Goal: Task Accomplishment & Management: Manage account settings

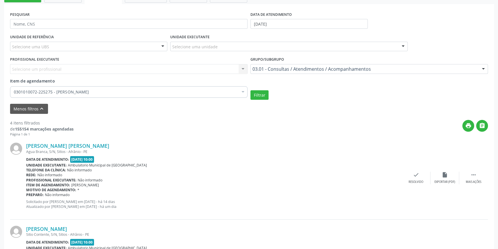
scroll to position [2, 0]
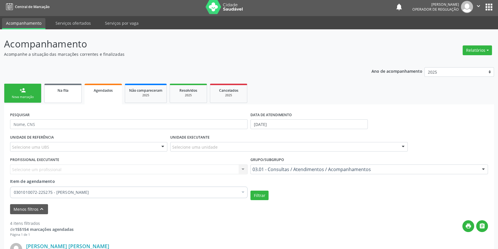
click at [53, 96] on link "Na fila" at bounding box center [62, 93] width 37 height 19
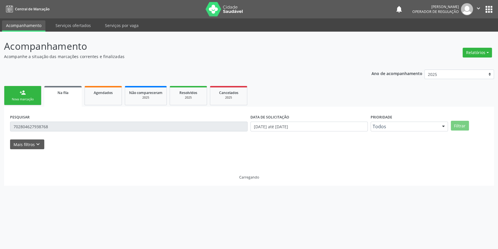
scroll to position [0, 0]
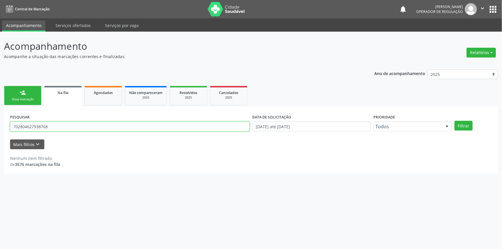
drag, startPoint x: 66, startPoint y: 126, endPoint x: 0, endPoint y: 115, distance: 66.7
click at [0, 124] on div "Acompanhamento Acompanhe a situação das marcações correntes e finalizadas Relat…" at bounding box center [251, 140] width 502 height 217
type input "708502300386572"
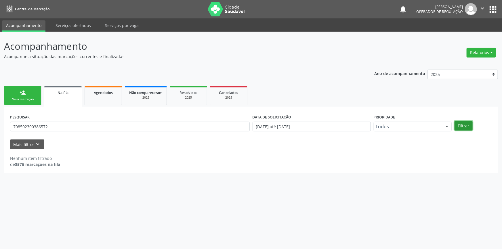
click at [462, 124] on button "Filtrar" at bounding box center [463, 126] width 18 height 10
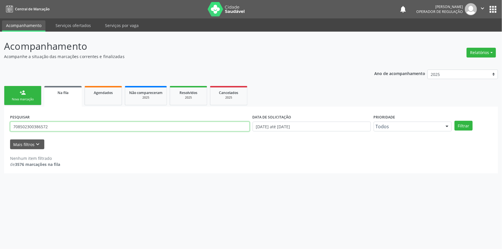
drag, startPoint x: 107, startPoint y: 127, endPoint x: 0, endPoint y: 122, distance: 107.6
click at [0, 122] on div "Acompanhamento Acompanhe a situação das marcações correntes e finalizadas Relat…" at bounding box center [251, 140] width 502 height 217
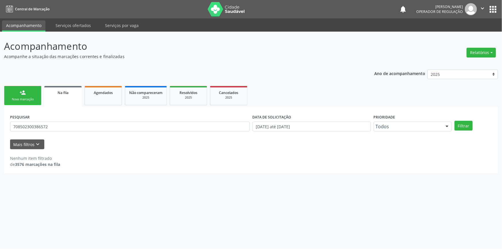
click at [22, 97] on div "Nova marcação" at bounding box center [22, 99] width 29 height 4
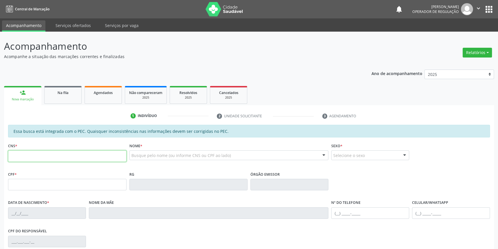
click at [81, 155] on input "text" at bounding box center [67, 155] width 118 height 11
paste input "708 5023 0038 6572"
type input "708 5023 0038 6572"
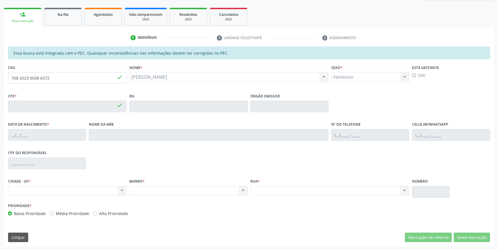
type input "066.706.544-05"
type input "[DATE]"
type input "[PERSON_NAME]"
type input "[PHONE_NUMBER]"
click at [62, 22] on link "Na fila" at bounding box center [62, 17] width 37 height 18
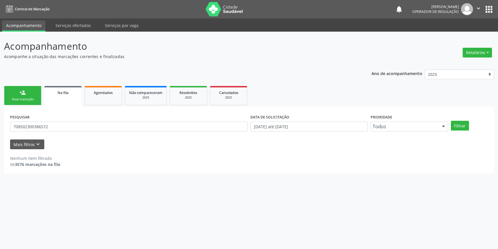
scroll to position [0, 0]
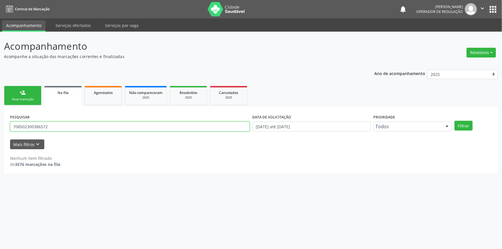
drag, startPoint x: 72, startPoint y: 123, endPoint x: 0, endPoint y: 122, distance: 71.6
click at [0, 122] on div "Acompanhamento Acompanhe a situação das marcações correntes e finalizadas Relat…" at bounding box center [251, 140] width 502 height 217
type input "706804784794820"
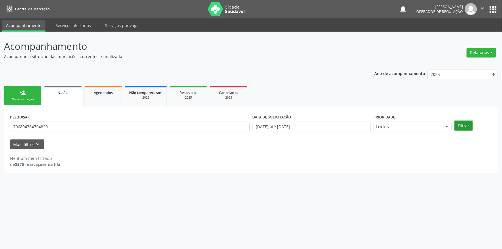
click at [456, 122] on button "Filtrar" at bounding box center [463, 126] width 18 height 10
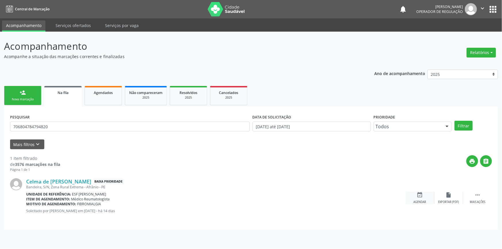
click at [422, 197] on icon "event_available" at bounding box center [419, 195] width 6 height 6
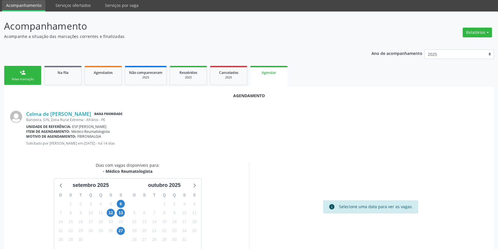
scroll to position [50, 0]
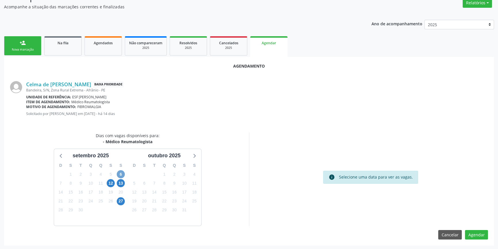
click at [122, 176] on span "6" at bounding box center [121, 174] width 8 height 8
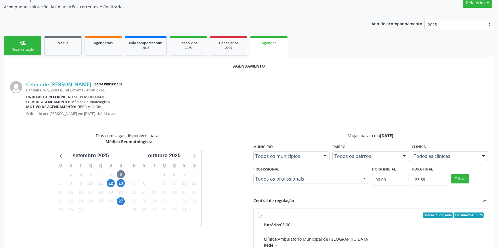
radio input "true"
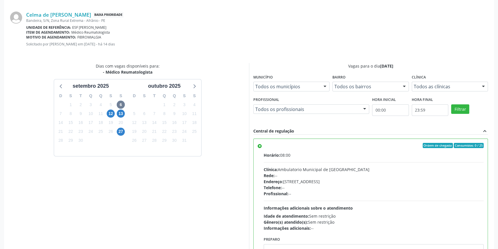
scroll to position [143, 0]
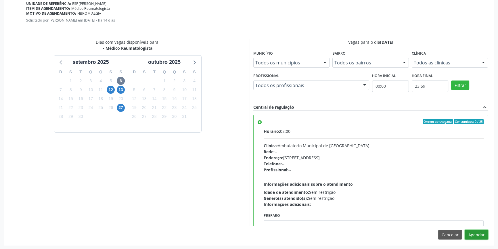
click at [476, 237] on button "Agendar" at bounding box center [476, 235] width 23 height 10
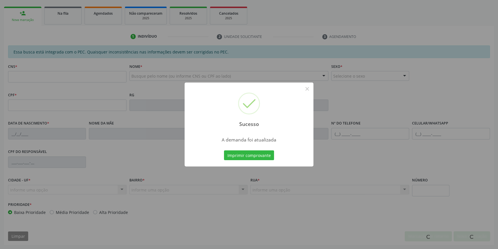
scroll to position [79, 0]
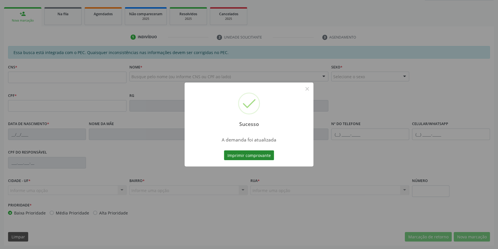
click at [236, 155] on button "Imprimir comprovante" at bounding box center [249, 155] width 50 height 10
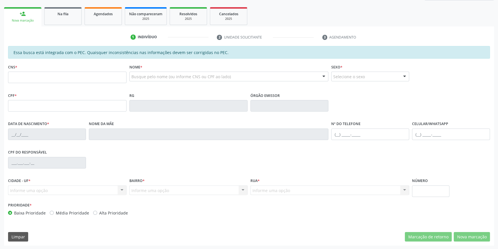
click at [73, 15] on div "Na fila" at bounding box center [63, 14] width 29 height 6
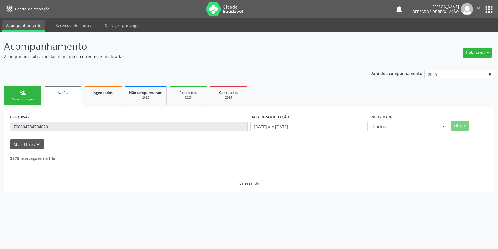
scroll to position [0, 0]
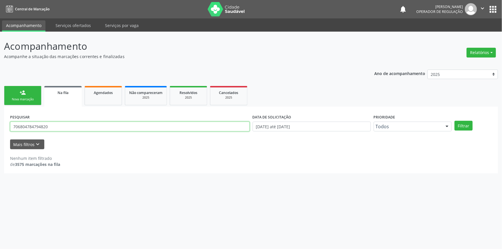
drag, startPoint x: 62, startPoint y: 124, endPoint x: 0, endPoint y: 118, distance: 62.1
click at [0, 118] on div "Acompanhamento Acompanhe a situação das marcações correntes e finalizadas Relat…" at bounding box center [251, 140] width 502 height 217
type input "705409425557898"
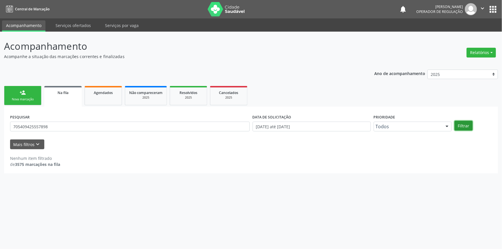
click at [461, 124] on button "Filtrar" at bounding box center [463, 126] width 18 height 10
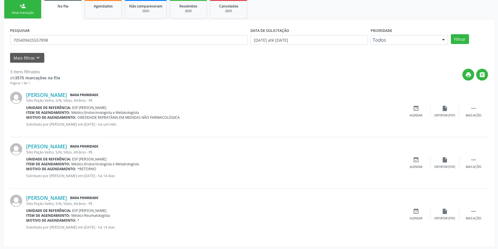
scroll to position [87, 0]
click at [419, 215] on div "event_available Agendar" at bounding box center [416, 214] width 29 height 12
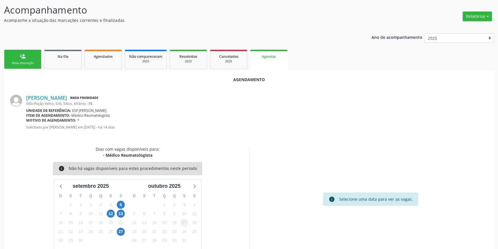
scroll to position [50, 0]
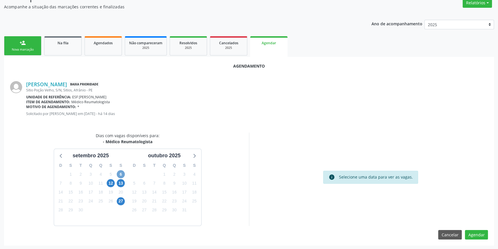
click at [122, 172] on span "6" at bounding box center [121, 174] width 8 height 8
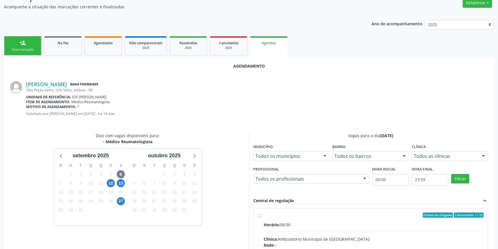
click at [261, 215] on input "Ordem de chegada Consumidos: 1 / 25 Horário: 08:00 Clínica: Ambulatorio Municip…" at bounding box center [260, 214] width 4 height 5
radio input "true"
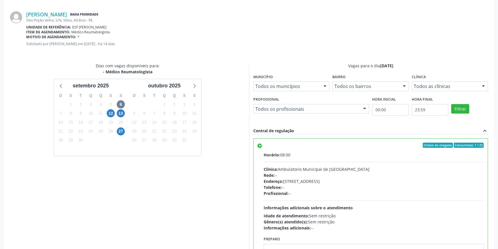
scroll to position [143, 0]
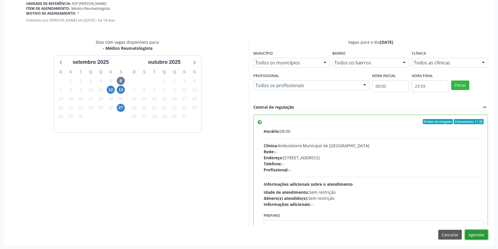
click at [478, 233] on button "Agendar" at bounding box center [476, 235] width 23 height 10
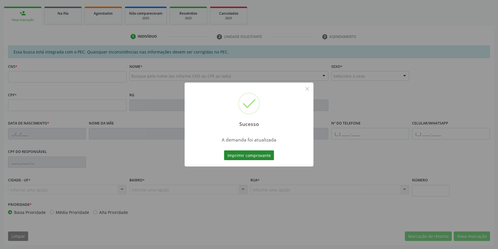
scroll to position [79, 0]
click at [265, 158] on button "Imprimir comprovante" at bounding box center [249, 155] width 50 height 10
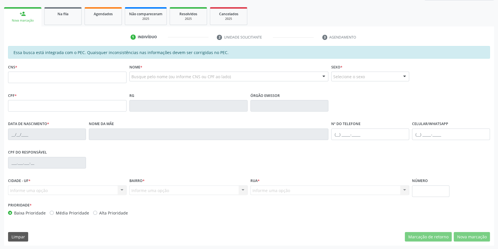
click at [70, 25] on ul "person_add Nova marcação Na fila Agendados Não compareceram 2025 Resolvidos 202…" at bounding box center [249, 16] width 490 height 21
click at [70, 22] on link "Na fila" at bounding box center [62, 16] width 37 height 18
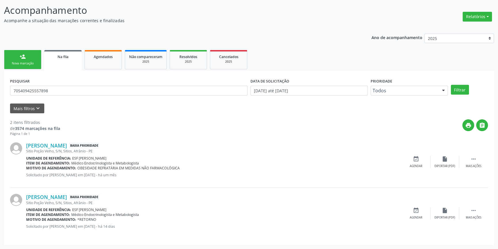
scroll to position [0, 0]
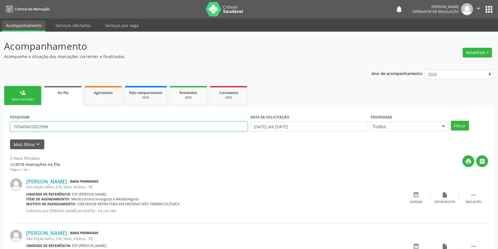
drag, startPoint x: 75, startPoint y: 124, endPoint x: 0, endPoint y: 125, distance: 75.0
click at [0, 125] on div "Acompanhamento Acompanhe a situação das marcações correntes e finalizadas Relat…" at bounding box center [249, 158] width 498 height 253
type input "705005024267651"
click at [461, 128] on button "Filtrar" at bounding box center [460, 126] width 18 height 10
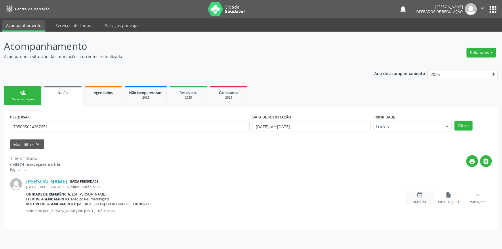
click at [416, 197] on div "event_available Agendar" at bounding box center [419, 198] width 29 height 12
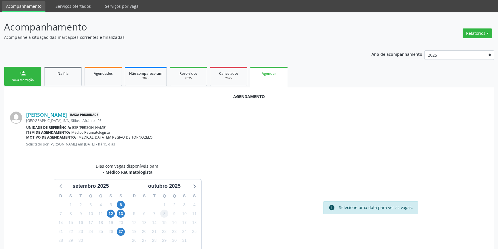
scroll to position [50, 0]
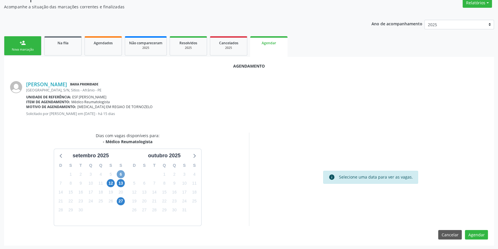
click at [118, 174] on span "6" at bounding box center [121, 174] width 8 height 8
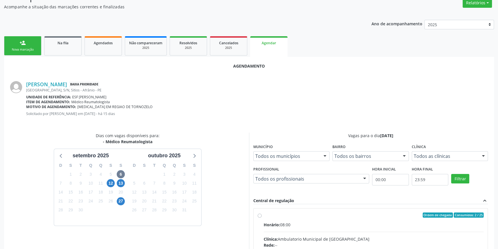
click at [264, 216] on div "Ordem de chegada Consumidos: 2 / 25" at bounding box center [374, 214] width 220 height 5
click at [262, 216] on input "Ordem de chegada Consumidos: 2 / 25 Horário: 08:00 Clínica: Ambulatorio Municip…" at bounding box center [260, 214] width 4 height 5
radio input "true"
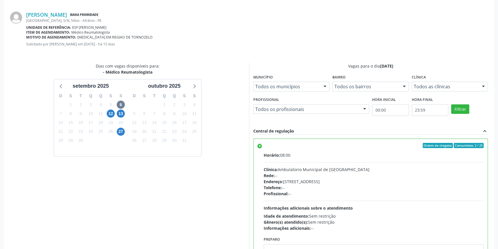
scroll to position [143, 0]
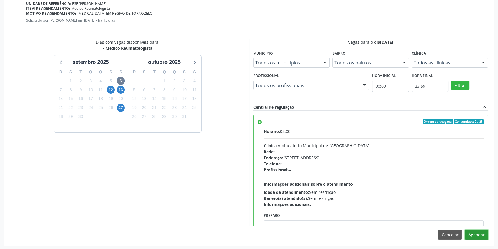
click at [480, 231] on button "Agendar" at bounding box center [476, 235] width 23 height 10
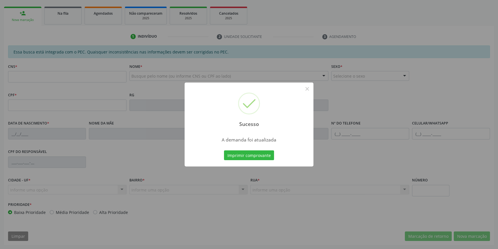
scroll to position [79, 0]
click at [257, 154] on button "Imprimir comprovante" at bounding box center [249, 155] width 50 height 10
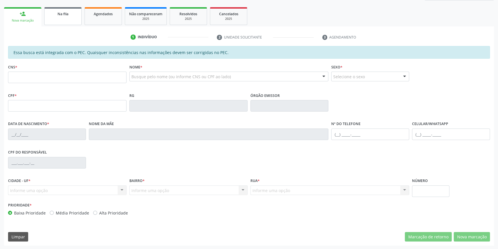
click at [64, 21] on link "Na fila" at bounding box center [62, 16] width 37 height 18
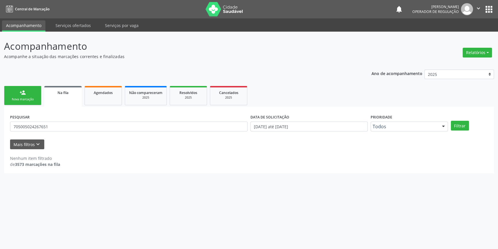
scroll to position [0, 0]
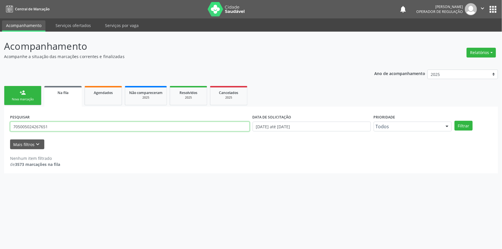
drag, startPoint x: 60, startPoint y: 125, endPoint x: 0, endPoint y: 116, distance: 61.1
click at [0, 117] on div "Acompanhamento Acompanhe a situação das marcações correntes e finalizadas Relat…" at bounding box center [251, 140] width 502 height 217
type input "708603062866289"
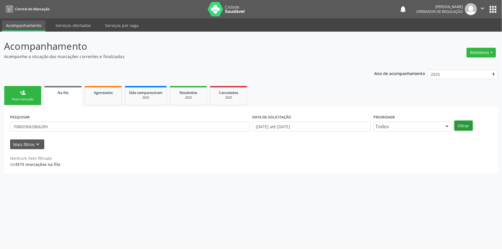
click at [463, 128] on button "Filtrar" at bounding box center [463, 126] width 18 height 10
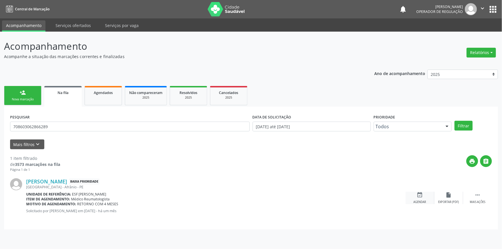
click at [414, 201] on div "Agendar" at bounding box center [419, 202] width 13 height 4
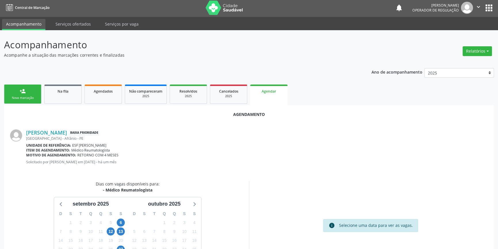
scroll to position [50, 0]
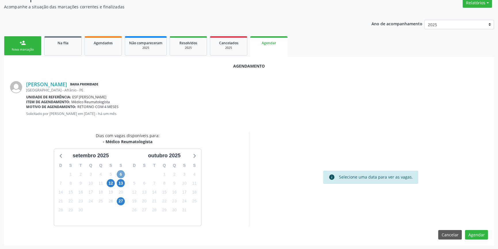
click at [121, 176] on span "6" at bounding box center [121, 174] width 8 height 8
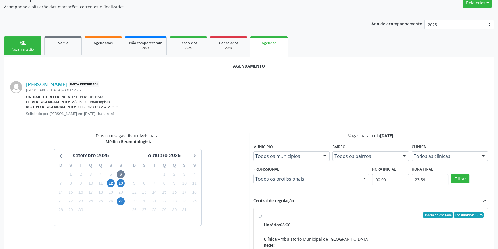
click at [260, 214] on input "Ordem de chegada Consumidos: 3 / 25 Horário: 08:00 Clínica: Ambulatorio Municip…" at bounding box center [260, 214] width 4 height 5
radio input "true"
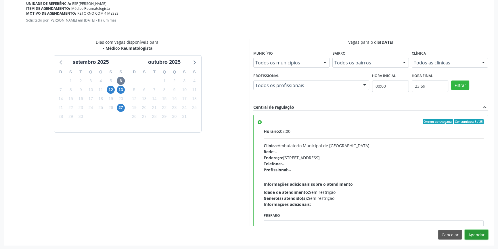
click at [475, 234] on button "Agendar" at bounding box center [476, 235] width 23 height 10
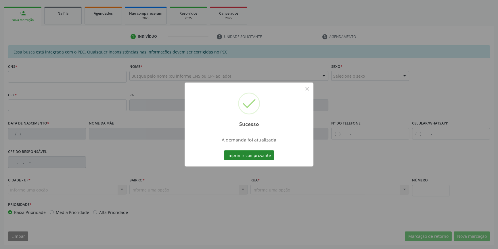
scroll to position [79, 0]
click at [258, 155] on button "Imprimir comprovante" at bounding box center [249, 155] width 50 height 10
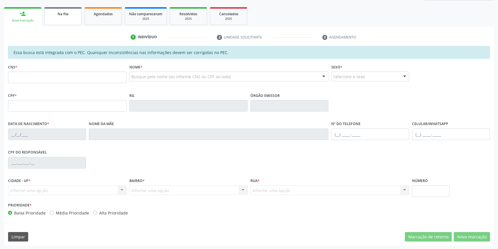
click at [80, 14] on link "Na fila" at bounding box center [62, 16] width 37 height 18
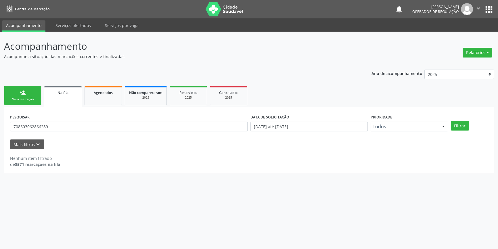
scroll to position [0, 0]
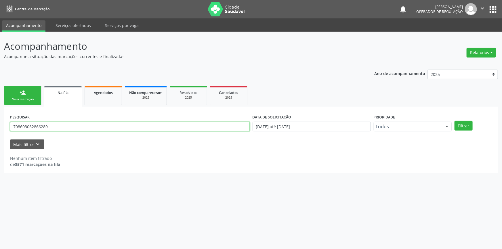
drag, startPoint x: 62, startPoint y: 127, endPoint x: 368, endPoint y: 52, distance: 314.7
click at [0, 120] on div "Acompanhamento Acompanhe a situação das marcações correntes e finalizadas Relat…" at bounding box center [251, 140] width 502 height 217
type input "701107389654580"
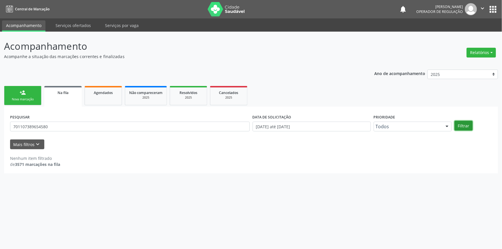
click at [465, 126] on button "Filtrar" at bounding box center [463, 126] width 18 height 10
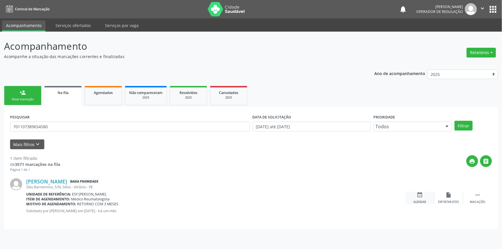
click at [422, 193] on icon "event_available" at bounding box center [419, 195] width 6 height 6
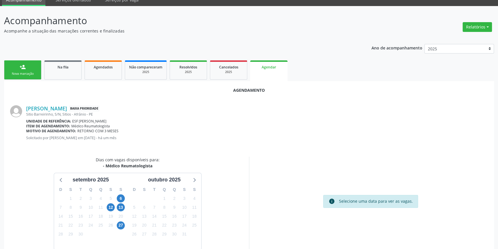
scroll to position [50, 0]
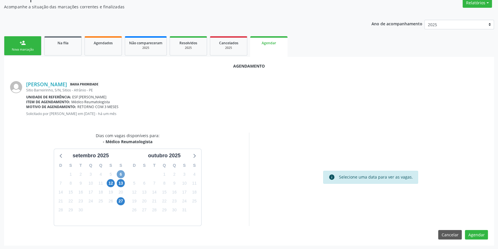
click at [124, 172] on span "6" at bounding box center [121, 174] width 8 height 8
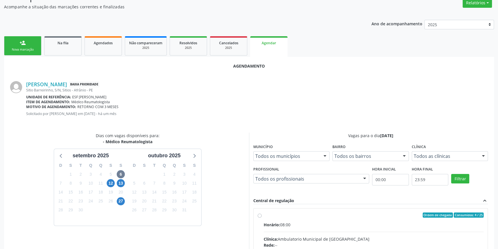
radio input "true"
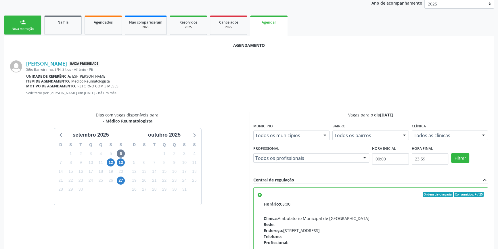
scroll to position [143, 0]
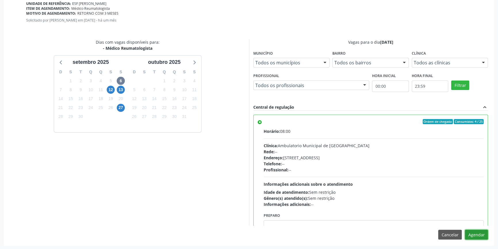
click at [473, 233] on button "Agendar" at bounding box center [476, 235] width 23 height 10
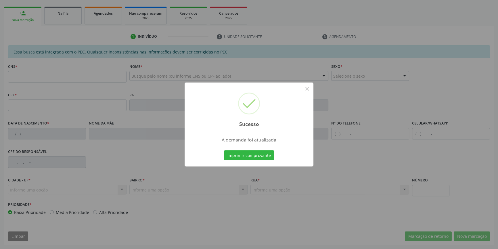
click at [253, 158] on div "Sucesso × A demanda foi atualizada Imprimir comprovante Cancel" at bounding box center [249, 124] width 498 height 249
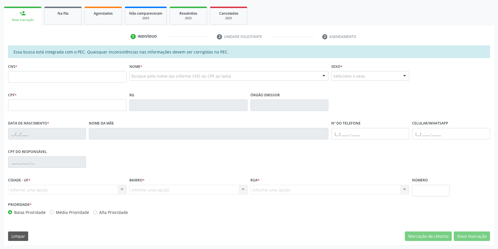
scroll to position [79, 0]
click at [96, 18] on link "Agendados" at bounding box center [102, 16] width 37 height 18
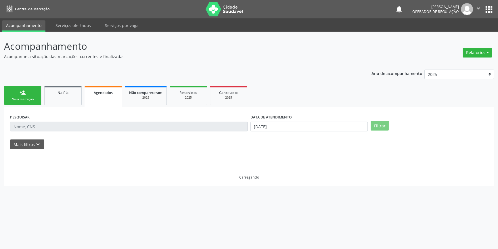
scroll to position [0, 0]
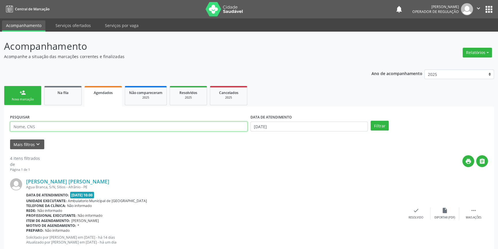
click at [52, 126] on input "text" at bounding box center [128, 127] width 237 height 10
type input "701107389654580"
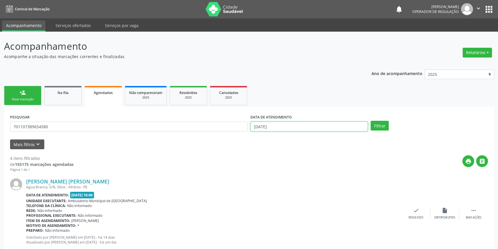
click at [351, 128] on input "[DATE]" at bounding box center [308, 127] width 117 height 10
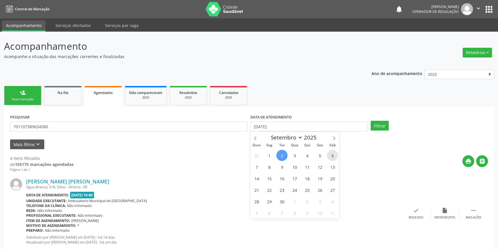
click at [332, 156] on span "6" at bounding box center [332, 155] width 11 height 11
type input "[DATE]"
click at [332, 156] on span "6" at bounding box center [332, 155] width 11 height 11
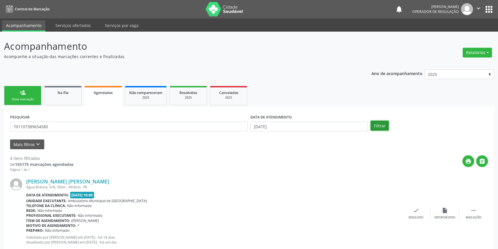
click at [384, 126] on button "Filtrar" at bounding box center [379, 126] width 18 height 10
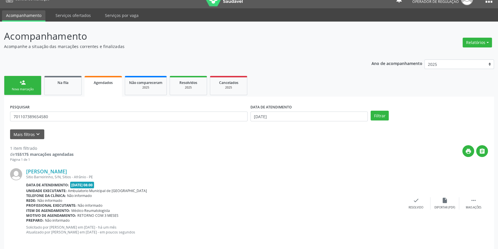
scroll to position [15, 0]
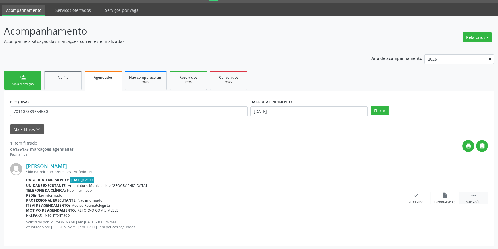
click at [463, 193] on div " Mais ações" at bounding box center [473, 198] width 29 height 12
click at [365, 196] on div "print Imprimir" at bounding box center [358, 198] width 29 height 12
click at [82, 90] on ul "person_add Nova marcação Na fila Agendados Não compareceram 2025 Resolvidos 202…" at bounding box center [249, 80] width 490 height 22
click at [70, 85] on link "Na fila" at bounding box center [62, 80] width 37 height 19
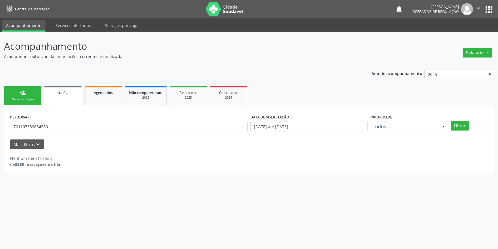
scroll to position [0, 0]
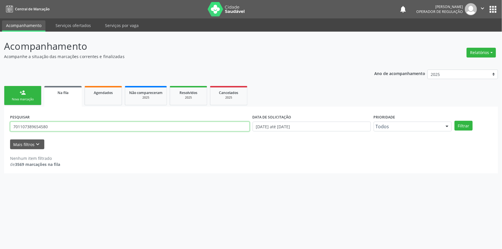
drag, startPoint x: 55, startPoint y: 124, endPoint x: 0, endPoint y: 114, distance: 56.2
click at [0, 114] on div "Acompanhamento Acompanhe a situação das marcações correntes e finalizadas Relat…" at bounding box center [251, 140] width 502 height 217
type input "700507192301450"
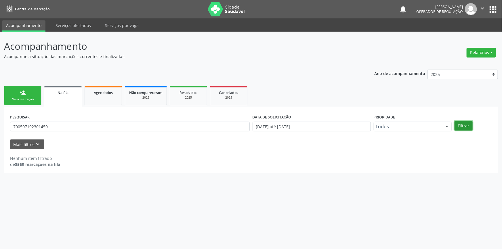
click at [461, 125] on button "Filtrar" at bounding box center [463, 126] width 18 height 10
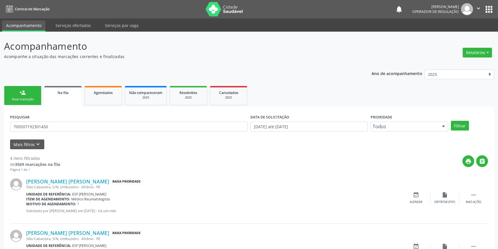
scroll to position [78, 0]
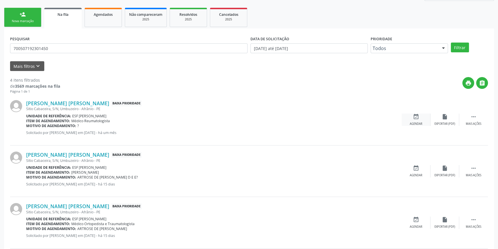
click at [421, 122] on div "Agendar" at bounding box center [416, 124] width 13 height 4
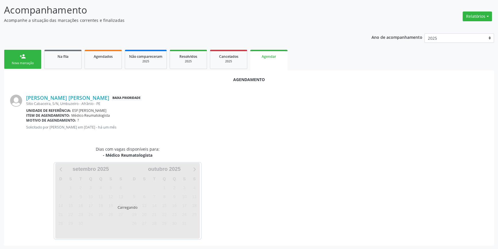
scroll to position [50, 0]
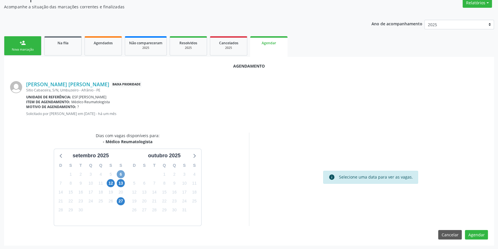
click at [121, 172] on span "6" at bounding box center [121, 174] width 8 height 8
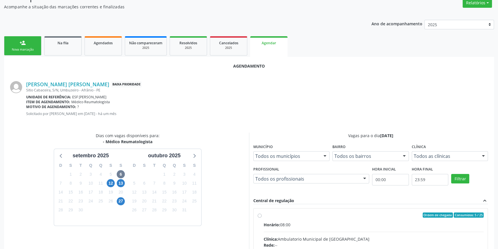
click at [262, 218] on input "Ordem de chegada Consumidos: 5 / 25 Horário: 08:00 Clínica: Ambulatorio Municip…" at bounding box center [260, 214] width 4 height 5
radio input "true"
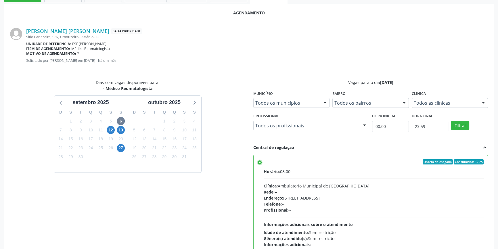
scroll to position [143, 0]
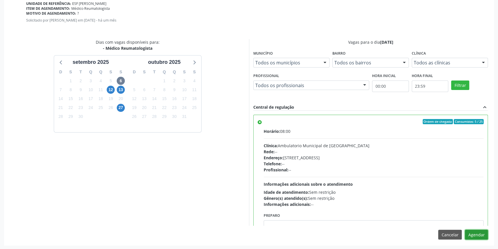
click at [472, 236] on button "Agendar" at bounding box center [476, 235] width 23 height 10
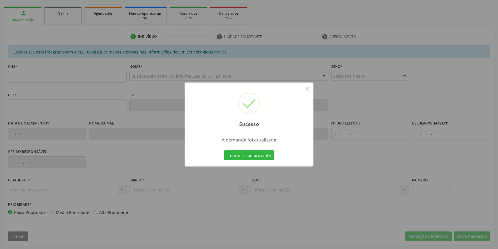
scroll to position [79, 0]
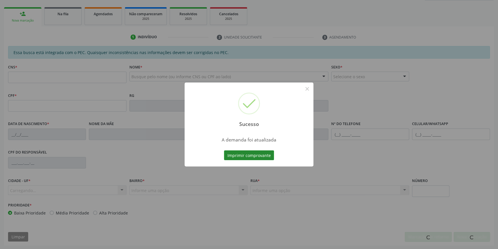
click at [252, 153] on button "Imprimir comprovante" at bounding box center [249, 155] width 50 height 10
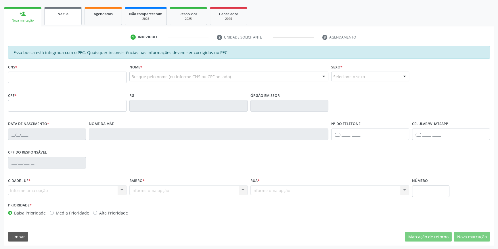
click at [66, 14] on span "Na fila" at bounding box center [62, 13] width 11 height 5
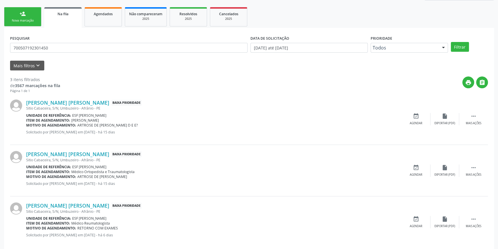
scroll to position [0, 0]
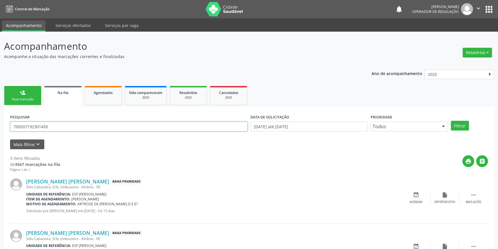
drag, startPoint x: 26, startPoint y: 126, endPoint x: 159, endPoint y: 81, distance: 140.1
click at [0, 125] on div "Acompanhamento Acompanhe a situação das marcações correntes e finalizadas Relat…" at bounding box center [249, 184] width 498 height 305
type input "704802573432246"
click at [462, 126] on button "Filtrar" at bounding box center [460, 126] width 18 height 10
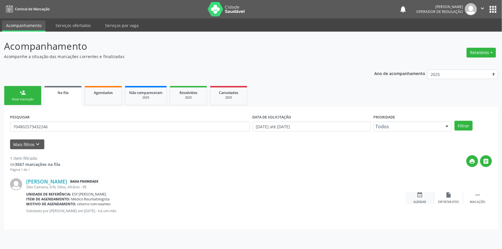
click at [420, 194] on icon "event_available" at bounding box center [419, 195] width 6 height 6
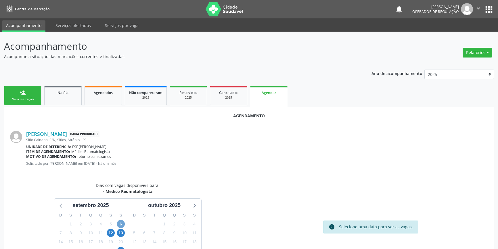
click at [120, 225] on span "6" at bounding box center [121, 224] width 8 height 8
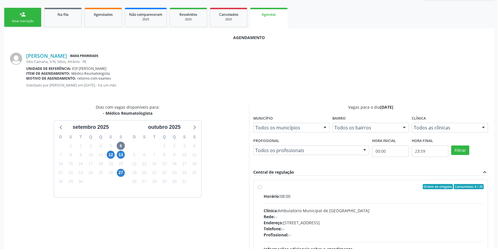
click at [264, 191] on label "Ordem de chegada Consumidos: 6 / 25 Horário: 08:00 Clínica: Ambulatorio Municip…" at bounding box center [374, 228] width 220 height 88
click at [262, 189] on input "Ordem de chegada Consumidos: 6 / 25 Horário: 08:00 Clínica: Ambulatorio Municip…" at bounding box center [260, 186] width 4 height 5
radio input "true"
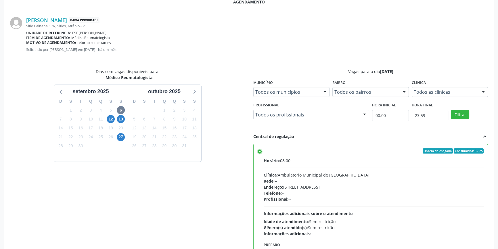
scroll to position [143, 0]
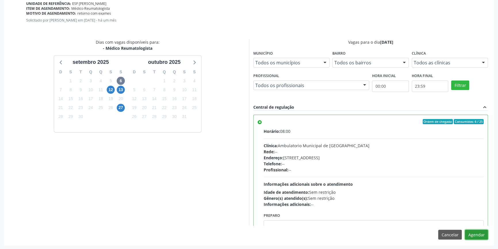
click at [480, 237] on button "Agendar" at bounding box center [476, 235] width 23 height 10
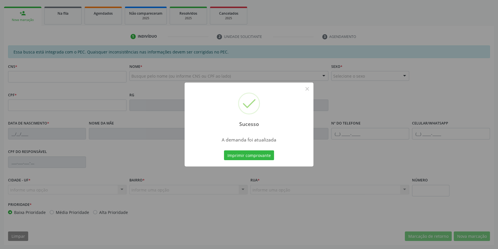
click at [265, 151] on div "Sucesso × A demanda foi atualizada Imprimir comprovante Cancel" at bounding box center [249, 124] width 129 height 84
click at [264, 153] on div "Sucesso × A demanda foi atualizada Imprimir comprovante Cancel" at bounding box center [249, 124] width 129 height 84
click at [264, 153] on button "Imprimir comprovante" at bounding box center [249, 155] width 50 height 10
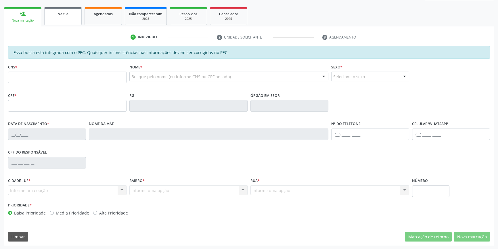
click at [63, 18] on link "Na fila" at bounding box center [62, 16] width 37 height 18
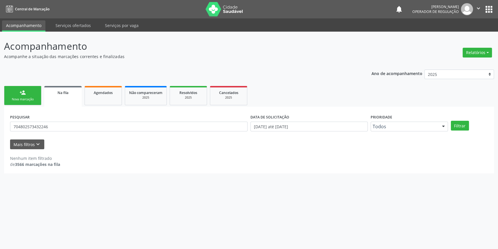
scroll to position [0, 0]
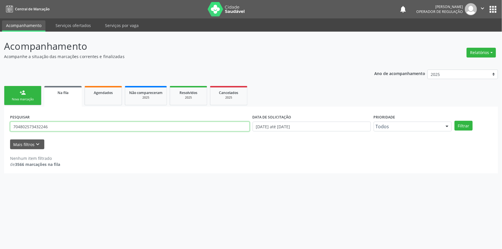
drag, startPoint x: 53, startPoint y: 128, endPoint x: 0, endPoint y: 128, distance: 52.6
click at [0, 128] on div "Acompanhamento Acompanhe a situação das marcações correntes e finalizadas Relat…" at bounding box center [251, 140] width 502 height 217
type input "702602292244042"
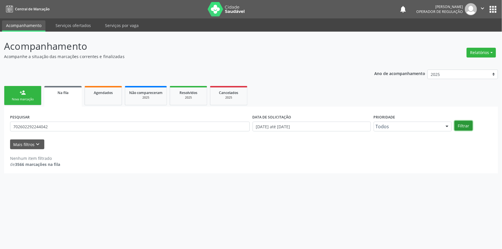
click at [461, 124] on button "Filtrar" at bounding box center [463, 126] width 18 height 10
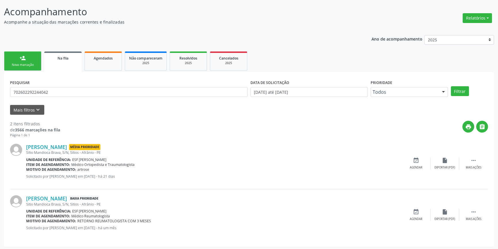
scroll to position [35, 0]
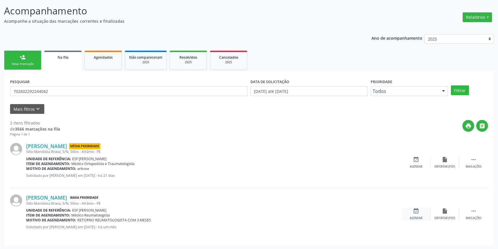
click at [417, 215] on div "event_available Agendar" at bounding box center [416, 214] width 29 height 12
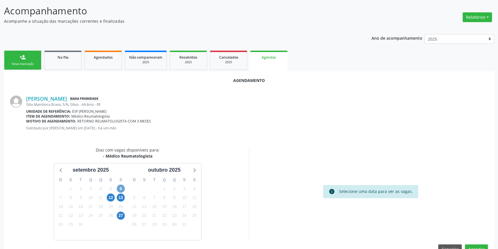
click at [122, 189] on span "6" at bounding box center [121, 189] width 8 height 8
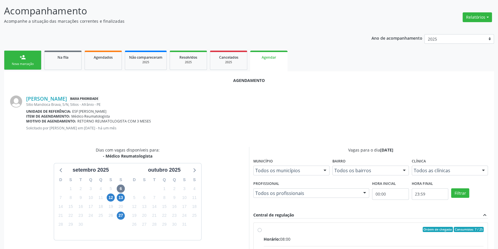
click at [270, 227] on div "Ordem de chegada Consumidos: 7 / 25" at bounding box center [374, 229] width 220 height 5
click at [262, 227] on input "Ordem de chegada Consumidos: 7 / 25 Horário: 08:00 Clínica: Ambulatorio Municip…" at bounding box center [260, 229] width 4 height 5
radio input "true"
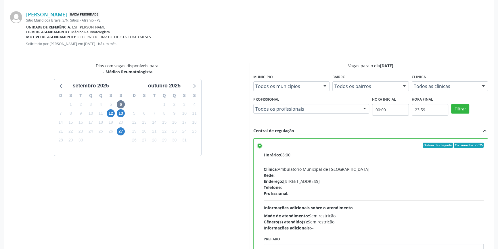
scroll to position [140, 0]
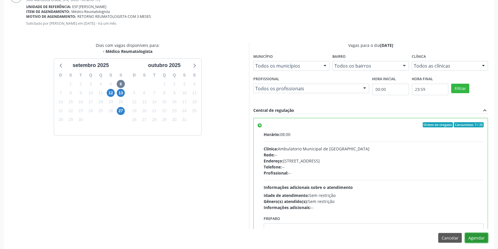
click at [471, 237] on button "Agendar" at bounding box center [476, 238] width 23 height 10
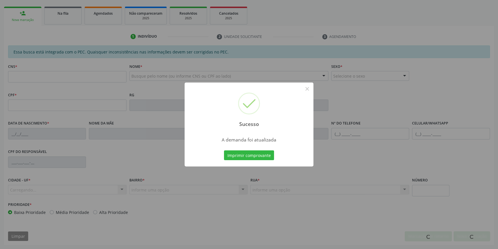
scroll to position [79, 0]
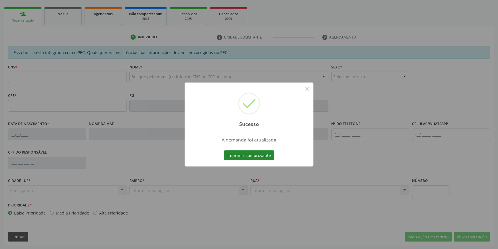
click at [238, 156] on button "Imprimir comprovante" at bounding box center [249, 155] width 50 height 10
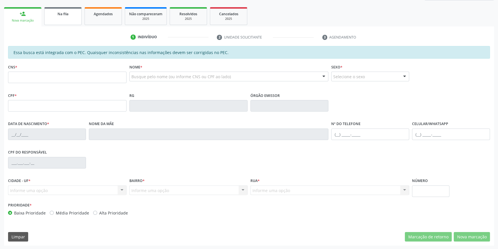
click at [63, 16] on span "Na fila" at bounding box center [62, 13] width 11 height 5
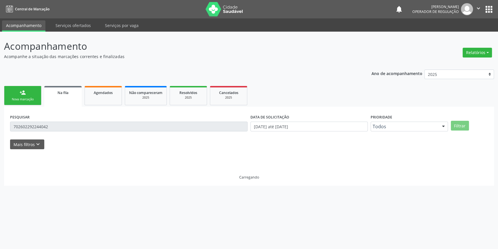
scroll to position [0, 0]
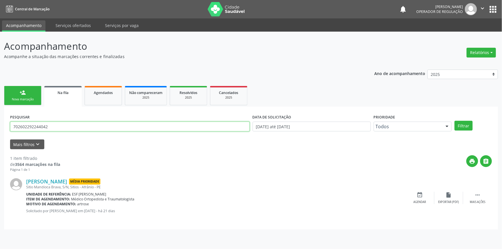
drag, startPoint x: 60, startPoint y: 126, endPoint x: 0, endPoint y: 123, distance: 59.9
click at [0, 123] on div "Acompanhamento Acompanhe a situação das marcações correntes e finalizadas Relat…" at bounding box center [251, 140] width 502 height 217
type input "704007310861962"
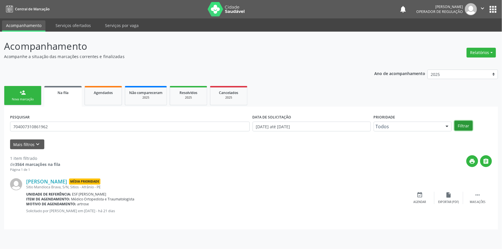
click at [464, 127] on button "Filtrar" at bounding box center [463, 126] width 18 height 10
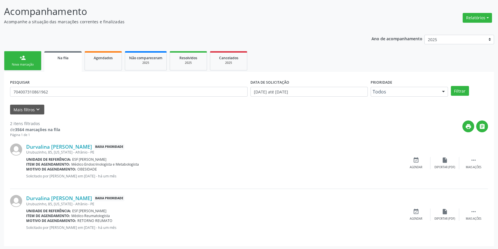
scroll to position [35, 0]
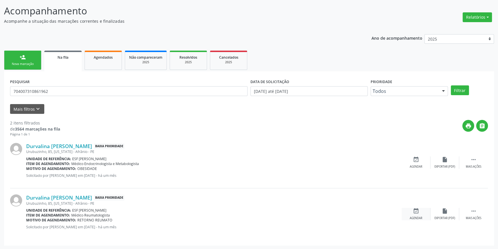
click at [425, 215] on div "event_available Agendar" at bounding box center [416, 214] width 29 height 12
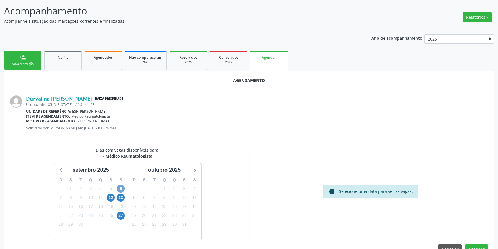
click at [121, 187] on span "6" at bounding box center [121, 189] width 8 height 8
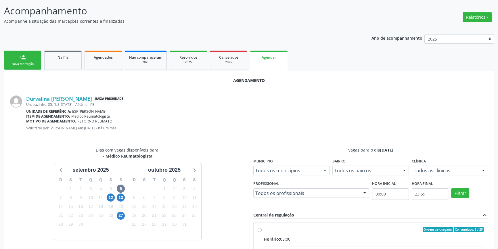
click at [268, 229] on div "Ordem de chegada Consumidos: 8 / 25" at bounding box center [374, 229] width 220 height 5
click at [262, 229] on input "Ordem de chegada Consumidos: 8 / 25 Horário: 08:00 Clínica: Ambulatorio Municip…" at bounding box center [260, 229] width 4 height 5
radio input "true"
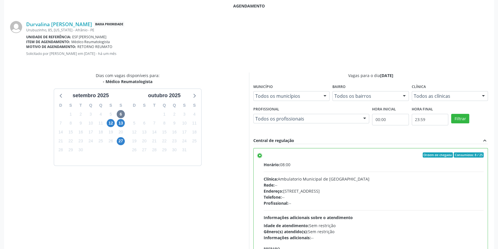
scroll to position [143, 0]
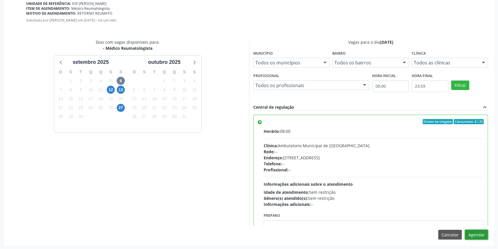
click at [476, 235] on button "Agendar" at bounding box center [476, 235] width 23 height 10
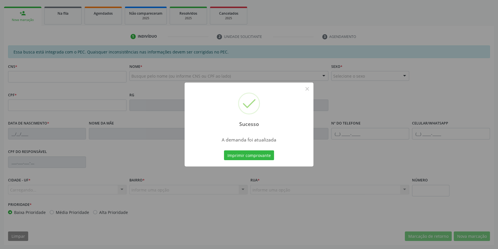
scroll to position [79, 0]
click at [260, 155] on button "Imprimir comprovante" at bounding box center [249, 155] width 50 height 10
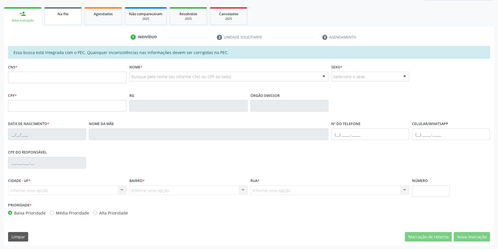
click at [64, 12] on span "Na fila" at bounding box center [62, 13] width 11 height 5
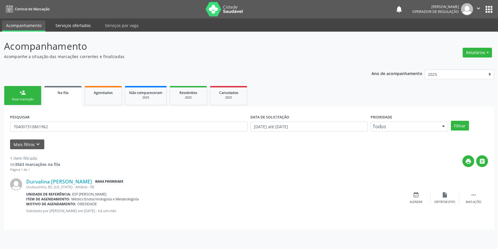
scroll to position [0, 0]
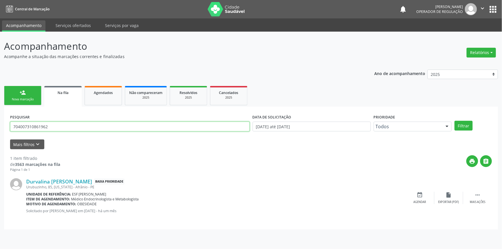
drag, startPoint x: 55, startPoint y: 127, endPoint x: 42, endPoint y: 106, distance: 24.3
click at [0, 118] on div "Acompanhamento Acompanhe a situação das marcações correntes e finalizadas Relat…" at bounding box center [251, 140] width 502 height 217
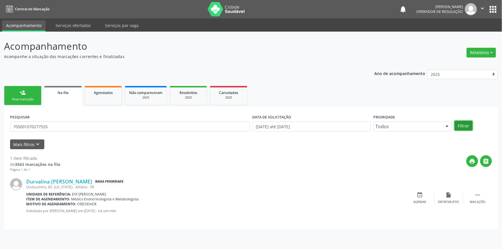
click at [464, 123] on button "Filtrar" at bounding box center [463, 126] width 18 height 10
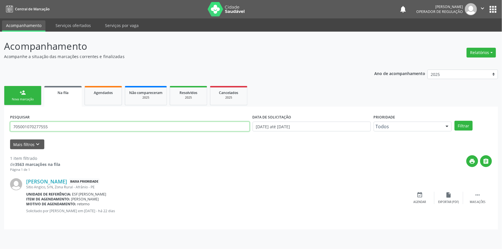
drag, startPoint x: 51, startPoint y: 130, endPoint x: 0, endPoint y: 130, distance: 50.9
click at [0, 130] on div "Acompanhamento Acompanhe a situação das marcações correntes e finalizadas Relat…" at bounding box center [251, 140] width 502 height 217
type input "705001070277555"
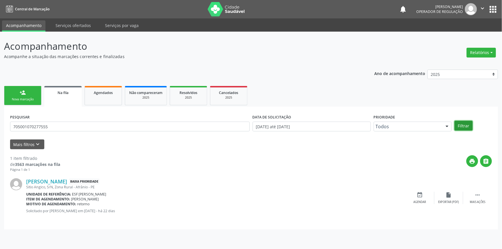
click at [467, 121] on button "Filtrar" at bounding box center [463, 126] width 18 height 10
click at [26, 98] on div "Nova marcação" at bounding box center [22, 99] width 29 height 4
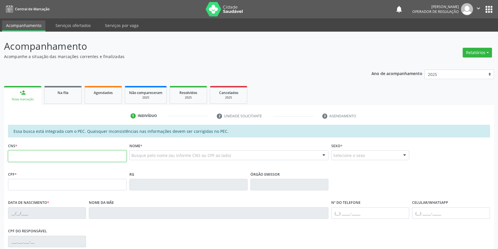
click at [53, 158] on input "text" at bounding box center [67, 155] width 118 height 11
click at [53, 97] on link "Na fila" at bounding box center [62, 95] width 37 height 18
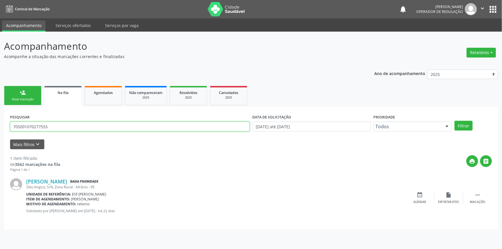
drag, startPoint x: 60, startPoint y: 128, endPoint x: 0, endPoint y: 121, distance: 60.8
click at [0, 121] on div "Acompanhamento Acompanhe a situação das marcações correntes e finalizadas Relat…" at bounding box center [251, 140] width 502 height 217
type input "705001070277555"
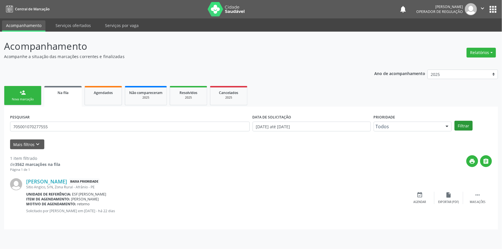
drag, startPoint x: 457, startPoint y: 118, endPoint x: 457, endPoint y: 126, distance: 8.3
click at [457, 118] on div "PESQUISAR 705001070277555 DATA DE SOLICITAÇÃO 01/01/2018 até 02/09/2025 Priorid…" at bounding box center [251, 124] width 484 height 22
click at [457, 126] on button "Filtrar" at bounding box center [463, 126] width 18 height 10
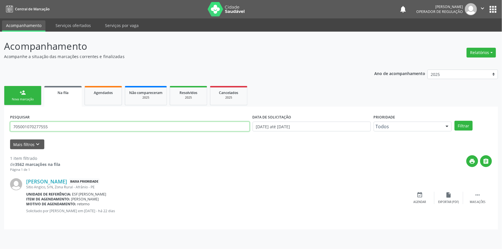
drag, startPoint x: 73, startPoint y: 122, endPoint x: 6, endPoint y: 122, distance: 67.3
click at [0, 126] on div "Acompanhamento Acompanhe a situação das marcações correntes e finalizadas Relat…" at bounding box center [251, 140] width 502 height 217
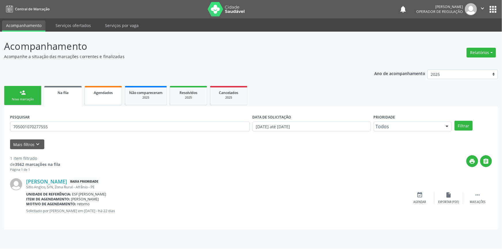
click at [103, 96] on link "Agendados" at bounding box center [102, 95] width 37 height 19
select select "8"
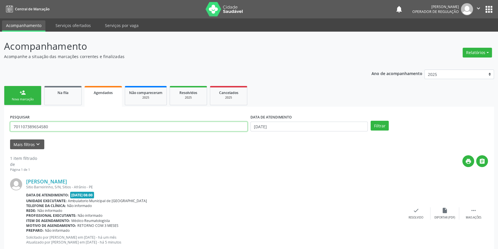
click at [55, 128] on input "701107389654580" at bounding box center [128, 127] width 237 height 10
drag, startPoint x: 53, startPoint y: 128, endPoint x: 0, endPoint y: 110, distance: 56.4
click at [0, 110] on div "Acompanhamento Acompanhe a situação das marcações correntes e finalizadas Relat…" at bounding box center [249, 148] width 498 height 233
paste input "5001070277555"
type input "705001070277555"
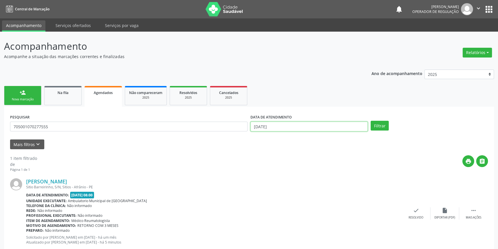
click at [316, 129] on input "[DATE]" at bounding box center [308, 127] width 117 height 10
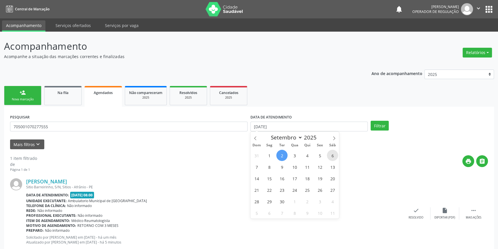
click at [335, 155] on span "6" at bounding box center [332, 155] width 11 height 11
type input "06/09/2025"
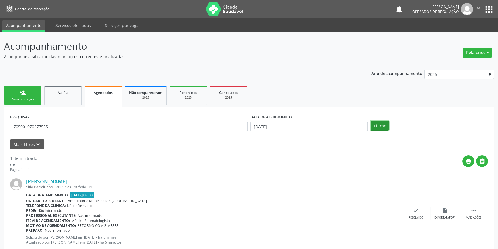
click at [379, 121] on button "Filtrar" at bounding box center [379, 126] width 18 height 10
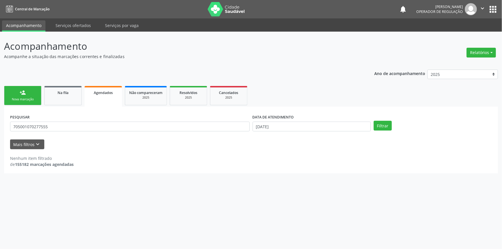
click at [14, 99] on div "Nova marcação" at bounding box center [22, 99] width 29 height 4
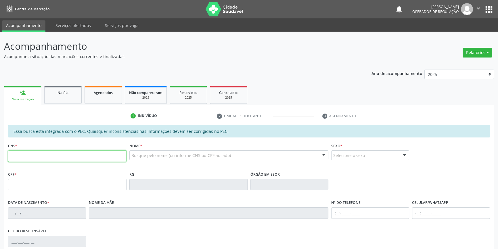
click at [46, 157] on input "text" at bounding box center [67, 155] width 118 height 11
paste input "705 0010 7027 7555"
type input "705 0010 7027 7555"
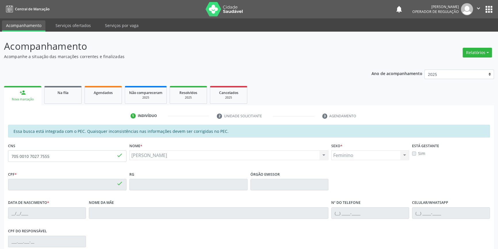
type input "079.527.424-69"
type input "14/08/1983"
type input "Joana de Sousa Santos"
type input "(87) 98819-8518"
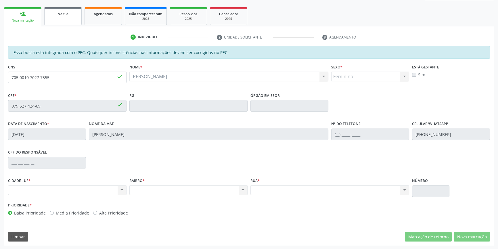
click at [66, 21] on link "Na fila" at bounding box center [62, 16] width 37 height 18
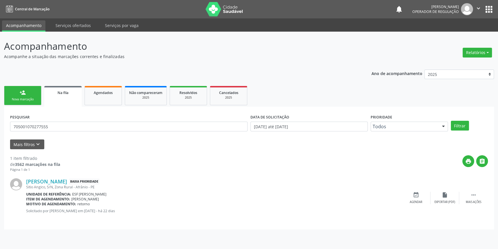
scroll to position [0, 0]
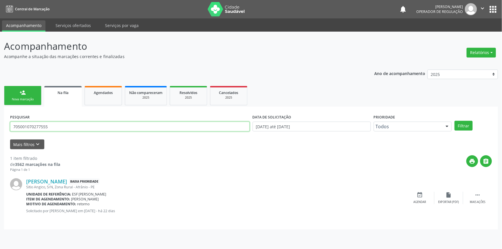
drag, startPoint x: 57, startPoint y: 124, endPoint x: 0, endPoint y: 115, distance: 57.9
click at [0, 115] on div "Acompanhamento Acompanhe a situação das marcações correntes e finalizadas Relat…" at bounding box center [251, 140] width 502 height 217
type input "70841288795366"
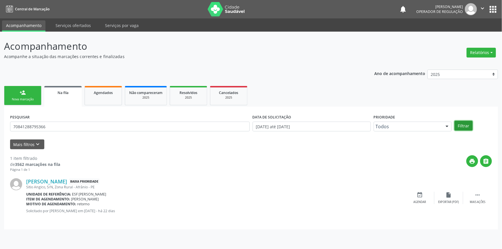
click at [467, 123] on button "Filtrar" at bounding box center [463, 126] width 18 height 10
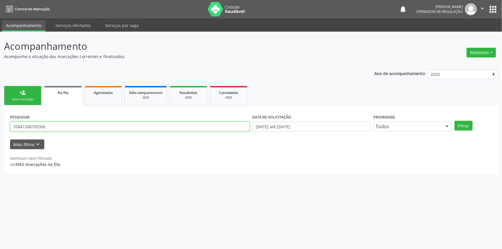
drag, startPoint x: 90, startPoint y: 124, endPoint x: 0, endPoint y: 116, distance: 90.1
click at [0, 116] on div "Acompanhamento Acompanhe a situação das marcações correntes e finalizadas Relat…" at bounding box center [251, 140] width 502 height 217
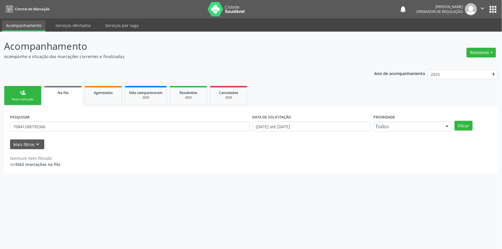
click at [26, 91] on link "person_add Nova marcação" at bounding box center [22, 95] width 37 height 19
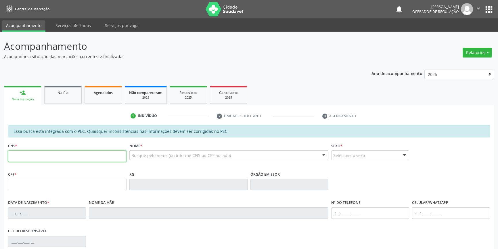
click at [32, 151] on input "text" at bounding box center [67, 155] width 118 height 11
paste input "708 4128 8795 366"
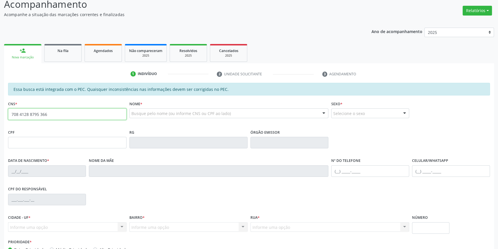
scroll to position [79, 0]
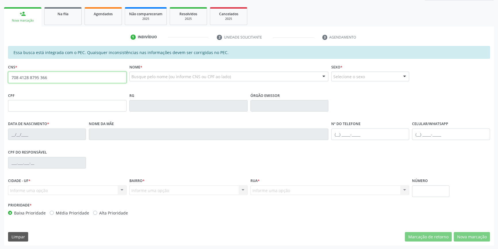
type input "708 4128 8795 366"
click at [57, 26] on ul "person_add Nova marcação Na fila Agendados Não compareceram 2025 Resolvidos 202…" at bounding box center [249, 16] width 490 height 21
click at [66, 11] on span "Na fila" at bounding box center [62, 13] width 11 height 5
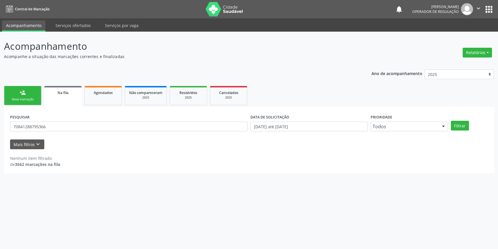
scroll to position [0, 0]
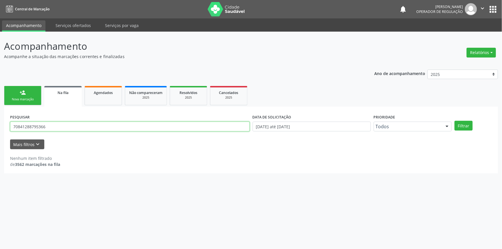
drag, startPoint x: 56, startPoint y: 128, endPoint x: 0, endPoint y: 118, distance: 57.1
click at [0, 118] on div "Acompanhamento Acompanhe a situação das marcações correntes e finalizadas Relat…" at bounding box center [251, 140] width 502 height 217
type input "708401288795366"
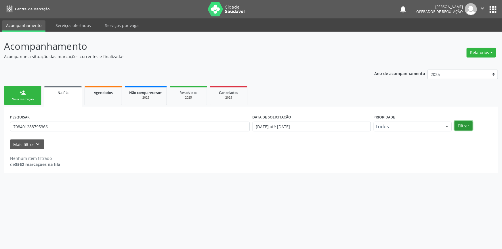
click at [461, 126] on button "Filtrar" at bounding box center [463, 126] width 18 height 10
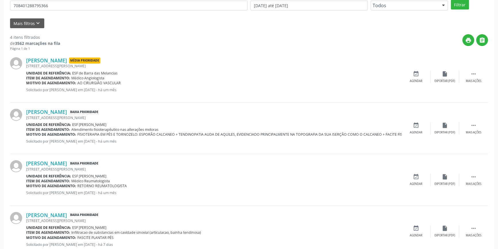
scroll to position [130, 0]
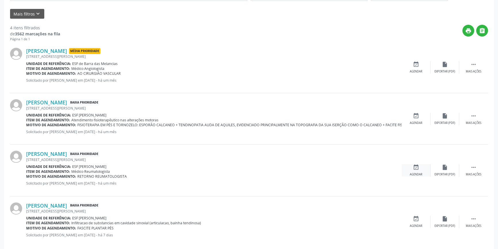
click at [413, 170] on div "event_available Agendar" at bounding box center [416, 170] width 29 height 12
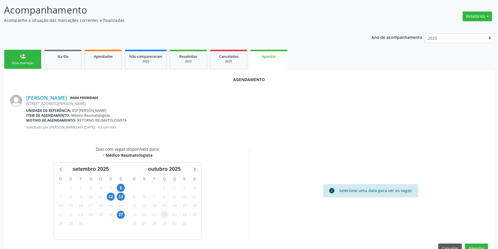
scroll to position [50, 0]
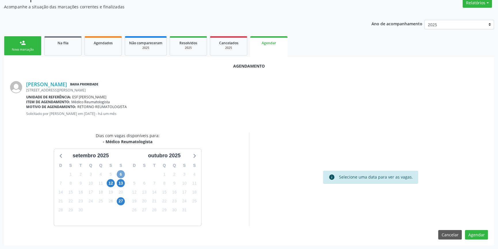
click at [120, 172] on span "6" at bounding box center [121, 174] width 8 height 8
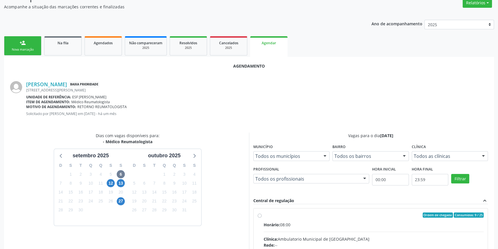
click at [262, 218] on input "Ordem de chegada Consumidos: 9 / 25 Horário: 08:00 Clínica: Ambulatorio Municip…" at bounding box center [260, 214] width 4 height 5
radio input "true"
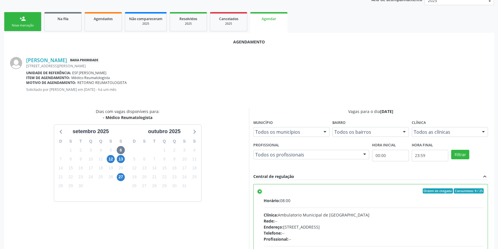
scroll to position [143, 0]
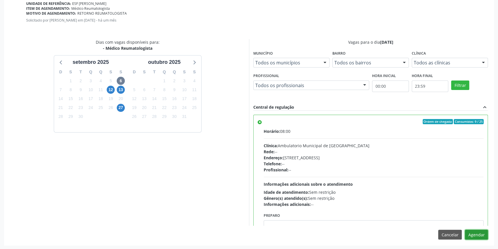
click at [477, 234] on button "Agendar" at bounding box center [476, 235] width 23 height 10
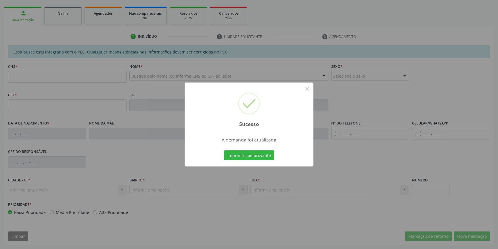
scroll to position [79, 0]
click at [242, 153] on button "Imprimir comprovante" at bounding box center [249, 155] width 50 height 10
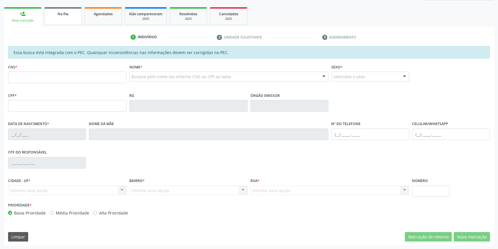
click at [71, 17] on link "Na fila" at bounding box center [62, 16] width 37 height 18
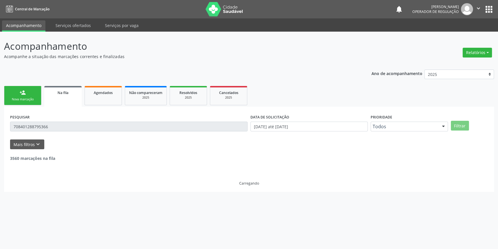
scroll to position [0, 0]
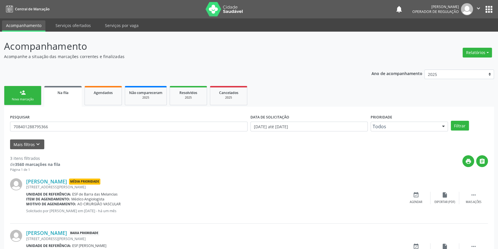
drag, startPoint x: 63, startPoint y: 120, endPoint x: 0, endPoint y: 117, distance: 63.0
click at [0, 117] on div "Acompanhamento Acompanhe a situação das marcações correntes e finalizadas Relat…" at bounding box center [249, 184] width 498 height 305
drag, startPoint x: 75, startPoint y: 128, endPoint x: 0, endPoint y: 112, distance: 76.9
click at [0, 112] on div "Acompanhamento Acompanhe a situação das marcações correntes e finalizadas Relat…" at bounding box center [249, 184] width 498 height 305
type input "700908936076694"
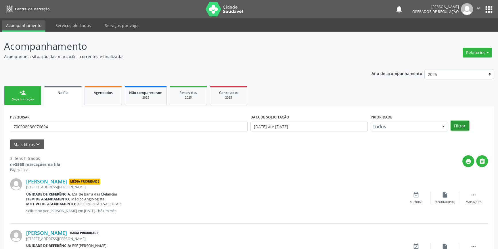
click at [456, 124] on button "Filtrar" at bounding box center [460, 126] width 18 height 10
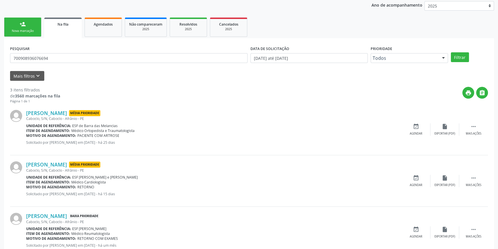
scroll to position [87, 0]
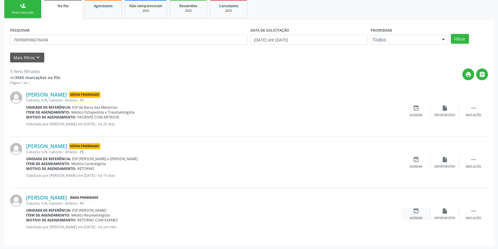
click at [408, 213] on div "event_available Agendar" at bounding box center [416, 214] width 29 height 12
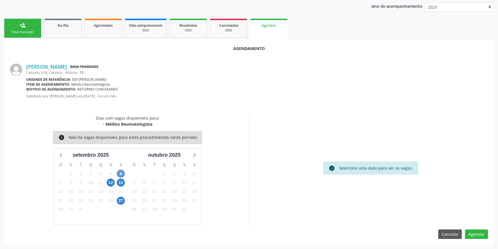
scroll to position [50, 0]
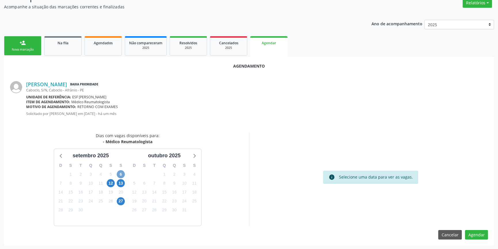
click at [124, 172] on span "6" at bounding box center [121, 174] width 8 height 8
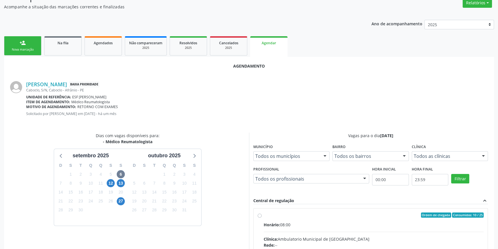
click at [262, 218] on input "Ordem de chegada Consumidos: 10 / 25 Horário: 08:00 Clínica: Ambulatorio Munici…" at bounding box center [260, 214] width 4 height 5
radio input "true"
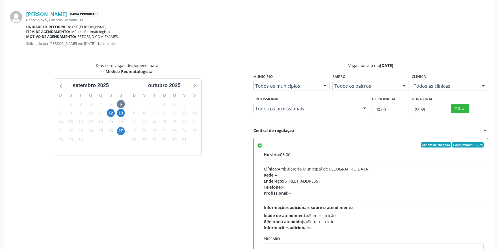
scroll to position [143, 0]
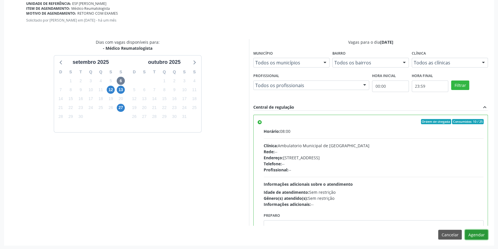
click at [479, 235] on button "Agendar" at bounding box center [476, 235] width 23 height 10
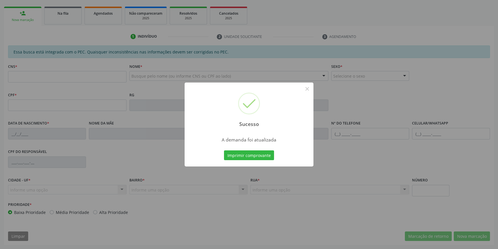
scroll to position [79, 0]
click at [260, 158] on button "Imprimir comprovante" at bounding box center [249, 155] width 50 height 10
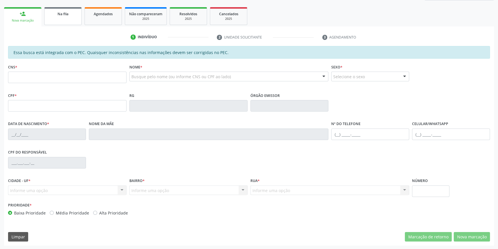
click at [67, 22] on link "Na fila" at bounding box center [62, 16] width 37 height 18
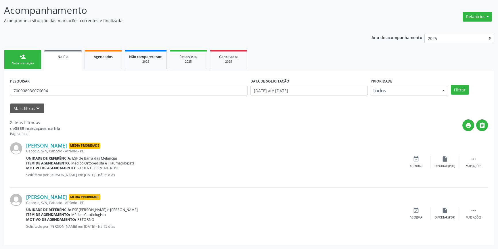
scroll to position [0, 0]
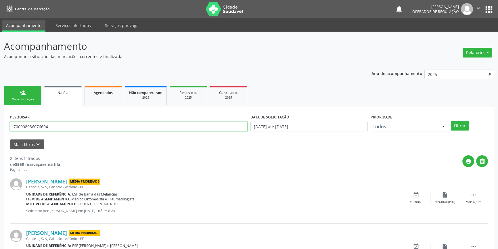
drag, startPoint x: 61, startPoint y: 126, endPoint x: 0, endPoint y: 126, distance: 60.6
click at [0, 125] on div "Acompanhamento Acompanhe a situação das marcações correntes e finalizadas Relat…" at bounding box center [249, 158] width 498 height 253
type input "708506317930673"
click at [456, 125] on button "Filtrar" at bounding box center [460, 126] width 18 height 10
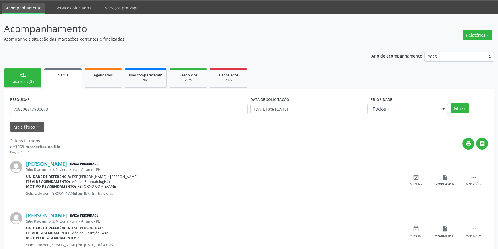
scroll to position [35, 0]
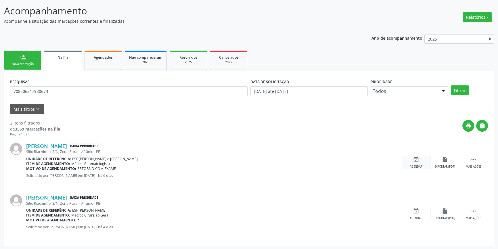
click at [420, 164] on div "event_available Agendar" at bounding box center [416, 162] width 29 height 12
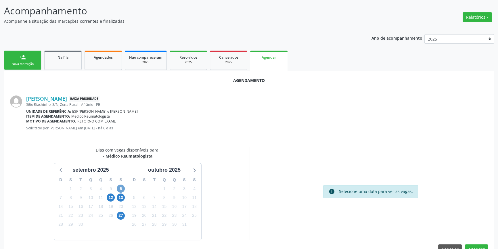
click at [120, 187] on span "6" at bounding box center [121, 189] width 8 height 8
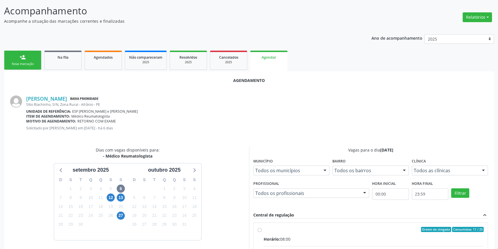
click at [266, 231] on div "Ordem de chegada Consumidos: 11 / 25" at bounding box center [374, 229] width 220 height 5
click at [262, 231] on input "Ordem de chegada Consumidos: 11 / 25 Horário: 08:00 Clínica: Ambulatorio Munici…" at bounding box center [260, 229] width 4 height 5
radio input "true"
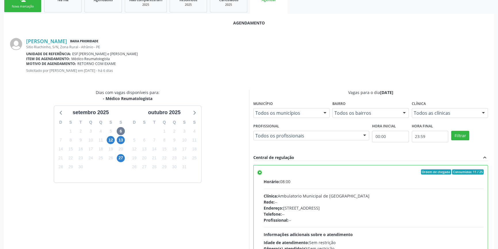
scroll to position [143, 0]
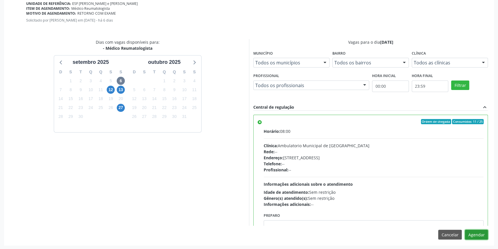
click at [476, 233] on button "Agendar" at bounding box center [476, 235] width 23 height 10
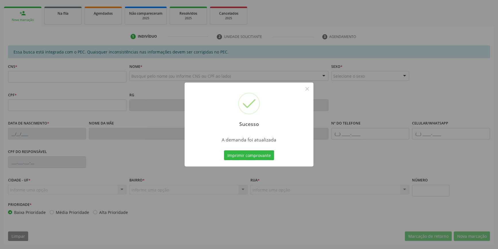
scroll to position [79, 0]
click at [262, 154] on button "Imprimir comprovante" at bounding box center [249, 155] width 50 height 10
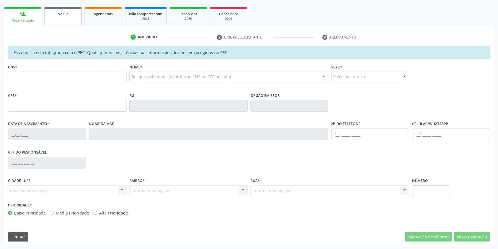
scroll to position [79, 0]
click at [67, 24] on link "Na fila" at bounding box center [62, 16] width 37 height 18
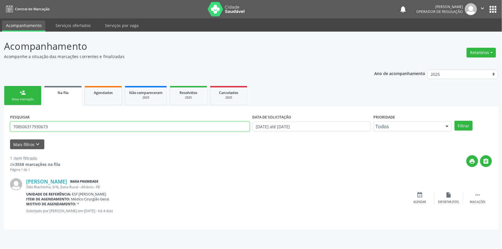
drag, startPoint x: 79, startPoint y: 124, endPoint x: 0, endPoint y: 126, distance: 78.8
click at [0, 126] on div "Acompanhamento Acompanhe a situação das marcações correntes e finalizadas Relat…" at bounding box center [251, 140] width 502 height 217
drag, startPoint x: 22, startPoint y: 127, endPoint x: 0, endPoint y: 123, distance: 21.9
click at [0, 123] on div "Acompanhamento Acompanhe a situação das marcações correntes e finalizadas Relat…" at bounding box center [251, 140] width 502 height 217
type input "706404101729689"
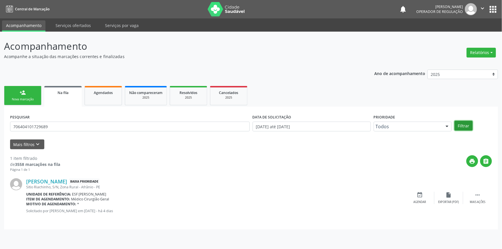
click at [467, 124] on button "Filtrar" at bounding box center [463, 126] width 18 height 10
click at [422, 199] on div "event_available Agendar" at bounding box center [419, 198] width 29 height 12
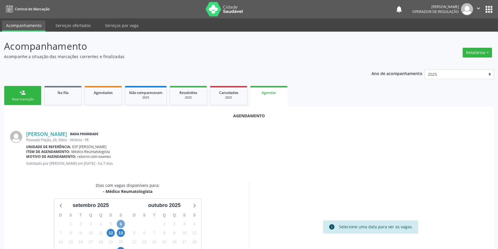
click at [120, 223] on span "6" at bounding box center [121, 224] width 8 height 8
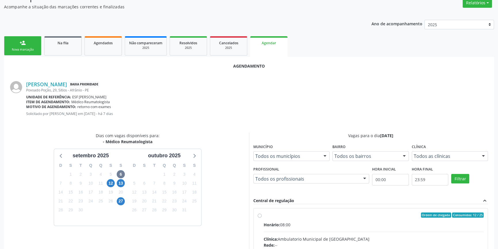
click at [262, 218] on input "Ordem de chegada Consumidos: 12 / 25 Horário: 08:00 Clínica: Ambulatorio Munici…" at bounding box center [260, 214] width 4 height 5
radio input "true"
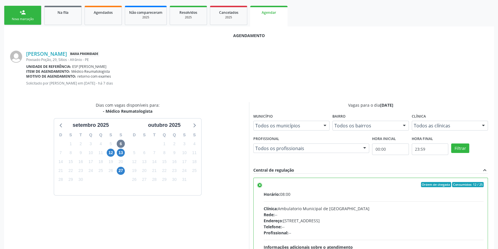
scroll to position [143, 0]
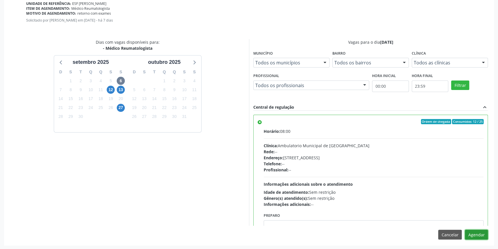
click at [479, 233] on button "Agendar" at bounding box center [476, 235] width 23 height 10
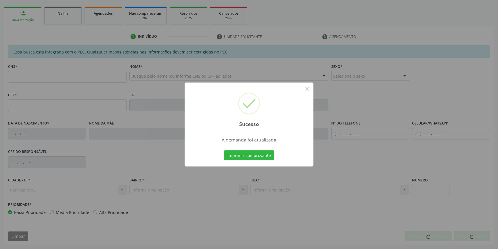
scroll to position [79, 0]
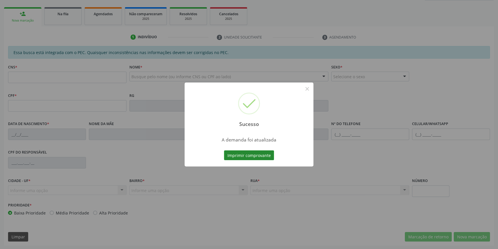
click at [249, 151] on button "Imprimir comprovante" at bounding box center [249, 155] width 50 height 10
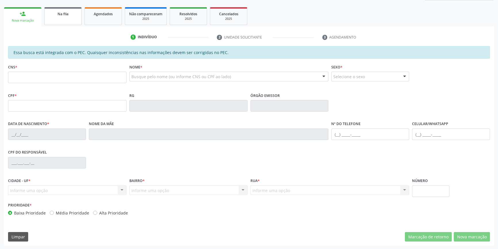
click at [52, 15] on div "Na fila" at bounding box center [63, 14] width 29 height 6
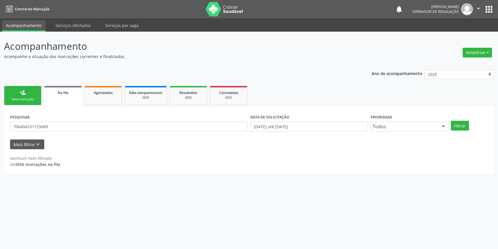
scroll to position [0, 0]
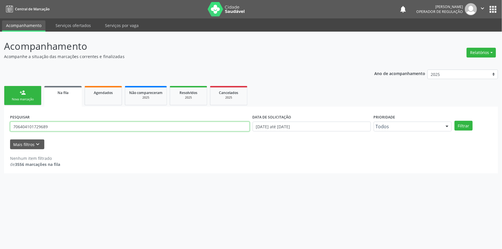
drag, startPoint x: 49, startPoint y: 126, endPoint x: 4, endPoint y: 117, distance: 46.7
click at [0, 123] on div "Acompanhamento Acompanhe a situação das marcações correntes e finalizadas Relat…" at bounding box center [251, 140] width 502 height 217
type input "704806546607042"
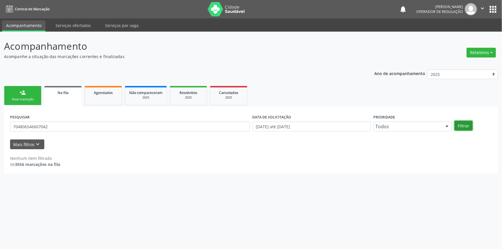
click at [458, 130] on button "Filtrar" at bounding box center [463, 126] width 18 height 10
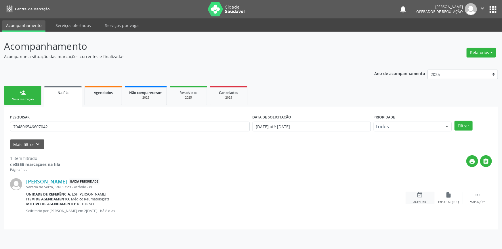
click at [411, 199] on div "event_available Agendar" at bounding box center [419, 198] width 29 height 12
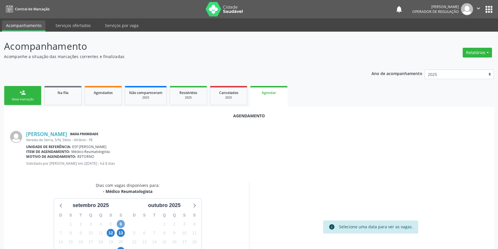
click at [121, 223] on span "6" at bounding box center [121, 224] width 8 height 8
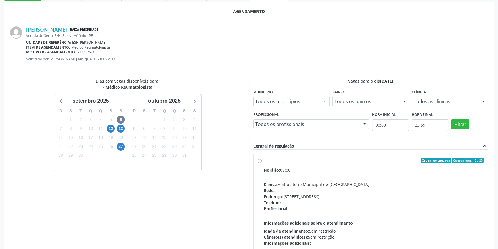
click at [273, 166] on label "Ordem de chegada Consumidos: 13 / 25 Horário: 08:00 Clínica: Ambulatorio Munici…" at bounding box center [374, 202] width 220 height 88
click at [262, 163] on input "Ordem de chegada Consumidos: 13 / 25 Horário: 08:00 Clínica: Ambulatorio Munici…" at bounding box center [260, 160] width 4 height 5
radio input "true"
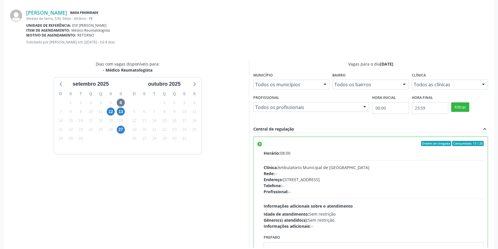
scroll to position [143, 0]
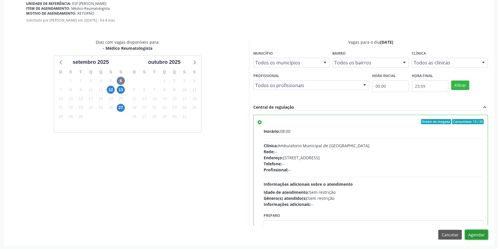
click at [471, 231] on button "Agendar" at bounding box center [476, 235] width 23 height 10
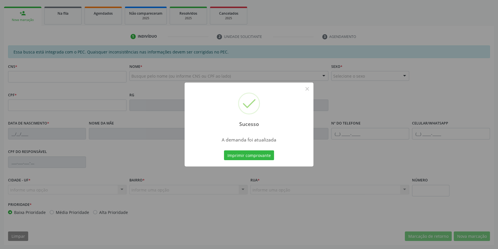
scroll to position [79, 0]
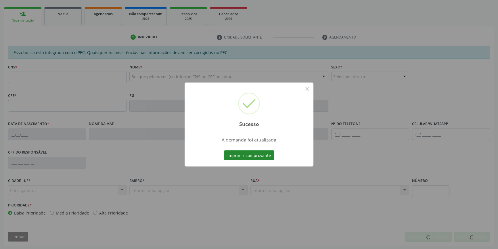
click at [266, 156] on button "Imprimir comprovante" at bounding box center [249, 155] width 50 height 10
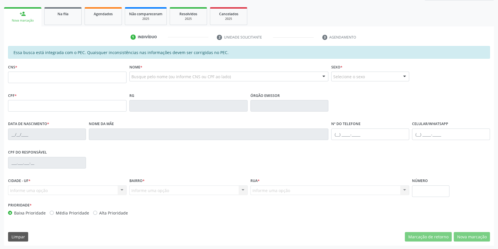
click at [55, 17] on link "Na fila" at bounding box center [62, 16] width 37 height 18
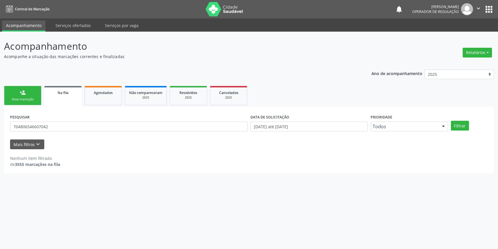
scroll to position [0, 0]
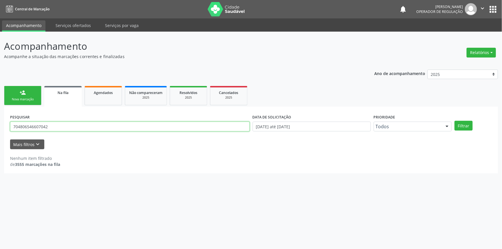
drag, startPoint x: 56, startPoint y: 128, endPoint x: 0, endPoint y: 124, distance: 55.9
click at [0, 124] on div "Acompanhamento Acompanhe a situação das marcações correntes e finalizadas Relat…" at bounding box center [251, 140] width 502 height 217
type input "700505129279352"
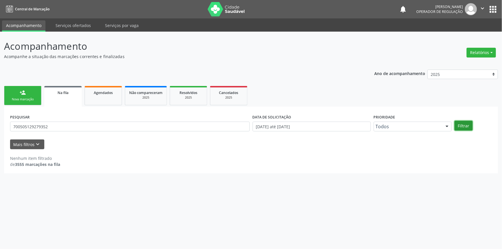
click at [459, 126] on button "Filtrar" at bounding box center [463, 126] width 18 height 10
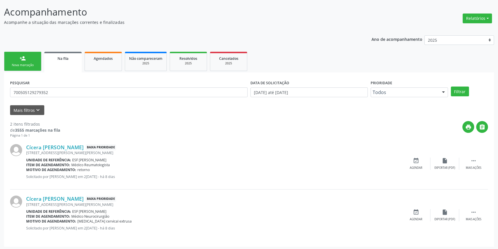
scroll to position [35, 0]
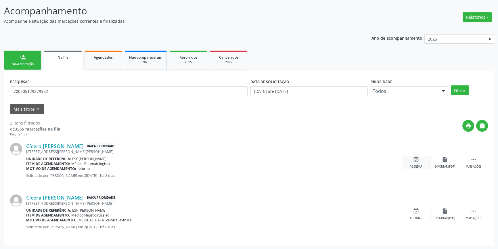
click at [418, 162] on div "event_available Agendar" at bounding box center [416, 162] width 29 height 12
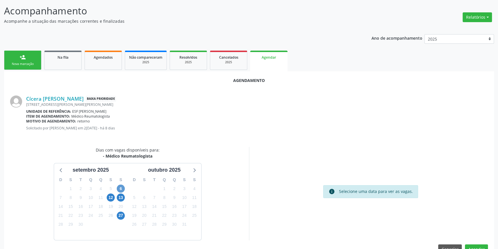
drag, startPoint x: 116, startPoint y: 189, endPoint x: 120, endPoint y: 187, distance: 4.5
click at [116, 190] on div "6" at bounding box center [121, 188] width 10 height 9
click at [120, 187] on span "6" at bounding box center [121, 189] width 8 height 8
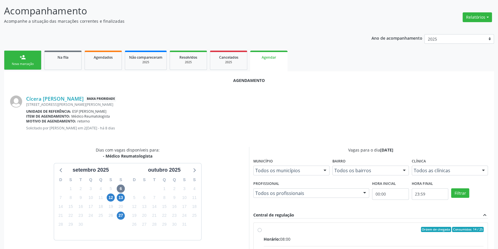
click at [276, 227] on div "Ordem de chegada Consumidos: 14 / 25" at bounding box center [374, 229] width 220 height 5
click at [262, 227] on input "Ordem de chegada Consumidos: 14 / 25 Horário: 08:00 Clínica: Ambulatorio Munici…" at bounding box center [260, 229] width 4 height 5
radio input "true"
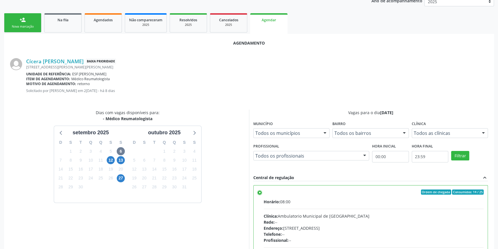
scroll to position [143, 0]
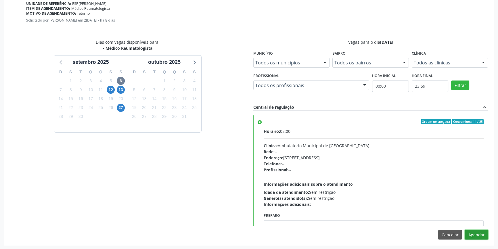
click at [477, 235] on button "Agendar" at bounding box center [476, 235] width 23 height 10
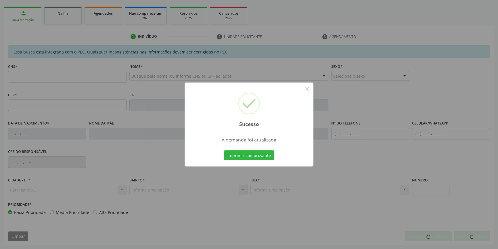
scroll to position [79, 0]
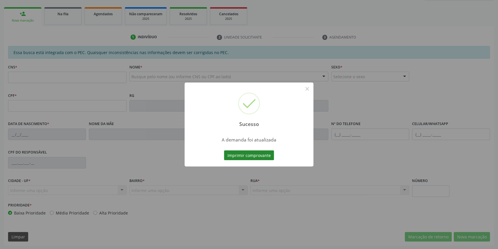
click at [266, 159] on button "Imprimir comprovante" at bounding box center [249, 155] width 50 height 10
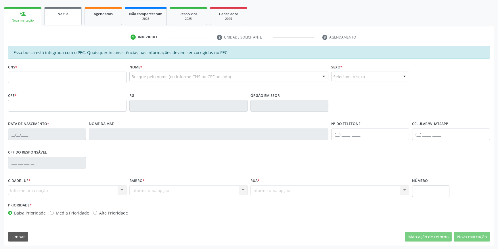
click at [63, 20] on link "Na fila" at bounding box center [62, 16] width 37 height 18
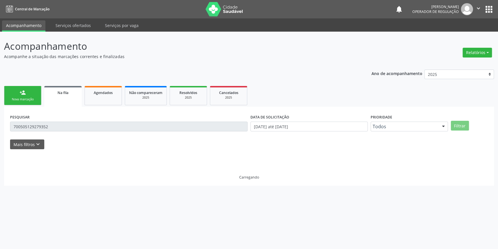
scroll to position [0, 0]
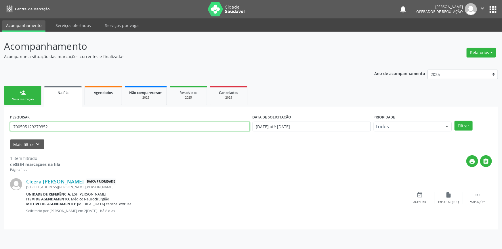
drag, startPoint x: 63, startPoint y: 128, endPoint x: 0, endPoint y: 113, distance: 65.0
click at [0, 120] on div "Acompanhamento Acompanhe a situação das marcações correntes e finalizadas Relat…" at bounding box center [251, 140] width 502 height 217
type input "703404216793717"
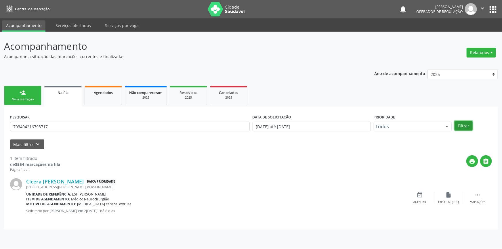
click at [468, 121] on button "Filtrar" at bounding box center [463, 126] width 18 height 10
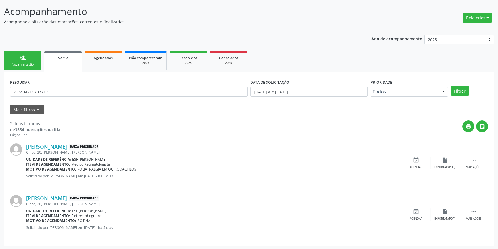
scroll to position [35, 0]
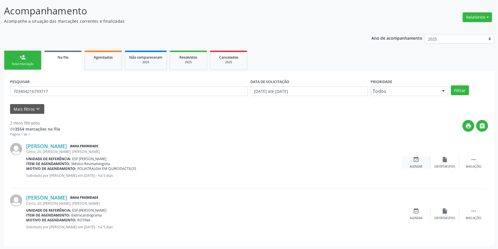
click at [417, 168] on div "Agendar" at bounding box center [416, 167] width 13 height 4
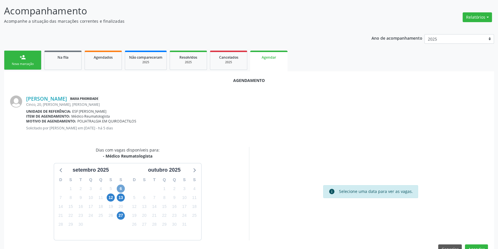
click at [117, 190] on span "6" at bounding box center [121, 189] width 8 height 8
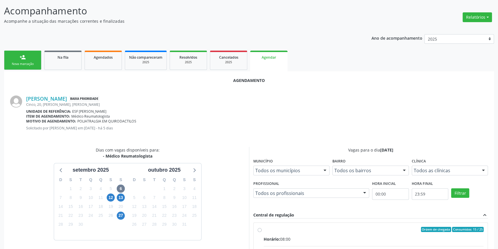
click at [262, 232] on input "Ordem de chegada Consumidos: 15 / 25 Horário: 08:00 Clínica: Ambulatorio Munici…" at bounding box center [260, 229] width 4 height 5
radio input "true"
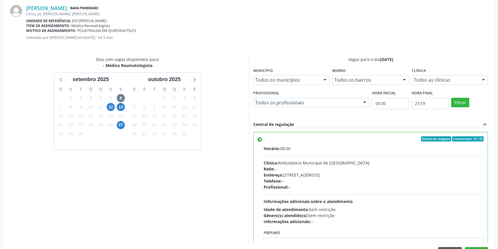
scroll to position [143, 0]
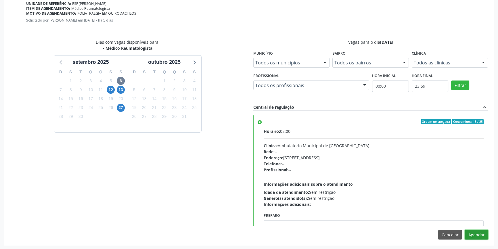
click at [468, 233] on button "Agendar" at bounding box center [476, 235] width 23 height 10
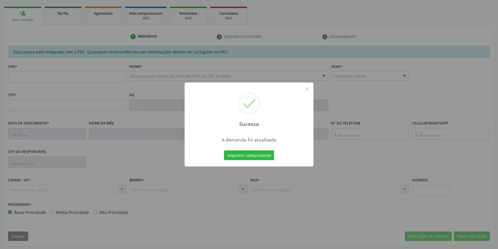
scroll to position [79, 0]
click at [252, 155] on button "Imprimir comprovante" at bounding box center [249, 155] width 50 height 10
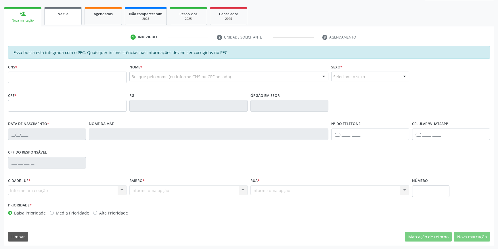
click at [60, 18] on link "Na fila" at bounding box center [62, 16] width 37 height 18
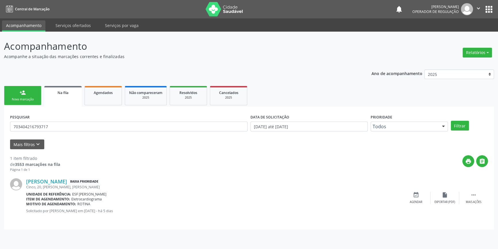
scroll to position [0, 0]
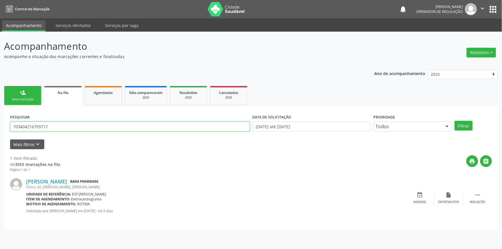
drag, startPoint x: 58, startPoint y: 130, endPoint x: 0, endPoint y: 122, distance: 58.3
click at [0, 122] on div "Acompanhamento Acompanhe a situação das marcações correntes e finalizadas Relat…" at bounding box center [251, 140] width 502 height 217
type input "700403433513644"
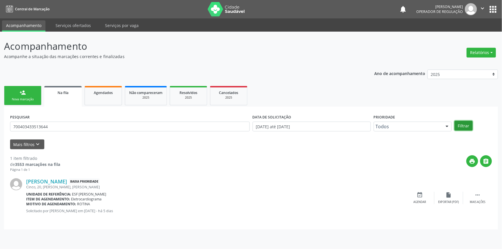
click at [460, 127] on button "Filtrar" at bounding box center [463, 126] width 18 height 10
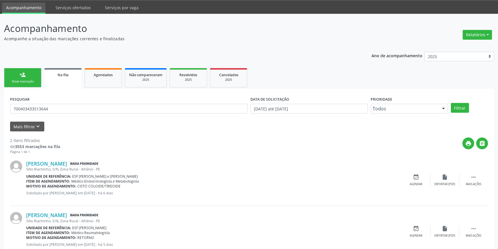
scroll to position [35, 0]
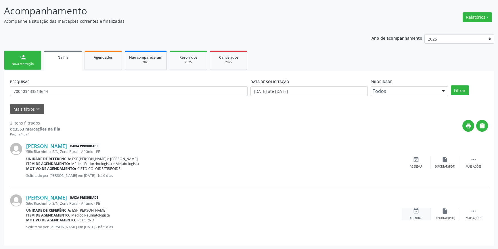
click at [420, 217] on div "Agendar" at bounding box center [416, 218] width 13 height 4
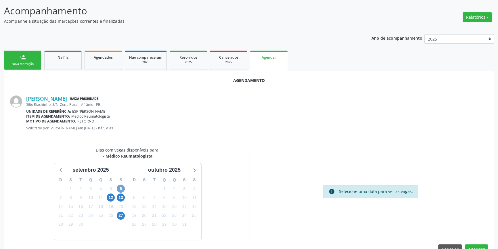
click at [121, 188] on span "6" at bounding box center [121, 189] width 8 height 8
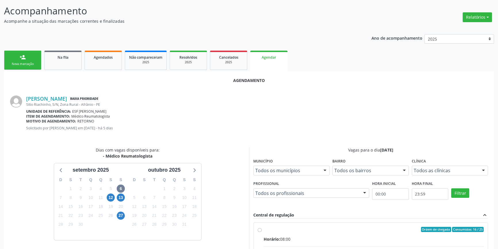
click at [261, 229] on input "Ordem de chegada Consumidos: 16 / 25 Horário: 08:00 Clínica: Ambulatorio Munici…" at bounding box center [260, 229] width 4 height 5
radio input "true"
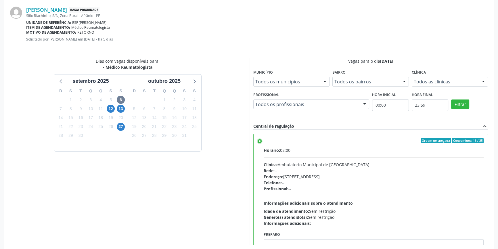
scroll to position [143, 0]
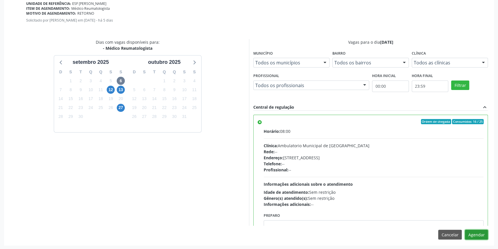
click at [468, 234] on button "Agendar" at bounding box center [476, 235] width 23 height 10
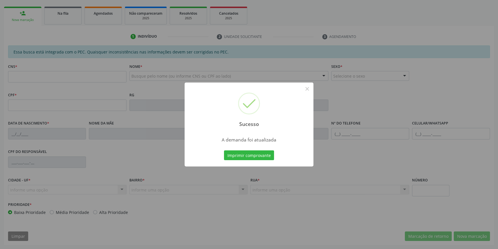
scroll to position [79, 0]
click at [248, 152] on button "Imprimir comprovante" at bounding box center [249, 155] width 50 height 10
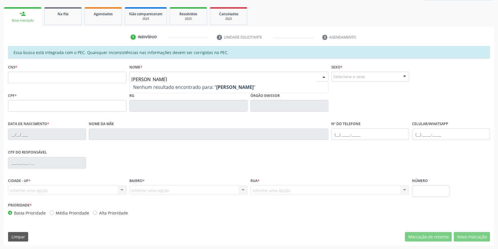
type input "milca maciel"
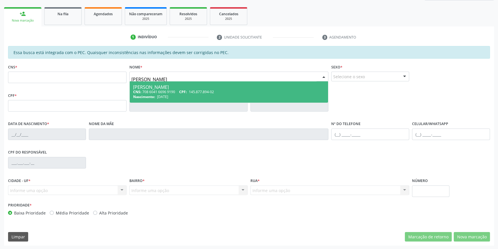
click at [180, 87] on div "Milca Maciel Nunes" at bounding box center [229, 87] width 192 height 5
type input "708 6041 6696 9190"
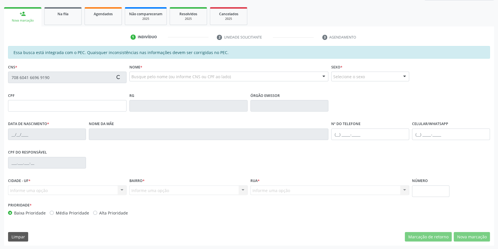
type input "145.877.894-02"
type input "14/03/2005"
type input "Lidia Maciel de Menezes Nunes"
type input "(87) 98821-5053"
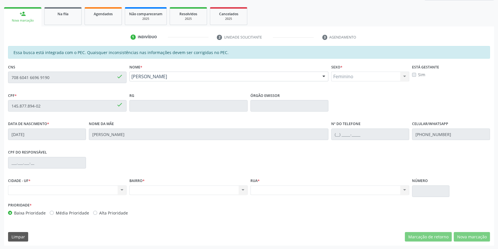
click at [0, 73] on div "Acompanhamento Acompanhe a situação das marcações correntes e finalizadas Relat…" at bounding box center [249, 101] width 498 height 297
click at [63, 19] on link "Na fila" at bounding box center [62, 16] width 37 height 18
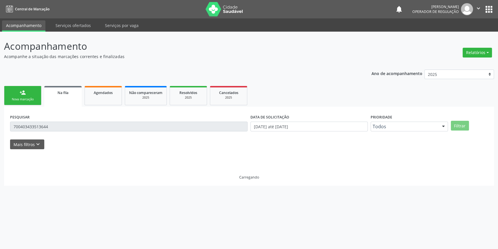
scroll to position [0, 0]
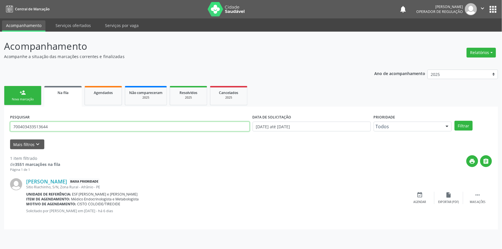
drag, startPoint x: 57, startPoint y: 125, endPoint x: 0, endPoint y: 121, distance: 57.1
click at [0, 121] on div "Acompanhamento Acompanhe a situação das marcações correntes e finalizadas Relat…" at bounding box center [251, 140] width 502 height 217
type input "707401070793378"
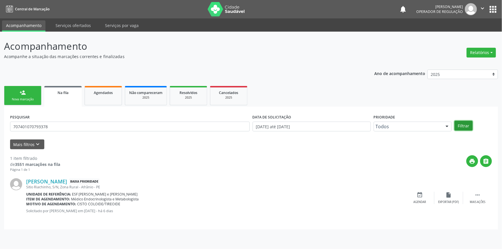
click at [469, 127] on button "Filtrar" at bounding box center [463, 126] width 18 height 10
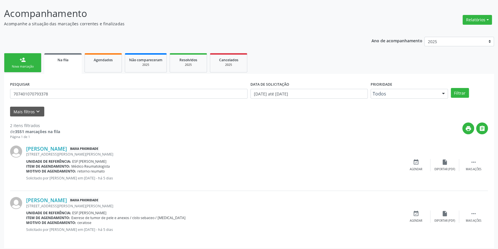
scroll to position [35, 0]
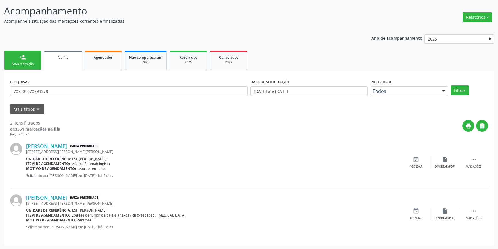
click at [414, 155] on div "Celma Gomes de Araújo Baixa Prioridade Avenida Simao de Amorim Durando, 110, Jo…" at bounding box center [249, 162] width 478 height 51
click at [414, 156] on icon "event_available" at bounding box center [416, 159] width 6 height 6
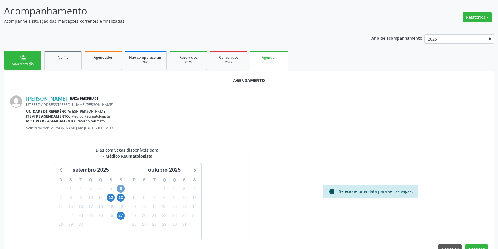
click at [122, 190] on span "6" at bounding box center [121, 189] width 8 height 8
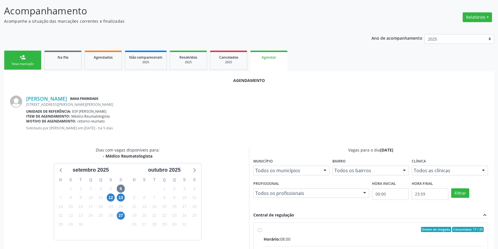
radio input "true"
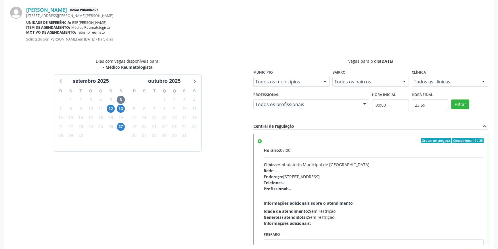
scroll to position [143, 0]
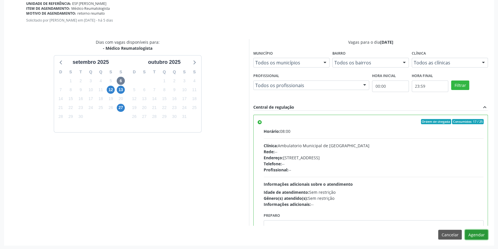
click at [475, 235] on button "Agendar" at bounding box center [476, 235] width 23 height 10
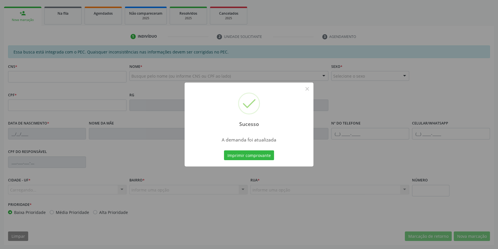
scroll to position [79, 0]
click at [261, 153] on button "Imprimir comprovante" at bounding box center [249, 155] width 50 height 10
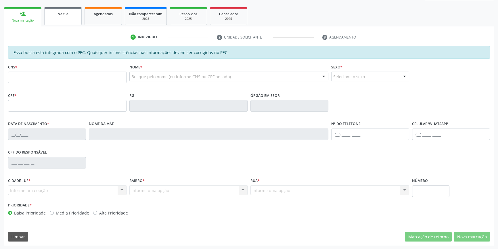
click at [59, 19] on link "Na fila" at bounding box center [62, 16] width 37 height 18
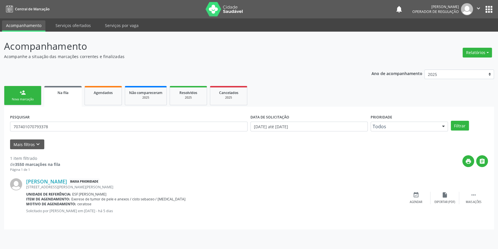
scroll to position [0, 0]
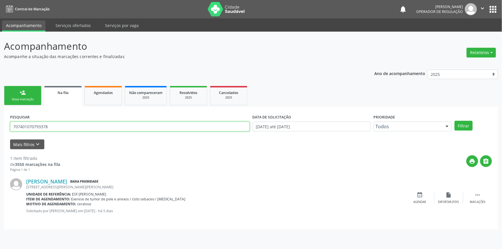
drag, startPoint x: 38, startPoint y: 122, endPoint x: 0, endPoint y: 119, distance: 38.1
click at [0, 119] on div "Acompanhamento Acompanhe a situação das marcações correntes e finalizadas Relat…" at bounding box center [251, 140] width 502 height 217
type input "706206001947866"
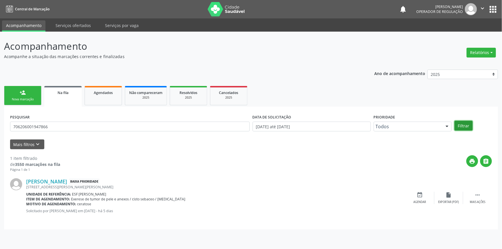
click at [464, 123] on button "Filtrar" at bounding box center [463, 126] width 18 height 10
click at [411, 197] on div "event_available Agendar" at bounding box center [419, 198] width 29 height 12
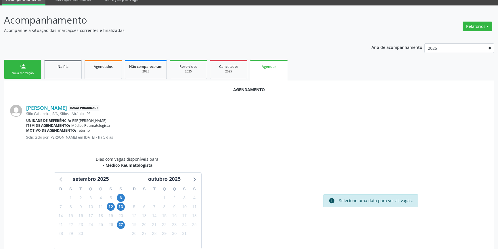
scroll to position [50, 0]
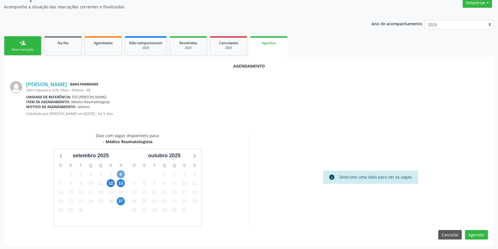
click at [121, 174] on span "6" at bounding box center [121, 174] width 8 height 8
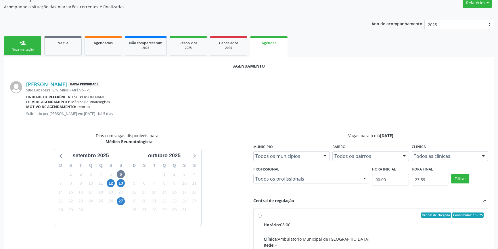
click at [262, 217] on input "Ordem de chegada Consumidos: 18 / 25 Horário: 08:00 Clínica: Ambulatorio Munici…" at bounding box center [260, 214] width 4 height 5
radio input "true"
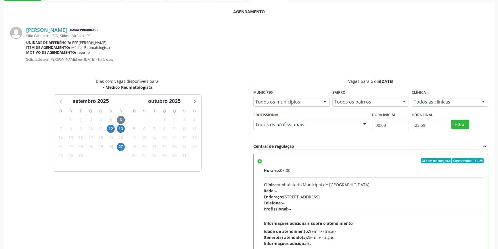
scroll to position [143, 0]
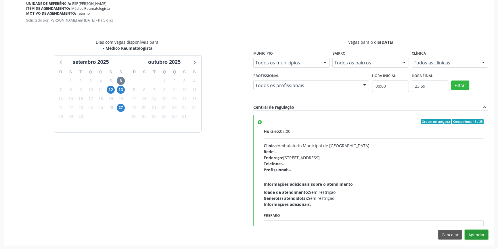
click at [475, 235] on button "Agendar" at bounding box center [476, 235] width 23 height 10
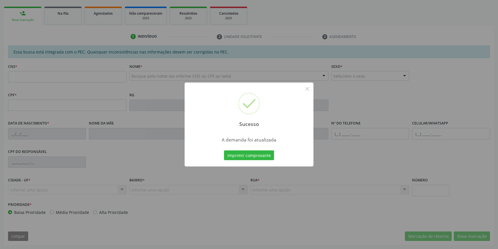
scroll to position [79, 0]
click at [250, 152] on button "Imprimir comprovante" at bounding box center [249, 155] width 50 height 10
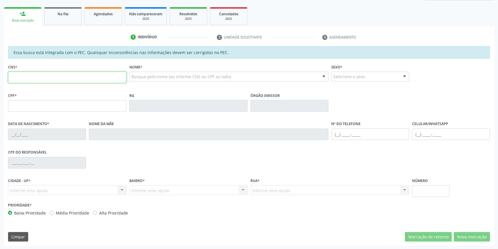
click at [58, 75] on input "text" at bounding box center [67, 77] width 118 height 11
click at [63, 22] on link "Na fila" at bounding box center [62, 16] width 37 height 18
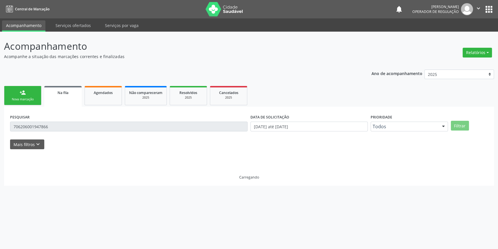
scroll to position [0, 0]
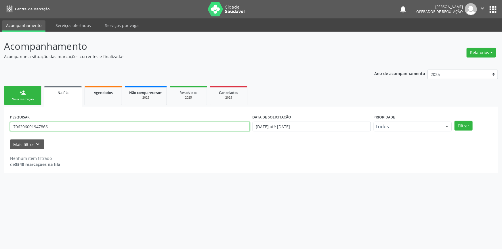
drag, startPoint x: 66, startPoint y: 124, endPoint x: 109, endPoint y: 104, distance: 47.7
click at [0, 122] on div "Acompanhamento Acompanhe a situação das marcações correntes e finalizadas Relat…" at bounding box center [251, 140] width 502 height 217
type input "703205603378597"
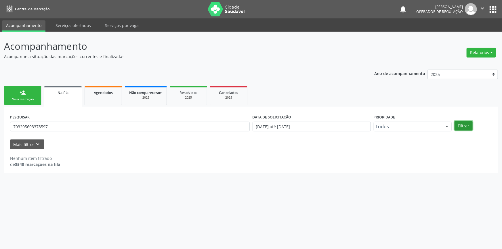
click at [466, 125] on button "Filtrar" at bounding box center [463, 126] width 18 height 10
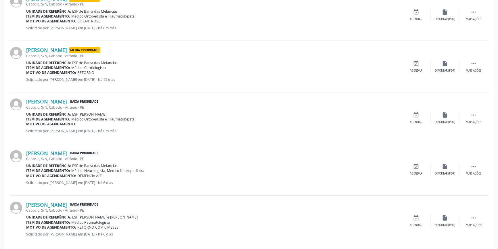
scroll to position [190, 0]
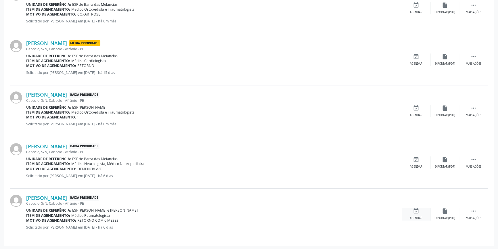
click at [417, 209] on icon "event_available" at bounding box center [416, 211] width 6 height 6
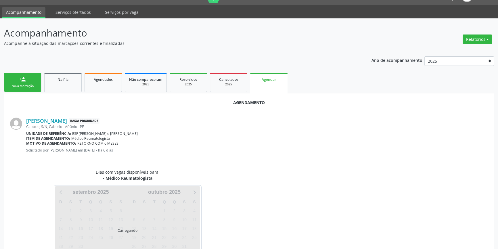
scroll to position [36, 0]
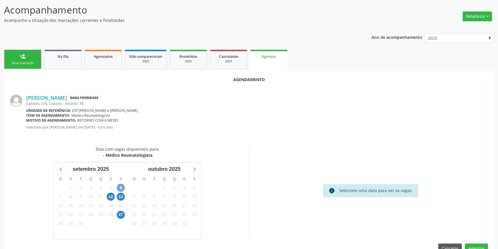
click at [121, 187] on span "6" at bounding box center [121, 188] width 8 height 8
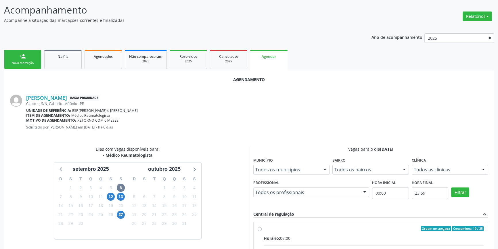
radio input "true"
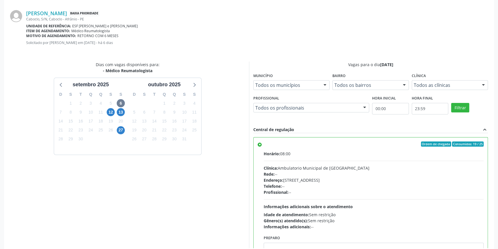
scroll to position [141, 0]
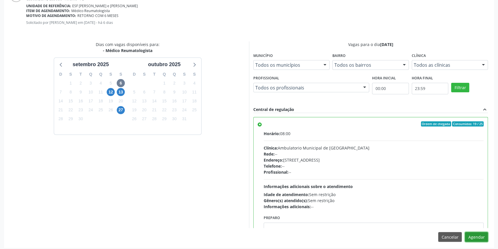
click at [474, 235] on button "Agendar" at bounding box center [476, 237] width 23 height 10
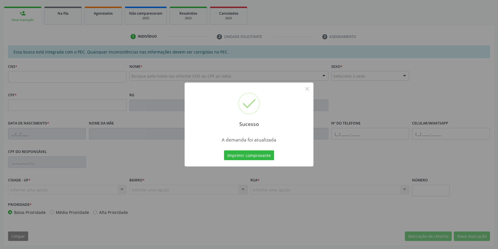
scroll to position [79, 0]
click at [262, 155] on button "Imprimir comprovante" at bounding box center [249, 155] width 50 height 10
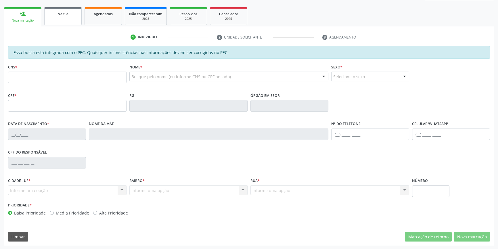
click at [71, 18] on link "Na fila" at bounding box center [62, 16] width 37 height 18
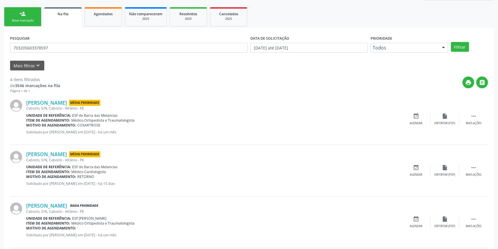
scroll to position [0, 0]
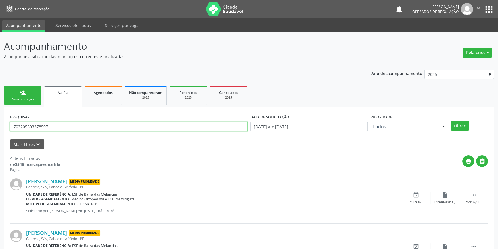
drag, startPoint x: 64, startPoint y: 124, endPoint x: 0, endPoint y: 121, distance: 64.4
click at [22, 125] on input "703205603378597" at bounding box center [128, 127] width 237 height 10
click at [63, 127] on input "703205603378597" at bounding box center [128, 127] width 237 height 10
drag, startPoint x: 63, startPoint y: 127, endPoint x: 0, endPoint y: 127, distance: 62.7
click at [0, 127] on div "Acompanhamento Acompanhe a situação das marcações correntes e finalizadas Relat…" at bounding box center [249, 210] width 498 height 356
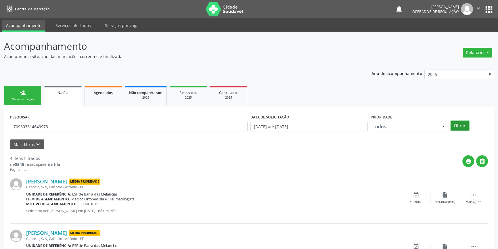
click at [457, 122] on button "Filtrar" at bounding box center [460, 126] width 18 height 10
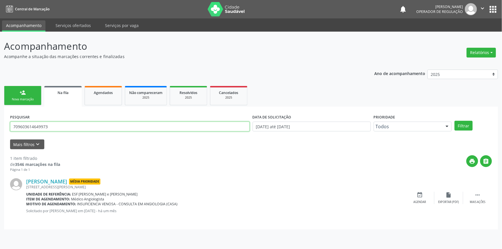
drag, startPoint x: 55, startPoint y: 126, endPoint x: 0, endPoint y: 123, distance: 54.7
click at [0, 123] on div "Acompanhamento Acompanhe a situação das marcações correntes e finalizadas Relat…" at bounding box center [251, 140] width 502 height 217
type input "709603614649973"
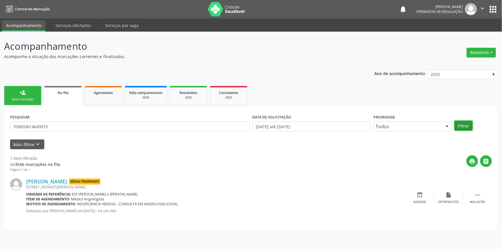
click at [464, 123] on button "Filtrar" at bounding box center [463, 126] width 18 height 10
click at [22, 90] on div "person_add" at bounding box center [23, 92] width 6 height 6
click at [34, 101] on div "Nova marcação" at bounding box center [22, 99] width 29 height 4
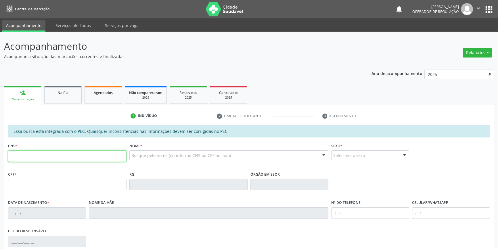
click at [45, 155] on input "text" at bounding box center [67, 155] width 118 height 11
type input "709 6036 1464 9973"
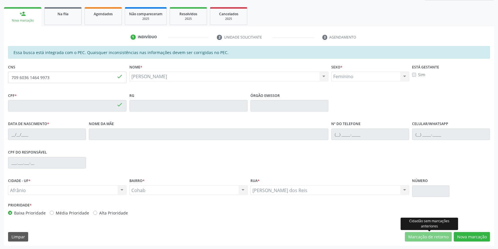
type input "985.253.014-34"
type input "06/06/1954"
type input "Perpétua Francisca de Lima"
type input "(87) 98824-5599"
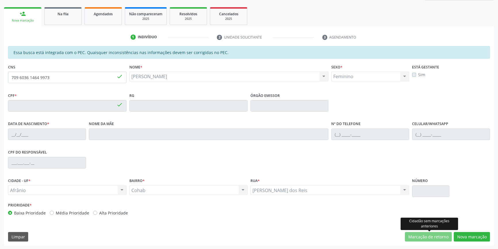
type input "S/N"
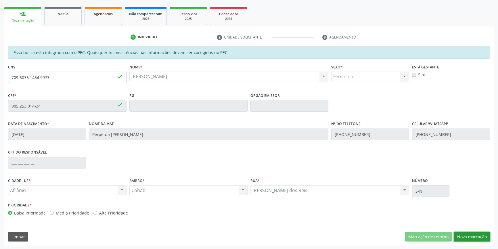
click at [470, 238] on button "Nova marcação" at bounding box center [472, 237] width 36 height 10
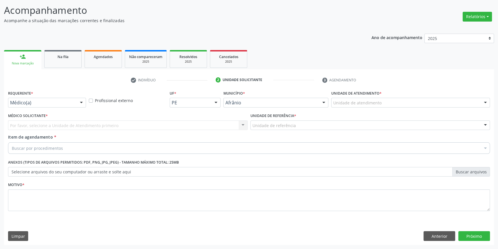
scroll to position [35, 0]
drag, startPoint x: 360, startPoint y: 110, endPoint x: 367, endPoint y: 104, distance: 8.6
click at [362, 108] on div "Unidade de atendimento * Unidade de atendimento Academia da Saude de Afranio Ac…" at bounding box center [411, 100] width 162 height 22
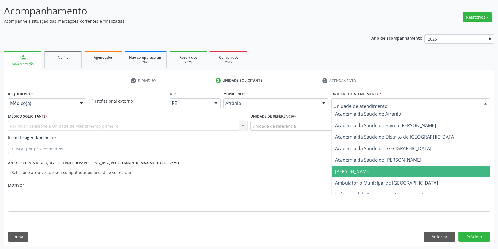
click at [358, 183] on span "Ambulatorio Municipal de [GEOGRAPHIC_DATA]" at bounding box center [386, 183] width 103 height 6
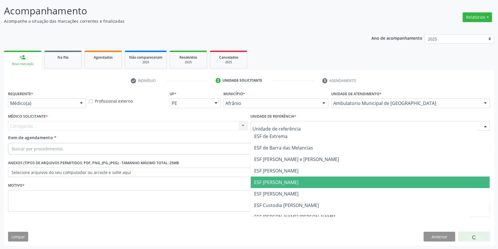
click at [290, 181] on span "ESF [PERSON_NAME]" at bounding box center [276, 182] width 44 height 6
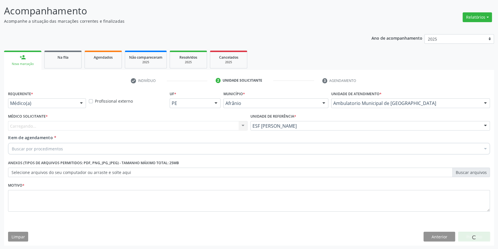
drag, startPoint x: 167, startPoint y: 125, endPoint x: 150, endPoint y: 130, distance: 17.6
click at [165, 126] on div "Carregando..." at bounding box center [127, 126] width 239 height 10
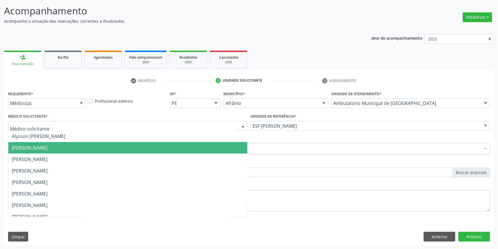
click at [47, 148] on span "[PERSON_NAME]" at bounding box center [30, 148] width 36 height 6
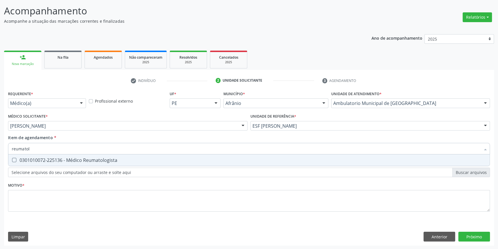
type input "reumatolo"
click at [69, 159] on div "0301010072-225136 - Médico Reumatologista" at bounding box center [249, 160] width 474 height 5
checkbox Reumatologista "true"
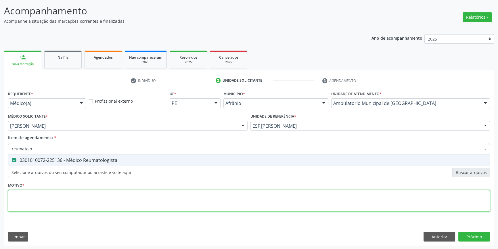
click at [70, 197] on div "Requerente * Médico(a) Médico(a) Enfermeiro(a) Paciente Nenhum resultado encont…" at bounding box center [249, 154] width 482 height 130
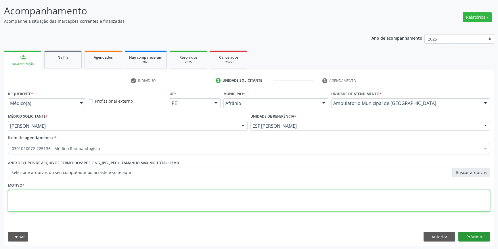
type textarea "'"
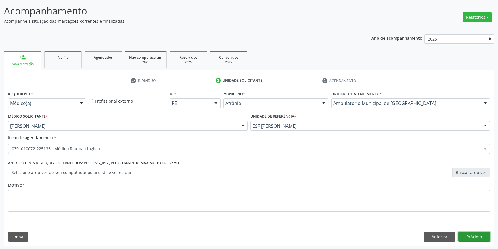
click at [474, 235] on button "Próximo" at bounding box center [474, 237] width 32 height 10
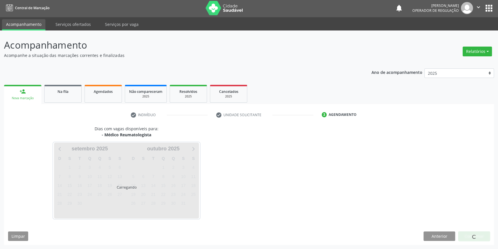
scroll to position [1, 0]
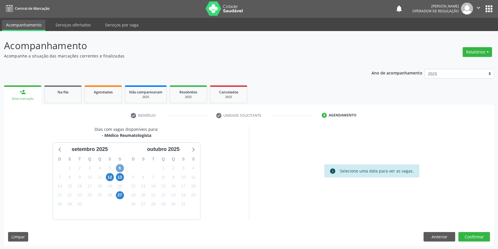
click at [120, 168] on span "6" at bounding box center [120, 168] width 8 height 8
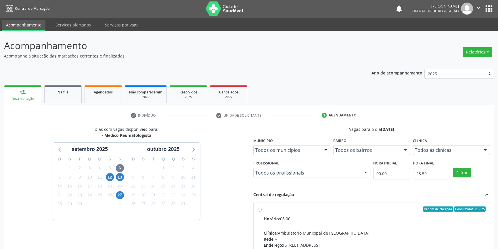
click at [261, 210] on div "Ordem de chegada Consumidos: 20 / 25 Horário: 08:00 Clínica: Ambulatorio Munici…" at bounding box center [372, 250] width 228 height 88
radio input "true"
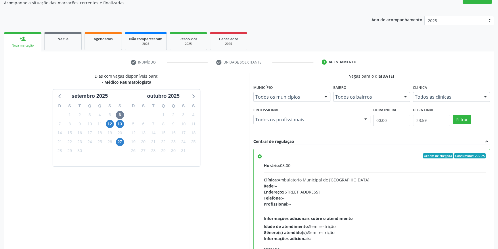
scroll to position [94, 0]
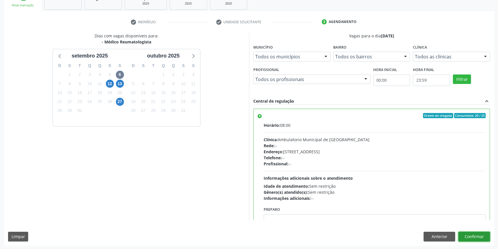
click at [471, 236] on button "Confirmar" at bounding box center [474, 237] width 32 height 10
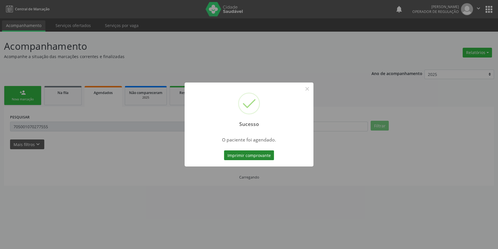
click at [256, 153] on div "Sucesso × O paciente foi agendado. Imprimir comprovante Cancel" at bounding box center [249, 124] width 129 height 84
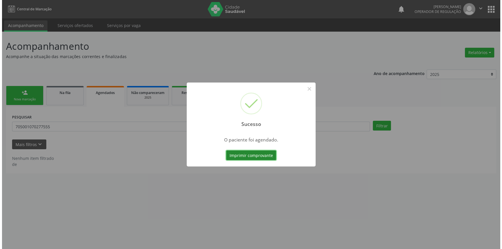
scroll to position [0, 0]
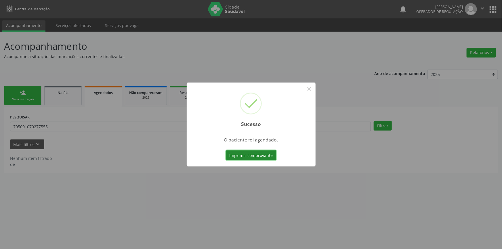
click at [256, 153] on button "Imprimir comprovante" at bounding box center [251, 155] width 50 height 10
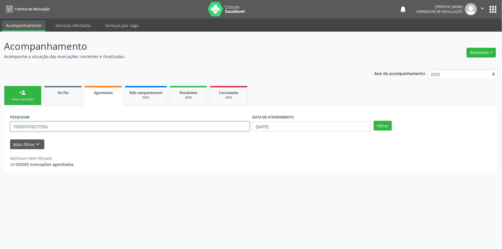
drag, startPoint x: 79, startPoint y: 125, endPoint x: 0, endPoint y: 124, distance: 79.0
click at [0, 124] on div "Acompanhamento Acompanhe a situação das marcações correntes e finalizadas Relat…" at bounding box center [251, 140] width 502 height 217
paste input "José Nilson Viana amorim"
type input "José Nilson Viana amorim"
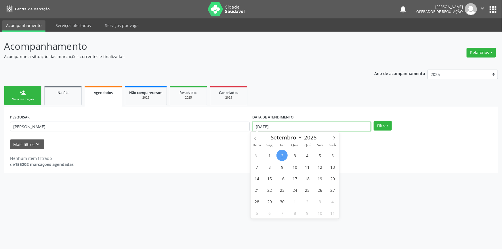
click at [298, 123] on input "0[DATE]" at bounding box center [311, 127] width 118 height 10
click at [331, 154] on span "6" at bounding box center [332, 155] width 11 height 11
type input "0[DATE]"
click at [331, 154] on span "6" at bounding box center [332, 155] width 11 height 11
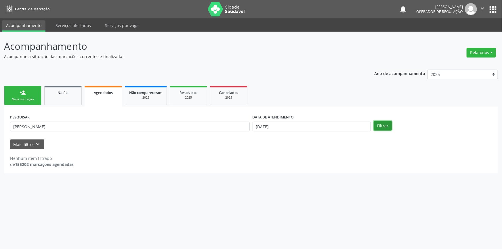
click at [384, 124] on button "Filtrar" at bounding box center [382, 126] width 18 height 10
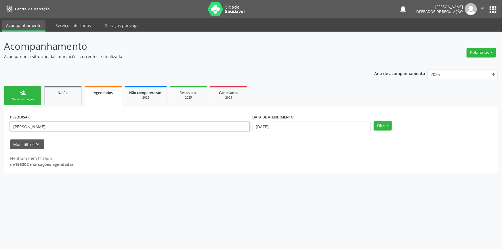
drag, startPoint x: 74, startPoint y: 126, endPoint x: 0, endPoint y: 137, distance: 74.6
click at [0, 137] on div "Acompanhamento Acompanhe a situação das marcações correntes e finalizadas Relat…" at bounding box center [251, 140] width 502 height 217
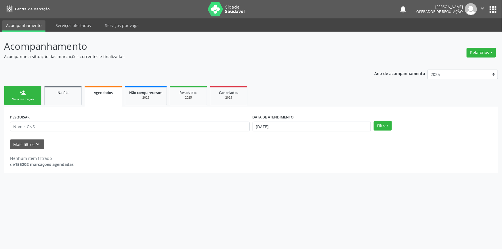
click at [25, 93] on div "person_add" at bounding box center [23, 92] width 6 height 6
click at [65, 91] on span "Na fila" at bounding box center [62, 92] width 11 height 5
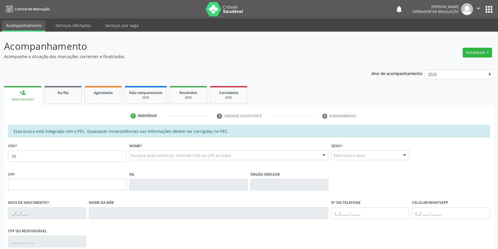
type input "700"
drag, startPoint x: 40, startPoint y: 156, endPoint x: 0, endPoint y: 155, distance: 40.2
click at [0, 155] on div "Acompanhamento Acompanhe a situação das marcações correntes e finalizadas Relat…" at bounding box center [249, 180] width 498 height 297
type input "milca maciel"
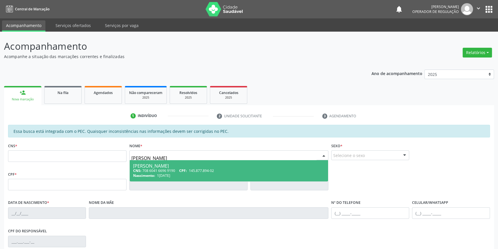
click at [151, 178] on span "Milca Maciel Nunes CNS: 708 6041 6696 9190 CPF: 145.877.894-02 Nascimento: 14/0…" at bounding box center [229, 170] width 199 height 21
type input "708 6041 6696 9190"
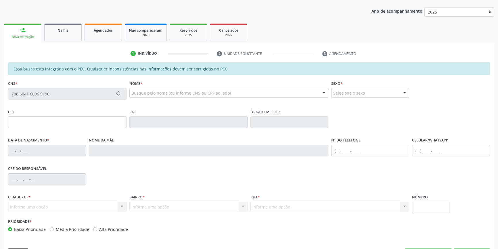
scroll to position [78, 0]
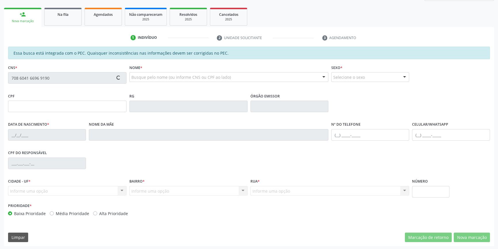
type input "145.877.894-02"
type input "14/03/2005"
type input "Lidia Maciel de Menezes Nunes"
type input "(87) 98821-5053"
type input "12"
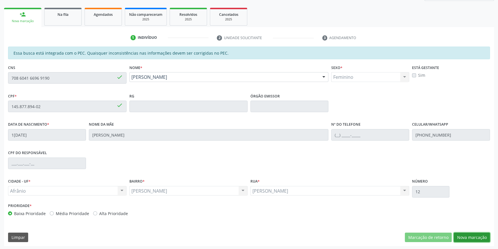
click at [463, 233] on button "Nova marcação" at bounding box center [472, 238] width 36 height 10
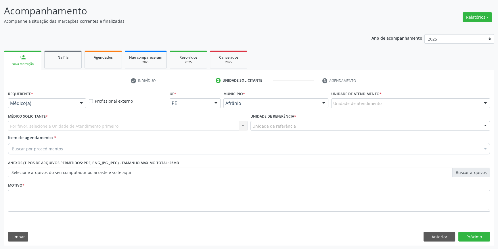
click at [341, 109] on div "Unidade de atendimento * Unidade de atendimento Academia da Saude de Afranio Ac…" at bounding box center [411, 100] width 162 height 22
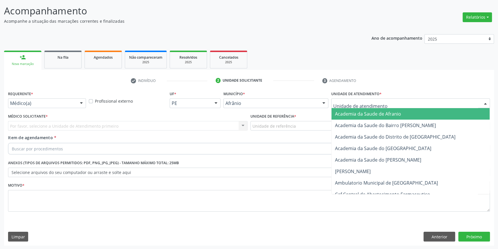
click at [353, 106] on div at bounding box center [410, 103] width 159 height 10
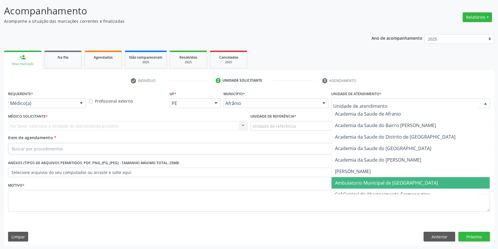
click at [367, 178] on span "Ambulatorio Municipal de [GEOGRAPHIC_DATA]" at bounding box center [410, 182] width 158 height 11
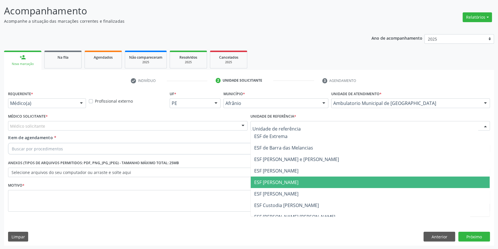
drag, startPoint x: 288, startPoint y: 182, endPoint x: 208, endPoint y: 145, distance: 88.5
click at [284, 182] on span "ESF [PERSON_NAME]" at bounding box center [276, 182] width 44 height 6
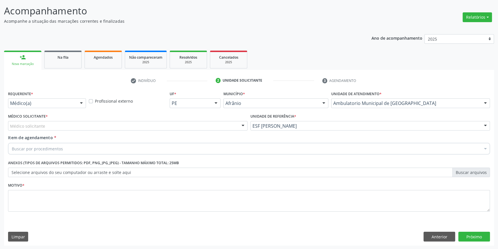
click at [126, 125] on div "Médico solicitante" at bounding box center [127, 126] width 239 height 10
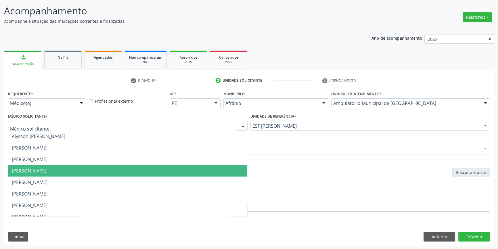
click at [43, 166] on span "Diego Ramon Ferreira Belem" at bounding box center [127, 170] width 239 height 11
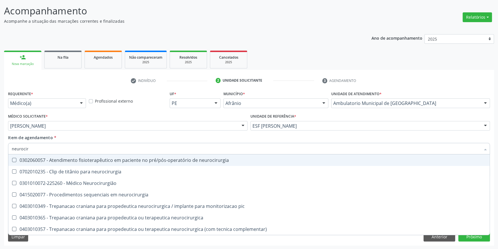
type input "neurociru"
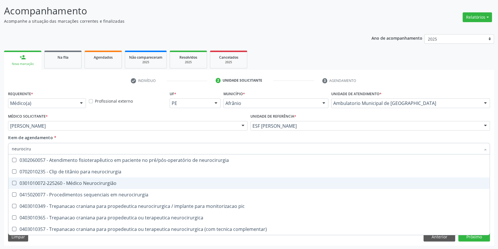
click at [112, 181] on div "0301010072-225260 - Médico Neurocirurgião" at bounding box center [249, 183] width 474 height 5
checkbox Neurocirurgião "true"
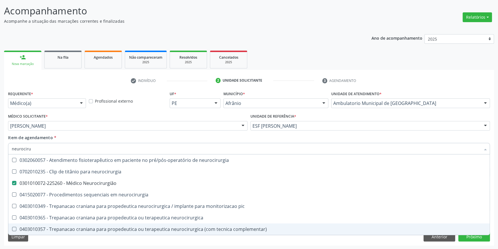
click at [95, 238] on div "Requerente * Médico(a) Médico(a) Enfermeiro(a) Paciente Nenhum resultado encont…" at bounding box center [249, 167] width 490 height 156
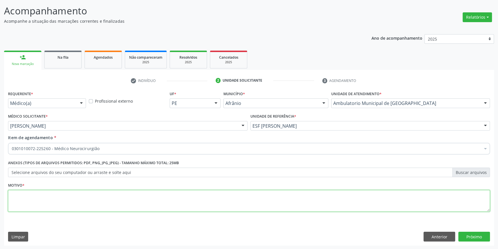
click at [93, 209] on textarea at bounding box center [249, 201] width 482 height 22
type textarea "'"
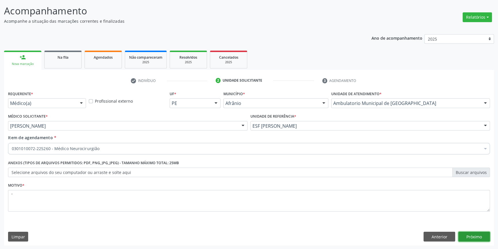
click at [481, 232] on button "Próximo" at bounding box center [474, 237] width 32 height 10
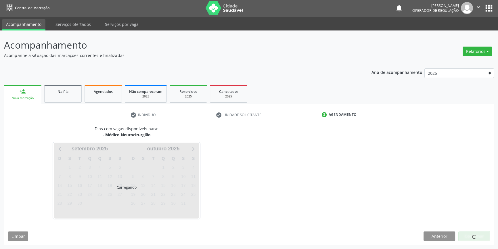
scroll to position [1, 0]
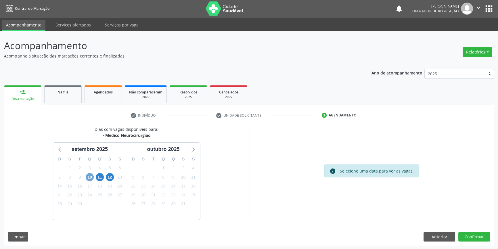
click at [89, 175] on span "10" at bounding box center [90, 177] width 8 height 8
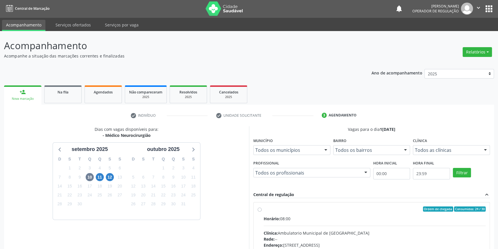
click at [268, 217] on span "Horário:" at bounding box center [272, 218] width 16 height 5
click at [262, 212] on input "Ordem de chegada Consumidos: 24 / 30 Horário: 08:00 Clínica: Ambulatorio Munici…" at bounding box center [260, 208] width 4 height 5
radio input "true"
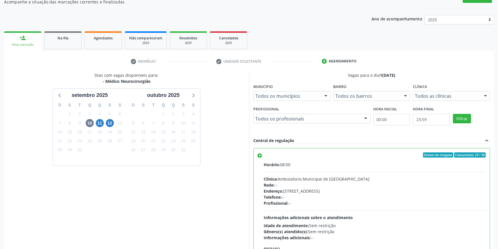
scroll to position [94, 0]
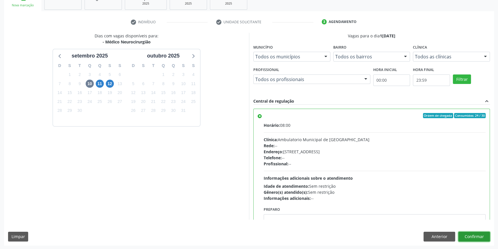
click at [472, 234] on button "Confirmar" at bounding box center [474, 237] width 32 height 10
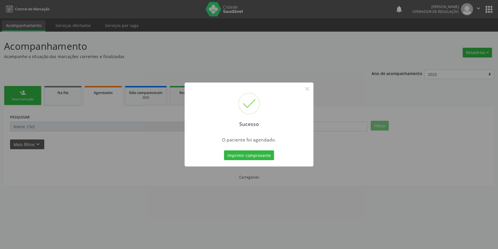
scroll to position [0, 0]
click at [250, 153] on button "Imprimir comprovante" at bounding box center [251, 155] width 50 height 10
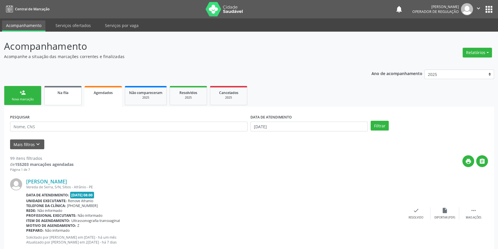
click at [58, 93] on span "Na fila" at bounding box center [62, 92] width 11 height 5
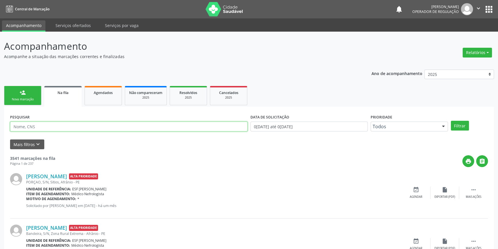
click at [62, 125] on input "text" at bounding box center [128, 127] width 237 height 10
type input "70066297631802"
click at [461, 125] on button "Filtrar" at bounding box center [460, 126] width 18 height 10
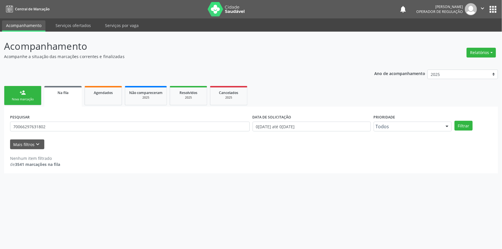
click at [31, 101] on div "Nova marcação" at bounding box center [22, 99] width 29 height 4
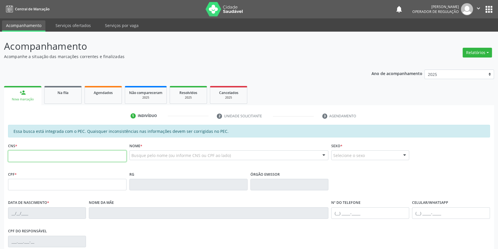
click at [37, 159] on input "text" at bounding box center [67, 155] width 118 height 11
type input "700"
drag, startPoint x: 55, startPoint y: 158, endPoint x: 0, endPoint y: 145, distance: 56.5
click at [0, 155] on div "Acompanhamento Acompanhe a situação das marcações correntes e finalizadas Relat…" at bounding box center [249, 180] width 498 height 297
type input "nailson oliveira santos"
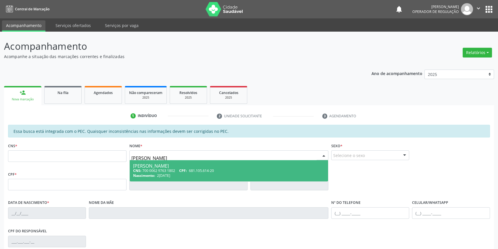
click at [179, 168] on div "CNS: 700 0062 9763 1802 CPF: 681.105.614-20" at bounding box center [229, 170] width 192 height 5
type input "700 0062 9763 1802"
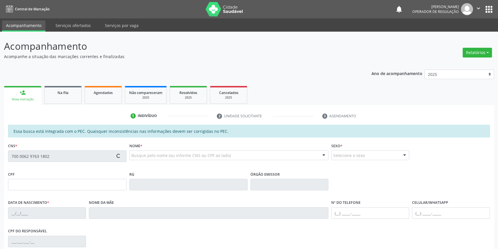
type input "681.105.614-20"
type input "23/12/1970"
type input "Maria Brazilina de Oliveira"
type input "(87) 98872-6084"
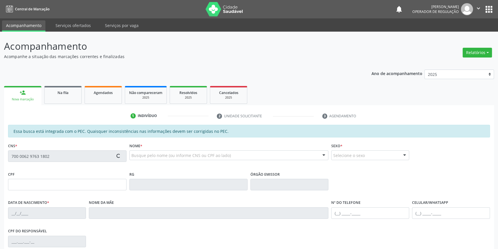
type input "S/N"
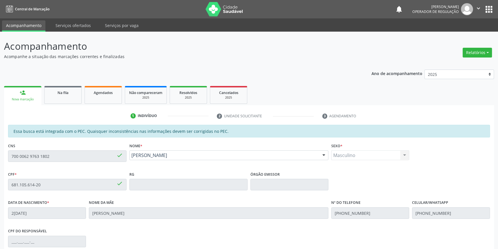
click at [0, 148] on div "Acompanhamento Acompanhe a situação das marcações correntes e finalizadas Relat…" at bounding box center [249, 180] width 498 height 297
click at [67, 94] on span "Na fila" at bounding box center [62, 92] width 11 height 5
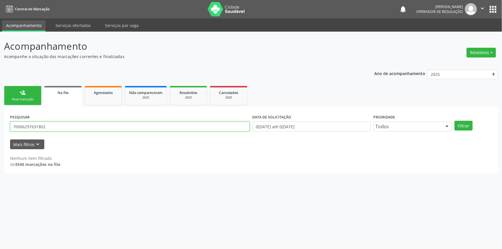
drag, startPoint x: 80, startPoint y: 128, endPoint x: 0, endPoint y: 126, distance: 80.5
click at [0, 126] on div "Acompanhamento Acompanhe a situação das marcações correntes e finalizadas Relat…" at bounding box center [251, 140] width 502 height 217
paste input "0062 9763"
type input "700 0062 9763 1802"
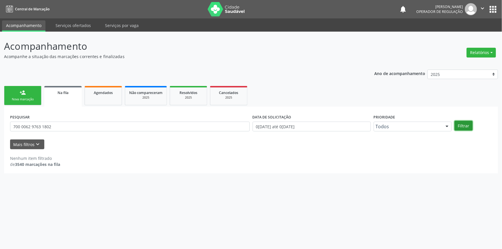
click at [456, 127] on button "Filtrar" at bounding box center [463, 126] width 18 height 10
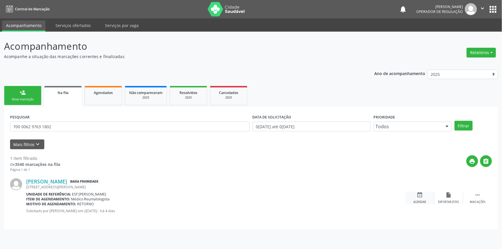
click at [423, 196] on div "event_available Agendar" at bounding box center [419, 198] width 29 height 12
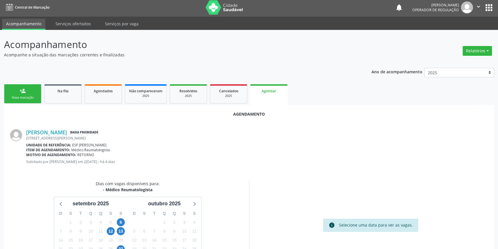
scroll to position [50, 0]
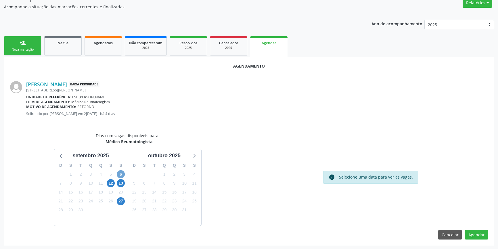
click at [122, 175] on span "6" at bounding box center [121, 174] width 8 height 8
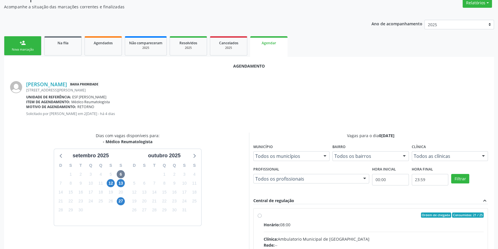
click at [258, 214] on input "Ordem de chegada Consumidos: 21 / 25 Horário: 08:00 Clínica: Ambulatorio Munici…" at bounding box center [260, 214] width 4 height 5
radio input "true"
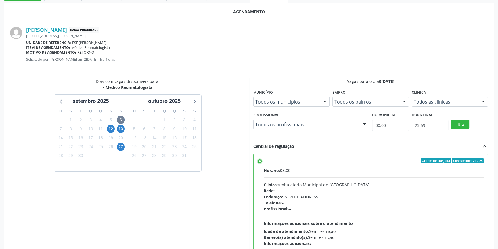
scroll to position [143, 0]
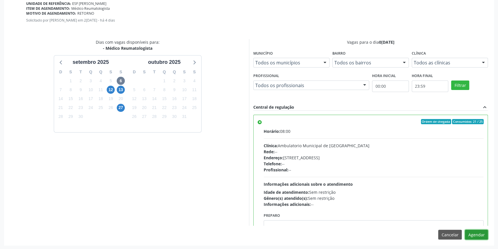
click at [474, 235] on button "Agendar" at bounding box center [476, 235] width 23 height 10
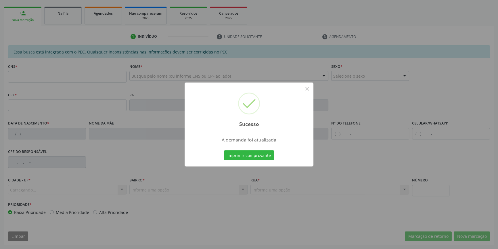
scroll to position [79, 0]
click at [271, 157] on button "Imprimir comprovante" at bounding box center [249, 155] width 50 height 10
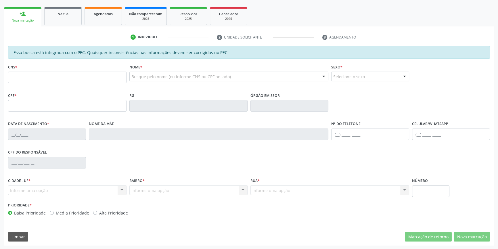
click at [57, 26] on div "person_add Nova marcação Na fila Agendados Não compareceram 2025 Resolvidos 202…" at bounding box center [249, 126] width 490 height 240
click at [62, 23] on link "Na fila" at bounding box center [62, 16] width 37 height 18
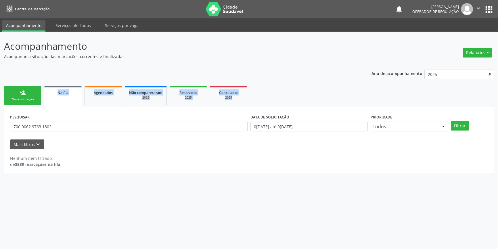
scroll to position [0, 0]
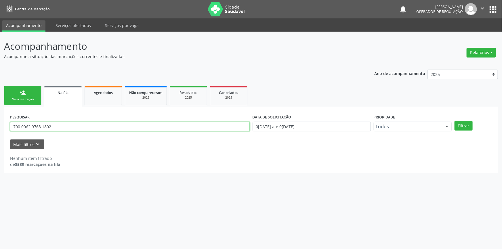
drag, startPoint x: 57, startPoint y: 129, endPoint x: 0, endPoint y: 131, distance: 57.5
click at [0, 131] on div "Acompanhamento Acompanhe a situação das marcações correntes e finalizadas Relat…" at bounding box center [251, 140] width 502 height 217
type input "705007876714558"
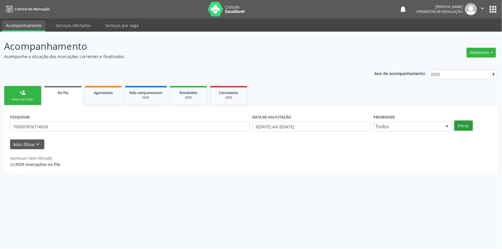
click at [464, 123] on button "Filtrar" at bounding box center [463, 126] width 18 height 10
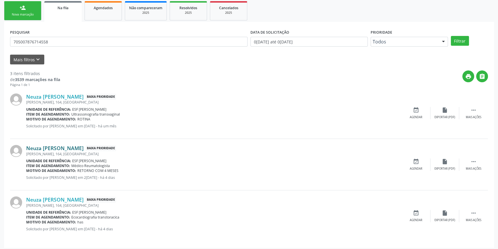
scroll to position [87, 0]
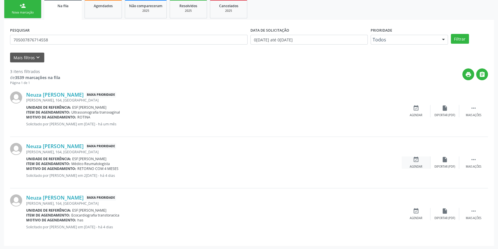
click at [410, 157] on div "event_available Agendar" at bounding box center [416, 162] width 29 height 12
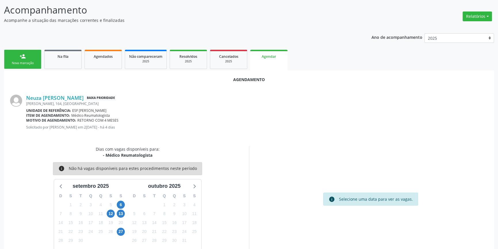
scroll to position [50, 0]
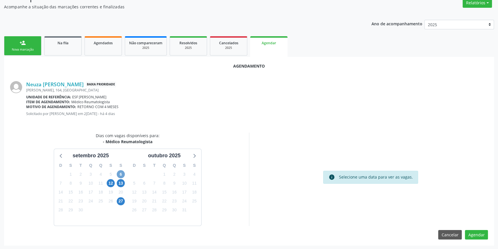
click at [122, 173] on span "6" at bounding box center [121, 174] width 8 height 8
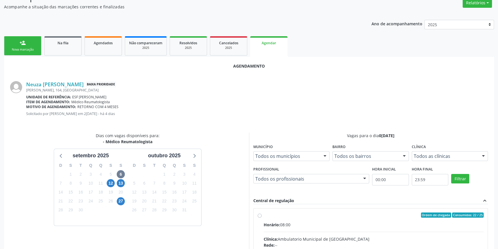
radio input "true"
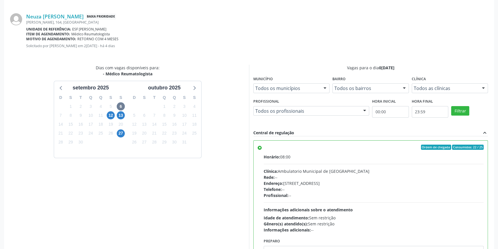
scroll to position [143, 0]
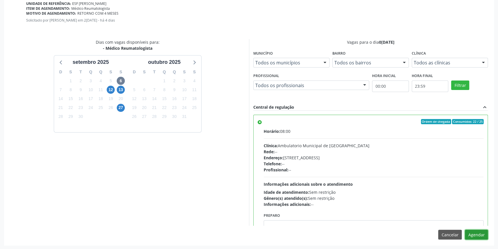
click at [475, 233] on button "Agendar" at bounding box center [476, 235] width 23 height 10
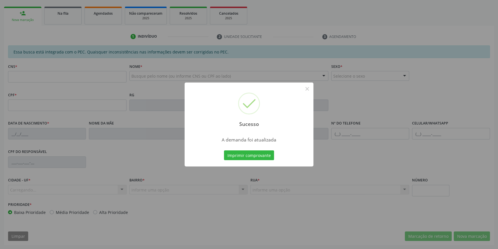
scroll to position [79, 0]
click at [267, 163] on div "Sucesso × A demanda foi atualizada Imprimir comprovante Cancel" at bounding box center [249, 124] width 129 height 84
click at [266, 159] on button "Imprimir comprovante" at bounding box center [249, 155] width 50 height 10
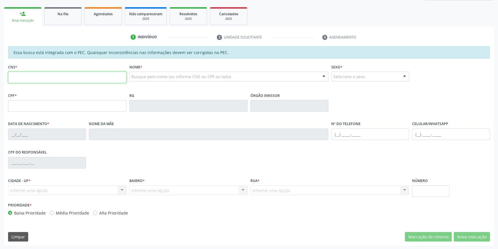
click at [43, 76] on input "text" at bounding box center [67, 77] width 118 height 11
type input "705 0004 9728 2459"
type input "046.585.464-85"
type input "08/09/1983"
type input "Eurides Coelho Gomes"
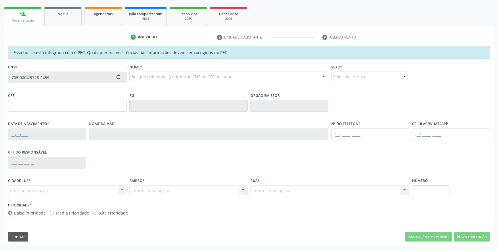
type input "(87) 98809-5580"
type input "S/N"
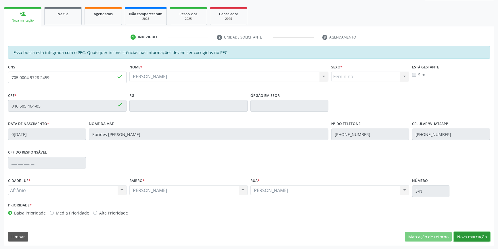
click at [473, 236] on button "Nova marcação" at bounding box center [472, 237] width 36 height 10
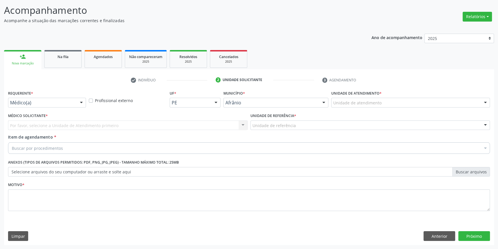
scroll to position [35, 0]
click at [437, 239] on button "Anterior" at bounding box center [439, 237] width 32 height 10
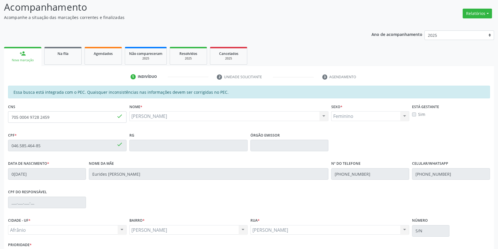
scroll to position [79, 0]
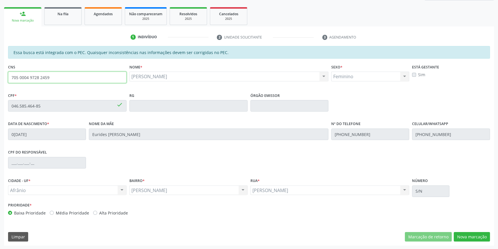
drag, startPoint x: 67, startPoint y: 76, endPoint x: 0, endPoint y: 76, distance: 67.0
click at [0, 76] on div "Acompanhamento Acompanhe a situação das marcações correntes e finalizadas Relat…" at bounding box center [249, 101] width 498 height 297
click at [72, 18] on link "Na fila" at bounding box center [62, 16] width 37 height 18
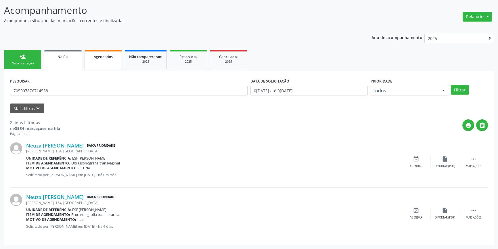
scroll to position [0, 0]
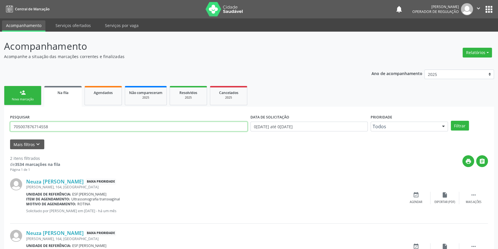
click at [0, 124] on div "Acompanhamento Acompanhe a situação das marcações correntes e finalizadas Relat…" at bounding box center [249, 158] width 498 height 253
paste input "0004 9728 2459"
type input "705 0004 9728 2459"
click at [462, 125] on button "Filtrar" at bounding box center [460, 126] width 18 height 10
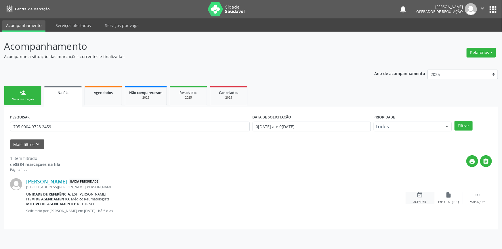
click at [422, 200] on div "Agendar" at bounding box center [419, 202] width 13 height 4
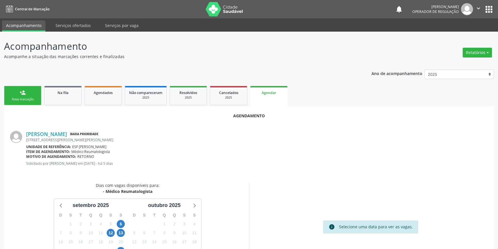
click at [125, 223] on div "6" at bounding box center [121, 224] width 10 height 9
click at [123, 223] on span "6" at bounding box center [121, 224] width 8 height 8
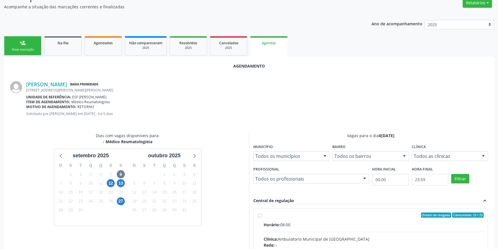
click at [262, 218] on input "Ordem de chegada Consumidos: 23 / 25 Horário: 08:00 Clínica: Ambulatorio Munici…" at bounding box center [260, 214] width 4 height 5
radio input "true"
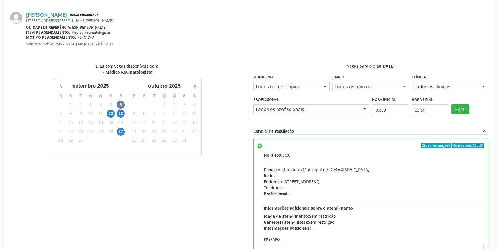
scroll to position [143, 0]
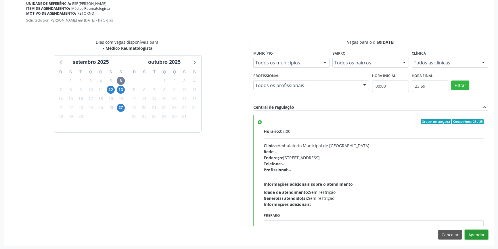
click at [479, 236] on button "Agendar" at bounding box center [476, 235] width 23 height 10
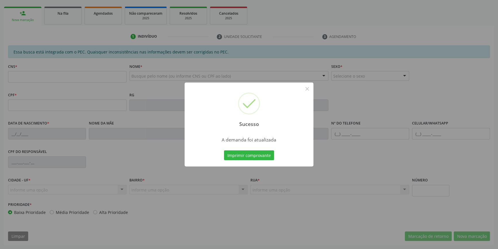
scroll to position [79, 0]
click at [256, 155] on button "Imprimir comprovante" at bounding box center [249, 155] width 50 height 10
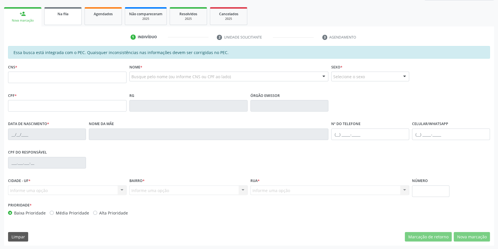
click at [70, 17] on link "Na fila" at bounding box center [62, 16] width 37 height 18
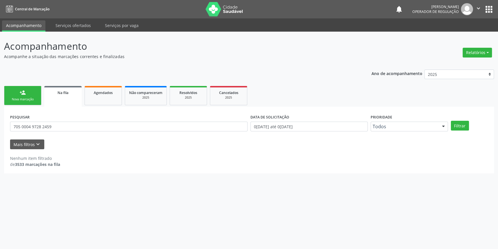
scroll to position [0, 0]
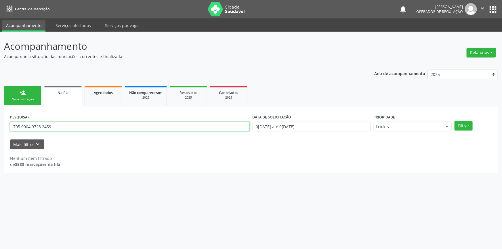
drag, startPoint x: 0, startPoint y: 116, endPoint x: 82, endPoint y: 97, distance: 84.6
click at [0, 112] on div "Acompanhamento Acompanhe a situação das marcações correntes e finalizadas Relat…" at bounding box center [251, 140] width 502 height 217
type input "702602220029447"
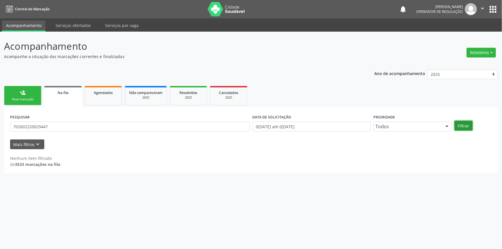
click at [466, 125] on button "Filtrar" at bounding box center [463, 126] width 18 height 10
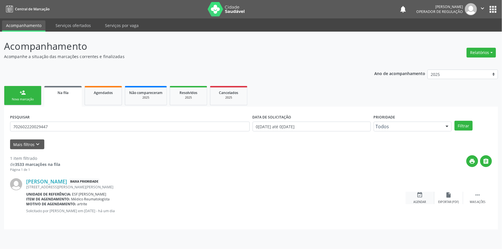
click at [426, 195] on div "event_available Agendar" at bounding box center [419, 198] width 29 height 12
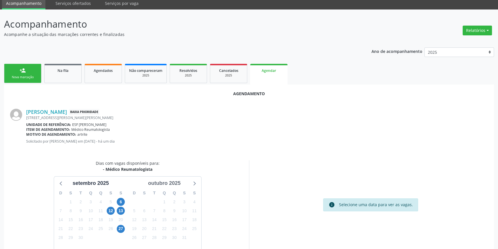
scroll to position [50, 0]
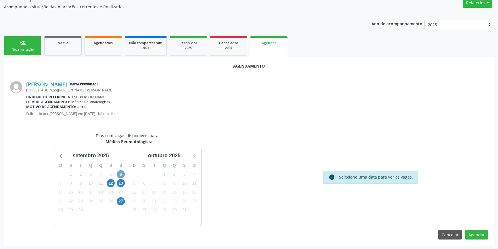
click at [121, 174] on span "6" at bounding box center [121, 174] width 8 height 8
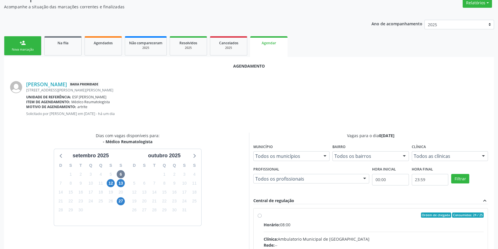
click at [262, 218] on input "Ordem de chegada Consumidos: 24 / 25 Horário: 08:00 Clínica: Ambulatorio Munici…" at bounding box center [260, 214] width 4 height 5
radio input "true"
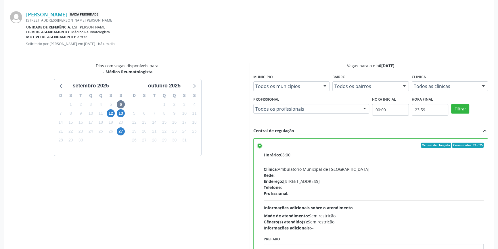
scroll to position [143, 0]
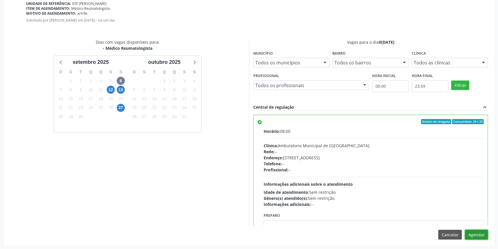
click at [474, 234] on button "Agendar" at bounding box center [476, 235] width 23 height 10
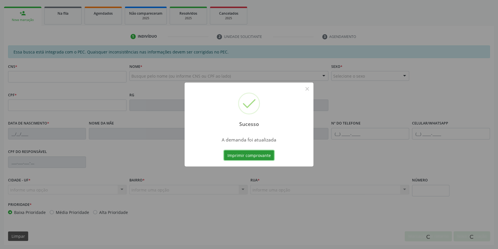
scroll to position [79, 0]
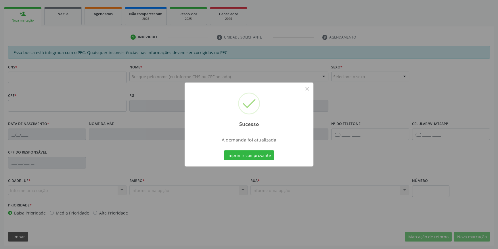
click at [129, 103] on div "Sucesso × A demanda foi atualizada Imprimir comprovante Cancel" at bounding box center [249, 124] width 498 height 249
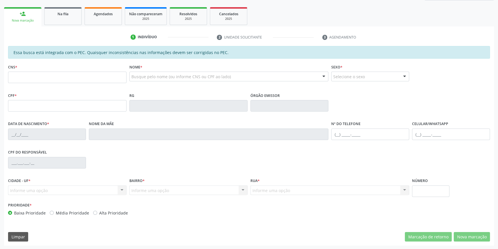
drag, startPoint x: 60, startPoint y: 25, endPoint x: 64, endPoint y: 19, distance: 7.4
click at [60, 23] on ul "person_add Nova marcação Na fila Agendados Não compareceram 2025 Resolvidos 202…" at bounding box center [249, 16] width 490 height 21
click at [64, 19] on link "Na fila" at bounding box center [62, 16] width 37 height 18
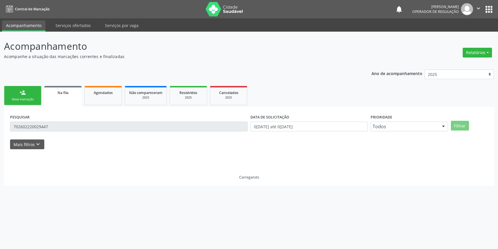
scroll to position [0, 0]
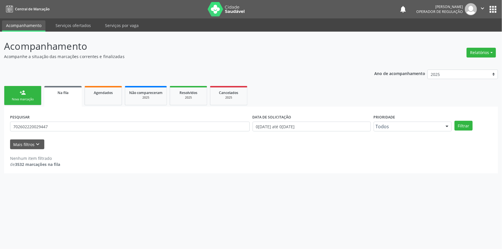
drag, startPoint x: 57, startPoint y: 121, endPoint x: 0, endPoint y: 121, distance: 57.2
click at [0, 121] on div "Acompanhamento Acompanhe a situação das marcações correntes e finalizadas Relat…" at bounding box center [251, 140] width 502 height 217
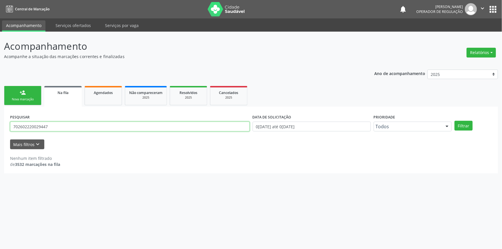
drag, startPoint x: 58, startPoint y: 123, endPoint x: 0, endPoint y: 124, distance: 58.4
click at [0, 124] on div "Acompanhamento Acompanhe a situação das marcações correntes e finalizadas Relat…" at bounding box center [251, 140] width 502 height 217
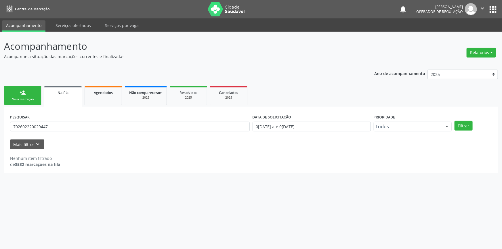
click at [26, 97] on div "Nova marcação" at bounding box center [22, 99] width 29 height 4
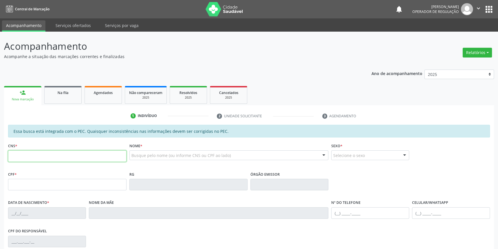
click at [48, 150] on input "text" at bounding box center [67, 155] width 118 height 11
paste input "702 6022 2002 9447"
type input "702 6022 2002 9447"
type input "114.900.364-23"
type input "17/09/1990"
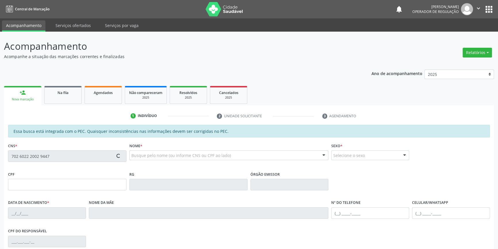
type input "Maria Ivanilda Viana"
type input "(87) 98888-8888"
type input "S/N"
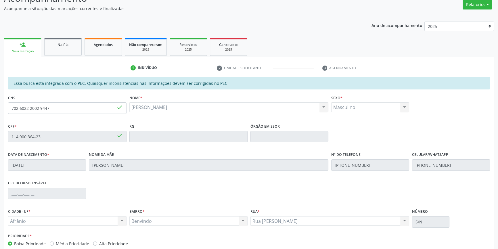
scroll to position [78, 0]
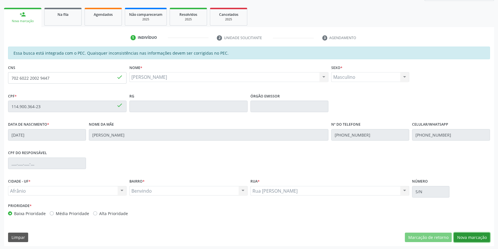
click at [461, 235] on button "Nova marcação" at bounding box center [472, 238] width 36 height 10
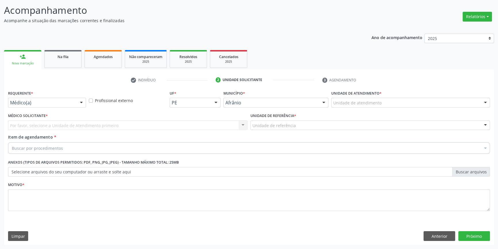
scroll to position [35, 0]
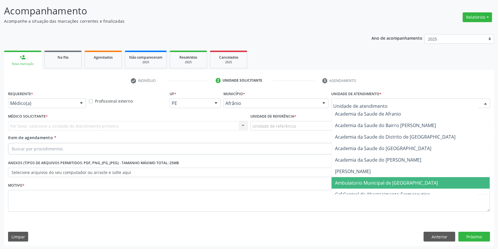
click at [354, 185] on span "Ambulatorio Municipal de [GEOGRAPHIC_DATA]" at bounding box center [386, 183] width 103 height 6
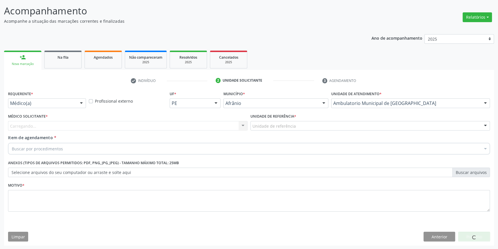
click at [295, 128] on div "Unidade de referência" at bounding box center [369, 126] width 239 height 10
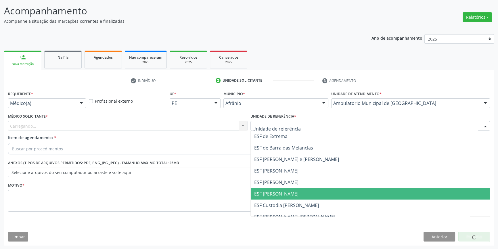
click at [279, 193] on span "ESF [PERSON_NAME]" at bounding box center [276, 194] width 44 height 6
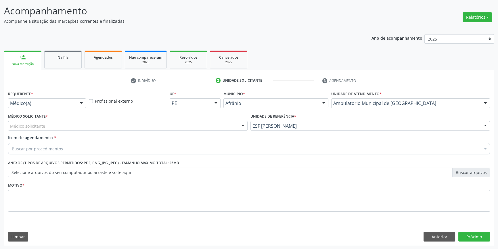
click at [174, 124] on div "Médico solicitante" at bounding box center [127, 126] width 239 height 10
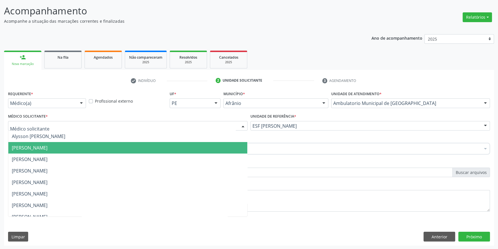
click at [47, 145] on span "[PERSON_NAME]" at bounding box center [30, 148] width 36 height 6
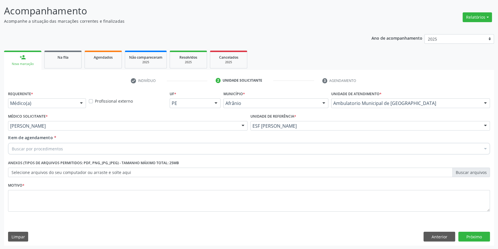
click at [66, 146] on div "Buscar por procedimentos" at bounding box center [249, 148] width 482 height 11
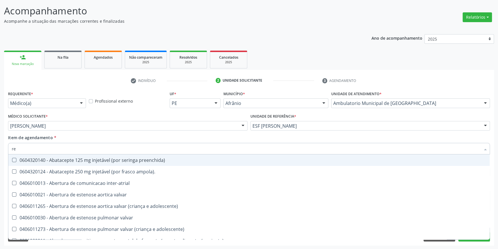
type input "reu"
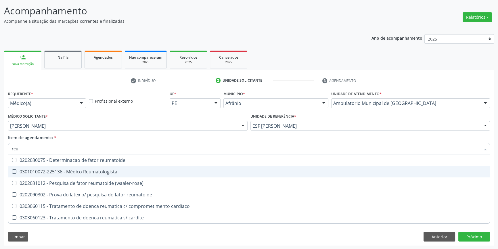
click at [96, 172] on div "0301010072-225136 - Médico Reumatologista" at bounding box center [249, 171] width 474 height 5
checkbox Reumatologista "true"
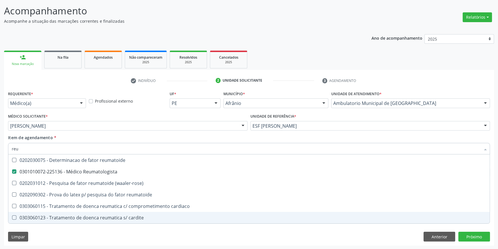
click at [70, 238] on div "Requerente * Médico(a) Médico(a) Enfermeiro(a) Paciente Nenhum resultado encont…" at bounding box center [249, 167] width 490 height 156
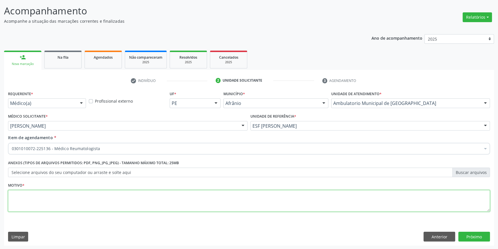
click at [38, 208] on textarea at bounding box center [249, 201] width 482 height 22
type textarea "'"
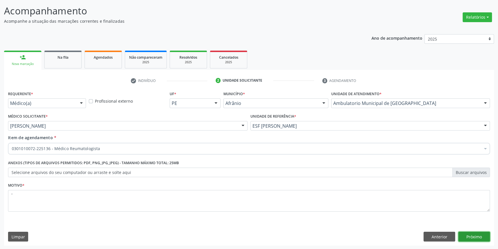
click at [483, 236] on button "Próximo" at bounding box center [474, 237] width 32 height 10
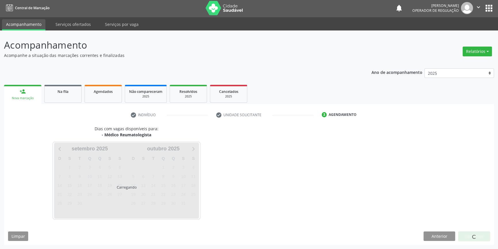
scroll to position [1, 0]
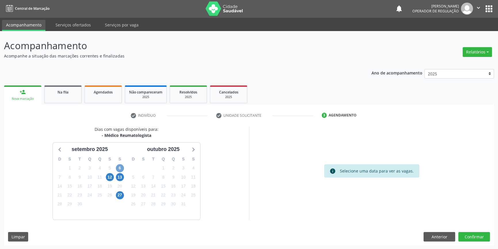
click at [121, 167] on span "6" at bounding box center [120, 168] width 8 height 8
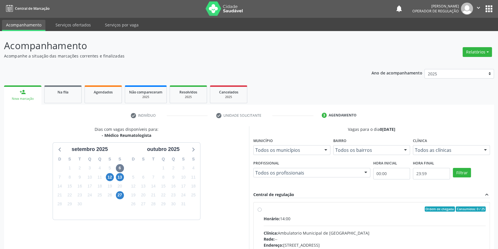
click at [269, 210] on div "Ordem de chegada Consumidos: 0 / 25" at bounding box center [375, 208] width 222 height 5
click at [262, 210] on input "Ordem de chegada Consumidos: 0 / 25 Horário: 14:00 Clínica: Ambulatorio Municip…" at bounding box center [260, 208] width 4 height 5
radio input "true"
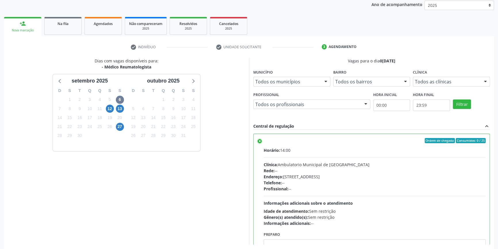
scroll to position [94, 0]
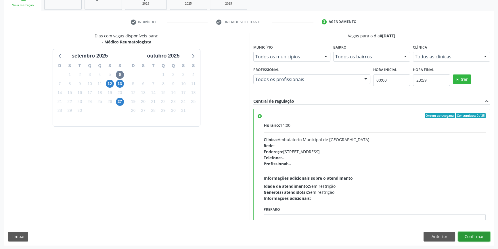
click at [483, 233] on button "Confirmar" at bounding box center [474, 237] width 32 height 10
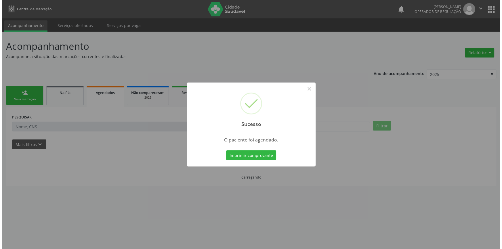
scroll to position [0, 0]
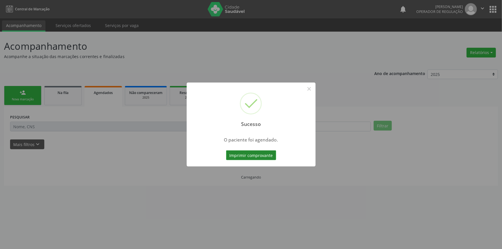
click at [269, 158] on button "Imprimir comprovante" at bounding box center [251, 155] width 50 height 10
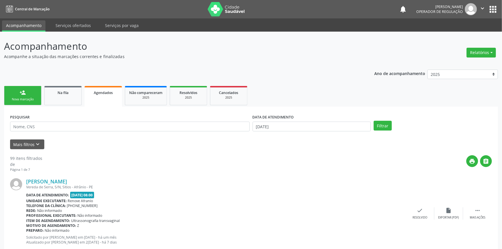
click at [54, 92] on div "Sucesso × O paciente foi agendado. Imprimir comprovante Cancel" at bounding box center [251, 124] width 502 height 249
click at [57, 72] on div "Sucesso × O paciente foi agendado. Imprimir comprovante Cancel" at bounding box center [251, 124] width 502 height 249
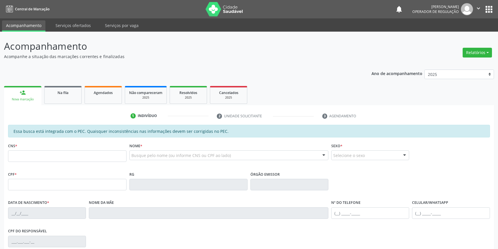
scroll to position [24, 0]
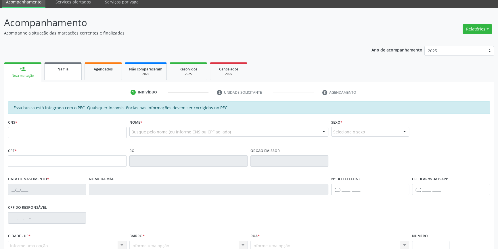
click at [70, 73] on link "Na fila" at bounding box center [62, 71] width 37 height 18
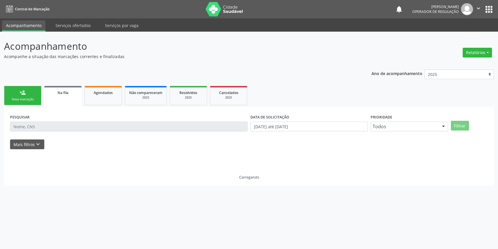
scroll to position [0, 0]
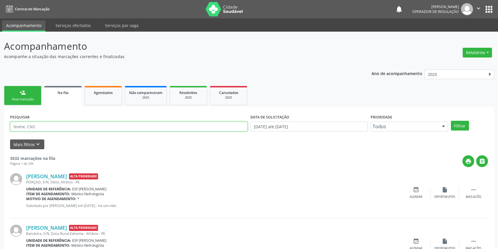
click at [87, 125] on input "text" at bounding box center [128, 127] width 237 height 10
type input "709600634471476"
click at [461, 124] on button "Filtrar" at bounding box center [460, 126] width 18 height 10
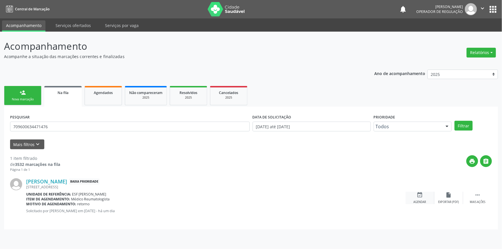
click at [407, 197] on div "event_available Agendar" at bounding box center [419, 198] width 29 height 12
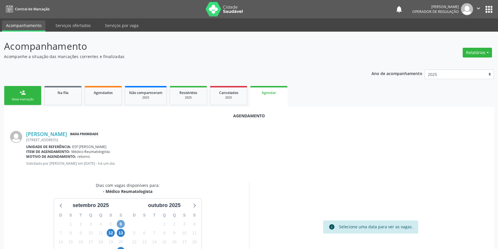
click at [120, 224] on span "6" at bounding box center [121, 224] width 8 height 8
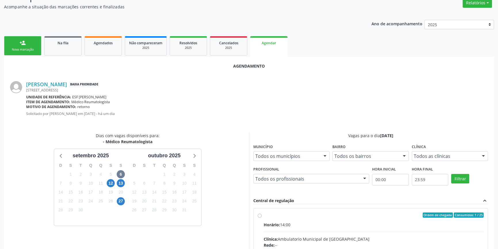
radio input "true"
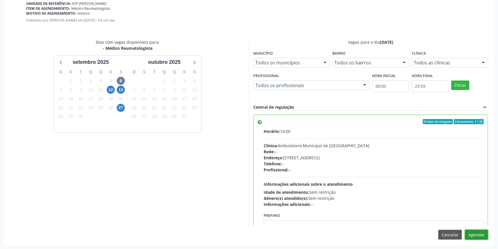
click at [477, 237] on button "Agendar" at bounding box center [476, 235] width 23 height 10
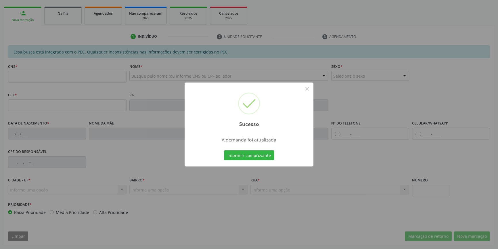
scroll to position [79, 0]
click at [263, 155] on button "Imprimir comprovante" at bounding box center [249, 155] width 50 height 10
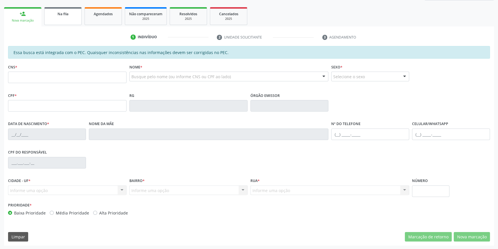
click at [59, 15] on span "Na fila" at bounding box center [62, 13] width 11 height 5
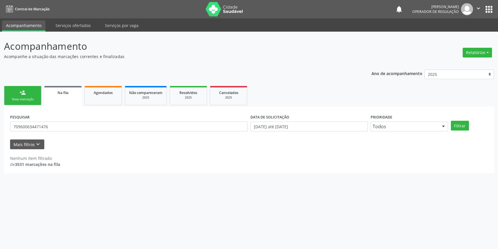
scroll to position [0, 0]
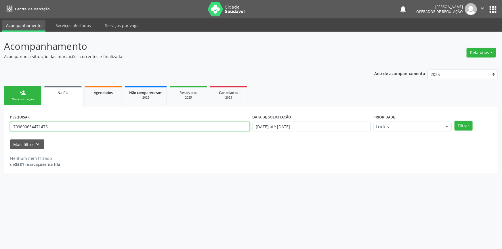
drag, startPoint x: 59, startPoint y: 126, endPoint x: 0, endPoint y: 117, distance: 59.6
click at [0, 117] on div "Acompanhamento Acompanhe a situação das marcações correntes e finalizadas Relat…" at bounding box center [251, 140] width 502 height 217
type input "701002864727490"
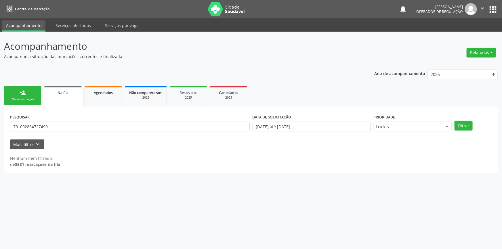
click at [34, 96] on link "person_add Nova marcação" at bounding box center [22, 95] width 37 height 19
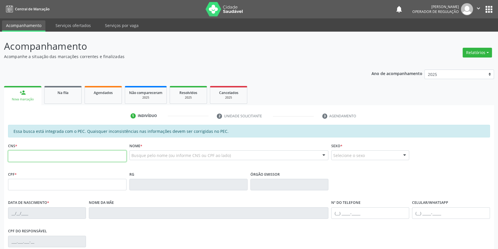
click at [51, 152] on input "text" at bounding box center [67, 155] width 118 height 11
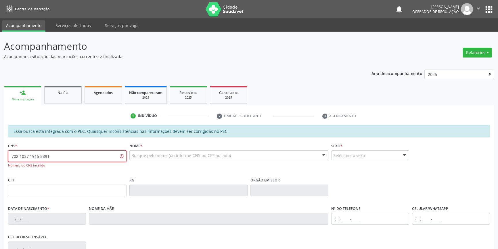
drag, startPoint x: 66, startPoint y: 155, endPoint x: 36, endPoint y: 141, distance: 32.9
click at [0, 157] on div "Acompanhamento Acompanhe a situação das marcações correntes e finalizadas Relat…" at bounding box center [249, 183] width 498 height 302
type input "702 1037 1915 1891"
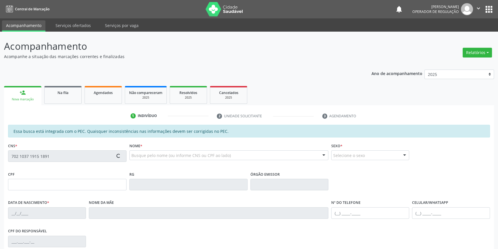
type input "126.759.584-17"
type input "18/05/1999"
type input "Maria de Lourdes de Carvalho Nunes"
type input "(87) 98825-4923"
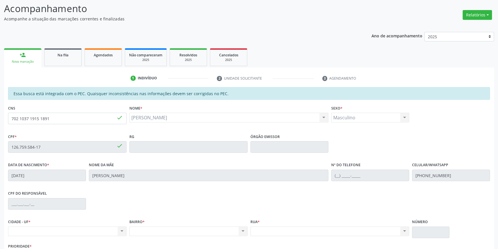
scroll to position [79, 0]
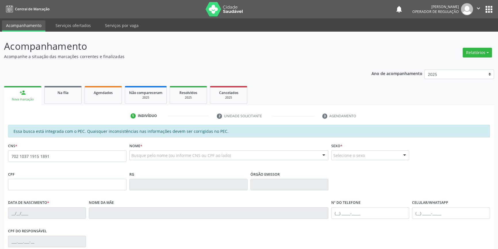
type input "702 1037 1915 1891"
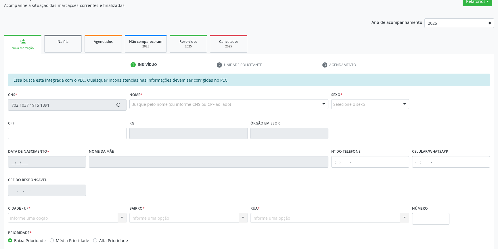
type input "126.759.584-17"
type input "1[DATE]"
type input "[PERSON_NAME]"
type input "[PHONE_NUMBER]"
type input "S/N"
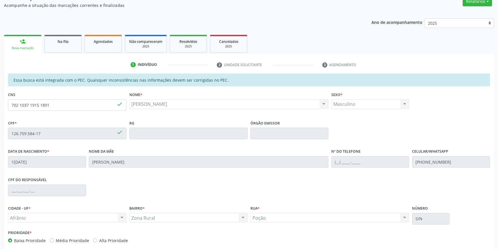
scroll to position [79, 0]
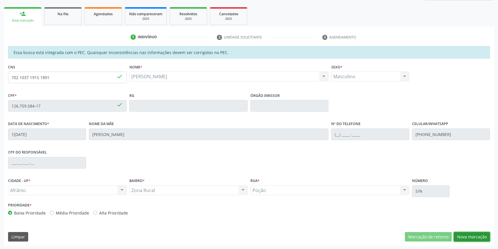
click at [479, 236] on button "Nova marcação" at bounding box center [472, 237] width 36 height 10
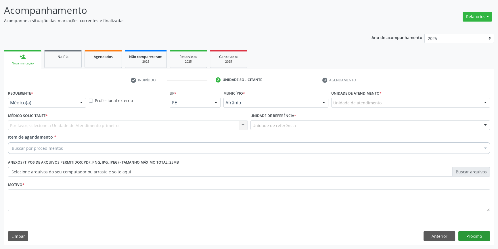
scroll to position [35, 0]
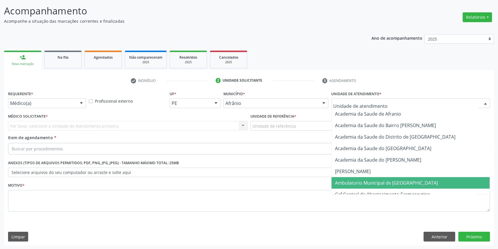
click at [367, 187] on span "Ambulatorio Municipal de [GEOGRAPHIC_DATA]" at bounding box center [410, 182] width 158 height 11
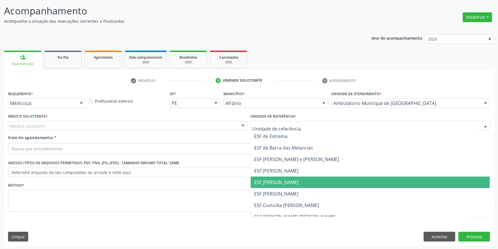
drag, startPoint x: 279, startPoint y: 180, endPoint x: 233, endPoint y: 164, distance: 49.4
click at [279, 180] on span "ESF [PERSON_NAME]" at bounding box center [276, 182] width 44 height 6
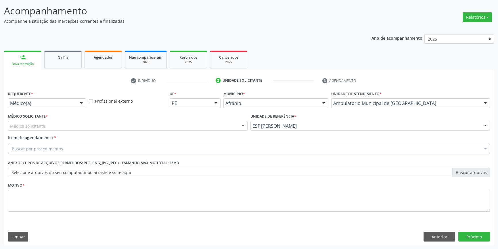
click at [145, 124] on div "Médico solicitante" at bounding box center [127, 126] width 239 height 10
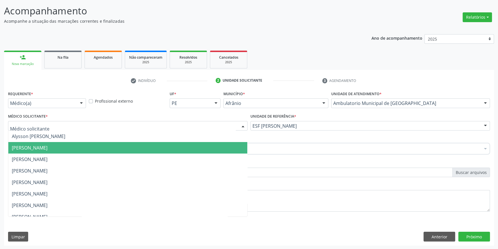
click at [47, 150] on span "[PERSON_NAME]" at bounding box center [30, 148] width 36 height 6
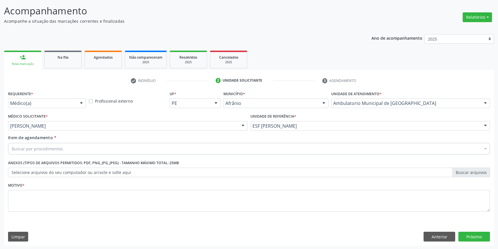
click at [69, 150] on div "Buscar por procedimentos" at bounding box center [249, 148] width 482 height 11
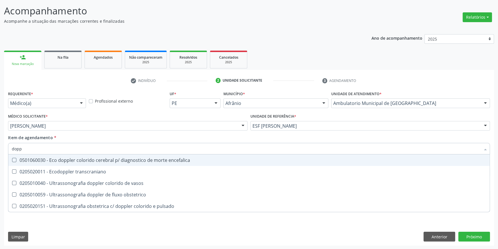
type input "doppl"
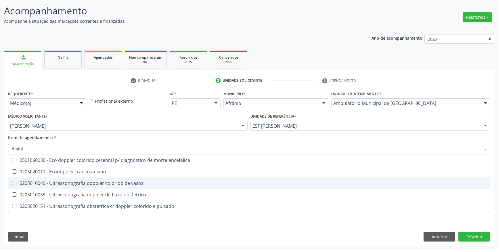
click at [120, 181] on div "0205010040 - Ultrassonografia doppler colorido de vasos" at bounding box center [249, 183] width 474 height 5
checkbox vasos "true"
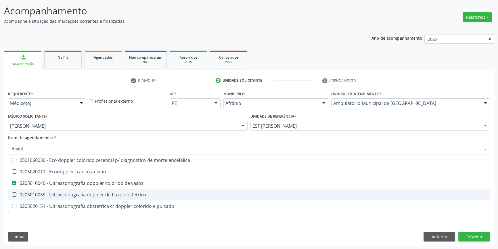
click at [73, 225] on div "Requerente * Médico(a) Médico(a) Enfermeiro(a) Paciente Nenhum resultado encont…" at bounding box center [249, 167] width 490 height 156
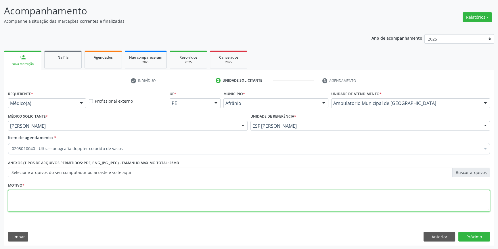
click at [64, 200] on textarea at bounding box center [249, 201] width 482 height 22
type textarea "'"
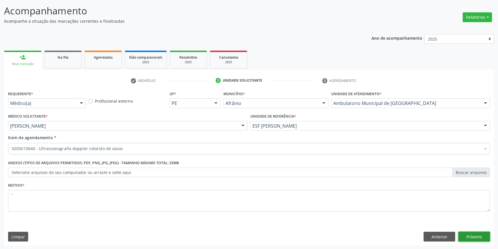
click at [478, 236] on button "Próximo" at bounding box center [474, 237] width 32 height 10
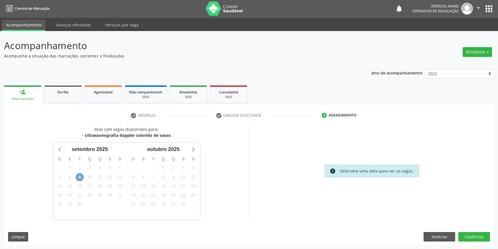
click at [81, 178] on span "9" at bounding box center [80, 177] width 8 height 8
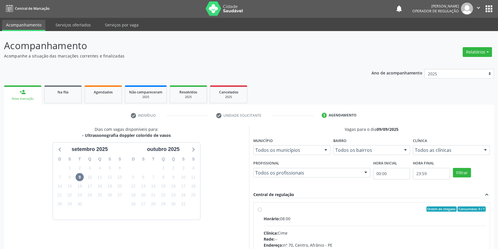
click at [272, 218] on span "Horário:" at bounding box center [272, 218] width 16 height 5
click at [262, 212] on input "Ordem de chegada Consumidos: 0 / 1 Horário: 08:00 Clínica: Cime Rede: -- Endere…" at bounding box center [260, 208] width 4 height 5
radio input "true"
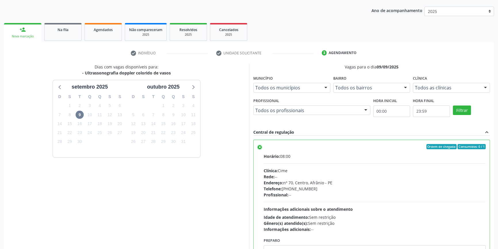
scroll to position [94, 0]
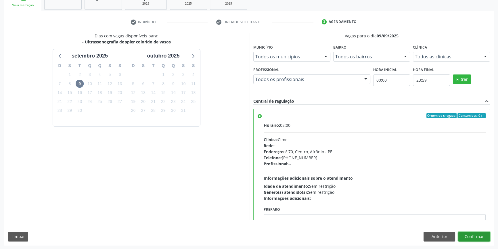
click at [475, 236] on button "Confirmar" at bounding box center [474, 237] width 32 height 10
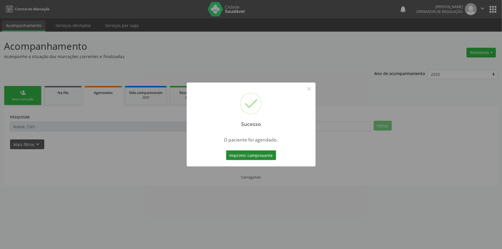
click at [259, 151] on button "Imprimir comprovante" at bounding box center [251, 155] width 50 height 10
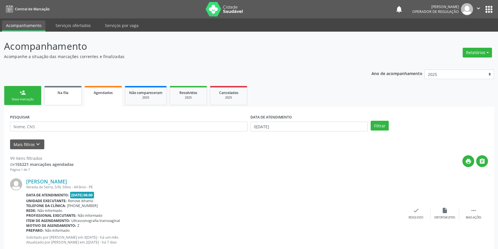
click at [66, 99] on link "Na fila" at bounding box center [62, 95] width 37 height 19
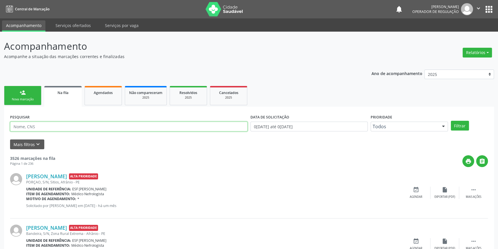
click at [58, 127] on input "text" at bounding box center [128, 127] width 237 height 10
type input "701002864727490"
click at [458, 125] on button "Filtrar" at bounding box center [460, 126] width 18 height 10
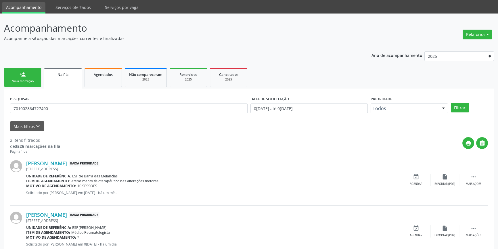
scroll to position [35, 0]
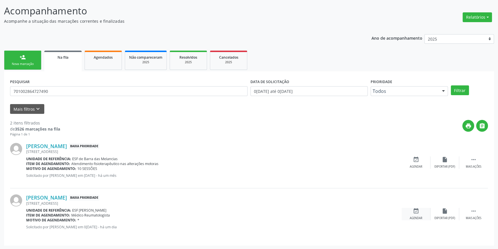
click at [419, 215] on div "event_available Agendar" at bounding box center [416, 214] width 29 height 12
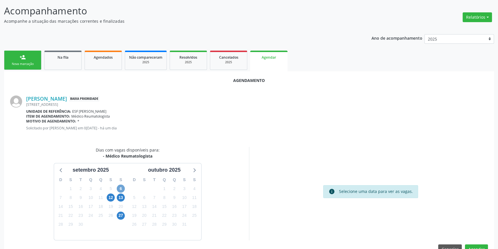
click at [120, 190] on span "6" at bounding box center [121, 189] width 8 height 8
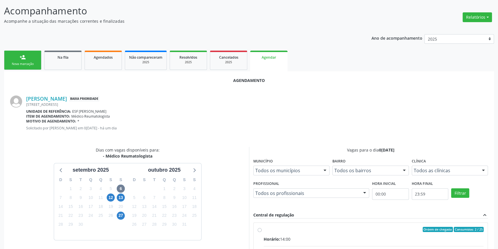
click at [260, 230] on input "Ordem de chegada Consumidos: 2 / 25 Horário: 14:00 Clínica: Ambulatorio Municip…" at bounding box center [260, 229] width 4 height 5
radio input "true"
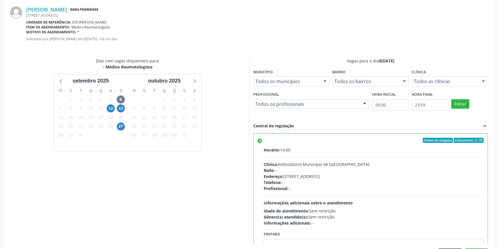
scroll to position [143, 0]
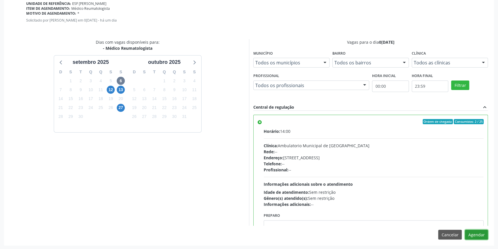
click at [483, 235] on button "Agendar" at bounding box center [476, 235] width 23 height 10
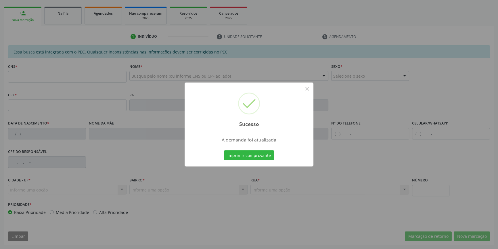
scroll to position [79, 0]
click at [249, 152] on button "Imprimir comprovante" at bounding box center [249, 155] width 50 height 10
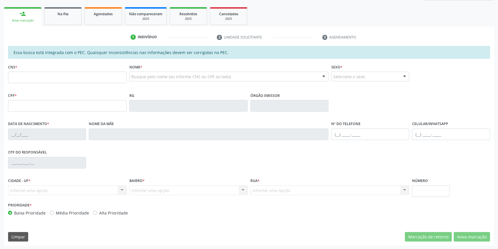
click at [64, 4] on div "Ano de acompanhamento 2025 2024 2023 2022 2021 2020 2019 2018 person_add Nova m…" at bounding box center [249, 116] width 490 height 259
click at [62, 12] on span "Na fila" at bounding box center [62, 13] width 11 height 5
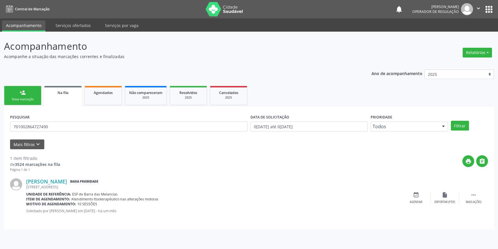
scroll to position [0, 0]
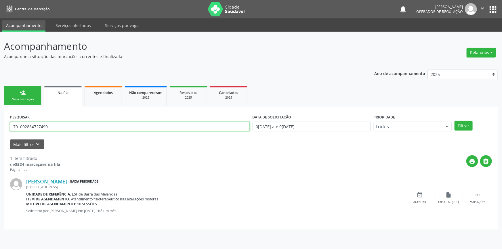
drag, startPoint x: 51, startPoint y: 125, endPoint x: 0, endPoint y: 125, distance: 51.2
click at [0, 125] on div "Acompanhamento Acompanhe a situação das marcações correntes e finalizadas Relat…" at bounding box center [251, 140] width 502 height 217
drag, startPoint x: 62, startPoint y: 127, endPoint x: 0, endPoint y: 129, distance: 61.5
click at [0, 129] on div "Acompanhamento Acompanhe a situação das marcações correntes e finalizadas Relat…" at bounding box center [251, 140] width 502 height 217
type input "702808119038960"
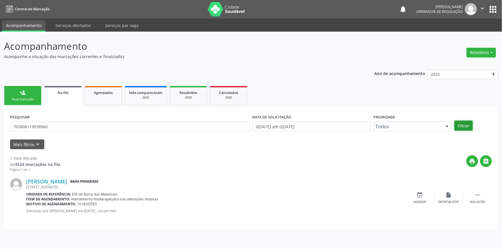
click at [459, 126] on button "Filtrar" at bounding box center [463, 126] width 18 height 10
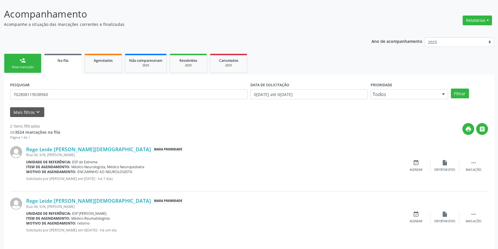
scroll to position [35, 0]
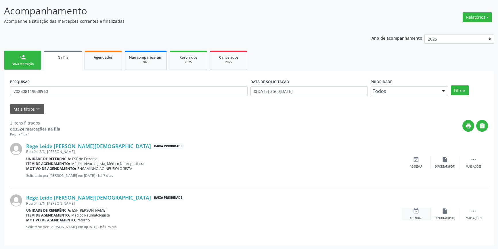
click at [418, 213] on icon "event_available" at bounding box center [416, 211] width 6 height 6
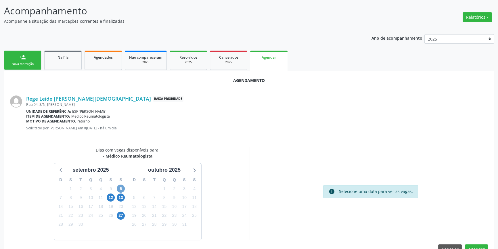
click at [123, 187] on span "6" at bounding box center [121, 189] width 8 height 8
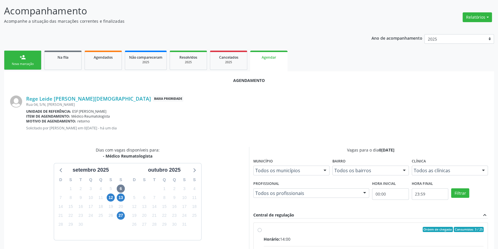
radio input "true"
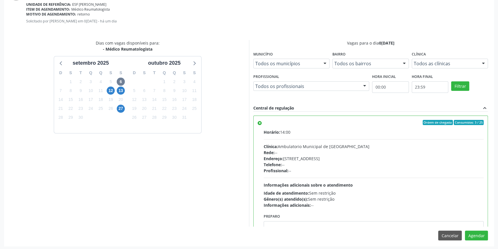
scroll to position [143, 0]
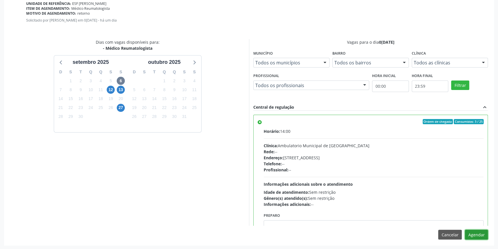
click at [480, 237] on button "Agendar" at bounding box center [476, 235] width 23 height 10
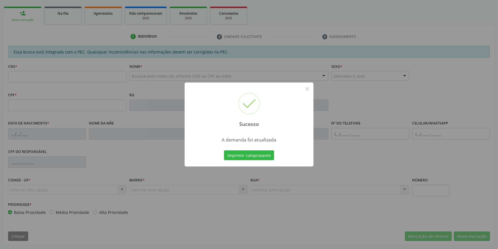
scroll to position [79, 0]
click at [260, 153] on button "Imprimir comprovante" at bounding box center [249, 155] width 50 height 10
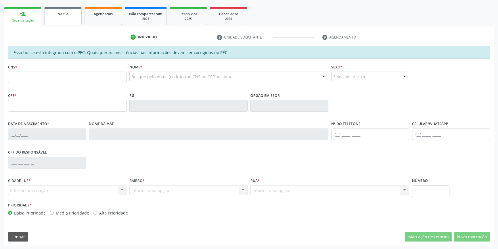
click at [65, 19] on link "Na fila" at bounding box center [62, 16] width 37 height 18
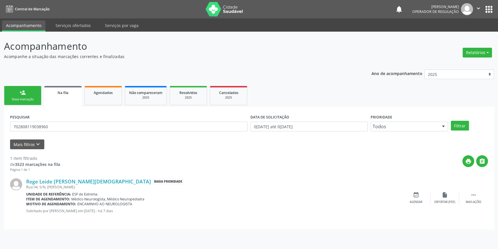
scroll to position [0, 0]
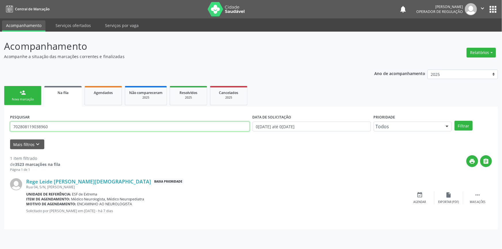
drag, startPoint x: 61, startPoint y: 128, endPoint x: 0, endPoint y: 119, distance: 61.9
click at [0, 119] on div "Acompanhamento Acompanhe a situação das marcações correntes e finalizadas Relat…" at bounding box center [251, 140] width 502 height 217
type input "706105584867260"
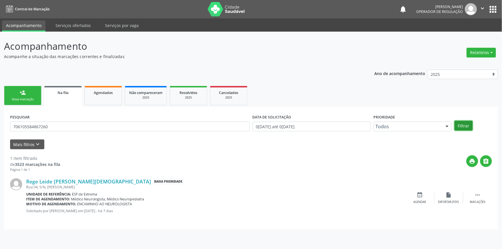
click at [463, 122] on button "Filtrar" at bounding box center [463, 126] width 18 height 10
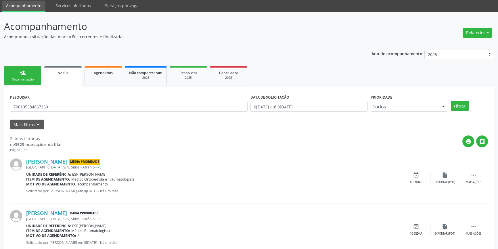
scroll to position [35, 0]
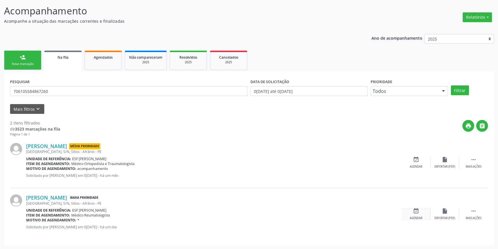
click at [420, 210] on div "event_available Agendar" at bounding box center [416, 214] width 29 height 12
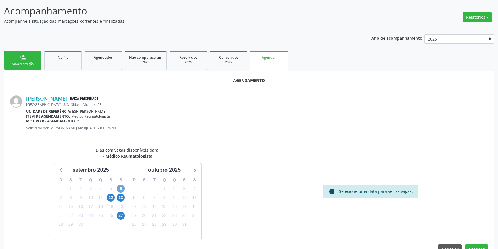
click at [123, 187] on span "6" at bounding box center [121, 189] width 8 height 8
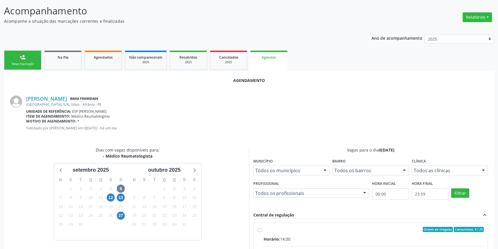
radio input "true"
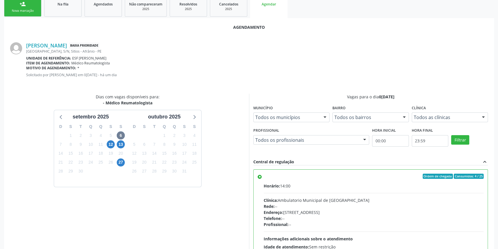
scroll to position [143, 0]
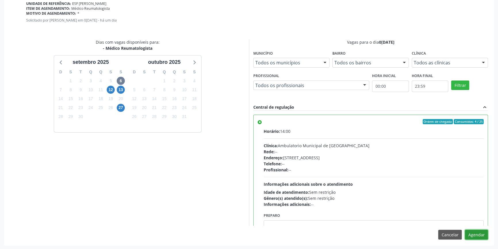
click at [471, 234] on button "Agendar" at bounding box center [476, 235] width 23 height 10
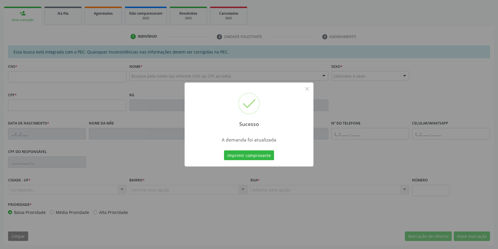
scroll to position [79, 0]
drag, startPoint x: 249, startPoint y: 161, endPoint x: 251, endPoint y: 157, distance: 4.5
click at [249, 160] on div "Imprimir comprovante Cancel" at bounding box center [249, 155] width 53 height 12
click at [251, 157] on button "Imprimir comprovante" at bounding box center [249, 155] width 50 height 10
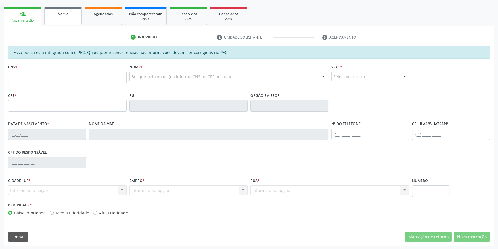
click at [71, 23] on link "Na fila" at bounding box center [62, 16] width 37 height 18
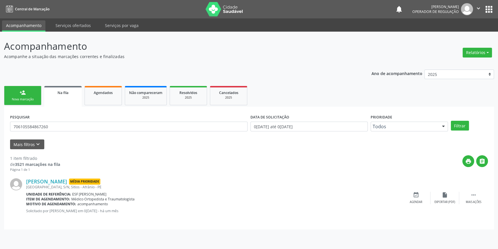
scroll to position [0, 0]
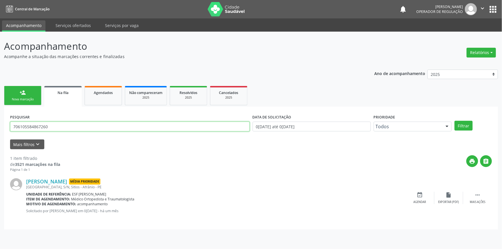
drag, startPoint x: 57, startPoint y: 127, endPoint x: 0, endPoint y: 110, distance: 60.0
click at [0, 110] on div "Acompanhamento Acompanhe a situação das marcações correntes e finalizadas Relat…" at bounding box center [251, 140] width 502 height 217
type input "706505338368594"
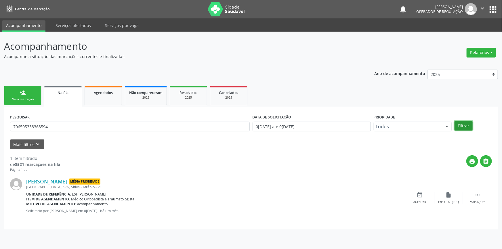
click at [467, 126] on button "Filtrar" at bounding box center [463, 126] width 18 height 10
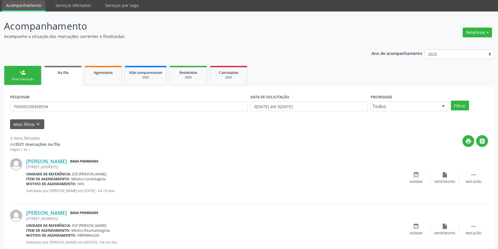
scroll to position [35, 0]
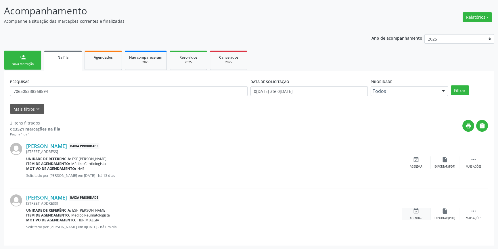
click at [423, 209] on div "event_available Agendar" at bounding box center [416, 214] width 29 height 12
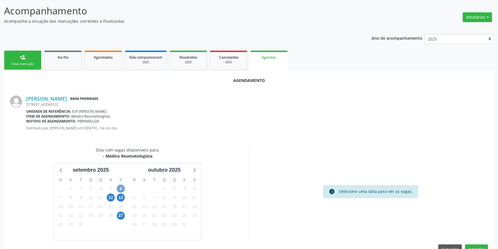
click at [120, 187] on span "6" at bounding box center [121, 189] width 8 height 8
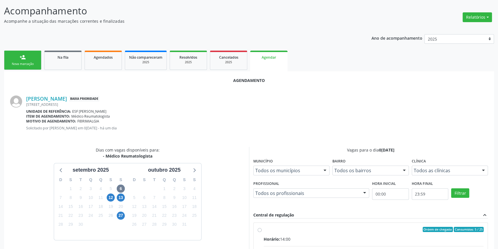
radio input "true"
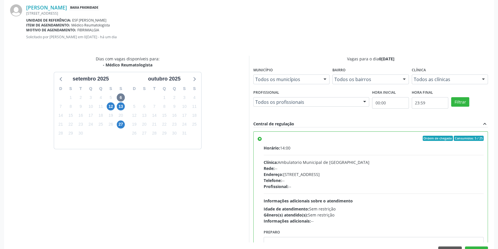
scroll to position [143, 0]
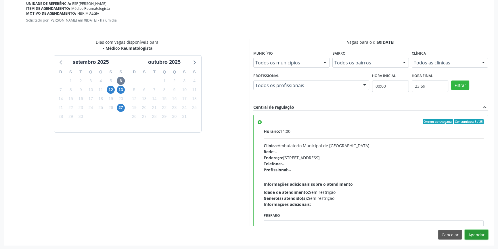
click at [480, 238] on button "Agendar" at bounding box center [476, 235] width 23 height 10
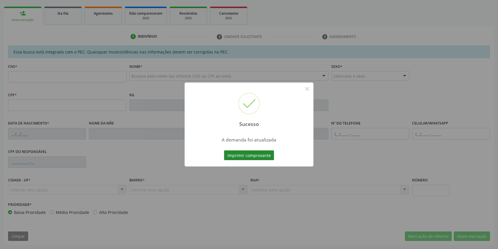
scroll to position [79, 0]
click at [249, 153] on button "Imprimir comprovante" at bounding box center [249, 155] width 50 height 10
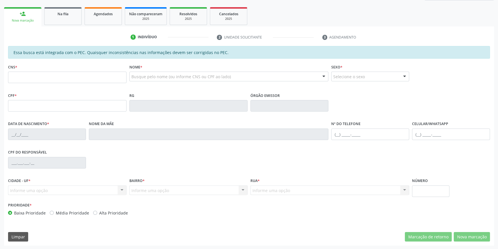
click at [64, 21] on link "Na fila" at bounding box center [62, 16] width 37 height 18
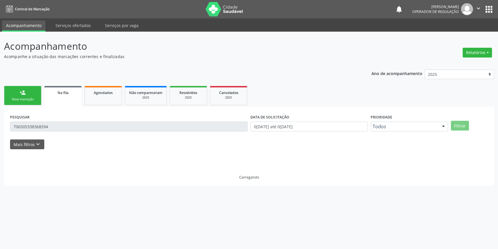
scroll to position [0, 0]
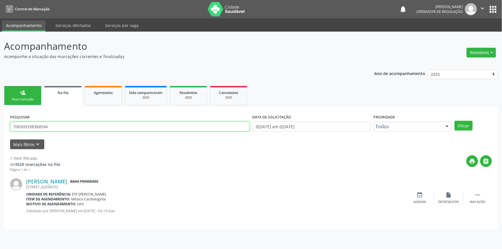
drag, startPoint x: 76, startPoint y: 130, endPoint x: 0, endPoint y: 129, distance: 75.9
click at [0, 129] on div "Acompanhamento Acompanhe a situação das marcações correntes e finalizadas Relat…" at bounding box center [251, 140] width 502 height 217
type input "703206672627194"
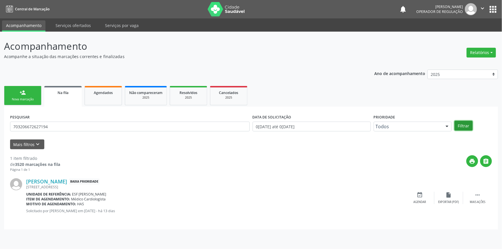
click at [459, 124] on button "Filtrar" at bounding box center [463, 126] width 18 height 10
click at [424, 196] on div "event_available Agendar" at bounding box center [419, 198] width 29 height 12
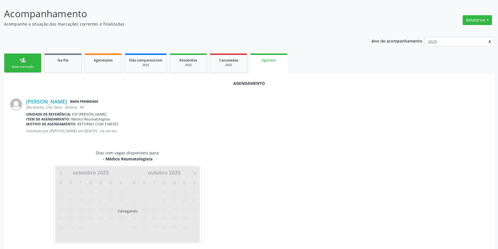
scroll to position [36, 0]
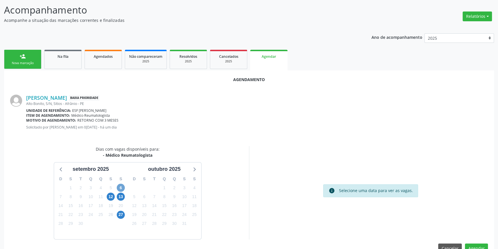
click at [121, 187] on span "6" at bounding box center [121, 188] width 8 height 8
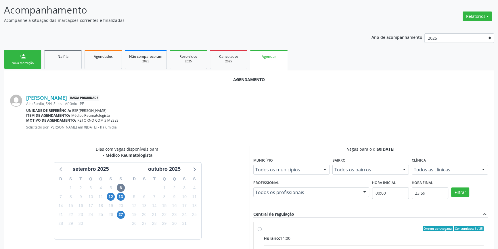
radio input "true"
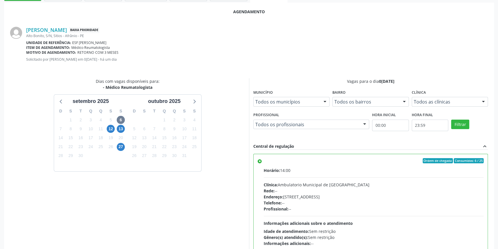
scroll to position [143, 0]
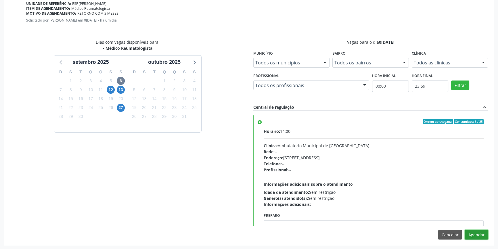
click at [483, 236] on button "Agendar" at bounding box center [476, 235] width 23 height 10
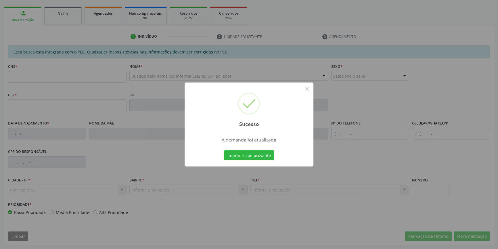
scroll to position [79, 0]
click at [260, 152] on button "Imprimir comprovante" at bounding box center [249, 155] width 50 height 10
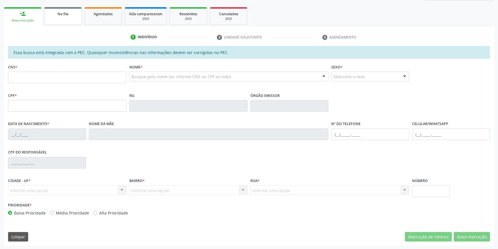
click at [66, 15] on span "Na fila" at bounding box center [62, 13] width 11 height 5
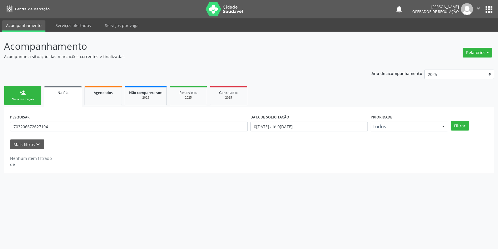
scroll to position [0, 0]
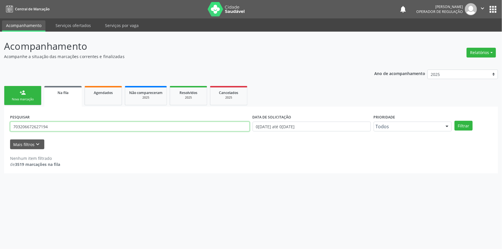
drag, startPoint x: 57, startPoint y: 130, endPoint x: 0, endPoint y: 126, distance: 57.6
click at [0, 126] on div "Acompanhamento Acompanhe a situação das marcações correntes e finalizadas Relat…" at bounding box center [251, 140] width 502 height 217
type input "708000353680125"
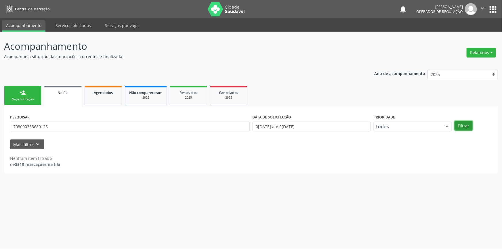
click at [464, 125] on button "Filtrar" at bounding box center [463, 126] width 18 height 10
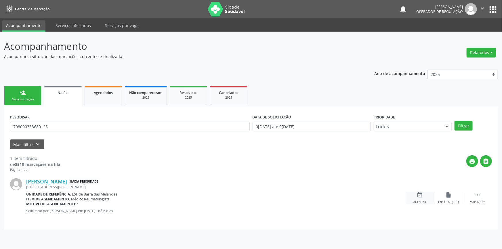
click at [420, 197] on icon "event_available" at bounding box center [419, 195] width 6 height 6
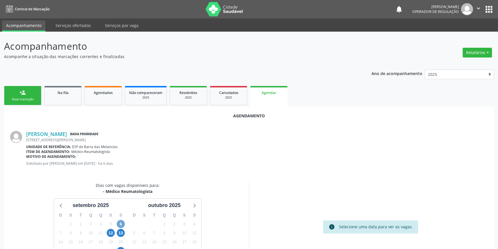
click at [121, 223] on span "6" at bounding box center [121, 224] width 8 height 8
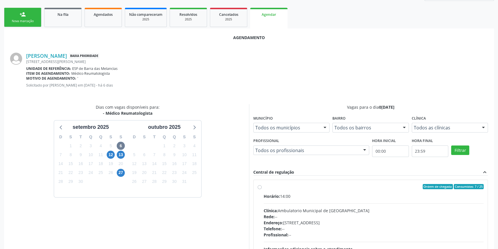
click at [262, 189] on div "Ordem de chegada Consumidos: 7 / 25 Horário: 14:00 Clínica: Ambulatorio Municip…" at bounding box center [371, 228] width 226 height 88
radio input "true"
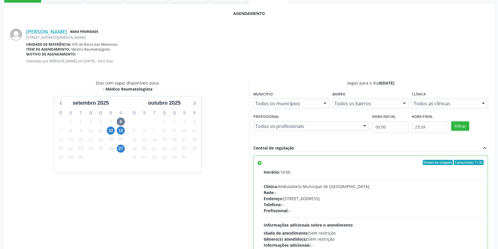
scroll to position [143, 0]
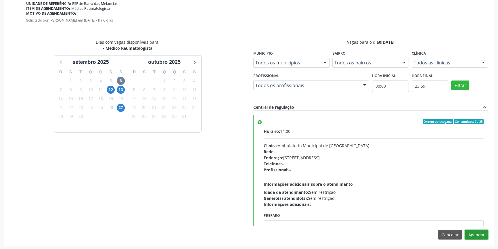
click at [476, 236] on button "Agendar" at bounding box center [476, 235] width 23 height 10
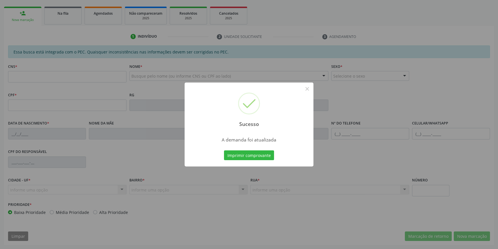
scroll to position [79, 0]
click at [260, 155] on button "Imprimir comprovante" at bounding box center [249, 155] width 50 height 10
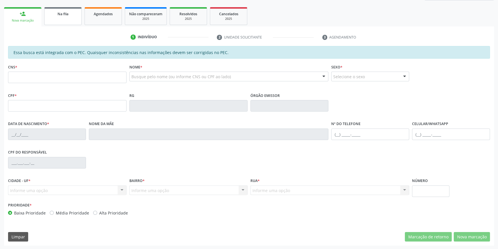
click at [72, 20] on link "Na fila" at bounding box center [62, 16] width 37 height 18
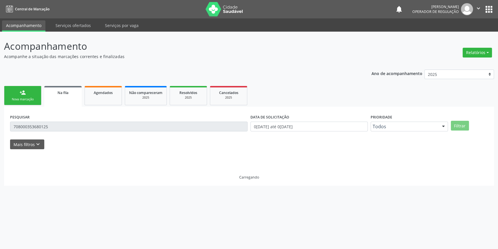
scroll to position [0, 0]
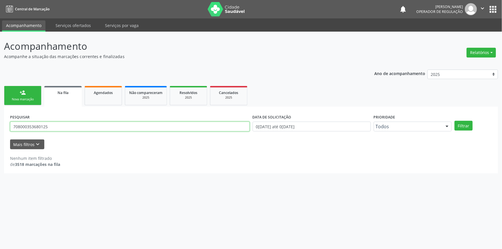
drag, startPoint x: 56, startPoint y: 125, endPoint x: 0, endPoint y: 119, distance: 56.1
click at [0, 121] on div "Acompanhamento Acompanhe a situação das marcações correntes e finalizadas Relat…" at bounding box center [251, 140] width 502 height 217
type input "704205736397787"
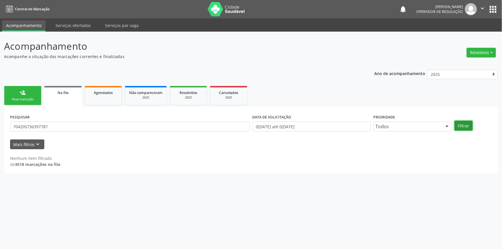
click at [463, 127] on button "Filtrar" at bounding box center [463, 126] width 18 height 10
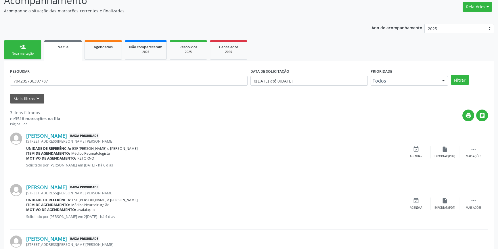
scroll to position [78, 0]
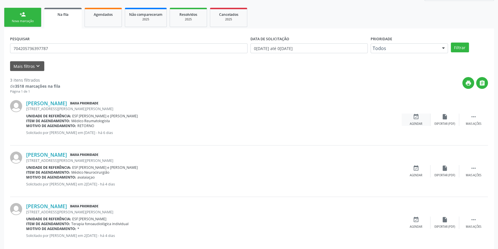
click at [417, 120] on div "event_available Agendar" at bounding box center [416, 120] width 29 height 12
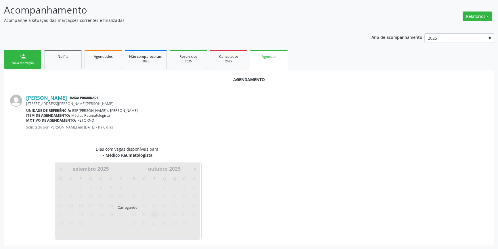
scroll to position [50, 0]
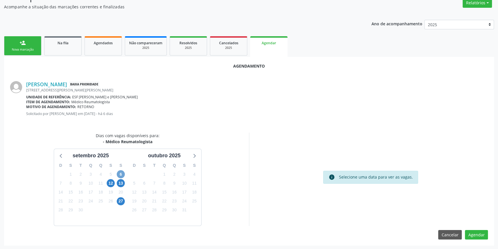
click at [121, 174] on span "6" at bounding box center [121, 174] width 8 height 8
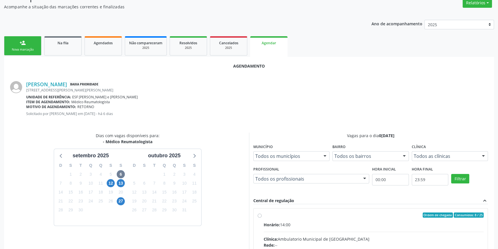
click at [262, 218] on input "Ordem de chegada Consumidos: 8 / 25 Horário: 14:00 Clínica: Ambulatorio Municip…" at bounding box center [260, 214] width 4 height 5
radio input "true"
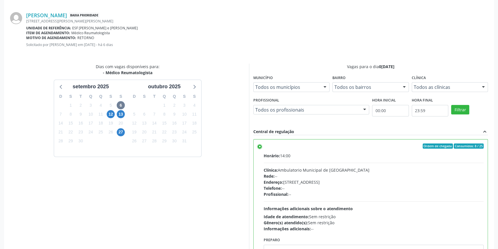
scroll to position [143, 0]
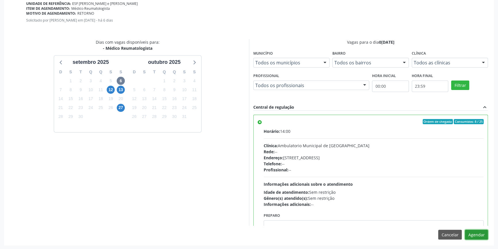
click at [477, 231] on button "Agendar" at bounding box center [476, 235] width 23 height 10
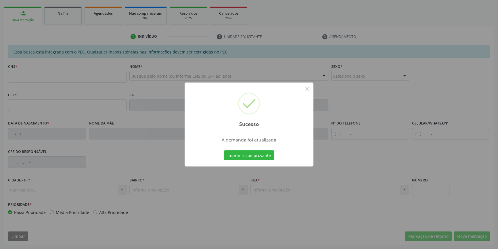
scroll to position [79, 0]
click at [254, 155] on button "Imprimir comprovante" at bounding box center [249, 155] width 50 height 10
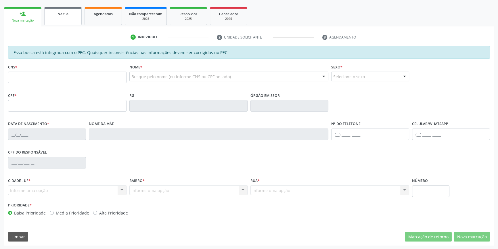
click at [62, 21] on link "Na fila" at bounding box center [62, 16] width 37 height 18
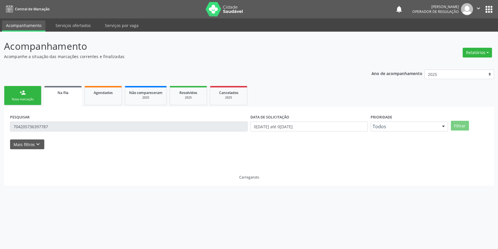
scroll to position [0, 0]
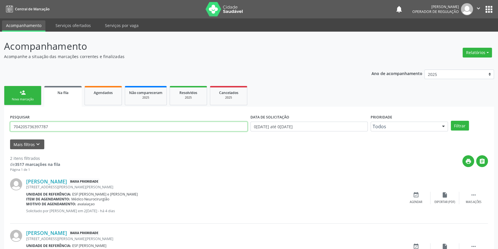
drag, startPoint x: 57, startPoint y: 131, endPoint x: 0, endPoint y: 118, distance: 58.1
click at [0, 118] on div "Acompanhamento Acompanhe a situação das marcações correntes e finalizadas Relat…" at bounding box center [249, 158] width 498 height 253
type input "704508155888420"
click at [456, 121] on button "Filtrar" at bounding box center [460, 126] width 18 height 10
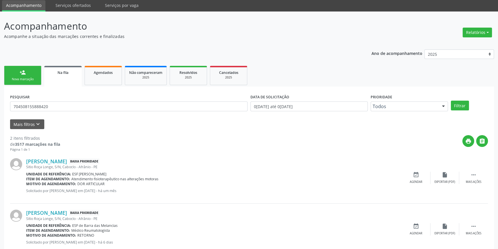
scroll to position [35, 0]
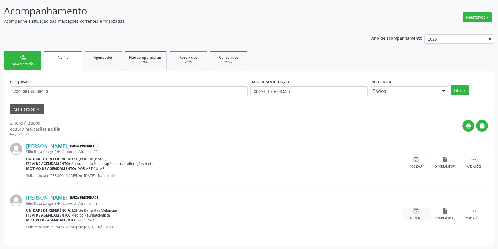
click at [418, 213] on icon "event_available" at bounding box center [416, 211] width 6 height 6
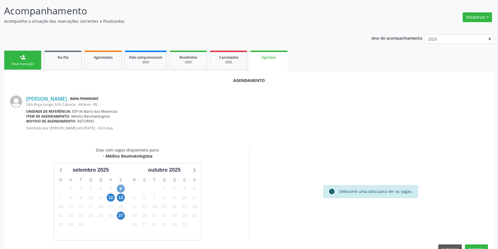
click at [120, 189] on span "6" at bounding box center [121, 189] width 8 height 8
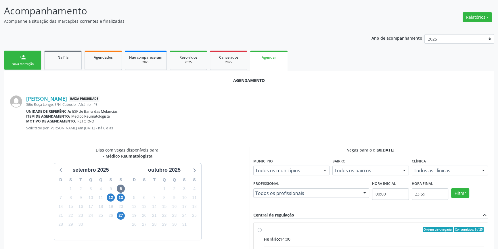
click at [262, 232] on input "Ordem de chegada Consumidos: 9 / 25 Horário: 14:00 Clínica: Ambulatorio Municip…" at bounding box center [260, 229] width 4 height 5
radio input "true"
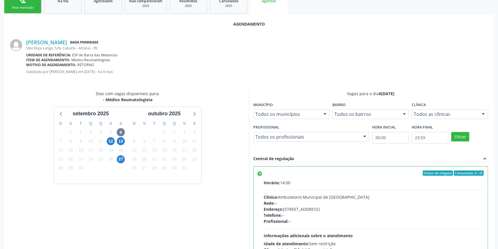
scroll to position [143, 0]
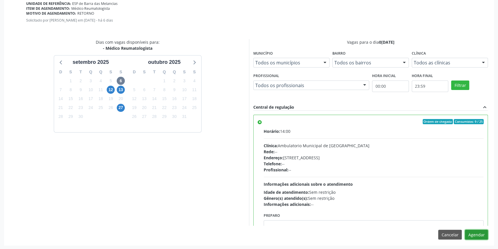
click at [474, 233] on button "Agendar" at bounding box center [476, 235] width 23 height 10
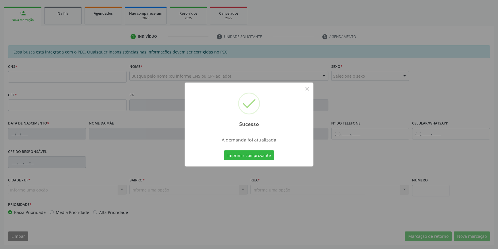
scroll to position [79, 0]
click at [258, 153] on button "Imprimir comprovante" at bounding box center [249, 155] width 50 height 10
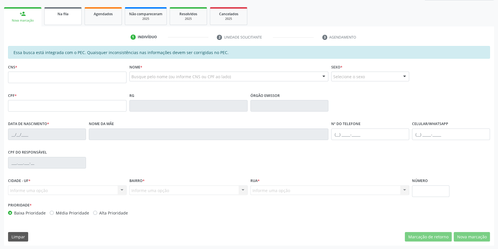
click at [70, 18] on link "Na fila" at bounding box center [62, 16] width 37 height 18
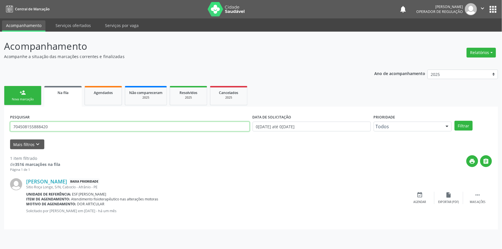
click at [0, 124] on div "Acompanhamento Acompanhe a situação das marcações correntes e finalizadas Relat…" at bounding box center [251, 140] width 502 height 217
type input "705008617903452"
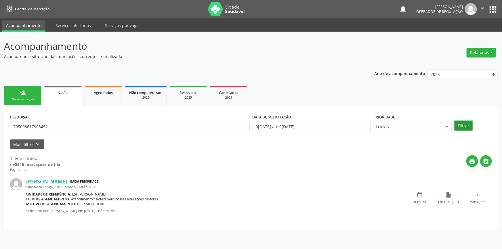
click at [457, 127] on button "Filtrar" at bounding box center [463, 126] width 18 height 10
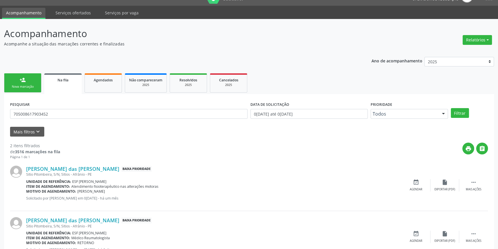
scroll to position [35, 0]
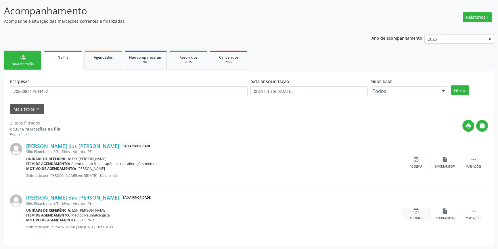
click at [413, 209] on icon "event_available" at bounding box center [416, 211] width 6 height 6
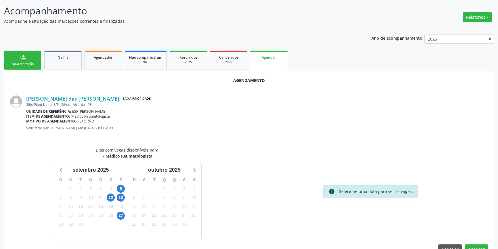
click at [123, 185] on div "6" at bounding box center [121, 188] width 8 height 9
click at [123, 187] on span "6" at bounding box center [121, 189] width 8 height 8
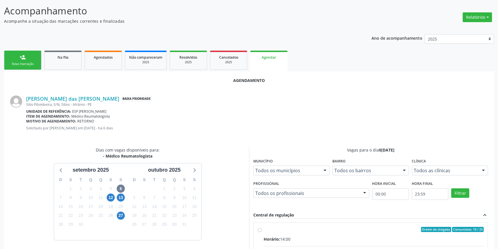
click at [262, 232] on input "Ordem de chegada Consumidos: 10 / 25 Horário: 14:00 Clínica: Ambulatorio Munici…" at bounding box center [260, 229] width 4 height 5
radio input "true"
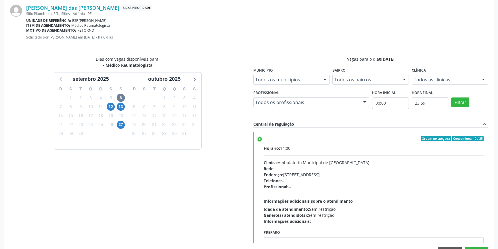
scroll to position [143, 0]
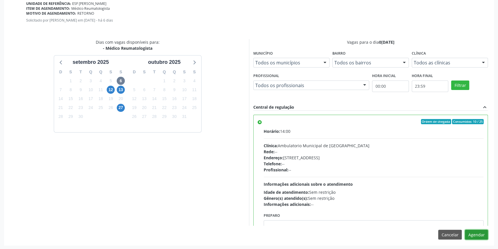
click at [476, 231] on button "Agendar" at bounding box center [476, 235] width 23 height 10
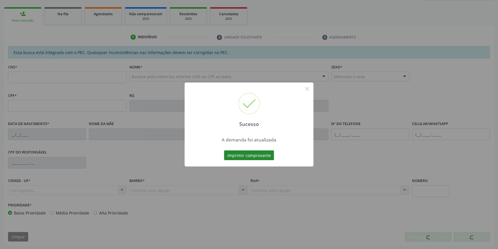
click at [262, 156] on button "Imprimir comprovante" at bounding box center [249, 155] width 50 height 10
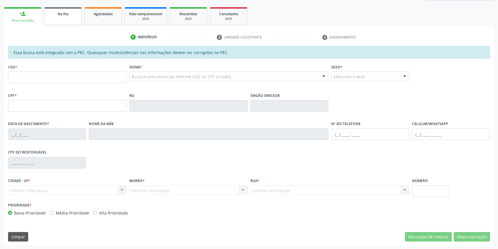
click at [60, 21] on link "Na fila" at bounding box center [62, 16] width 37 height 18
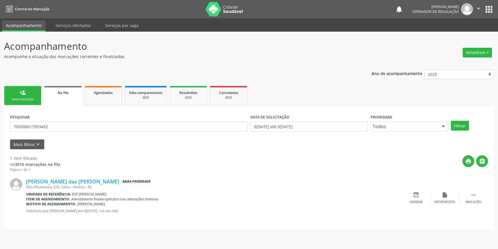
scroll to position [0, 0]
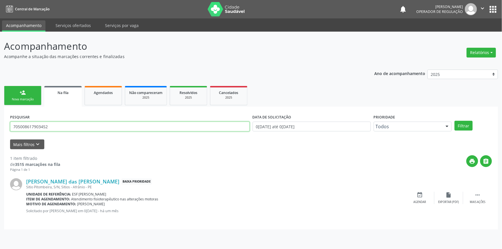
drag, startPoint x: 61, startPoint y: 126, endPoint x: 0, endPoint y: 125, distance: 60.6
click at [0, 125] on div "Acompanhamento Acompanhe a situação das marcações correntes e finalizadas Relat…" at bounding box center [251, 140] width 502 height 217
type input "704807011601643"
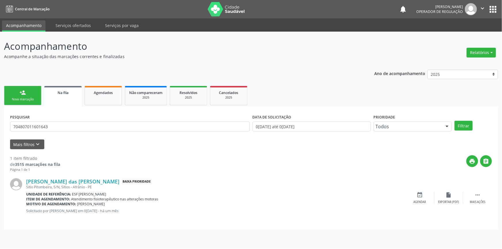
click at [466, 119] on div "PESQUISAR 704807011601643 DATA DE SOLICITAÇÃO 01/01/2018 até 02/09/2025 Priorid…" at bounding box center [251, 124] width 484 height 22
click at [465, 122] on button "Filtrar" at bounding box center [463, 126] width 18 height 10
click at [414, 195] on div "event_available Agendar" at bounding box center [419, 198] width 29 height 12
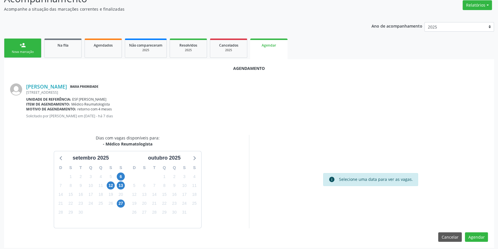
scroll to position [50, 0]
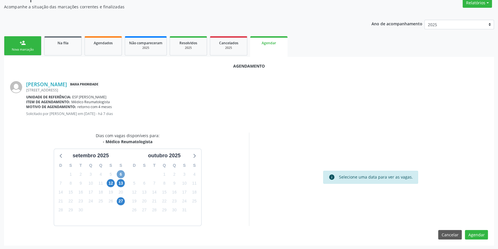
click at [122, 175] on span "6" at bounding box center [121, 174] width 8 height 8
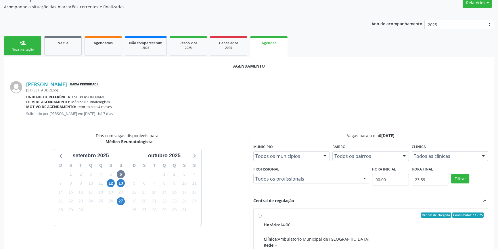
click at [268, 216] on div "Ordem de chegada Consumidos: 11 / 25" at bounding box center [374, 214] width 220 height 5
click at [262, 216] on input "Ordem de chegada Consumidos: 11 / 25 Horário: 14:00 Clínica: Ambulatorio Munici…" at bounding box center [260, 214] width 4 height 5
radio input "true"
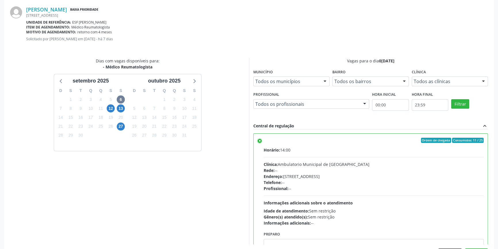
scroll to position [143, 0]
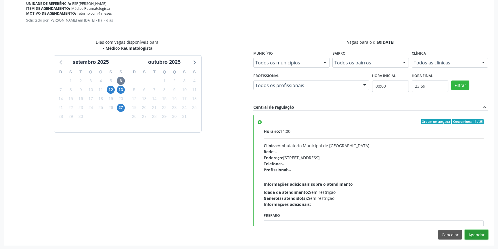
click at [474, 235] on button "Agendar" at bounding box center [476, 235] width 23 height 10
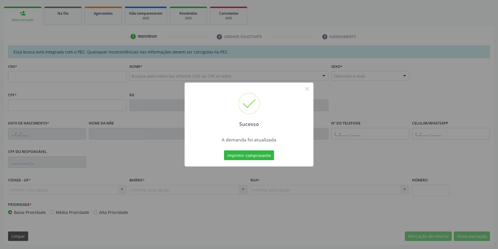
scroll to position [79, 0]
click at [247, 153] on button "Imprimir comprovante" at bounding box center [249, 155] width 50 height 10
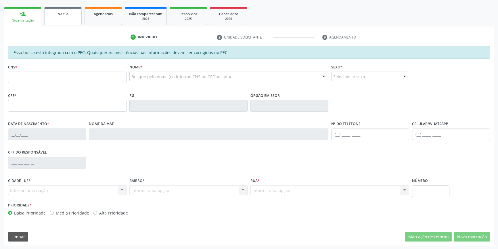
click at [67, 18] on link "Na fila" at bounding box center [62, 16] width 37 height 18
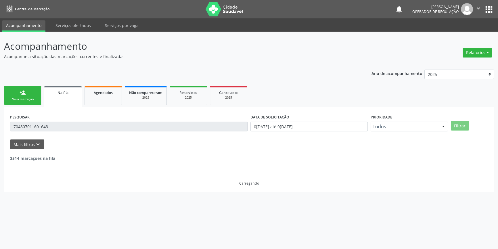
scroll to position [0, 0]
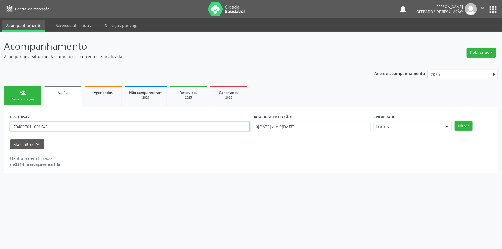
drag, startPoint x: 53, startPoint y: 129, endPoint x: 0, endPoint y: 128, distance: 53.5
click at [0, 130] on div "Acompanhamento Acompanhe a situação das marcações correntes e finalizadas Relat…" at bounding box center [251, 140] width 502 height 217
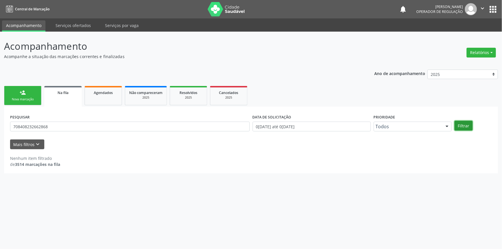
click at [460, 121] on button "Filtrar" at bounding box center [463, 126] width 18 height 10
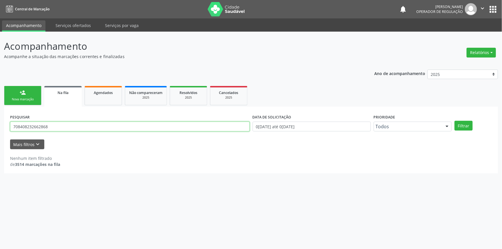
drag, startPoint x: 0, startPoint y: 124, endPoint x: 0, endPoint y: 114, distance: 10.1
click at [0, 114] on div "Acompanhamento Acompanhe a situação das marcações correntes e finalizadas Relat…" at bounding box center [251, 140] width 502 height 217
type input "maria elza santos"
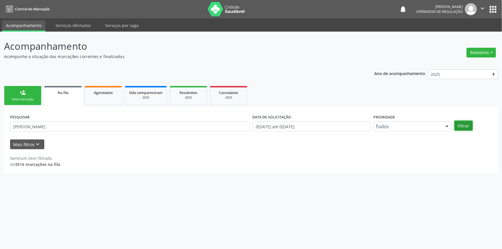
click at [460, 126] on button "Filtrar" at bounding box center [463, 126] width 18 height 10
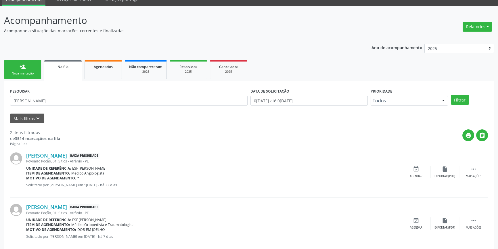
scroll to position [35, 0]
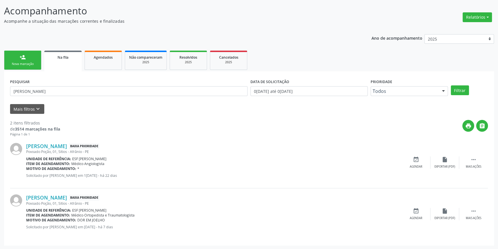
click at [23, 65] on div "Nova marcação" at bounding box center [22, 64] width 29 height 4
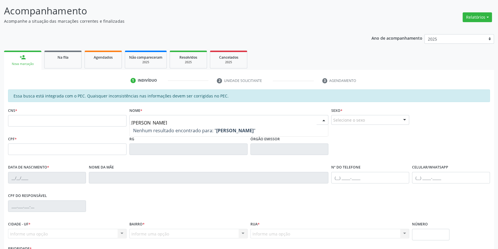
type input "maria elza santos"
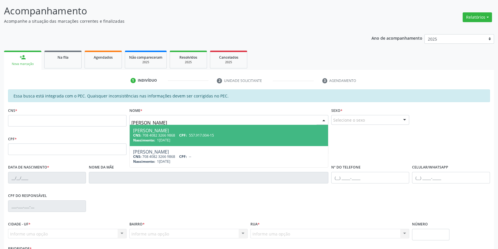
click at [178, 141] on div "Nascimento: 14/04/1957" at bounding box center [229, 140] width 192 height 5
type input "708 4082 3266 9868"
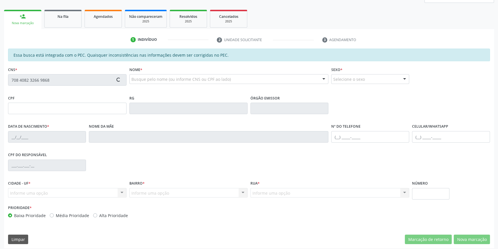
scroll to position [79, 0]
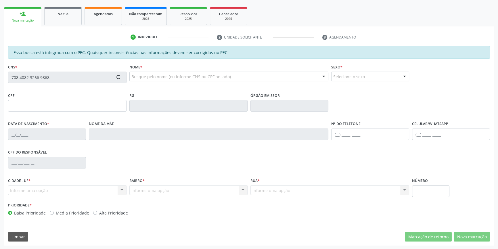
type input "557.917.004-15"
type input "14/04/1957"
type input "Raimunda Santos de Carvalho"
type input "(87) 3988-3018"
type input "(87) 99180-0389"
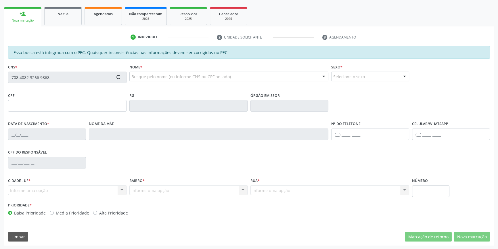
type input "S/N"
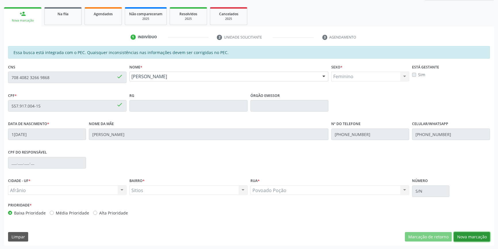
click at [463, 235] on button "Nova marcação" at bounding box center [472, 237] width 36 height 10
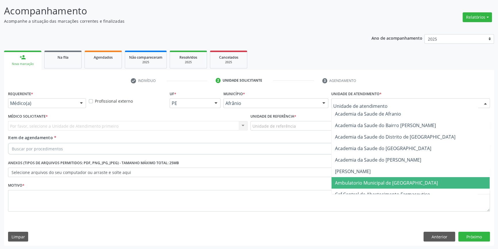
click at [360, 180] on span "Ambulatorio Municipal de [GEOGRAPHIC_DATA]" at bounding box center [386, 183] width 103 height 6
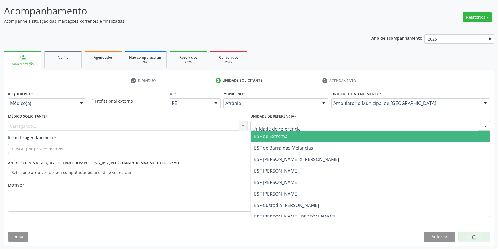
click at [296, 129] on div at bounding box center [369, 126] width 239 height 10
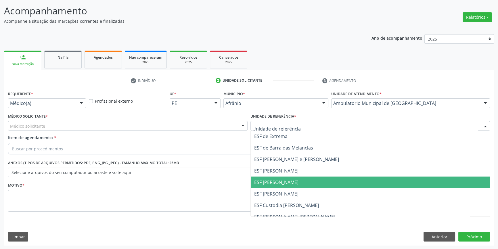
click at [292, 179] on span "ESF [PERSON_NAME]" at bounding box center [370, 181] width 239 height 11
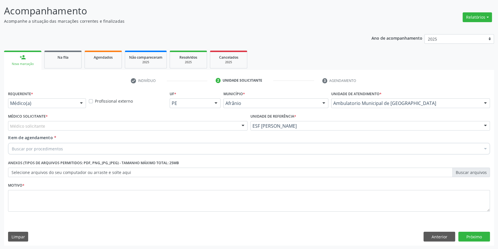
click at [170, 128] on div "Médico solicitante" at bounding box center [127, 126] width 239 height 10
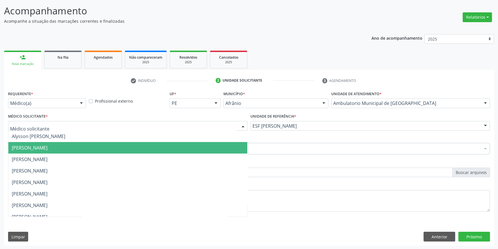
click at [97, 147] on span "[PERSON_NAME]" at bounding box center [127, 147] width 239 height 11
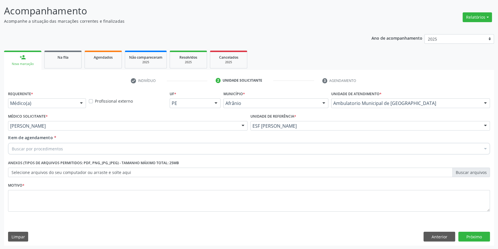
click at [69, 152] on div "Buscar por procedimentos" at bounding box center [249, 148] width 482 height 11
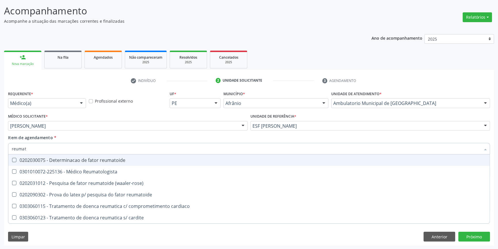
type input "reumato"
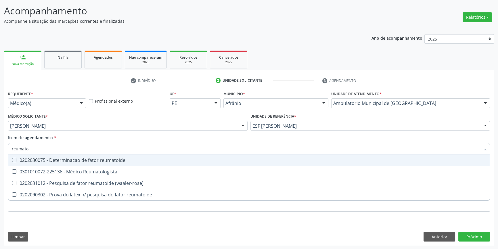
click at [108, 167] on span "0301010072-225136 - Médico Reumatologista" at bounding box center [248, 171] width 481 height 11
checkbox Reumatologista "true"
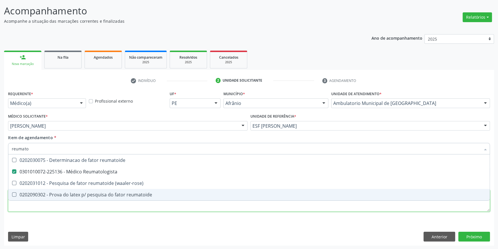
click at [83, 205] on div "Requerente * Médico(a) Médico(a) Enfermeiro(a) Paciente Nenhum resultado encont…" at bounding box center [249, 154] width 482 height 130
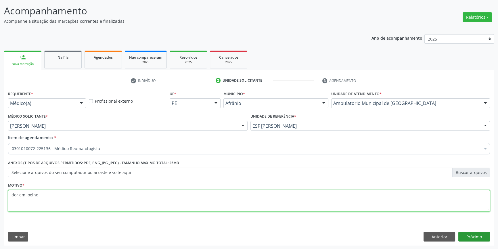
type textarea "dor em joelho"
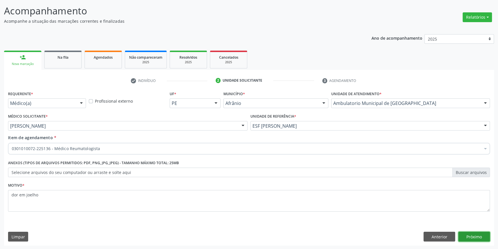
click at [470, 233] on button "Próximo" at bounding box center [474, 237] width 32 height 10
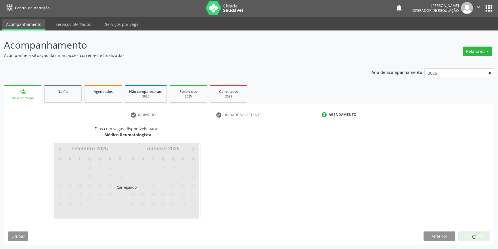
scroll to position [1, 0]
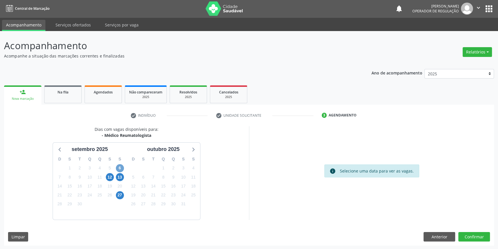
click at [118, 168] on span "6" at bounding box center [120, 168] width 8 height 8
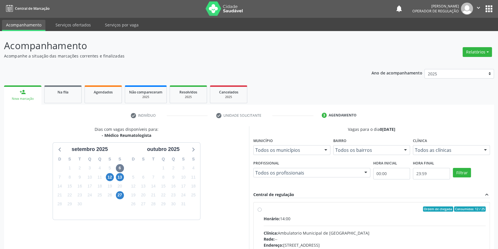
click at [274, 214] on label "Ordem de chegada Consumidos: 12 / 25 Horário: 14:00 Clínica: Ambulatorio Munici…" at bounding box center [375, 250] width 222 height 88
click at [262, 212] on input "Ordem de chegada Consumidos: 12 / 25 Horário: 14:00 Clínica: Ambulatorio Munici…" at bounding box center [260, 208] width 4 height 5
radio input "true"
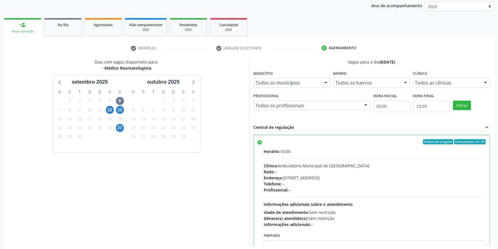
scroll to position [94, 0]
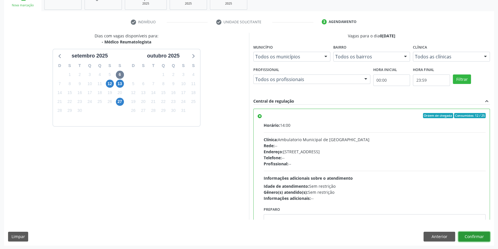
click at [477, 236] on button "Confirmar" at bounding box center [474, 237] width 32 height 10
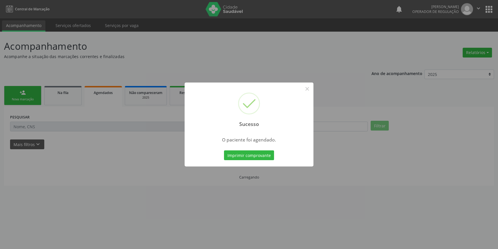
scroll to position [0, 0]
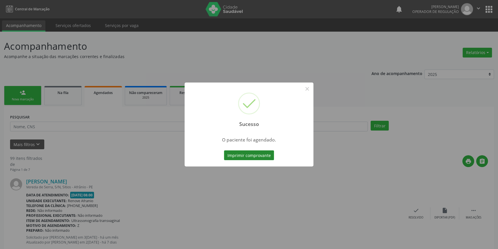
click at [247, 151] on button "Imprimir comprovante" at bounding box center [249, 155] width 50 height 10
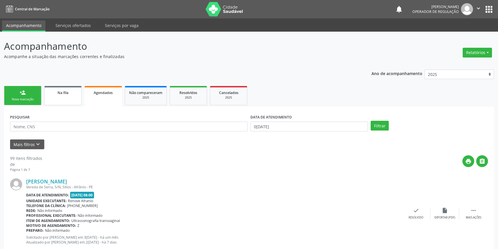
click at [56, 92] on div "Na fila" at bounding box center [63, 92] width 29 height 6
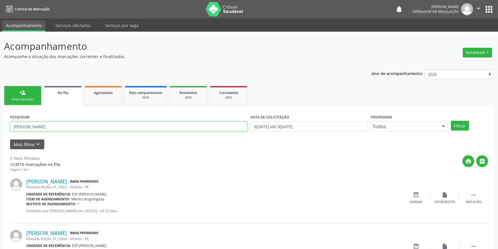
click at [57, 129] on input "maria elza santos" at bounding box center [128, 127] width 237 height 10
drag, startPoint x: 54, startPoint y: 119, endPoint x: 57, endPoint y: 126, distance: 7.6
click at [55, 120] on div "PESQUISAR maria elza santos" at bounding box center [129, 124] width 240 height 22
drag, startPoint x: 57, startPoint y: 126, endPoint x: 0, endPoint y: 116, distance: 58.0
click at [0, 116] on div "Acompanhamento Acompanhe a situação das marcações correntes e finalizadas Relat…" at bounding box center [249, 158] width 498 height 253
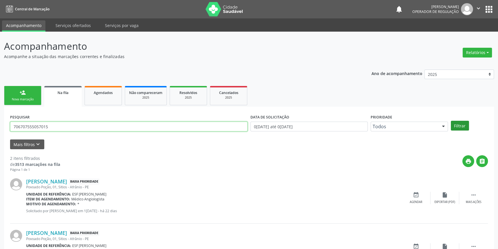
type input "706707555057015"
click at [463, 126] on button "Filtrar" at bounding box center [460, 126] width 18 height 10
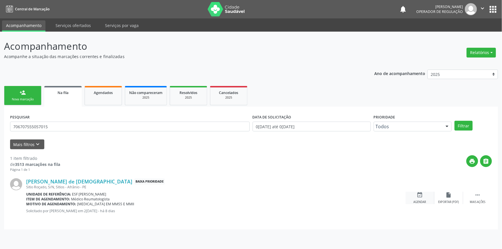
click at [418, 195] on icon "event_available" at bounding box center [419, 195] width 6 height 6
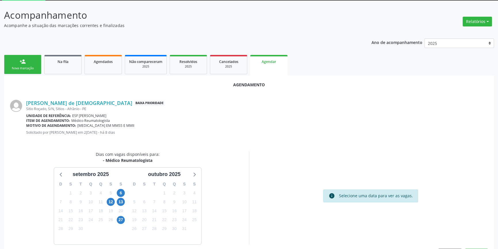
scroll to position [50, 0]
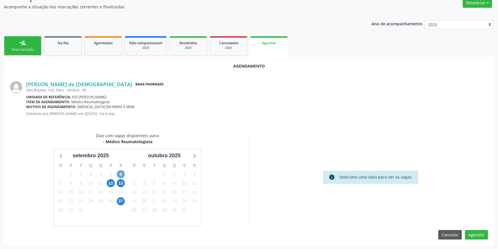
click at [119, 172] on span "6" at bounding box center [121, 174] width 8 height 8
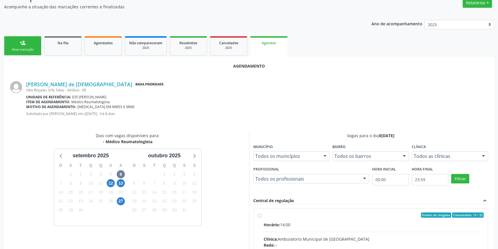
click at [268, 217] on div "Ordem de chegada Consumidos: 13 / 25" at bounding box center [374, 214] width 220 height 5
click at [262, 217] on input "Ordem de chegada Consumidos: 13 / 25 Horário: 14:00 Clínica: Ambulatorio Munici…" at bounding box center [260, 214] width 4 height 5
radio input "true"
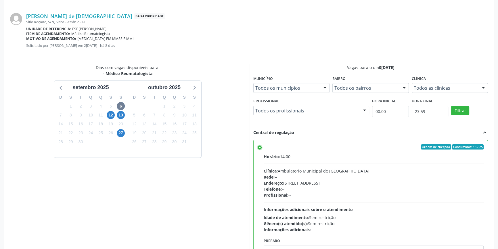
scroll to position [143, 0]
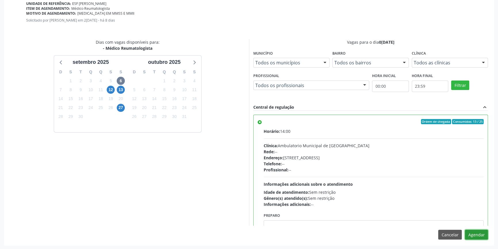
click at [474, 232] on button "Agendar" at bounding box center [476, 235] width 23 height 10
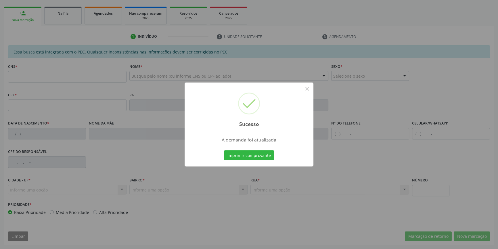
scroll to position [79, 0]
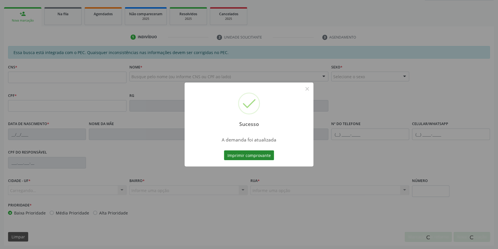
click at [256, 158] on button "Imprimir comprovante" at bounding box center [249, 155] width 50 height 10
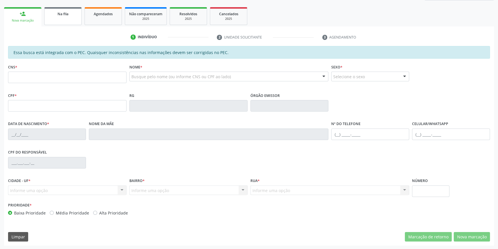
click at [60, 21] on link "Na fila" at bounding box center [62, 16] width 37 height 18
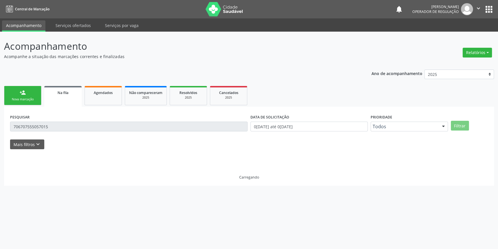
scroll to position [0, 0]
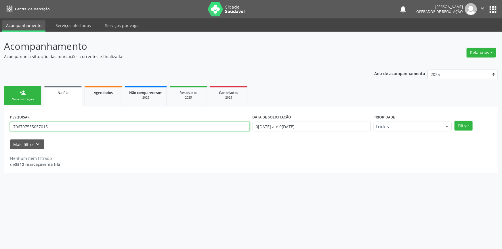
drag, startPoint x: 55, startPoint y: 126, endPoint x: 0, endPoint y: 101, distance: 60.1
click at [0, 107] on div "Acompanhamento Acompanhe a situação das marcações correntes e finalizadas Relat…" at bounding box center [251, 140] width 502 height 217
type input "700001532654000"
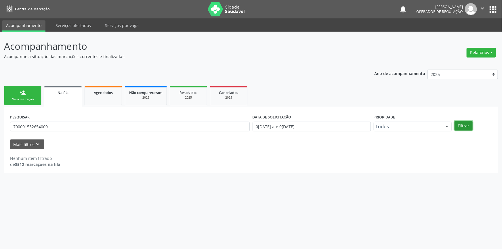
click at [465, 126] on button "Filtrar" at bounding box center [463, 126] width 18 height 10
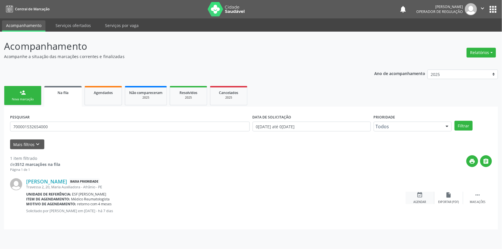
click at [426, 195] on div "event_available Agendar" at bounding box center [419, 198] width 29 height 12
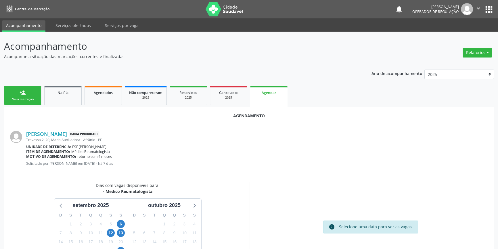
scroll to position [50, 0]
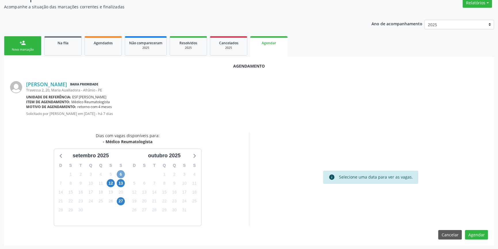
click at [120, 175] on span "6" at bounding box center [121, 174] width 8 height 8
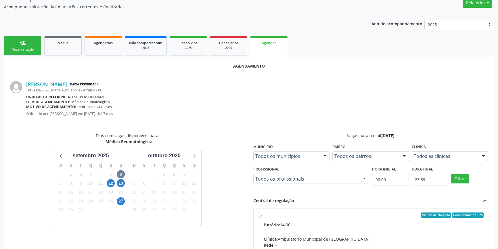
click at [262, 218] on input "Ordem de chegada Consumidos: 14 / 25 Horário: 14:00 Clínica: Ambulatorio Munici…" at bounding box center [260, 214] width 4 height 5
radio input "true"
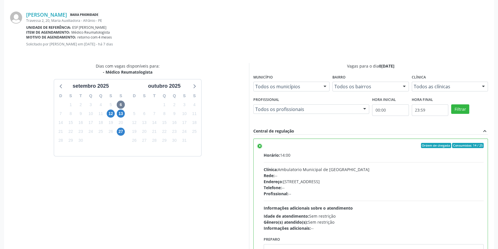
scroll to position [143, 0]
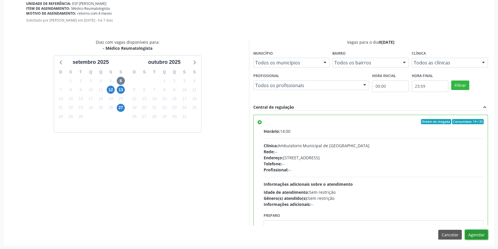
click at [477, 234] on button "Agendar" at bounding box center [476, 235] width 23 height 10
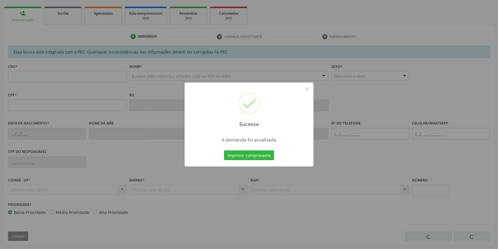
scroll to position [79, 0]
click at [257, 156] on button "Imprimir comprovante" at bounding box center [249, 155] width 50 height 10
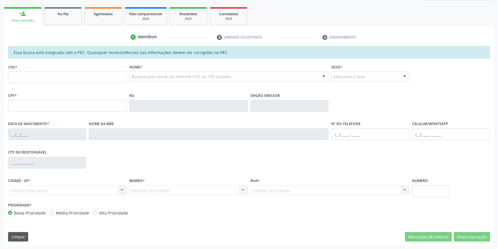
click at [66, 19] on div "Sucesso × A demanda foi atualizada Imprimir comprovante Cancel" at bounding box center [249, 124] width 498 height 249
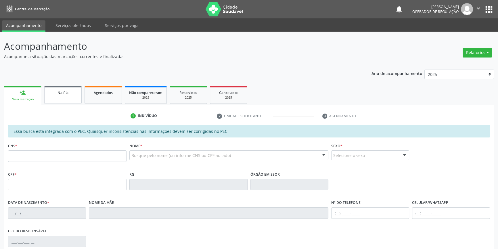
click at [71, 93] on div "Na fila" at bounding box center [63, 92] width 29 height 6
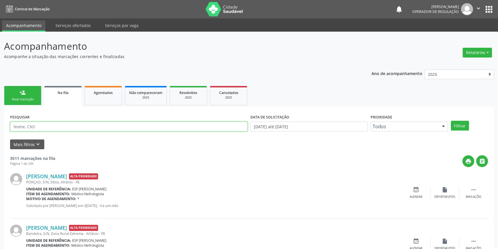
click at [63, 124] on input "text" at bounding box center [128, 127] width 237 height 10
type input "706309704427477"
click at [473, 126] on div "Filtrar" at bounding box center [469, 126] width 40 height 10
click at [463, 124] on button "Filtrar" at bounding box center [460, 126] width 18 height 10
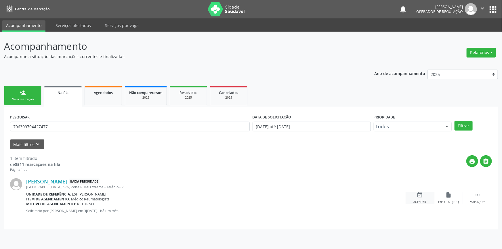
click at [424, 195] on div "event_available Agendar" at bounding box center [419, 198] width 29 height 12
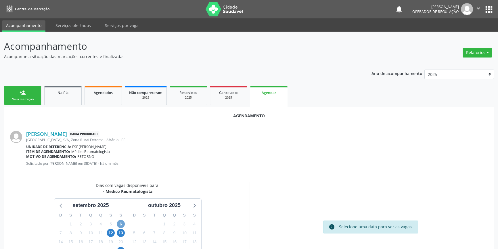
click at [122, 220] on span "6" at bounding box center [121, 224] width 8 height 8
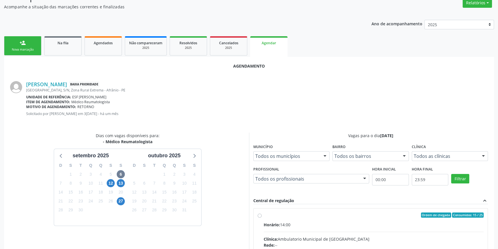
click at [264, 213] on div "Ordem de chegada Consumidos: 15 / 25" at bounding box center [374, 214] width 220 height 5
click at [262, 213] on input "Ordem de chegada Consumidos: 15 / 25 Horário: 14:00 Clínica: Ambulatorio Munici…" at bounding box center [260, 214] width 4 height 5
radio input "true"
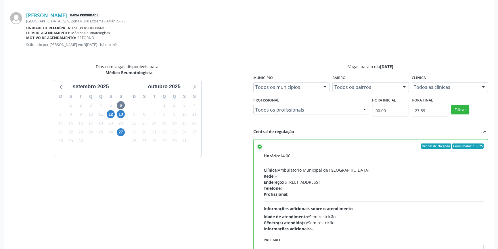
scroll to position [143, 0]
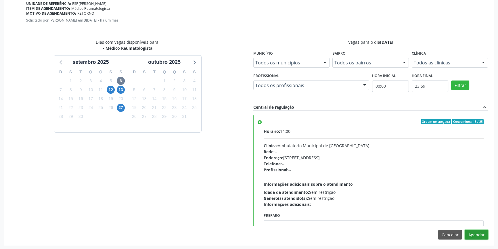
click at [481, 238] on button "Agendar" at bounding box center [476, 235] width 23 height 10
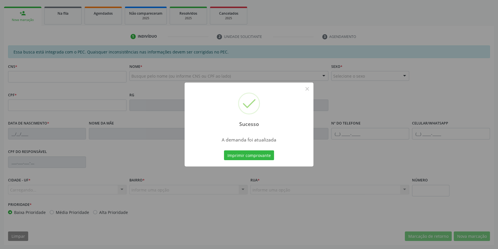
scroll to position [79, 0]
click at [253, 158] on button "Imprimir comprovante" at bounding box center [249, 155] width 50 height 10
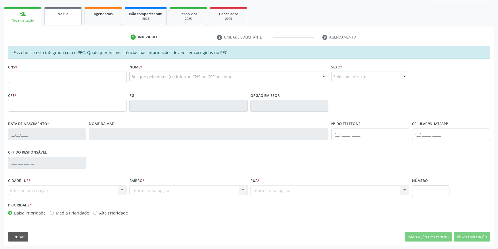
click at [62, 18] on link "Na fila" at bounding box center [62, 16] width 37 height 18
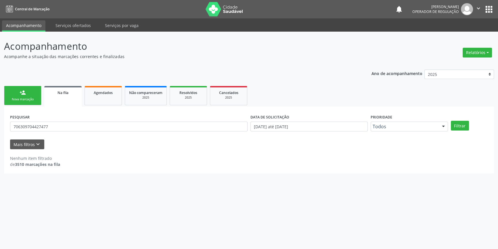
scroll to position [0, 0]
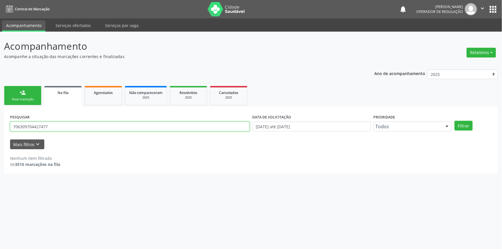
drag, startPoint x: 51, startPoint y: 124, endPoint x: 0, endPoint y: 94, distance: 58.8
click at [24, 126] on input "706309704427477" at bounding box center [129, 127] width 239 height 10
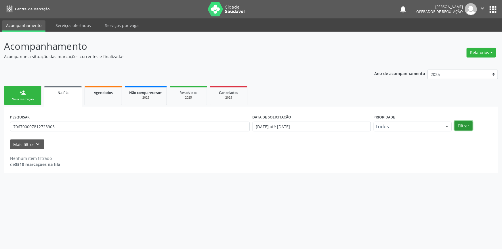
click at [466, 126] on button "Filtrar" at bounding box center [463, 126] width 18 height 10
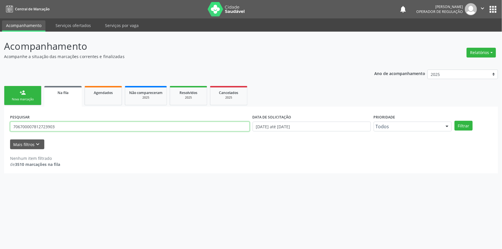
drag, startPoint x: 76, startPoint y: 125, endPoint x: 0, endPoint y: 125, distance: 76.5
click at [0, 125] on div "Acompanhamento Acompanhe a situação das marcações correntes e finalizadas Relat…" at bounding box center [251, 140] width 502 height 217
type input "700007812723903"
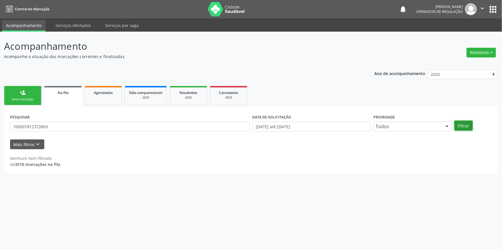
click at [468, 127] on button "Filtrar" at bounding box center [463, 126] width 18 height 10
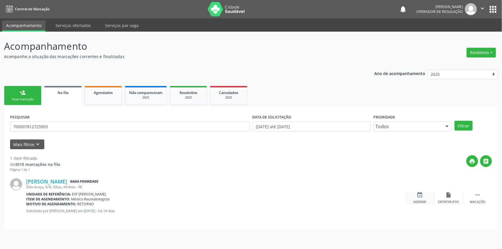
drag, startPoint x: 414, startPoint y: 208, endPoint x: 421, endPoint y: 195, distance: 15.3
click at [414, 208] on div "[PERSON_NAME] Baixa Prioridade [GEOGRAPHIC_DATA], S/N, Sitios, Afrânio - PE Uni…" at bounding box center [250, 197] width 481 height 51
click at [421, 195] on icon "event_available" at bounding box center [419, 195] width 6 height 6
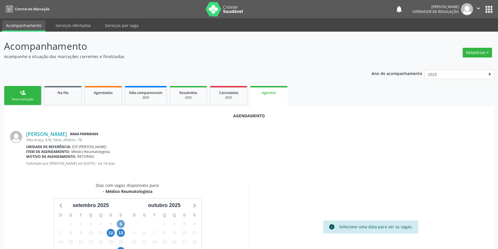
click at [122, 222] on span "6" at bounding box center [121, 224] width 8 height 8
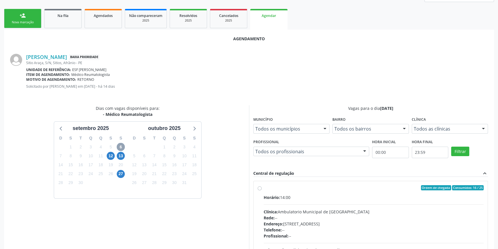
scroll to position [130, 0]
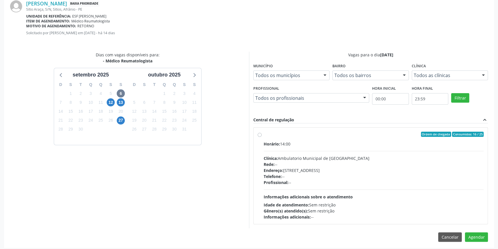
click at [256, 135] on div "Ordem de chegada Consumidos: 16 / 25 Horário: 14:00 Clínica: Ambulatorio Munici…" at bounding box center [370, 176] width 234 height 96
radio input "true"
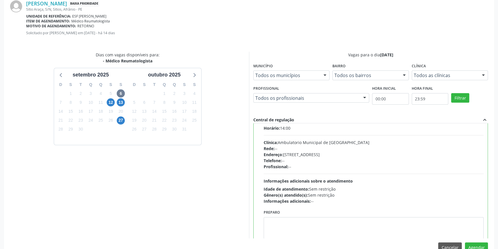
scroll to position [28, 0]
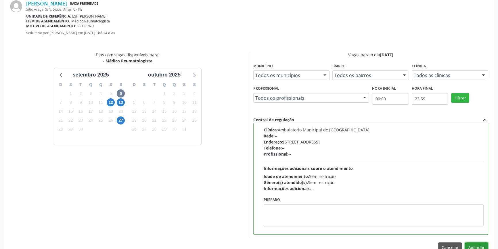
click at [482, 245] on button "Agendar" at bounding box center [476, 247] width 23 height 10
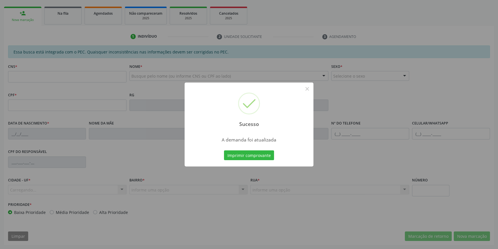
scroll to position [79, 0]
click at [234, 154] on button "Imprimir comprovante" at bounding box center [249, 155] width 50 height 10
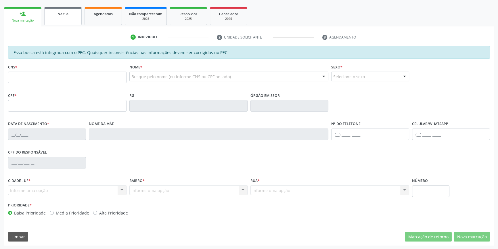
click at [61, 15] on span "Na fila" at bounding box center [62, 13] width 11 height 5
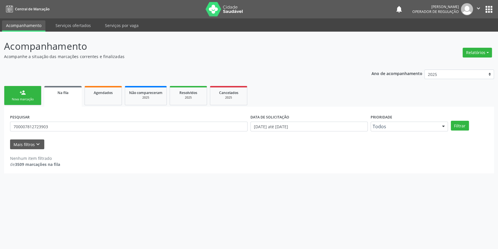
scroll to position [0, 0]
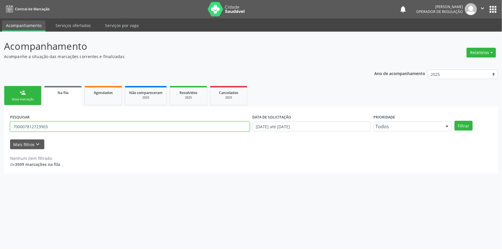
drag, startPoint x: 56, startPoint y: 128, endPoint x: 0, endPoint y: 126, distance: 55.8
click at [0, 126] on div "Acompanhamento Acompanhe a situação das marcações correntes e finalizadas Relat…" at bounding box center [251, 140] width 502 height 217
type input "701103074105110"
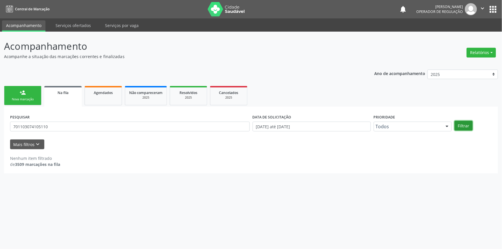
click at [456, 123] on button "Filtrar" at bounding box center [463, 126] width 18 height 10
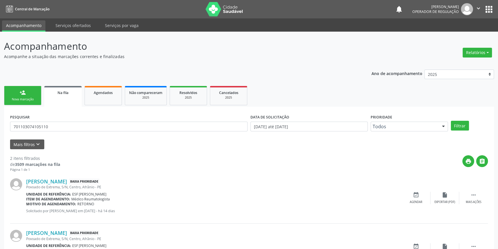
scroll to position [35, 0]
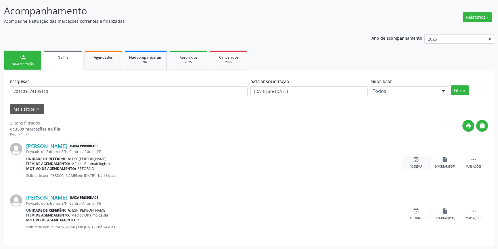
click at [413, 159] on icon "event_available" at bounding box center [416, 159] width 6 height 6
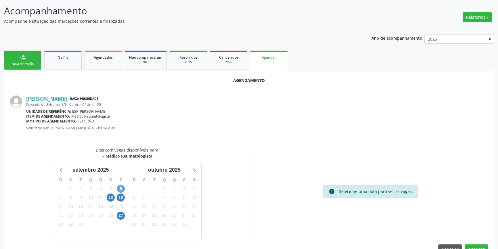
click at [121, 189] on span "6" at bounding box center [121, 189] width 8 height 8
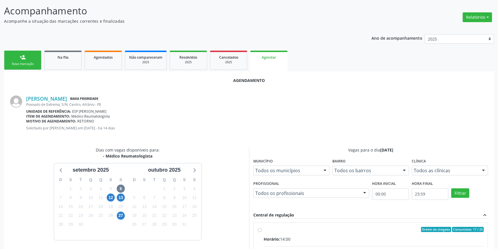
click at [264, 229] on div "Ordem de chegada Consumidos: 17 / 25" at bounding box center [374, 229] width 220 height 5
click at [262, 229] on input "Ordem de chegada Consumidos: 17 / 25 Horário: 14:00 Clínica: Ambulatorio Munici…" at bounding box center [260, 229] width 4 height 5
radio input "true"
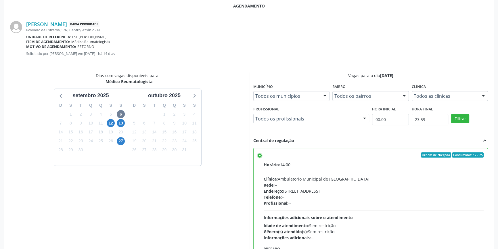
scroll to position [143, 0]
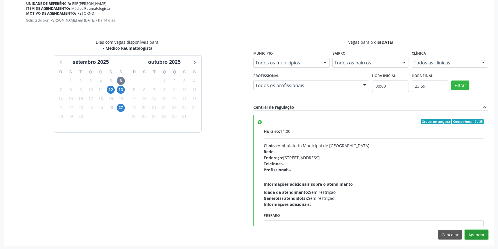
click at [472, 235] on button "Agendar" at bounding box center [476, 235] width 23 height 10
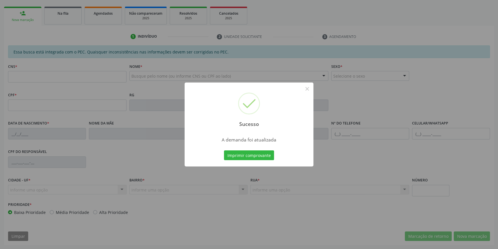
scroll to position [79, 0]
click at [261, 159] on button "Imprimir comprovante" at bounding box center [249, 155] width 50 height 10
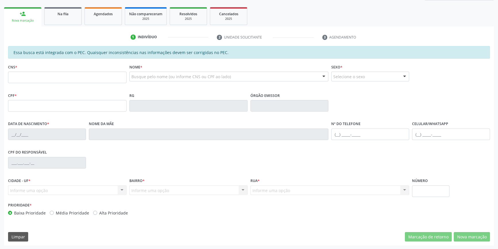
click at [52, 25] on ul "person_add Nova marcação Na fila Agendados Não compareceram 2025 Resolvidos 202…" at bounding box center [249, 16] width 490 height 21
click at [56, 20] on link "Na fila" at bounding box center [62, 16] width 37 height 18
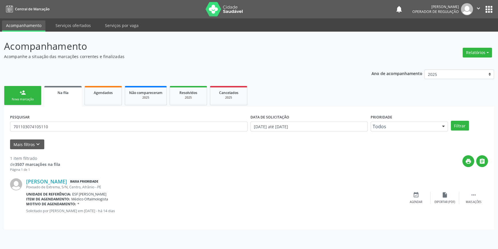
scroll to position [0, 0]
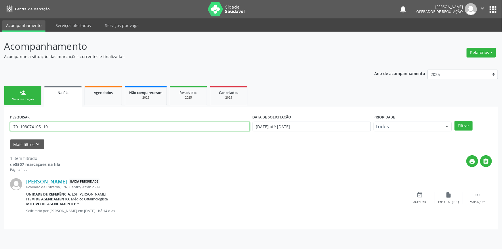
drag, startPoint x: 60, startPoint y: 126, endPoint x: 0, endPoint y: 119, distance: 60.4
click at [0, 119] on div "Acompanhamento Acompanhe a situação das marcações correntes e finalizadas Relat…" at bounding box center [251, 140] width 502 height 217
type input "704706774235531"
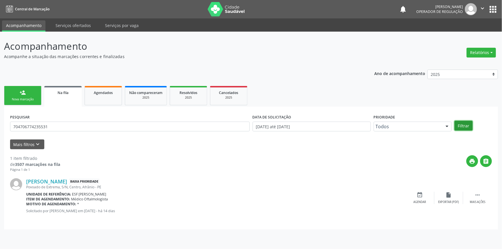
click at [455, 129] on button "Filtrar" at bounding box center [463, 126] width 18 height 10
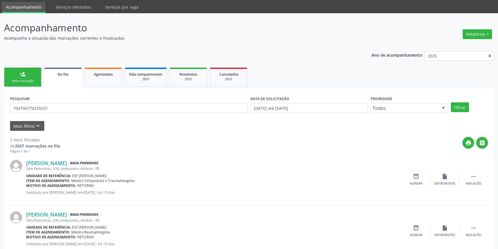
scroll to position [35, 0]
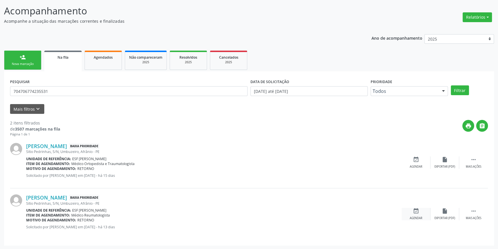
click at [411, 210] on div "event_available Agendar" at bounding box center [416, 214] width 29 height 12
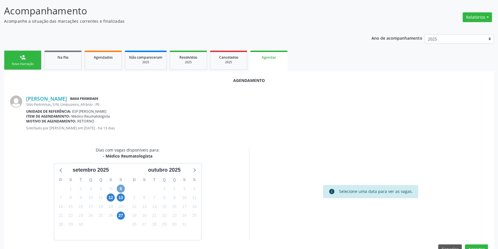
click at [119, 188] on span "6" at bounding box center [121, 189] width 8 height 8
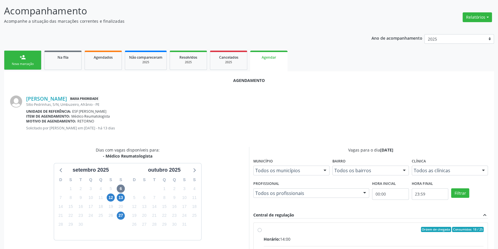
click at [267, 227] on div "Ordem de chegada Consumidos: 18 / 25" at bounding box center [374, 229] width 220 height 5
click at [262, 227] on input "Ordem de chegada Consumidos: 18 / 25 Horário: 14:00 Clínica: Ambulatorio Munici…" at bounding box center [260, 229] width 4 height 5
radio input "true"
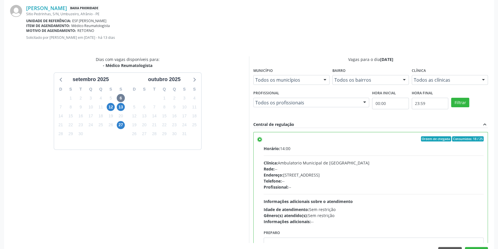
scroll to position [143, 0]
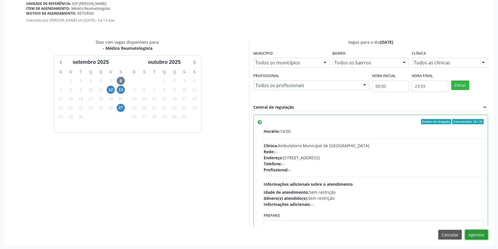
click at [480, 234] on button "Agendar" at bounding box center [476, 235] width 23 height 10
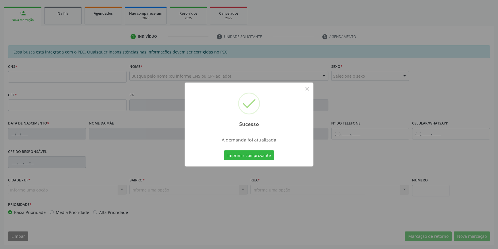
scroll to position [79, 0]
click at [242, 153] on button "Imprimir comprovante" at bounding box center [249, 155] width 50 height 10
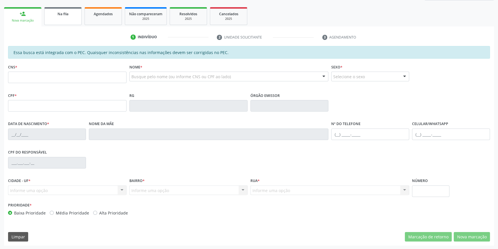
click at [58, 17] on link "Na fila" at bounding box center [62, 16] width 37 height 18
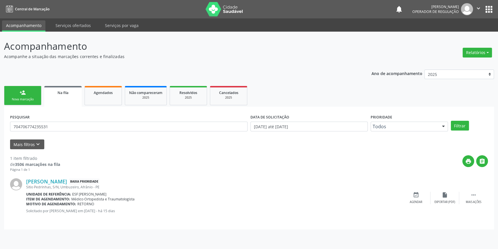
scroll to position [0, 0]
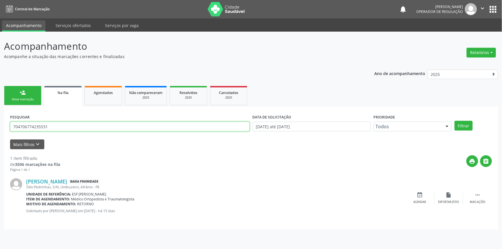
drag, startPoint x: 67, startPoint y: 124, endPoint x: 0, endPoint y: 112, distance: 67.7
click at [0, 109] on div "Acompanhamento Acompanhe a situação das marcações correntes e finalizadas Relat…" at bounding box center [251, 140] width 502 height 217
type input "706805290415927"
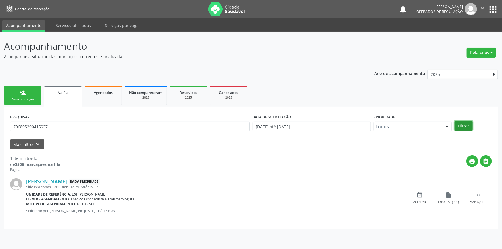
click at [460, 125] on button "Filtrar" at bounding box center [463, 126] width 18 height 10
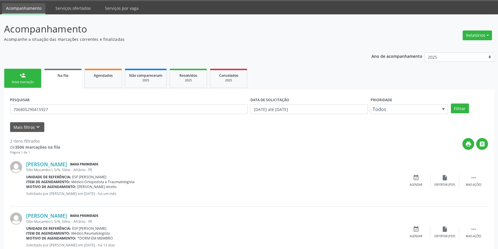
scroll to position [35, 0]
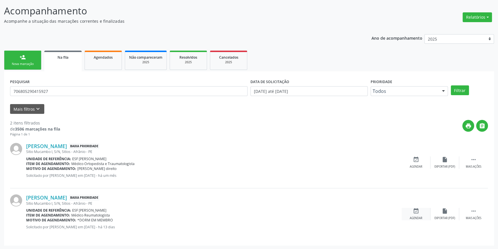
click at [423, 212] on div "event_available Agendar" at bounding box center [416, 214] width 29 height 12
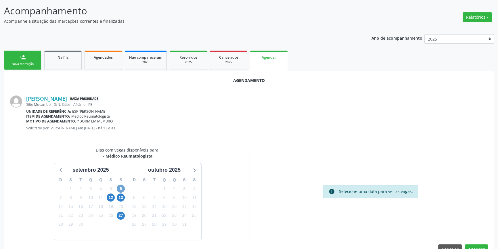
click at [121, 191] on span "6" at bounding box center [121, 189] width 8 height 8
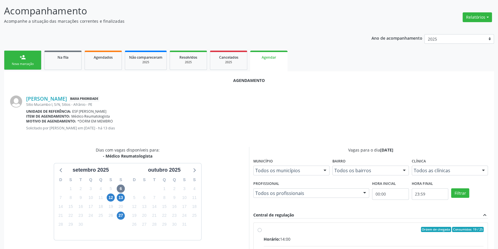
click at [262, 232] on input "Ordem de chegada Consumidos: 19 / 25 Horário: 14:00 Clínica: Ambulatorio Munici…" at bounding box center [260, 229] width 4 height 5
radio input "true"
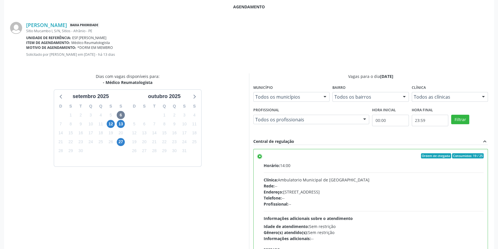
scroll to position [143, 0]
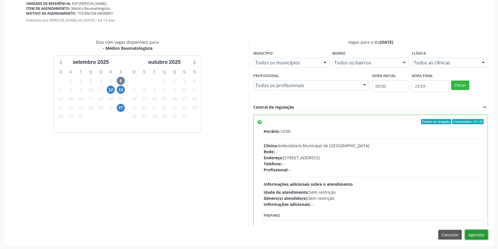
click at [484, 231] on button "Agendar" at bounding box center [476, 235] width 23 height 10
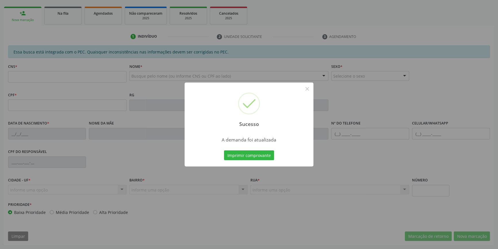
scroll to position [79, 0]
click at [247, 155] on button "Imprimir comprovante" at bounding box center [249, 155] width 50 height 10
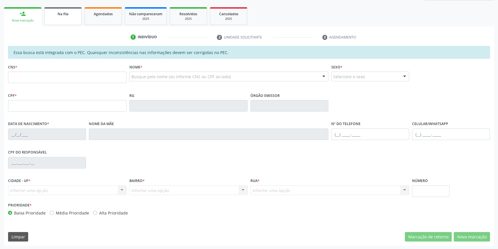
click at [57, 23] on link "Na fila" at bounding box center [62, 16] width 37 height 18
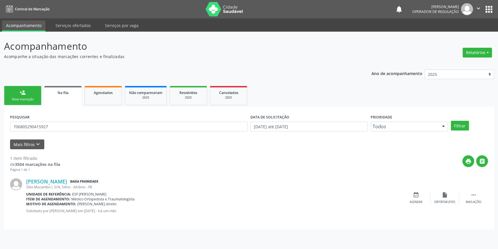
scroll to position [0, 0]
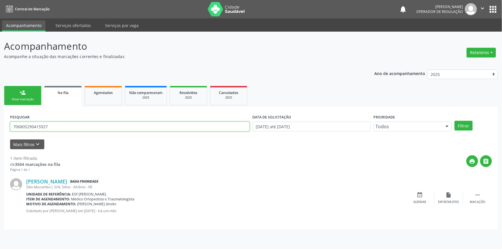
drag, startPoint x: 61, startPoint y: 127, endPoint x: 0, endPoint y: 123, distance: 61.3
click at [0, 125] on div "Acompanhamento Acompanhe a situação das marcações correntes e finalizadas Relat…" at bounding box center [251, 140] width 502 height 217
type input "700503588607951"
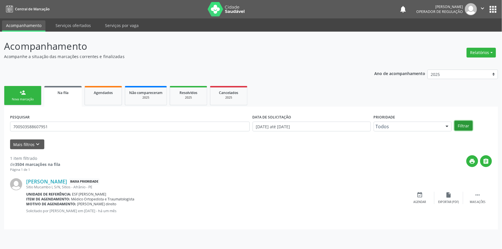
click at [462, 125] on button "Filtrar" at bounding box center [463, 126] width 18 height 10
click at [422, 196] on icon "event_available" at bounding box center [419, 195] width 6 height 6
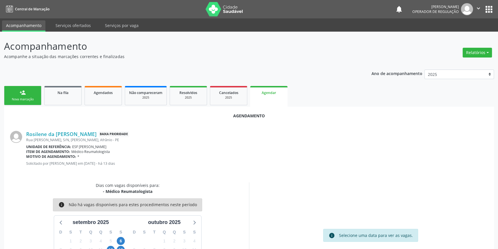
scroll to position [36, 0]
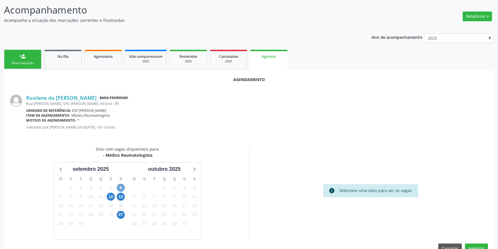
click at [120, 187] on span "6" at bounding box center [121, 188] width 8 height 8
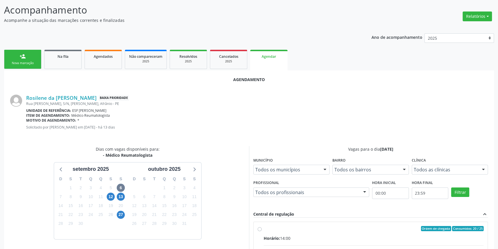
click at [261, 226] on input "Ordem de chegada Consumidos: 20 / 25 Horário: 14:00 Clínica: Ambulatorio Munici…" at bounding box center [260, 228] width 4 height 5
radio input "true"
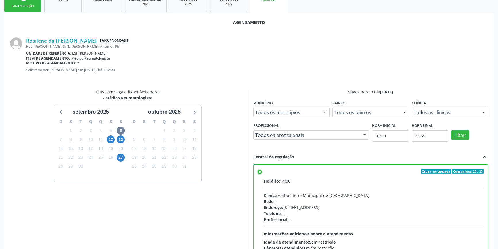
scroll to position [143, 0]
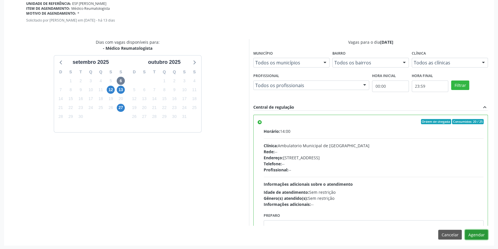
click at [477, 232] on button "Agendar" at bounding box center [476, 235] width 23 height 10
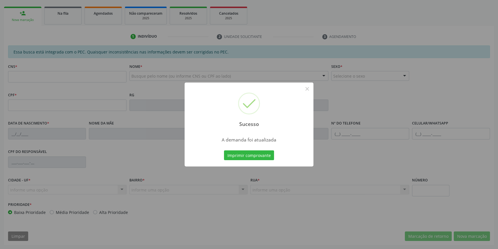
scroll to position [79, 0]
click at [261, 156] on button "Imprimir comprovante" at bounding box center [249, 155] width 50 height 10
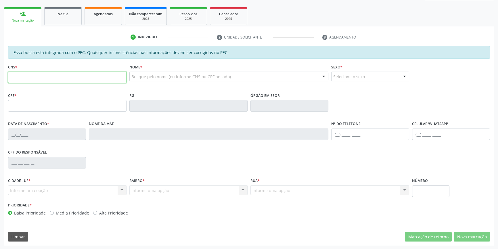
click at [42, 75] on input "text" at bounding box center [67, 77] width 118 height 11
click at [69, 23] on link "Na fila" at bounding box center [62, 16] width 37 height 18
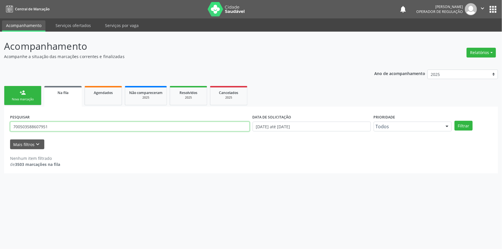
drag, startPoint x: 57, startPoint y: 126, endPoint x: 0, endPoint y: 99, distance: 63.4
click at [0, 124] on div "Acompanhamento Acompanhe a situação das marcações correntes e finalizadas Relat…" at bounding box center [251, 140] width 502 height 217
type input "700202456909227"
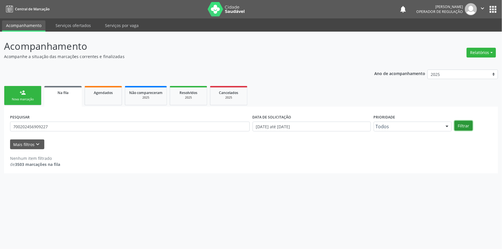
click at [467, 126] on button "Filtrar" at bounding box center [463, 126] width 18 height 10
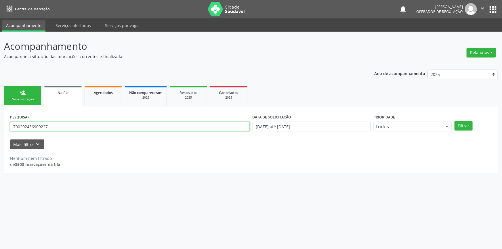
drag, startPoint x: 60, startPoint y: 124, endPoint x: 0, endPoint y: 116, distance: 61.0
click at [0, 116] on div "Acompanhamento Acompanhe a situação das marcações correntes e finalizadas Relat…" at bounding box center [251, 140] width 502 height 217
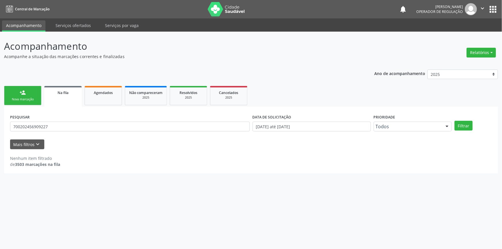
click at [27, 85] on ul "person_add Nova marcação Na fila Agendados Não compareceram 2025 Resolvidos 202…" at bounding box center [250, 95] width 493 height 22
click at [23, 93] on div "person_add" at bounding box center [23, 92] width 6 height 6
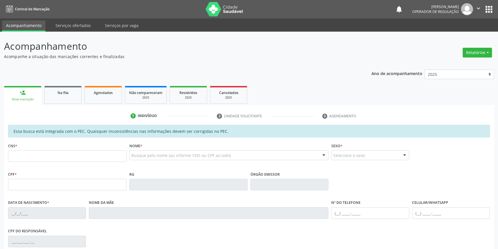
click at [46, 148] on div "CNS *" at bounding box center [67, 151] width 118 height 20
click at [41, 156] on input "text" at bounding box center [67, 155] width 118 height 11
paste input "700 2024 5690 9227"
type input "700 2024 5690 9227"
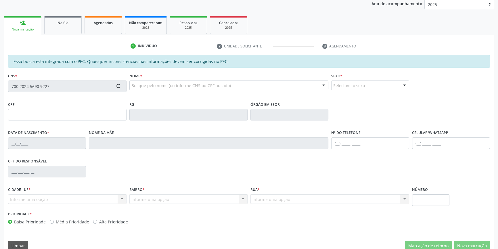
scroll to position [79, 0]
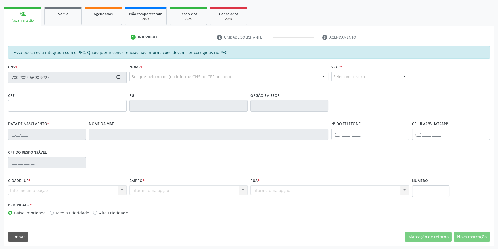
type input "220.602.944-87"
type input "[DATE]"
type input "[PERSON_NAME]"
type input "[PHONE_NUMBER]"
type input "S/N"
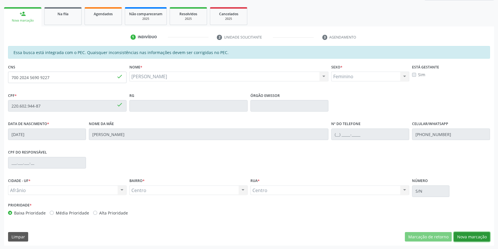
click at [461, 233] on button "Nova marcação" at bounding box center [472, 237] width 36 height 10
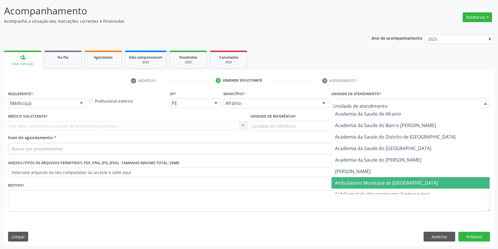
drag, startPoint x: 372, startPoint y: 180, endPoint x: 333, endPoint y: 152, distance: 47.5
click at [372, 180] on span "Ambulatorio Municipal de [GEOGRAPHIC_DATA]" at bounding box center [386, 183] width 103 height 6
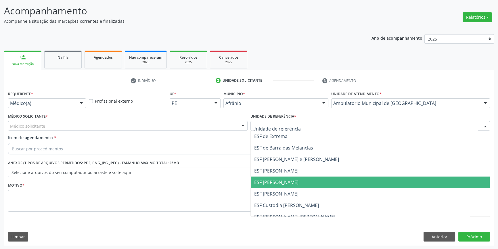
click at [294, 177] on span "ESF [PERSON_NAME]" at bounding box center [370, 181] width 239 height 11
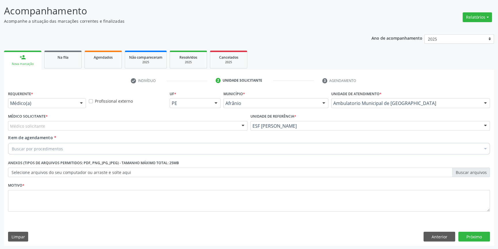
click at [203, 128] on div "Médico solicitante" at bounding box center [127, 126] width 239 height 10
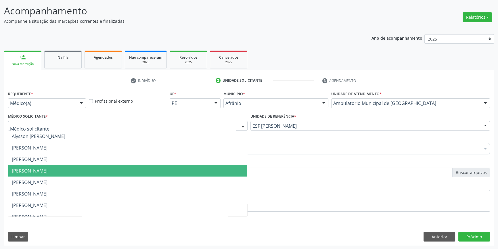
click at [47, 169] on span "[PERSON_NAME]" at bounding box center [30, 171] width 36 height 6
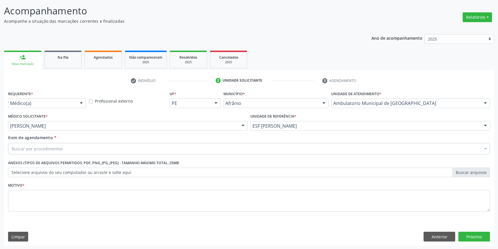
click at [64, 149] on div "Buscar por procedimentos" at bounding box center [249, 148] width 482 height 11
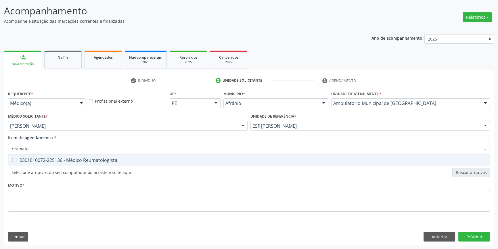
type input "reumatolo"
click at [73, 155] on span "0301010072-225136 - Médico Reumatologista" at bounding box center [248, 159] width 481 height 11
checkbox Reumatologista "true"
click at [72, 182] on div "Requerente * Médico(a) Médico(a) Enfermeiro(a) Paciente Nenhum resultado encont…" at bounding box center [249, 154] width 482 height 130
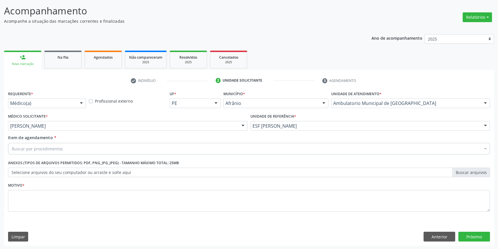
click at [61, 216] on div "Motivo *" at bounding box center [249, 200] width 485 height 39
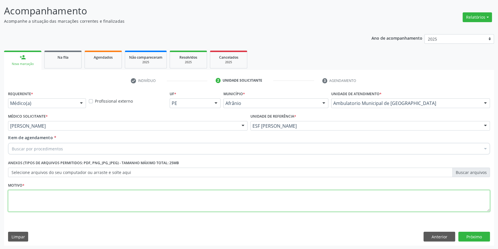
click at [62, 201] on textarea at bounding box center [249, 201] width 482 height 22
type textarea "'"
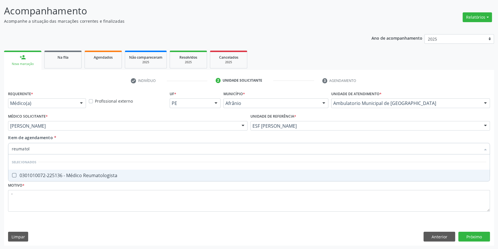
type input "reumatolo"
click at [84, 173] on div "0301010072-225136 - Médico Reumatologista" at bounding box center [249, 175] width 474 height 5
checkbox Reumatologista "true"
click at [473, 235] on div "Requerente * Médico(a) Médico(a) Enfermeiro(a) Paciente Nenhum resultado encont…" at bounding box center [249, 167] width 490 height 156
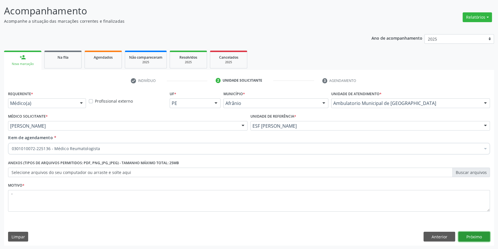
click at [477, 239] on button "Próximo" at bounding box center [474, 237] width 32 height 10
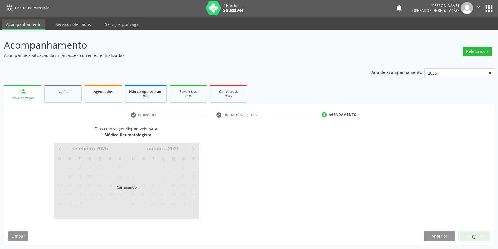
scroll to position [1, 0]
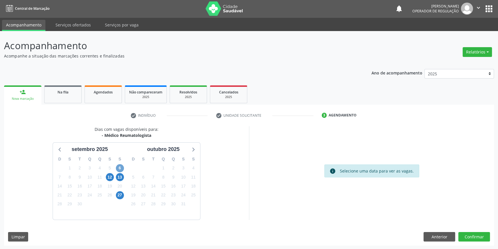
click at [122, 165] on span "6" at bounding box center [120, 168] width 8 height 8
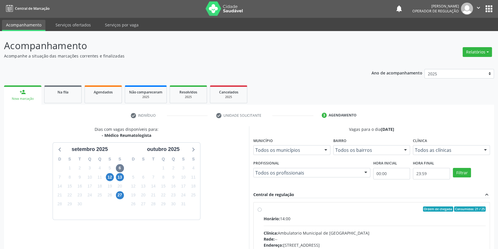
click at [265, 216] on span "Horário:" at bounding box center [272, 218] width 16 height 5
click at [262, 212] on input "Ordem de chegada Consumidos: 21 / 25 Horário: 14:00 Clínica: Ambulatorio Munici…" at bounding box center [260, 208] width 4 height 5
radio input "true"
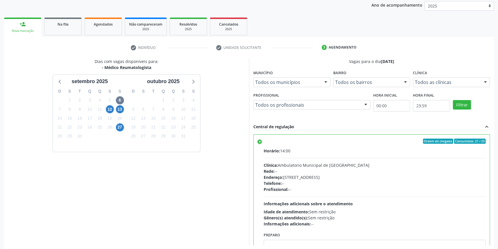
scroll to position [94, 0]
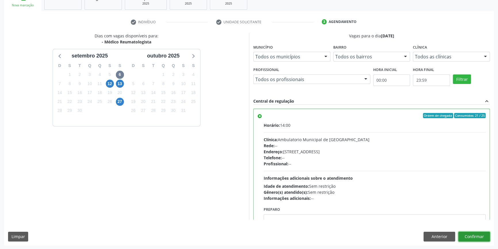
click at [468, 237] on button "Confirmar" at bounding box center [474, 237] width 32 height 10
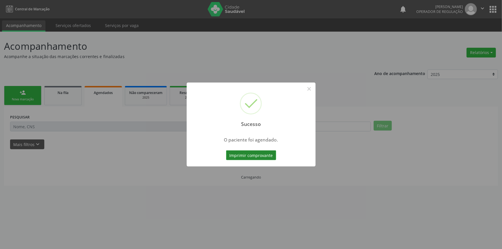
click at [265, 158] on button "Imprimir comprovante" at bounding box center [251, 155] width 50 height 10
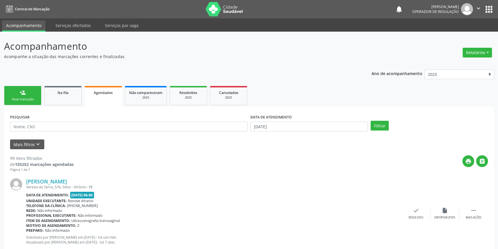
click at [34, 106] on div "Sucesso × O paciente foi agendado. Imprimir comprovante Cancel" at bounding box center [249, 124] width 498 height 249
click at [29, 99] on div "Sucesso × O paciente foi agendado. Imprimir comprovante Cancel" at bounding box center [249, 124] width 498 height 249
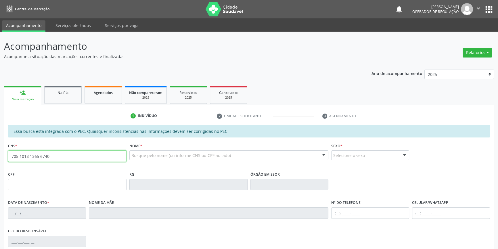
type input "705 1018 1365 6740"
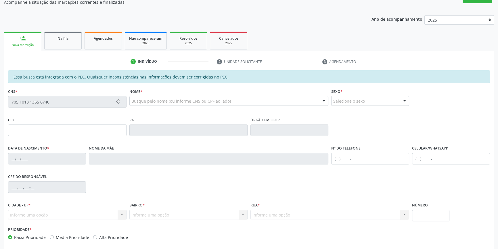
scroll to position [79, 0]
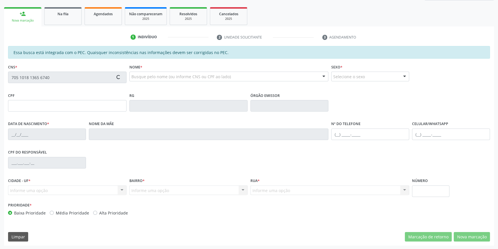
type input "755.312.244-00"
type input "[DATE]"
type input "Josefa Maria da Conceição"
type input "(87) 98810-0933"
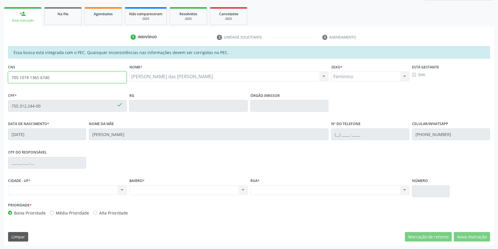
drag, startPoint x: 36, startPoint y: 78, endPoint x: 0, endPoint y: 66, distance: 38.4
click at [0, 66] on div "Acompanhamento Acompanhe a situação das marcações correntes e finalizadas Relat…" at bounding box center [249, 101] width 498 height 297
type input "705 0010 7027 7555"
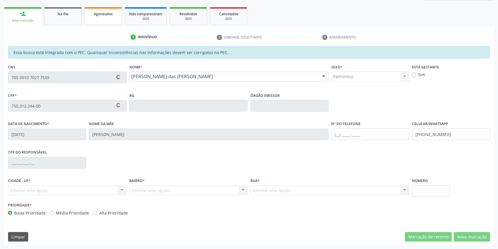
type input "079.527.424-69"
type input "[DATE]"
type input "[PERSON_NAME]"
type input "[PHONE_NUMBER]"
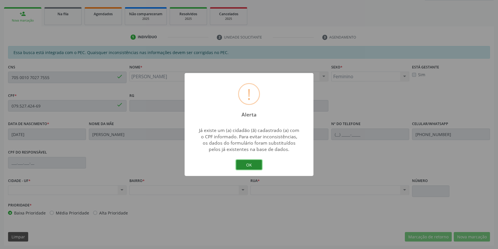
click at [250, 164] on button "OK" at bounding box center [249, 165] width 26 height 10
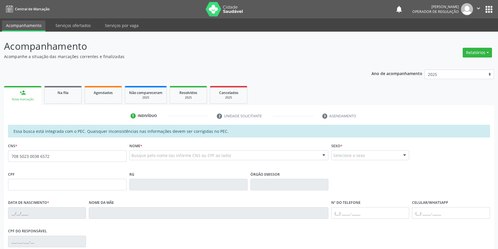
type input "708 5023 0038 6572"
type input "066.706.544-05"
type input "[DATE]"
type input "[PERSON_NAME]"
type input "[PHONE_NUMBER]"
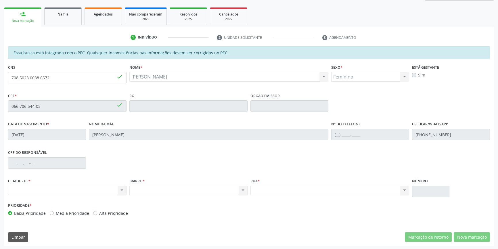
scroll to position [79, 0]
drag, startPoint x: 93, startPoint y: 77, endPoint x: 0, endPoint y: 78, distance: 93.4
click at [0, 78] on div "Acompanhamento Acompanhe a situação das marcações correntes e finalizadas Relat…" at bounding box center [249, 101] width 498 height 297
type input "708 5023 0038 6572"
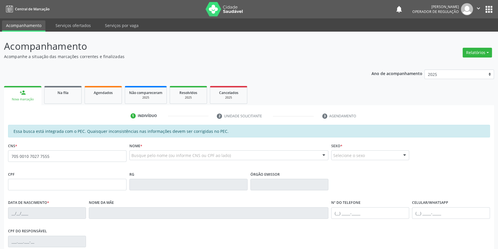
type input "705 0010 7027 7555"
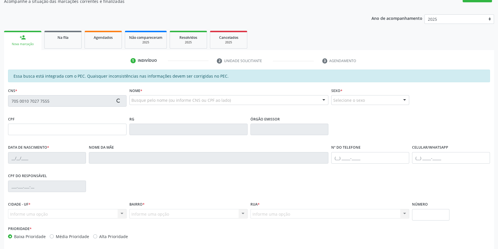
scroll to position [79, 0]
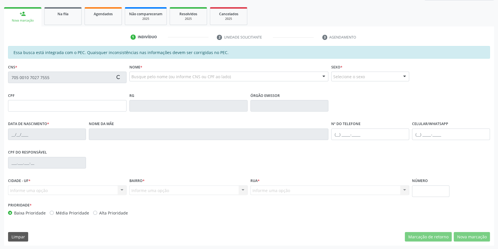
type input "079.527.424-69"
type input "[DATE]"
type input "[PERSON_NAME]"
type input "[PHONE_NUMBER]"
type input "S/N"
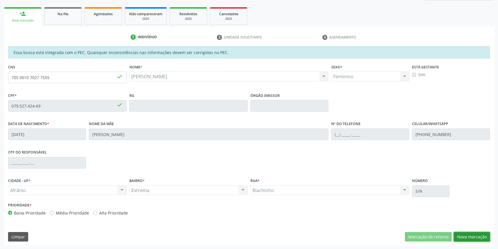
click at [479, 237] on button "Nova marcação" at bounding box center [472, 237] width 36 height 10
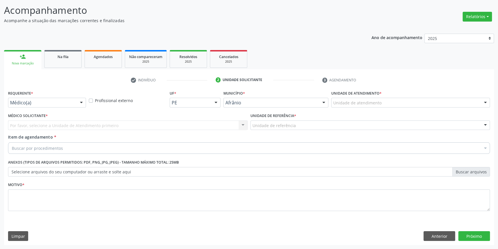
scroll to position [35, 0]
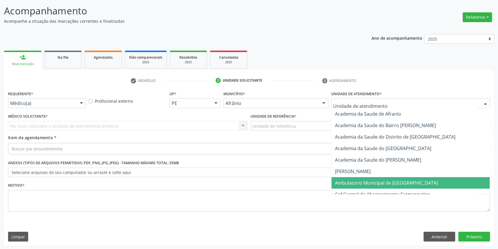
drag, startPoint x: 378, startPoint y: 184, endPoint x: 330, endPoint y: 156, distance: 55.4
click at [377, 184] on span "Ambulatorio Municipal de [GEOGRAPHIC_DATA]" at bounding box center [386, 183] width 103 height 6
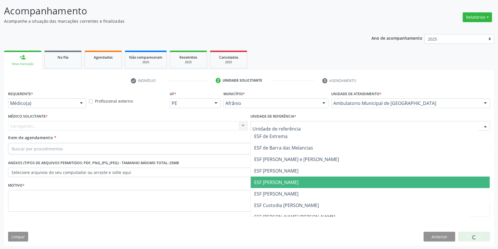
click at [285, 184] on span "ESF [PERSON_NAME]" at bounding box center [276, 182] width 44 height 6
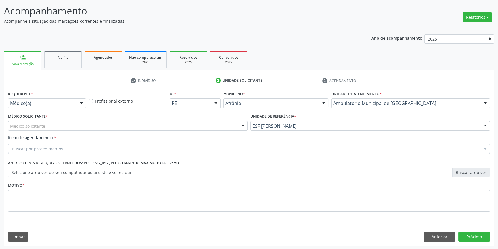
click at [170, 131] on div "Médico Solicitante * Médico solicitante [PERSON_NAME] [PERSON_NAME] [PERSON_NAM…" at bounding box center [128, 123] width 242 height 22
click at [132, 129] on div "Médico solicitante" at bounding box center [127, 126] width 239 height 10
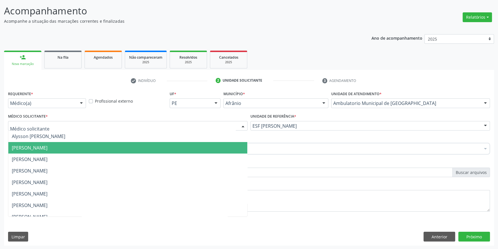
click at [47, 146] on span "[PERSON_NAME]" at bounding box center [30, 148] width 36 height 6
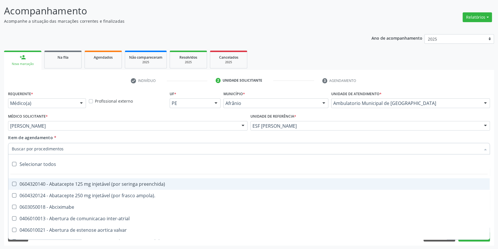
type input "r"
click at [66, 61] on link "Na fila" at bounding box center [62, 60] width 37 height 18
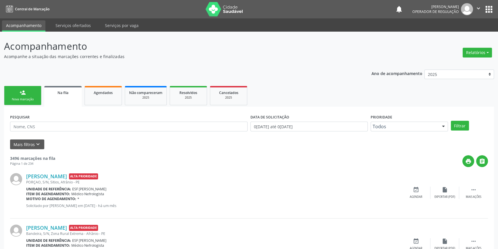
drag, startPoint x: 62, startPoint y: 118, endPoint x: 62, endPoint y: 123, distance: 5.5
click at [62, 118] on div "PESQUISAR" at bounding box center [129, 124] width 240 height 22
click at [61, 124] on input "text" at bounding box center [128, 127] width 237 height 10
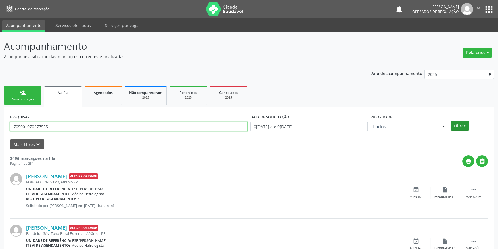
type input "705001070277555"
click at [463, 126] on button "Filtrar" at bounding box center [460, 126] width 18 height 10
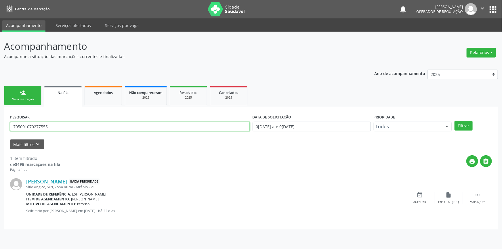
drag, startPoint x: 64, startPoint y: 128, endPoint x: 0, endPoint y: 122, distance: 64.6
click at [0, 122] on div "Acompanhamento Acompanhe a situação das marcações correntes e finalizadas Relat…" at bounding box center [251, 140] width 502 height 217
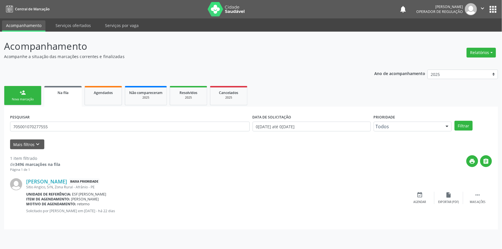
click at [28, 92] on link "person_add Nova marcação" at bounding box center [22, 95] width 37 height 19
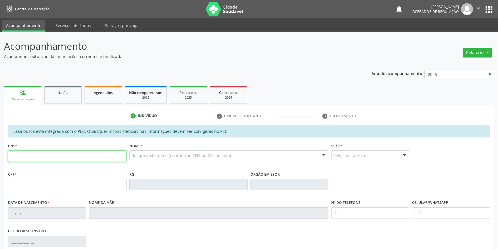
click at [46, 156] on input "text" at bounding box center [67, 155] width 118 height 11
paste input "705 0010 7027 7555"
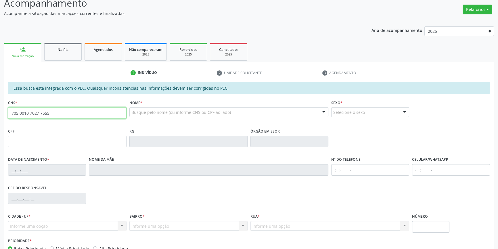
scroll to position [79, 0]
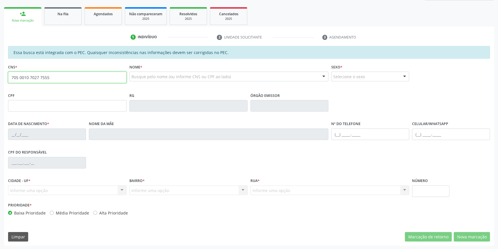
type input "705 0010 7027 7555"
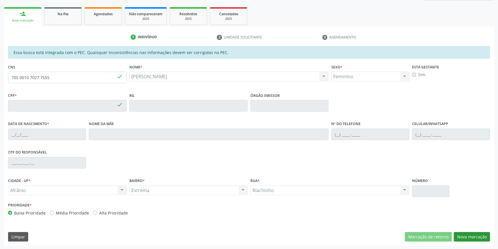
type input "079.527.424-69"
type input "14/08/1983"
type input "Joana de Sousa Santos"
type input "(87) 98819-8518"
type input "S/N"
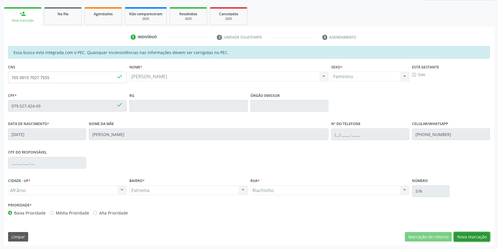
click at [470, 235] on button "Nova marcação" at bounding box center [472, 237] width 36 height 10
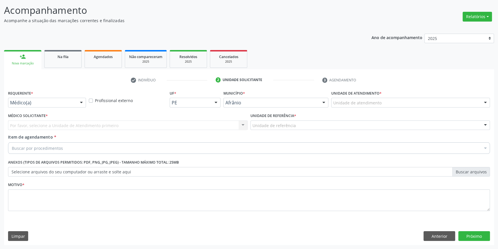
scroll to position [35, 0]
click at [383, 107] on div "Unidade de atendimento" at bounding box center [410, 103] width 159 height 10
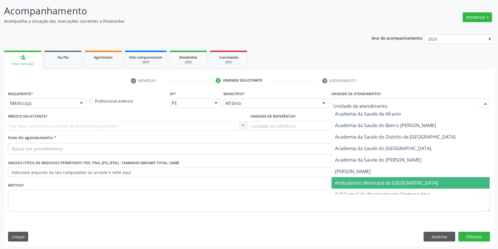
click at [378, 180] on span "Ambulatorio Municipal de [GEOGRAPHIC_DATA]" at bounding box center [386, 183] width 103 height 6
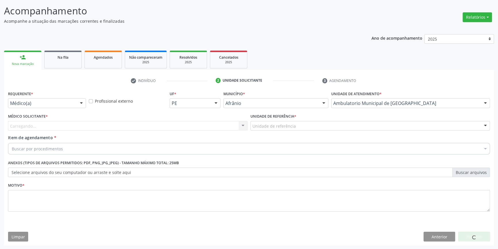
click at [300, 126] on div "Unidade de referência" at bounding box center [369, 126] width 239 height 10
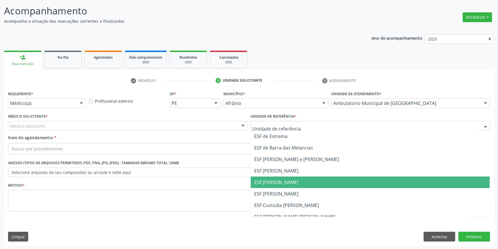
click at [279, 186] on span "ESF [PERSON_NAME]" at bounding box center [370, 181] width 239 height 11
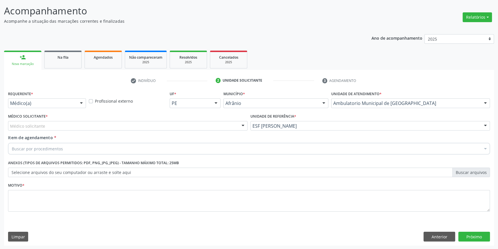
click at [159, 120] on div "Médico Solicitante * Médico solicitante Alysson Rodrigo Ferreira Cavalcanti Bru…" at bounding box center [127, 121] width 239 height 18
click at [156, 122] on div "Médico solicitante" at bounding box center [127, 126] width 239 height 10
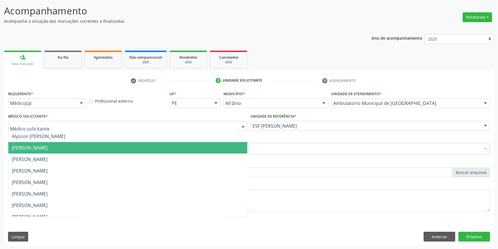
click at [44, 146] on span "[PERSON_NAME]" at bounding box center [30, 148] width 36 height 6
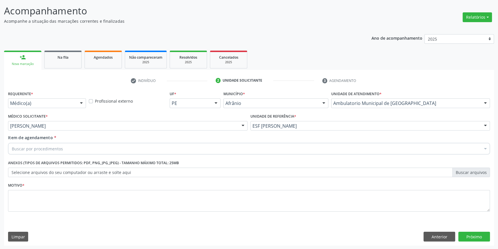
click at [47, 152] on div "Buscar por procedimentos" at bounding box center [249, 148] width 482 height 11
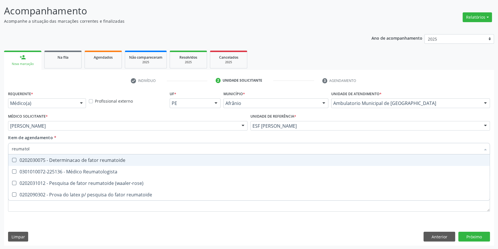
type input "reumatolo"
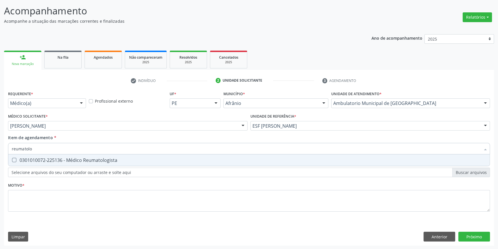
click at [55, 155] on span "0301010072-225136 - Médico Reumatologista" at bounding box center [248, 159] width 481 height 11
checkbox Reumatologista "true"
type input "reumatolo"
click at [57, 184] on div "Requerente * Médico(a) Médico(a) Enfermeiro(a) Paciente Nenhum resultado encont…" at bounding box center [249, 154] width 482 height 130
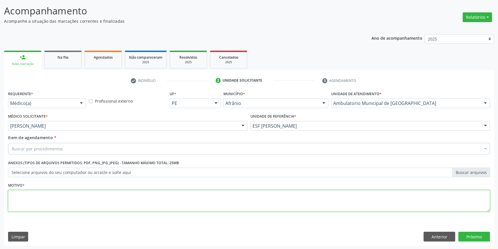
click at [61, 197] on textarea at bounding box center [249, 201] width 482 height 22
type textarea "'"
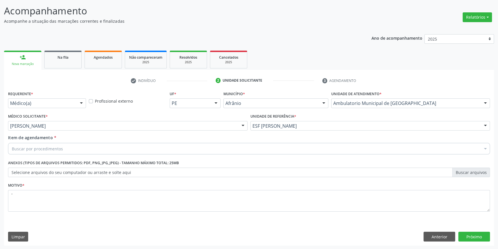
click at [159, 145] on div "Buscar por procedimentos" at bounding box center [249, 148] width 482 height 11
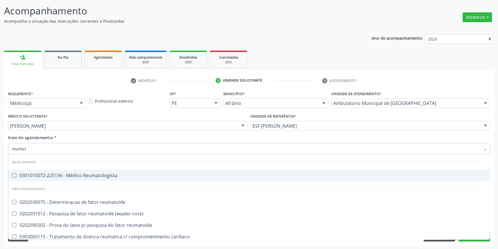
type input "reumato"
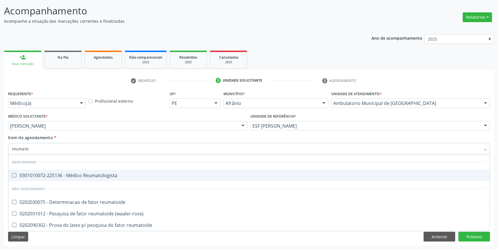
click at [99, 176] on div "0301010072-225136 - Médico Reumatologista" at bounding box center [249, 175] width 474 height 5
checkbox Reumatologista "true"
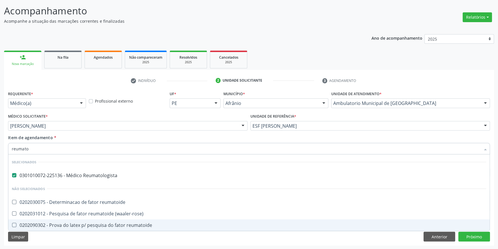
click at [390, 239] on div "Limpar Anterior Próximo" at bounding box center [249, 237] width 482 height 10
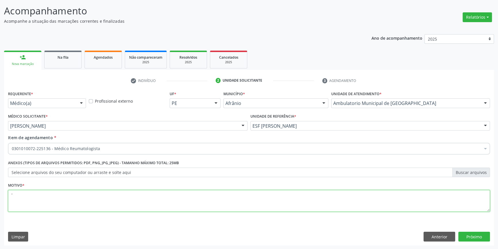
click at [222, 201] on textarea "'" at bounding box center [249, 201] width 482 height 22
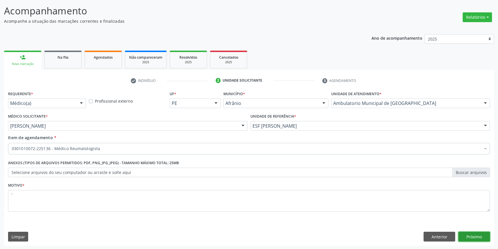
click at [478, 236] on button "Próximo" at bounding box center [474, 237] width 32 height 10
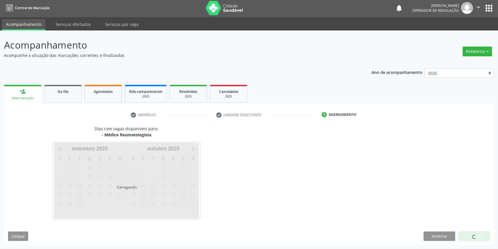
scroll to position [1, 0]
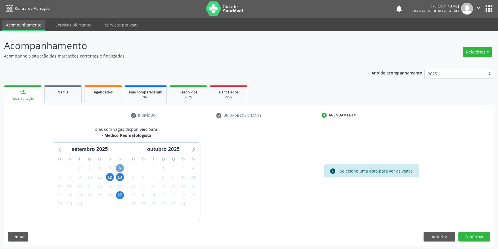
click at [121, 165] on span "6" at bounding box center [120, 168] width 8 height 8
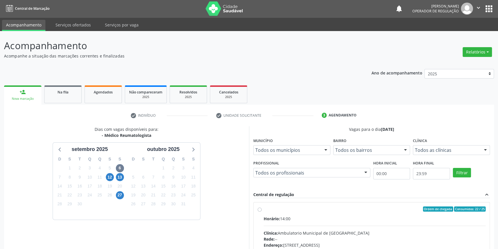
click at [268, 210] on div "Ordem de chegada Consumidos: 22 / 25" at bounding box center [375, 208] width 222 height 5
click at [262, 210] on input "Ordem de chegada Consumidos: 22 / 25 Horário: 14:00 Clínica: Ambulatorio Munici…" at bounding box center [260, 208] width 4 height 5
radio input "true"
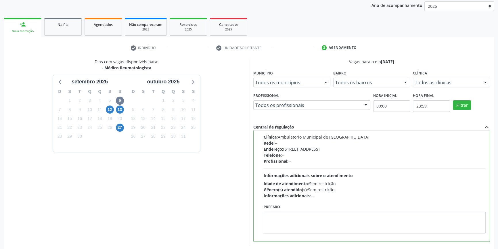
scroll to position [94, 0]
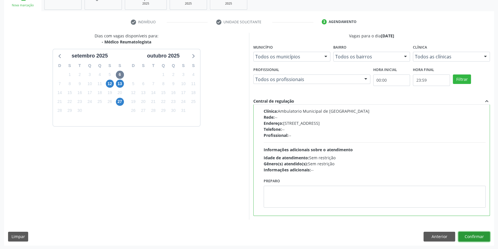
click at [477, 233] on button "Confirmar" at bounding box center [474, 237] width 32 height 10
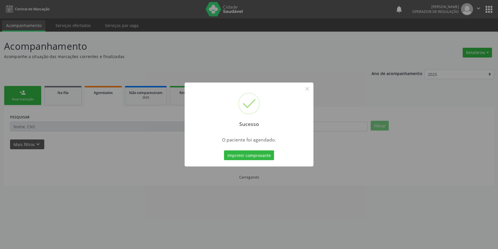
scroll to position [0, 0]
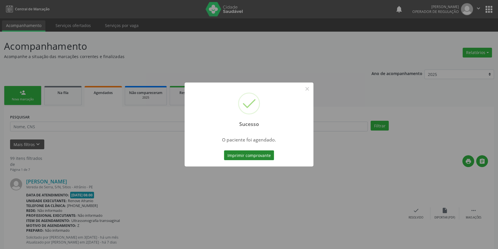
click at [260, 153] on button "Imprimir comprovante" at bounding box center [249, 155] width 50 height 10
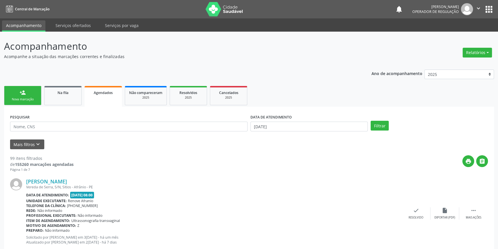
click at [29, 101] on div "Nova marcação" at bounding box center [22, 99] width 29 height 4
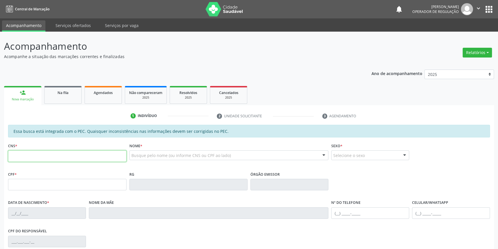
click at [60, 155] on input "text" at bounding box center [67, 155] width 118 height 11
click at [62, 103] on link "Na fila" at bounding box center [62, 95] width 37 height 18
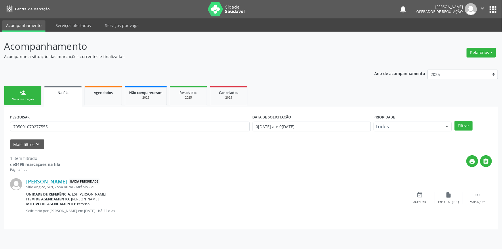
click at [31, 101] on div "Nova marcação" at bounding box center [22, 99] width 29 height 4
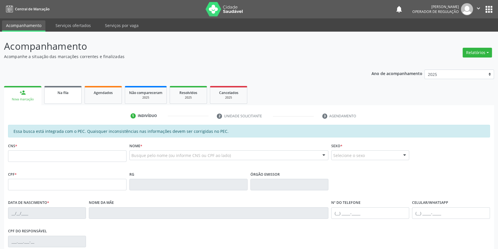
click at [69, 95] on link "Na fila" at bounding box center [62, 95] width 37 height 18
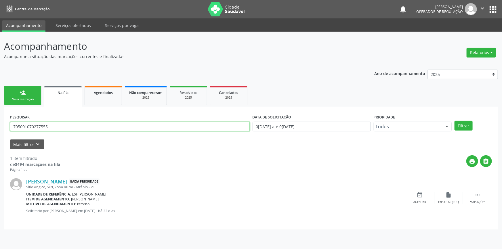
drag, startPoint x: 63, startPoint y: 129, endPoint x: 0, endPoint y: 123, distance: 63.5
click at [0, 123] on div "Acompanhamento Acompanhe a situação das marcações correntes e finalizadas Relat…" at bounding box center [251, 140] width 502 height 217
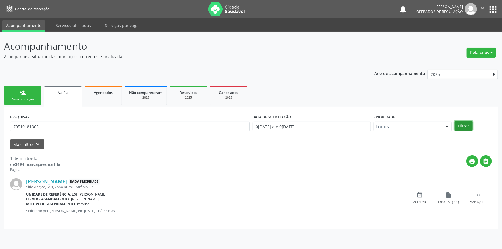
click at [460, 125] on button "Filtrar" at bounding box center [463, 126] width 18 height 10
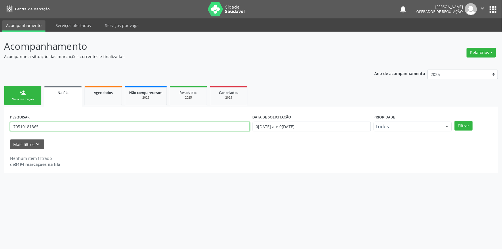
drag, startPoint x: 29, startPoint y: 124, endPoint x: 3, endPoint y: 108, distance: 30.1
click at [0, 111] on div "Acompanhamento Acompanhe a situação das marcações correntes e finalizadas Relat…" at bounding box center [251, 140] width 502 height 217
type input "705101813656740"
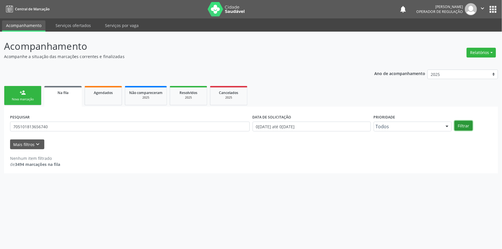
click at [462, 123] on button "Filtrar" at bounding box center [463, 126] width 18 height 10
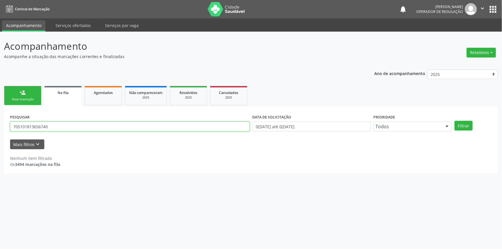
click at [0, 124] on div "Acompanhamento Acompanhe a situação das marcações correntes e finalizadas Relat…" at bounding box center [251, 140] width 502 height 217
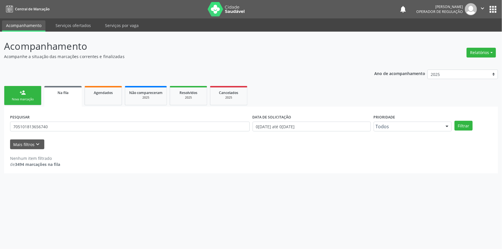
click at [18, 101] on div "Nova marcação" at bounding box center [22, 99] width 29 height 4
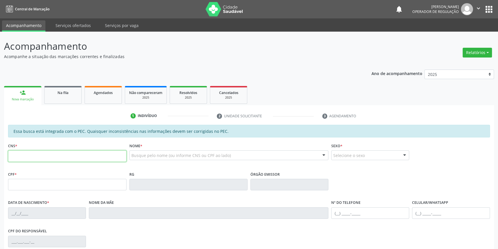
click at [63, 155] on input "text" at bounding box center [67, 155] width 118 height 11
paste input "705 1018 1365 6740"
type input "705 1018 1365 6740"
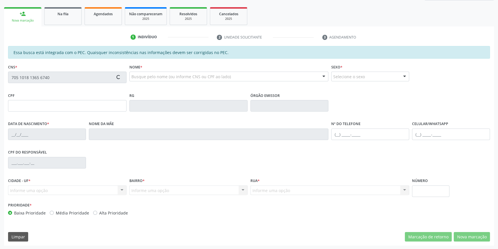
type input "755.312.244-00"
type input "09/09/1957"
type input "Josefa Maria da Conceição"
type input "(87) 98810-0933"
type input "S/N"
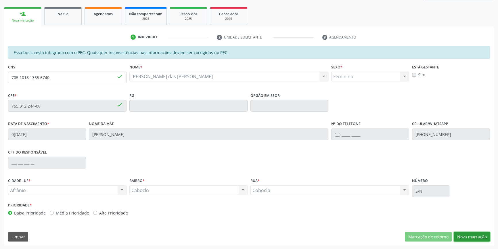
click at [469, 234] on button "Nova marcação" at bounding box center [472, 237] width 36 height 10
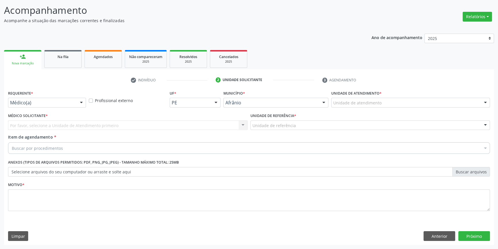
scroll to position [35, 0]
drag, startPoint x: 373, startPoint y: 101, endPoint x: 377, endPoint y: 128, distance: 27.2
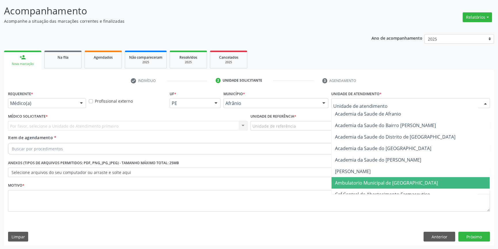
click at [371, 184] on span "Ambulatorio Municipal de [GEOGRAPHIC_DATA]" at bounding box center [386, 183] width 103 height 6
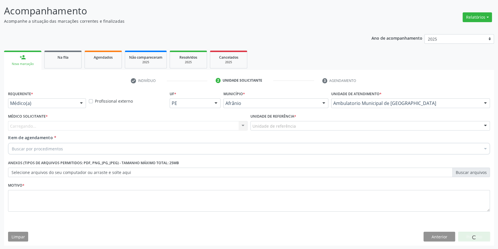
click at [296, 126] on div "Unidade de referência" at bounding box center [369, 126] width 239 height 10
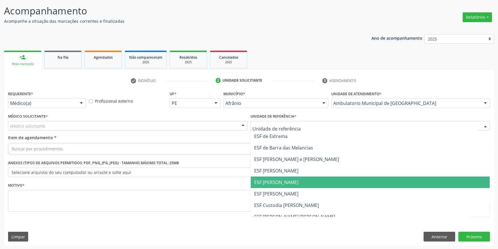
click at [279, 184] on span "ESF [PERSON_NAME]" at bounding box center [276, 182] width 44 height 6
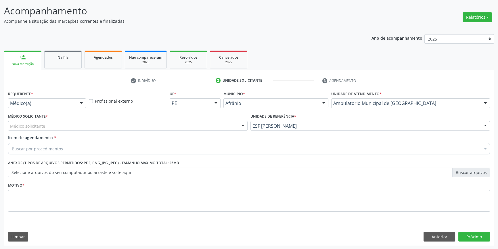
click at [133, 123] on div "Médico solicitante" at bounding box center [127, 126] width 239 height 10
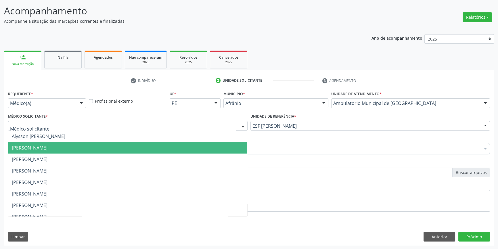
click at [69, 143] on span "[PERSON_NAME]" at bounding box center [127, 147] width 239 height 11
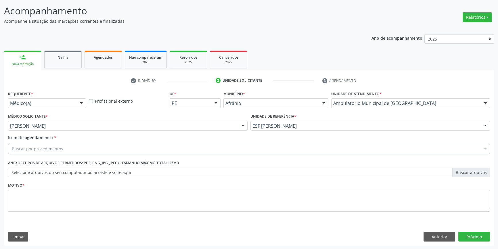
click at [68, 145] on div "Buscar por procedimentos" at bounding box center [249, 148] width 482 height 11
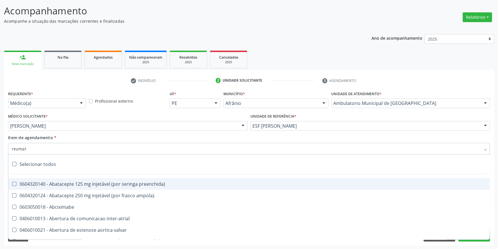
type input "reumato"
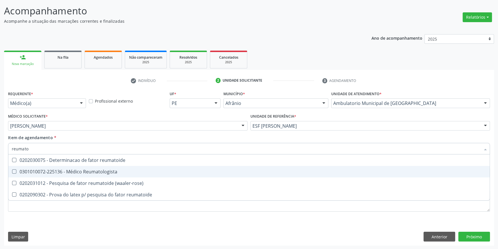
click at [106, 166] on span "0301010072-225136 - Médico Reumatologista" at bounding box center [248, 171] width 481 height 11
checkbox Reumatologista "true"
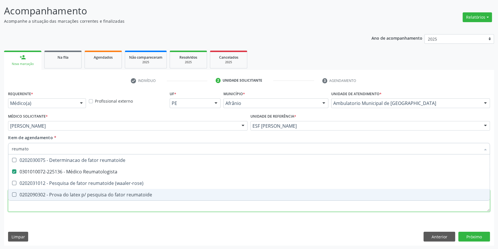
click at [84, 210] on div "Requerente * Médico(a) Médico(a) Enfermeiro(a) Paciente Nenhum resultado encont…" at bounding box center [249, 154] width 482 height 130
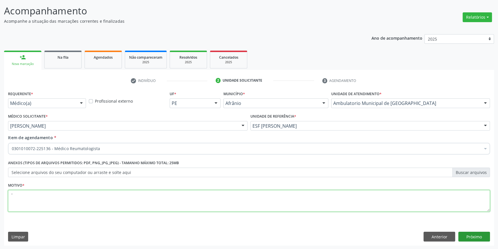
type textarea "'"
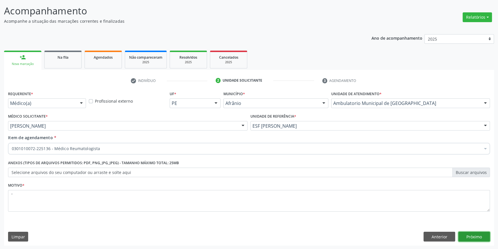
click at [481, 234] on button "Próximo" at bounding box center [474, 237] width 32 height 10
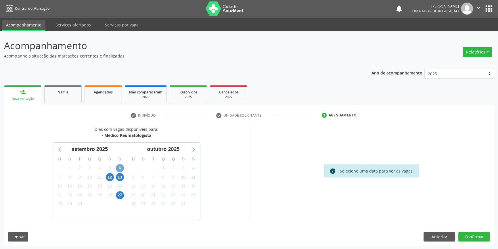
click at [118, 170] on span "6" at bounding box center [120, 168] width 8 height 8
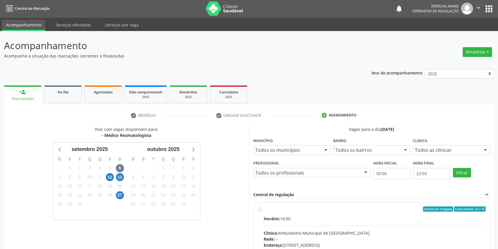
click at [264, 210] on div "Ordem de chegada Consumidos: 23 / 25" at bounding box center [375, 208] width 222 height 5
click at [262, 210] on input "Ordem de chegada Consumidos: 23 / 25 Horário: 14:00 Clínica: Ambulatorio Munici…" at bounding box center [260, 208] width 4 height 5
radio input "true"
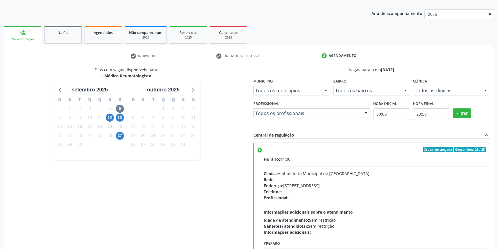
scroll to position [94, 0]
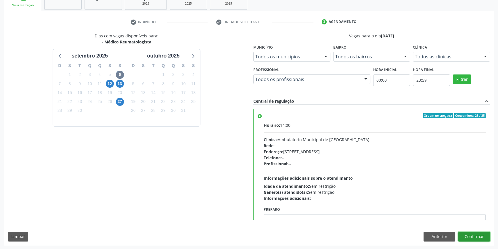
click at [480, 235] on button "Confirmar" at bounding box center [474, 237] width 32 height 10
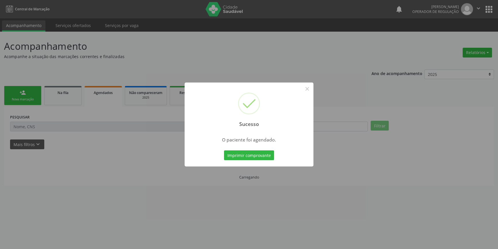
scroll to position [0, 0]
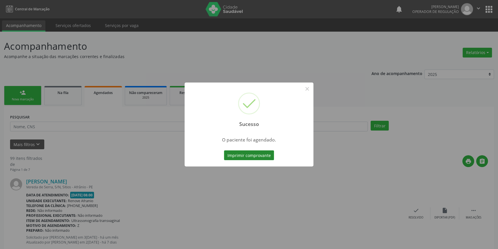
click at [261, 149] on div "Imprimir comprovante Cancel" at bounding box center [249, 155] width 53 height 12
click at [261, 152] on button "Imprimir comprovante" at bounding box center [249, 155] width 50 height 10
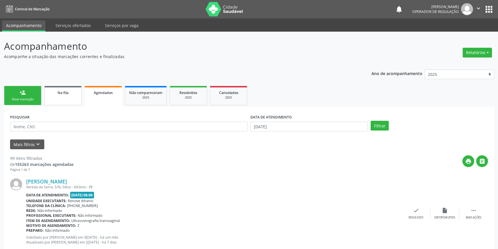
click at [55, 98] on link "Na fila" at bounding box center [62, 95] width 37 height 19
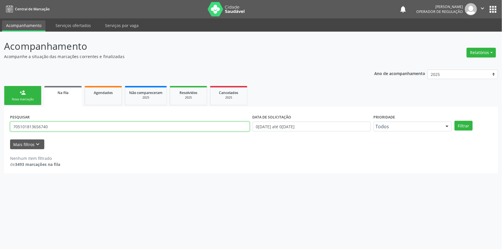
drag, startPoint x: 66, startPoint y: 124, endPoint x: 0, endPoint y: 124, distance: 66.4
click at [0, 124] on div "Acompanhamento Acompanhe a situação das marcações correntes e finalizadas Relat…" at bounding box center [251, 140] width 502 height 217
type input "702002374543782"
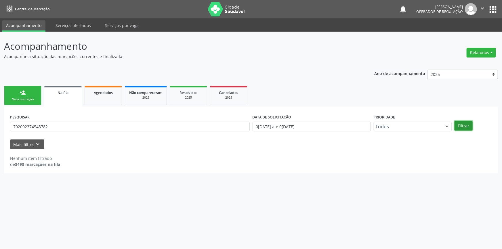
click at [462, 125] on button "Filtrar" at bounding box center [463, 126] width 18 height 10
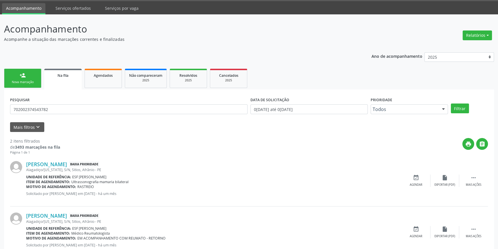
scroll to position [35, 0]
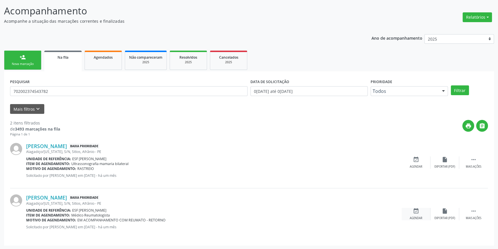
click at [419, 212] on div "event_available Agendar" at bounding box center [416, 214] width 29 height 12
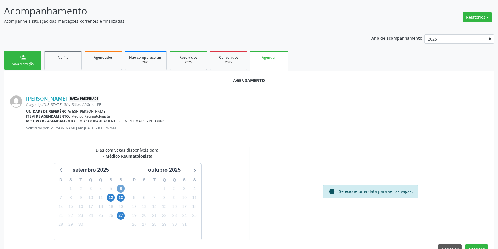
click at [121, 189] on span "6" at bounding box center [121, 189] width 8 height 8
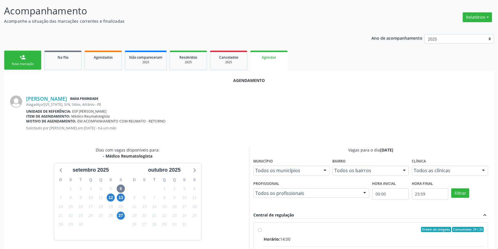
radio input "true"
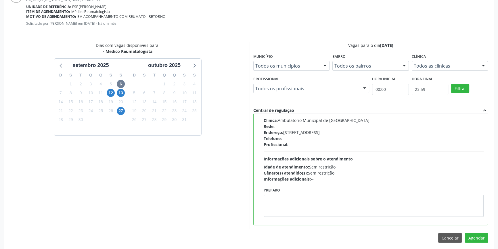
scroll to position [143, 0]
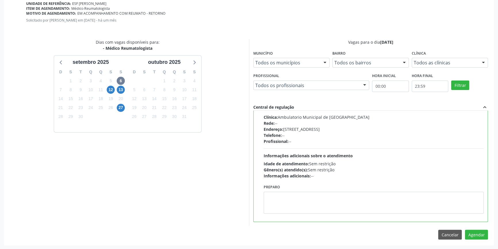
click at [481, 241] on div "Agendamento Jocilene Vitalina Rodrigues Baixa Prioridade Alagadiço/Arizona, S/N…" at bounding box center [249, 104] width 490 height 282
click at [479, 237] on button "Agendar" at bounding box center [476, 235] width 23 height 10
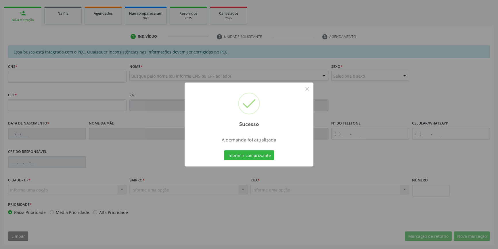
scroll to position [79, 0]
click at [262, 153] on button "Imprimir comprovante" at bounding box center [249, 155] width 50 height 10
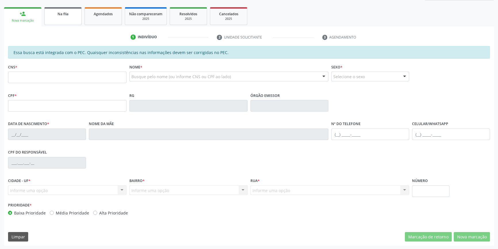
click at [64, 20] on link "Na fila" at bounding box center [62, 16] width 37 height 18
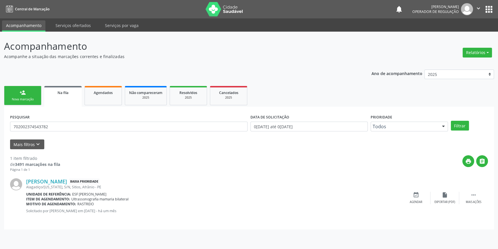
scroll to position [0, 0]
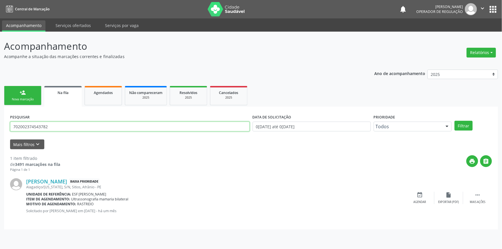
drag, startPoint x: 61, startPoint y: 124, endPoint x: 0, endPoint y: 126, distance: 61.3
click at [0, 126] on div "Acompanhamento Acompanhe a situação das marcações correntes e finalizadas Relat…" at bounding box center [251, 140] width 502 height 217
type input "708502300386572"
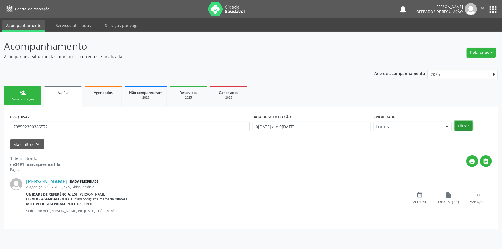
click at [463, 121] on button "Filtrar" at bounding box center [463, 126] width 18 height 10
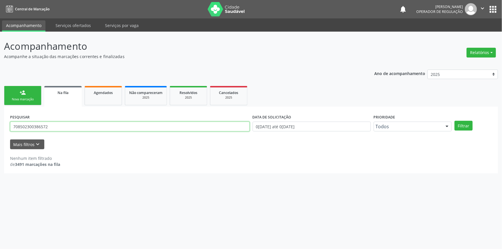
drag, startPoint x: 59, startPoint y: 128, endPoint x: 0, endPoint y: 119, distance: 60.2
click at [0, 119] on div "Acompanhamento Acompanhe a situação das marcações correntes e finalizadas Relat…" at bounding box center [251, 140] width 502 height 217
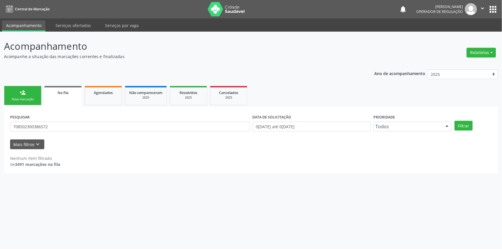
click at [21, 93] on div "person_add" at bounding box center [23, 92] width 6 height 6
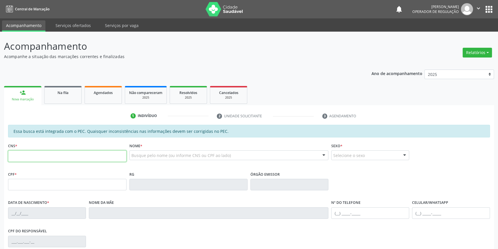
click at [40, 154] on input "text" at bounding box center [67, 155] width 118 height 11
paste input "708 5023 0038 6572"
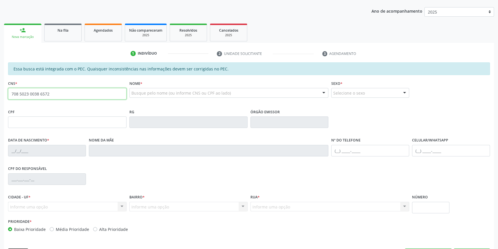
type input "708 5023 0038 6572"
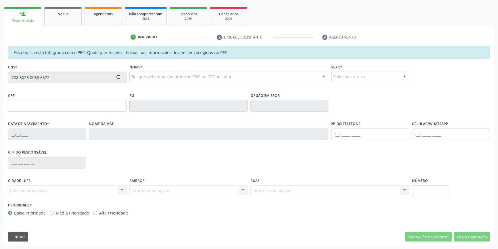
type input "066.706.544-05"
type input "13/06/1974"
type input "Francelina Angela Barbosa"
type input "(87) 98164-2845"
type input "S/N"
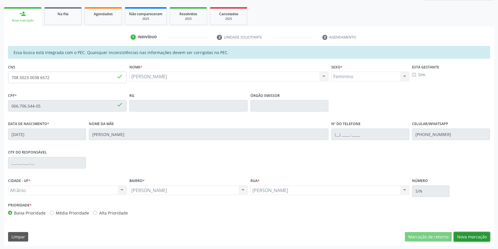
click at [470, 238] on button "Nova marcação" at bounding box center [472, 237] width 36 height 10
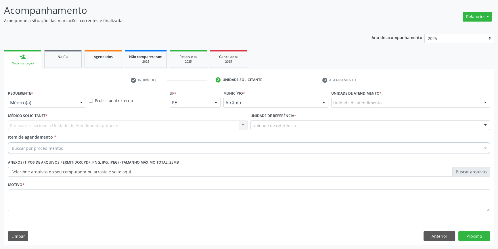
scroll to position [35, 0]
click at [370, 111] on div "Unidade de atendimento * Unidade de atendimento Academia da Saude de Afranio Ac…" at bounding box center [411, 100] width 162 height 22
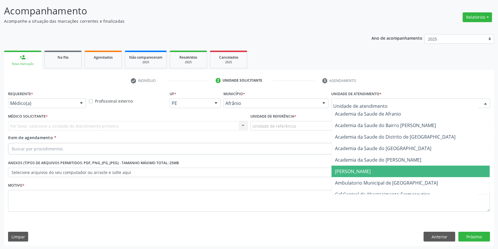
click at [358, 180] on span "Ambulatorio Municipal de [GEOGRAPHIC_DATA]" at bounding box center [386, 183] width 103 height 6
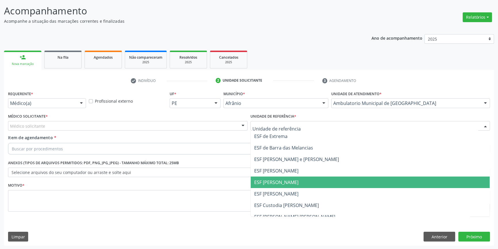
drag, startPoint x: 298, startPoint y: 180, endPoint x: 206, endPoint y: 149, distance: 96.8
click at [293, 178] on span "ESF [PERSON_NAME]" at bounding box center [370, 181] width 239 height 11
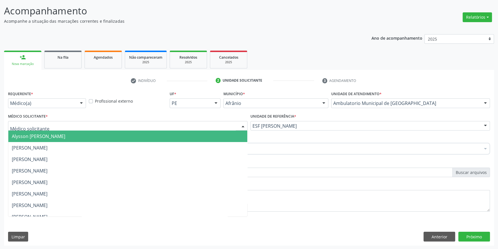
drag, startPoint x: 168, startPoint y: 125, endPoint x: 162, endPoint y: 126, distance: 5.9
click at [166, 125] on div at bounding box center [127, 126] width 239 height 10
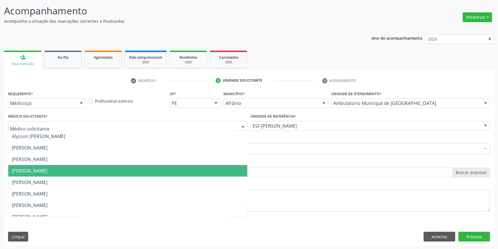
click at [47, 168] on span "[PERSON_NAME]" at bounding box center [30, 171] width 36 height 6
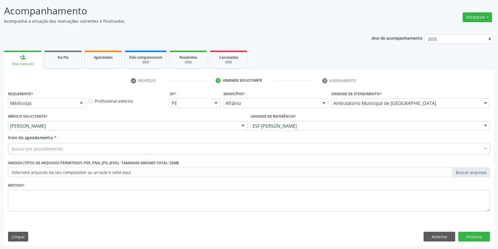
click at [67, 147] on div "Buscar por procedimentos" at bounding box center [249, 148] width 482 height 11
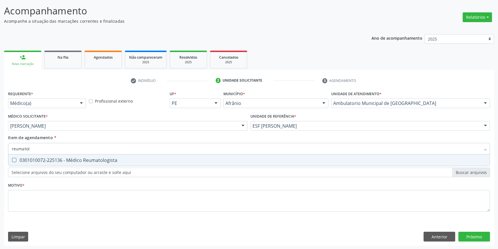
type input "reumatolo"
click at [68, 158] on div "0301010072-225136 - Médico Reumatologista" at bounding box center [249, 160] width 474 height 5
checkbox Reumatologista "true"
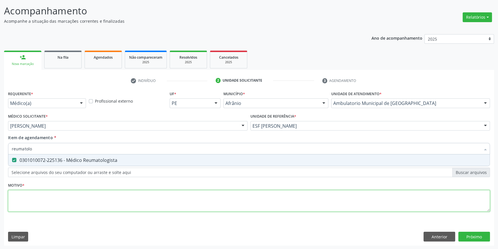
click at [65, 198] on div "Requerente * Médico(a) Médico(a) Enfermeiro(a) Paciente Nenhum resultado encont…" at bounding box center [249, 154] width 482 height 130
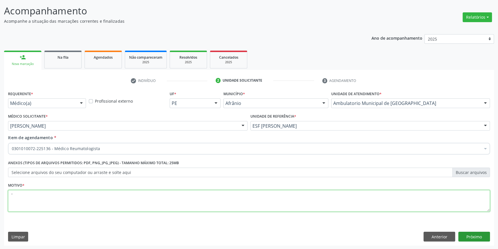
type textarea "'"
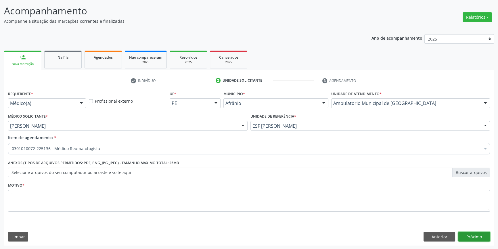
click at [478, 239] on button "Próximo" at bounding box center [474, 237] width 32 height 10
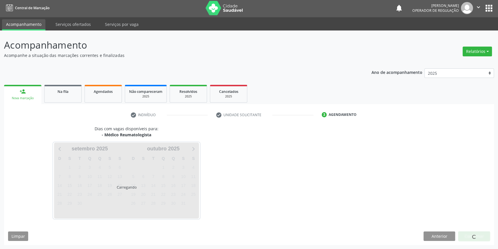
scroll to position [1, 0]
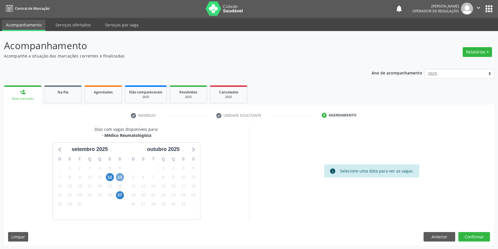
click at [122, 174] on span "13" at bounding box center [120, 177] width 8 height 8
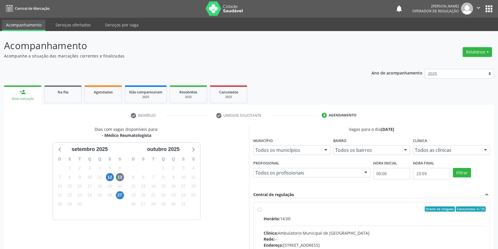
click at [264, 212] on label "Ordem de chegada Consumidos: 0 / 25 Horário: 14:00 Clínica: Ambulatorio Municip…" at bounding box center [375, 250] width 222 height 88
click at [262, 212] on input "Ordem de chegada Consumidos: 0 / 25 Horário: 14:00 Clínica: Ambulatorio Municip…" at bounding box center [260, 208] width 4 height 5
radio input "true"
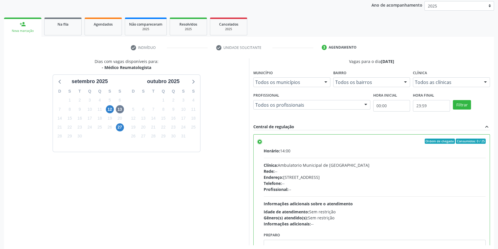
scroll to position [94, 0]
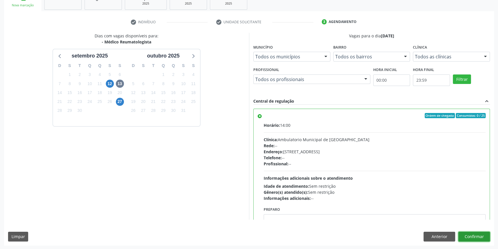
click at [477, 238] on button "Confirmar" at bounding box center [474, 237] width 32 height 10
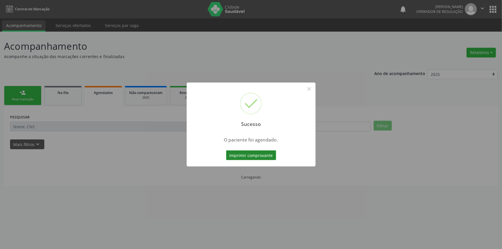
click at [261, 155] on button "Imprimir comprovante" at bounding box center [251, 155] width 50 height 10
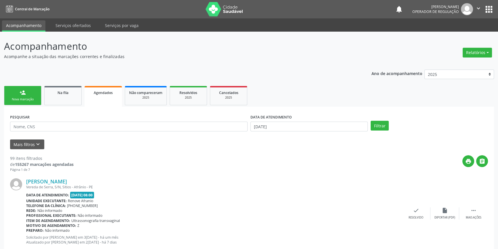
click at [37, 99] on div "Nova marcação" at bounding box center [22, 99] width 29 height 4
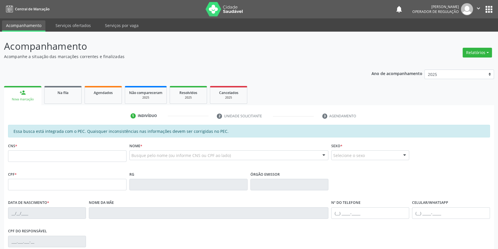
click at [154, 151] on div "Busque pelo nome (ou informe CNS ou CPF ao lado)" at bounding box center [228, 155] width 199 height 10
click at [151, 155] on input "text" at bounding box center [223, 157] width 185 height 11
paste input "José Nilson Viana amorim"
type input "José Nilson Viana amorim"
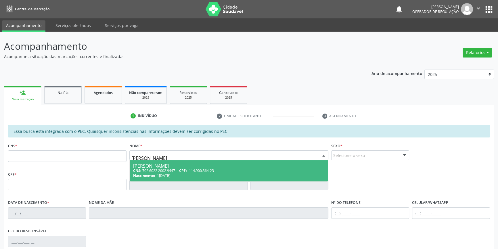
click at [147, 181] on span "José Nilson Viana Amorim CNS: 702 6022 2002 9447 CPF: 114.900.364-23 Nascimento…" at bounding box center [229, 170] width 199 height 21
type input "702 6022 2002 9447"
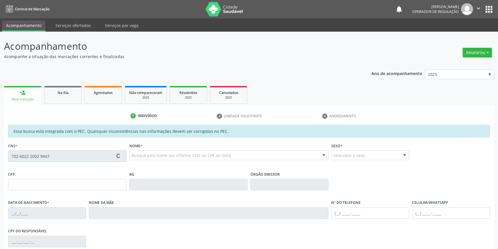
type input "114.900.364-23"
type input "17/09/1990"
type input "Maria Ivanilda Viana"
type input "(87) 98888-8888"
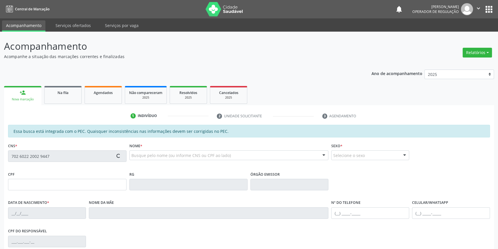
type input "S/N"
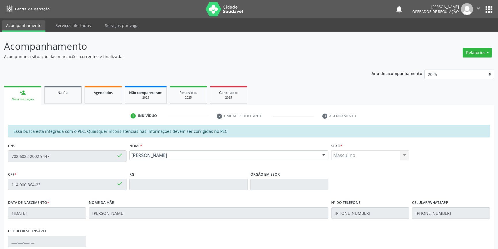
click at [0, 146] on div "Acompanhamento Acompanhe a situação das marcações correntes e finalizadas Relat…" at bounding box center [249, 180] width 498 height 297
click at [76, 96] on link "Na fila" at bounding box center [62, 95] width 37 height 18
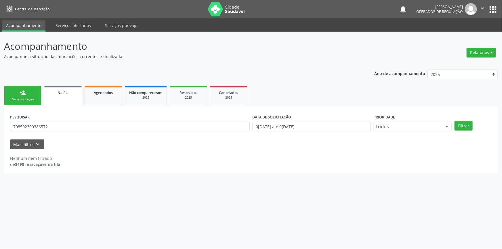
drag, startPoint x: 93, startPoint y: 118, endPoint x: 92, endPoint y: 124, distance: 5.9
click at [92, 124] on div "PESQUISAR 708502300386572" at bounding box center [130, 124] width 242 height 22
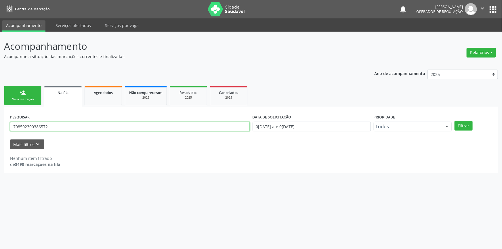
drag, startPoint x: 49, startPoint y: 124, endPoint x: 7, endPoint y: 125, distance: 41.7
click at [0, 125] on div "Acompanhamento Acompanhe a situação das marcações correntes e finalizadas Relat…" at bounding box center [251, 140] width 502 height 217
paste input "2 6022 2002 9447"
type input "702 6022 2002 9447"
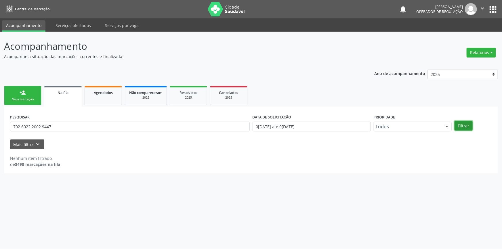
click at [466, 128] on button "Filtrar" at bounding box center [463, 126] width 18 height 10
click at [26, 97] on div "Nova marcação" at bounding box center [22, 99] width 29 height 4
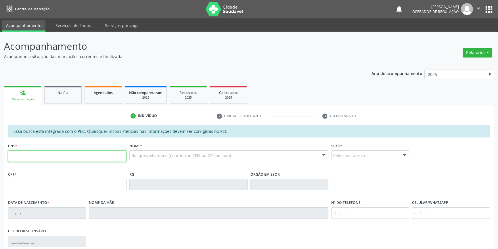
click at [49, 152] on input "text" at bounding box center [67, 155] width 118 height 11
paste input "702 6022 2002 9447"
type input "702 6022 2002 9447"
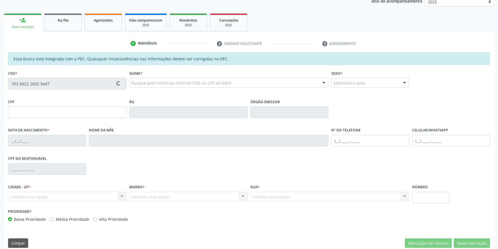
scroll to position [79, 0]
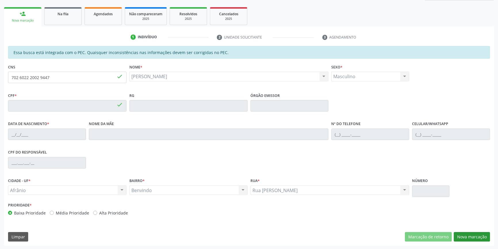
type input "114.900.364-23"
type input "17/09/1990"
type input "Maria Ivanilda Viana"
type input "(87) 98888-8888"
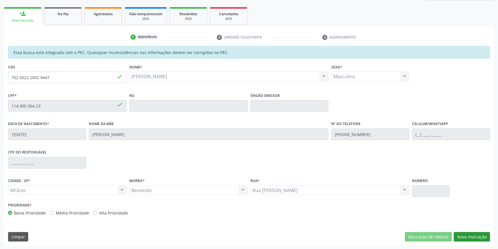
type input "S/N"
click at [480, 235] on button "Nova marcação" at bounding box center [472, 237] width 36 height 10
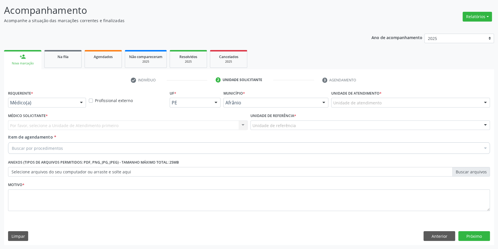
scroll to position [35, 0]
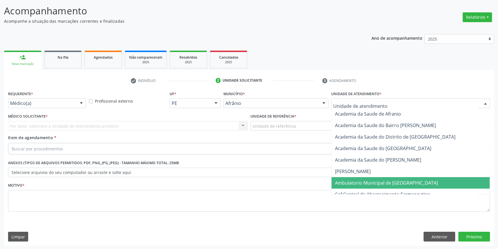
click at [364, 185] on span "Ambulatorio Municipal de [GEOGRAPHIC_DATA]" at bounding box center [410, 182] width 158 height 11
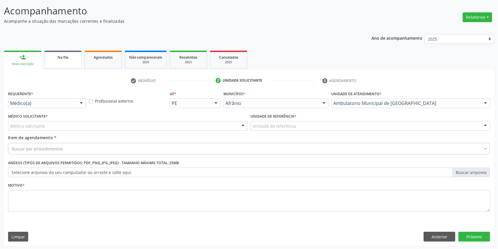
click at [111, 57] on span "Agendados" at bounding box center [103, 57] width 19 height 5
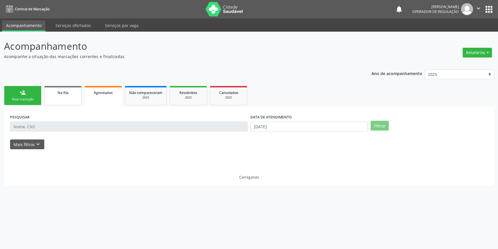
scroll to position [0, 0]
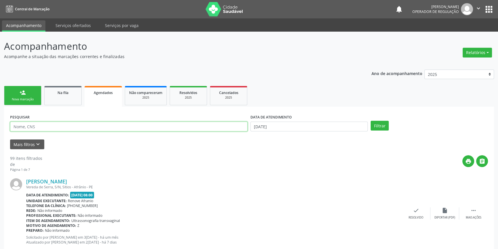
click at [55, 125] on input "text" at bounding box center [128, 127] width 237 height 10
paste input "702 6022 2002 9447"
type input "702 6022 2002 9447"
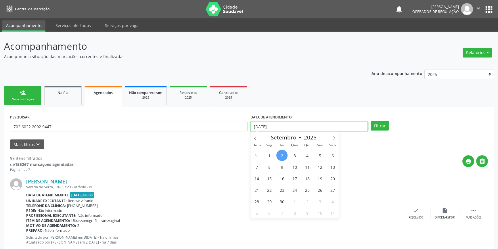
click at [331, 127] on input "[DATE]" at bounding box center [308, 127] width 117 height 10
click at [333, 158] on span "6" at bounding box center [332, 155] width 11 height 11
type input "06/09/2025"
click at [333, 158] on span "6" at bounding box center [332, 155] width 11 height 11
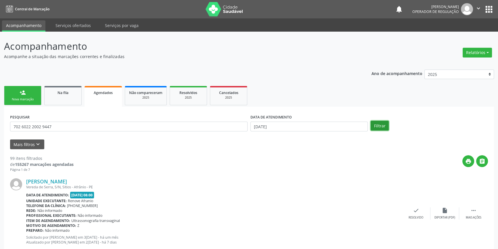
click at [372, 125] on button "Filtrar" at bounding box center [379, 126] width 18 height 10
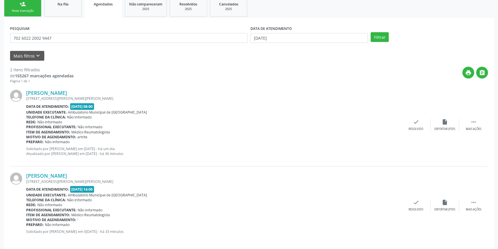
scroll to position [93, 0]
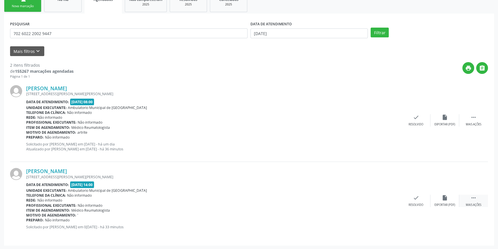
click at [473, 198] on icon "" at bounding box center [473, 198] width 6 height 6
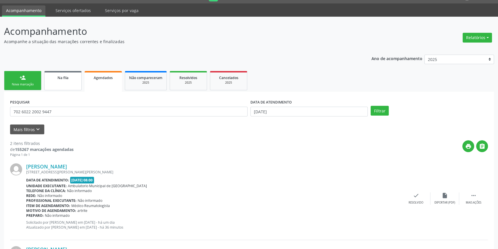
scroll to position [15, 0]
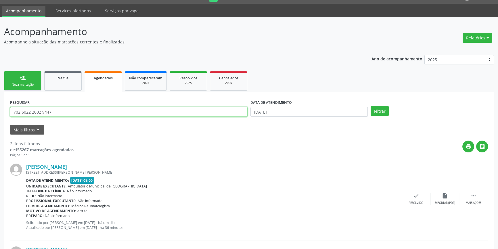
drag, startPoint x: 36, startPoint y: 111, endPoint x: 0, endPoint y: 112, distance: 36.2
click at [0, 112] on div "Acompanhamento Acompanhe a situação das marcações correntes e finalizadas Relat…" at bounding box center [249, 172] width 498 height 311
drag, startPoint x: 95, startPoint y: 116, endPoint x: 0, endPoint y: 116, distance: 94.6
click at [0, 116] on div "Acompanhamento Acompanhe a situação das marcações correntes e finalizadas Relat…" at bounding box center [249, 172] width 498 height 311
type input "700001871329307"
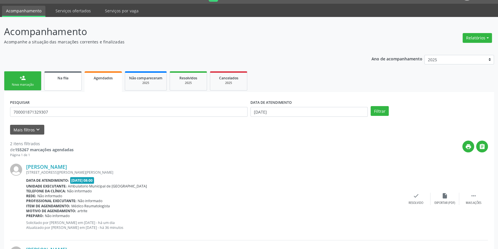
click at [69, 75] on div "Na fila" at bounding box center [63, 78] width 29 height 6
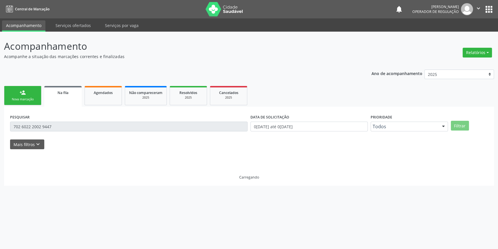
scroll to position [0, 0]
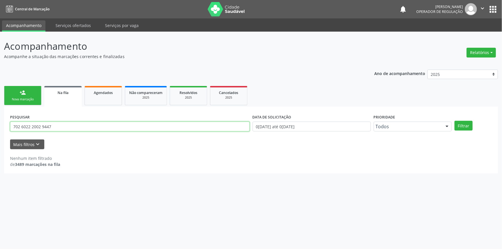
drag, startPoint x: 60, startPoint y: 128, endPoint x: 0, endPoint y: 118, distance: 60.9
click at [0, 118] on div "Acompanhamento Acompanhe a situação das marcações correntes e finalizadas Relat…" at bounding box center [251, 140] width 502 height 217
paste input "000187132930"
type input "700001871329307"
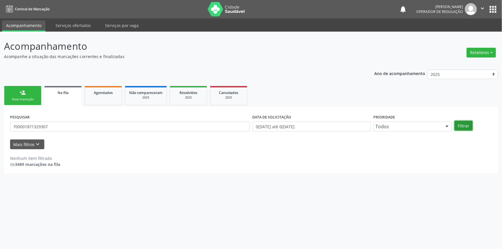
click at [463, 125] on button "Filtrar" at bounding box center [463, 126] width 18 height 10
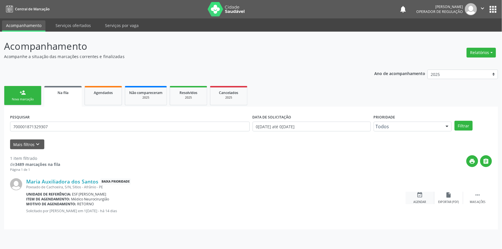
click at [416, 202] on div "Agendar" at bounding box center [419, 202] width 13 height 4
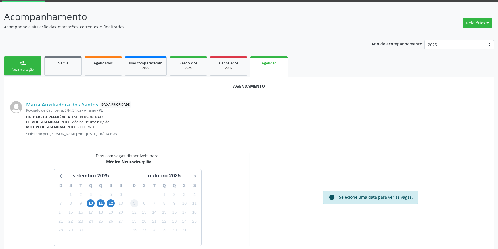
scroll to position [50, 0]
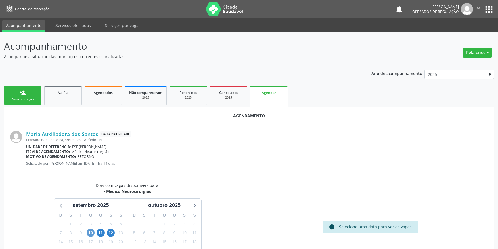
scroll to position [50, 0]
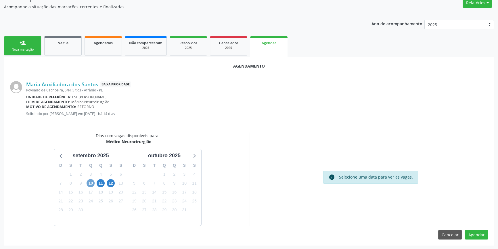
click at [88, 182] on span "10" at bounding box center [91, 183] width 8 height 8
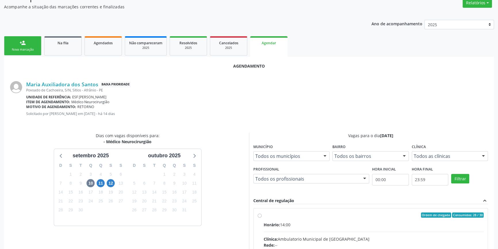
radio input "true"
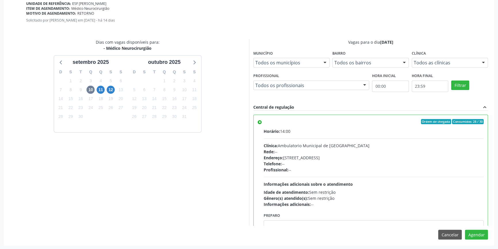
scroll to position [28, 0]
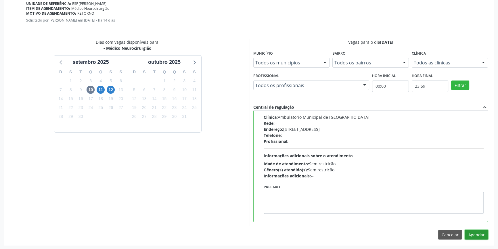
click at [480, 237] on button "Agendar" at bounding box center [476, 235] width 23 height 10
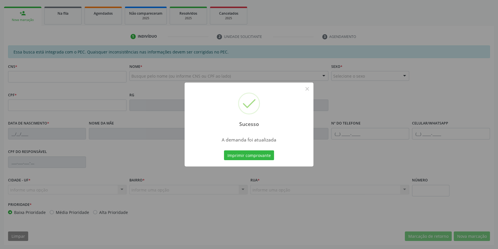
scroll to position [79, 0]
click at [241, 152] on button "Imprimir comprovante" at bounding box center [249, 155] width 50 height 10
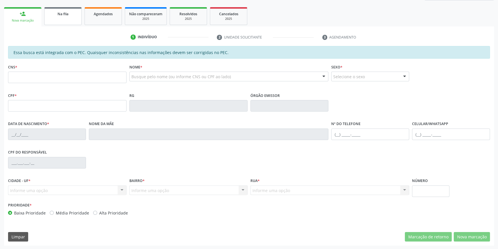
click at [55, 15] on div "Na fila" at bounding box center [63, 14] width 29 height 6
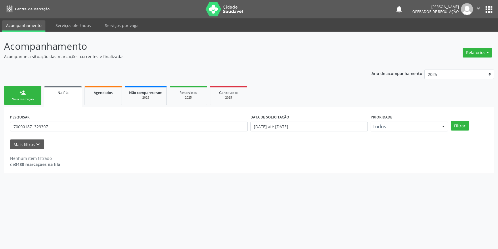
scroll to position [0, 0]
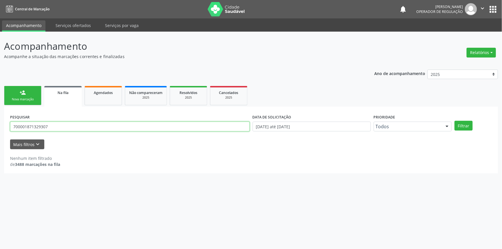
drag, startPoint x: 58, startPoint y: 125, endPoint x: 0, endPoint y: 122, distance: 57.8
click at [0, 122] on div "Acompanhamento Acompanhe a situação das marcações correntes e finalizadas Relat…" at bounding box center [251, 140] width 502 height 217
type input "706306712920273"
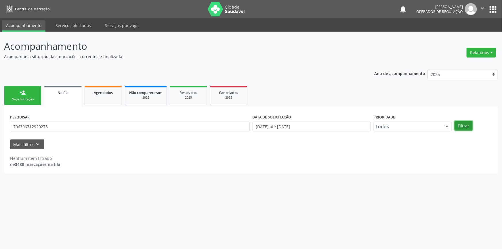
click at [462, 126] on button "Filtrar" at bounding box center [463, 126] width 18 height 10
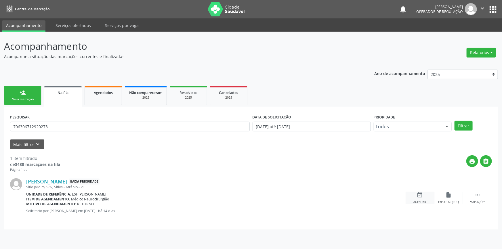
click at [420, 196] on icon "event_available" at bounding box center [419, 195] width 6 height 6
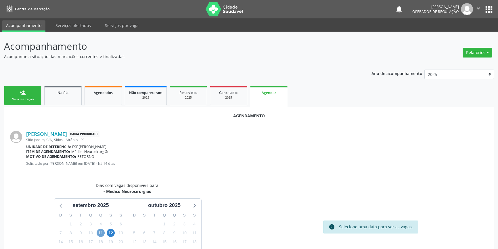
click at [99, 235] on span "11" at bounding box center [101, 233] width 8 height 8
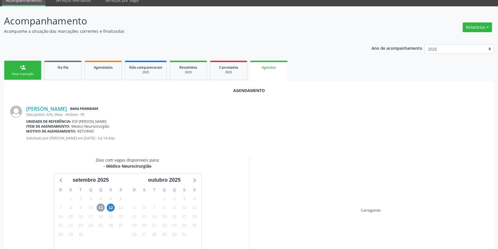
scroll to position [50, 0]
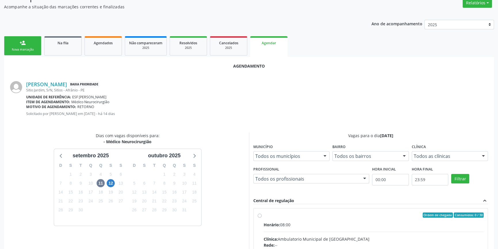
click at [262, 218] on input "Ordem de chegada Consumidos: 0 / 30 Horário: 08:00 Clínica: Ambulatorio Municip…" at bounding box center [260, 214] width 4 height 5
radio input "true"
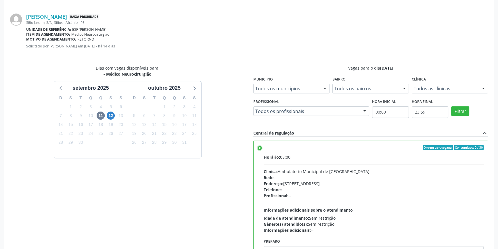
scroll to position [143, 0]
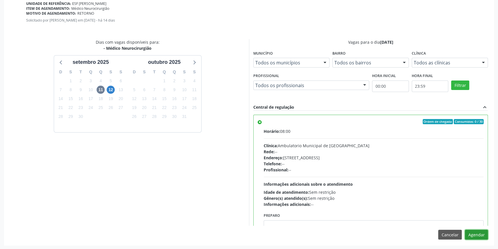
click at [477, 237] on button "Agendar" at bounding box center [476, 235] width 23 height 10
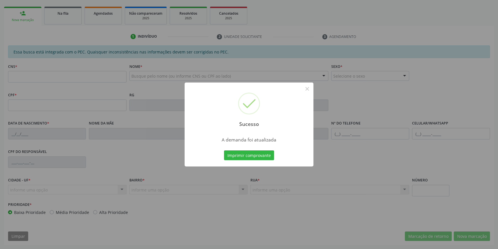
click at [256, 155] on div "Sucesso × A demanda foi atualizada Imprimir comprovante Cancel" at bounding box center [249, 124] width 498 height 249
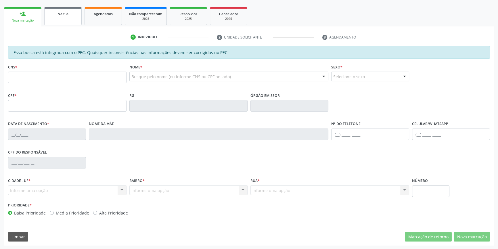
click at [67, 21] on link "Na fila" at bounding box center [62, 16] width 37 height 18
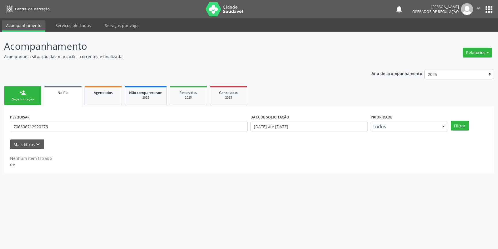
scroll to position [0, 0]
click at [464, 120] on div "PESQUISAR 706306712920273 DATA DE SOLICITAÇÃO [DATE] até [DATE] Prioridade Todo…" at bounding box center [251, 124] width 484 height 22
drag, startPoint x: 55, startPoint y: 131, endPoint x: 0, endPoint y: 129, distance: 55.5
click at [0, 129] on div "Acompanhamento Acompanhe a situação das marcações correntes e finalizadas Relat…" at bounding box center [251, 140] width 502 height 217
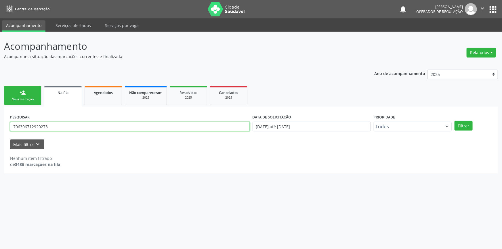
drag, startPoint x: 57, startPoint y: 127, endPoint x: 2, endPoint y: 123, distance: 55.6
click at [0, 126] on div "Acompanhamento Acompanhe a situação das marcações correntes e finalizadas Relat…" at bounding box center [251, 140] width 502 height 217
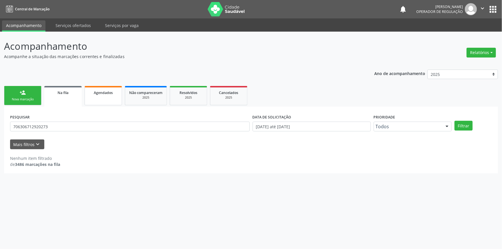
click at [102, 93] on span "Agendados" at bounding box center [103, 92] width 19 height 5
select select "8"
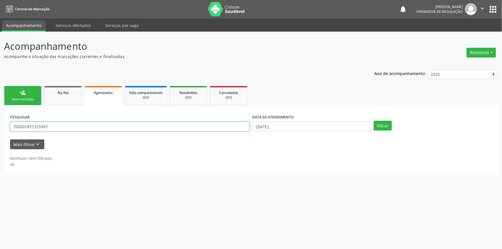
drag, startPoint x: 53, startPoint y: 129, endPoint x: 0, endPoint y: 117, distance: 54.1
click at [0, 117] on div "Acompanhamento Acompanhe a situação das marcações correntes e finalizadas Relat…" at bounding box center [251, 140] width 502 height 217
paste input "6306712920273"
type input "706306712920273"
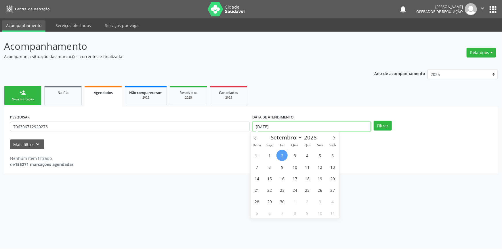
click at [327, 124] on input "[DATE]" at bounding box center [311, 127] width 118 height 10
click at [298, 165] on span "10" at bounding box center [294, 166] width 11 height 11
type input "[DATE]"
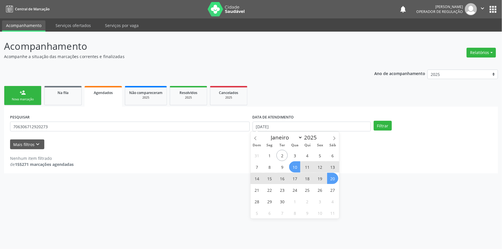
click at [331, 179] on span "20" at bounding box center [332, 178] width 11 height 11
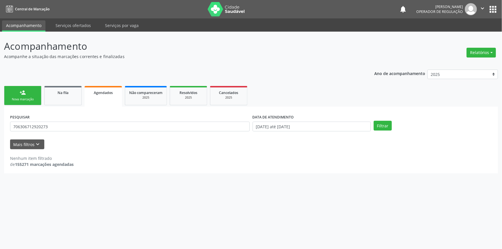
click at [391, 125] on div "Filtrar" at bounding box center [432, 126] width 121 height 10
click at [385, 125] on button "Filtrar" at bounding box center [382, 126] width 18 height 10
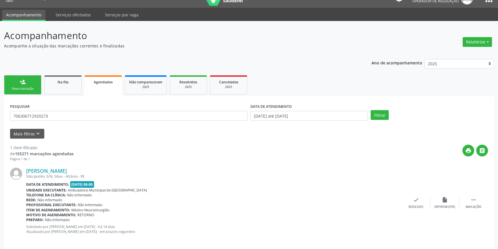
scroll to position [15, 0]
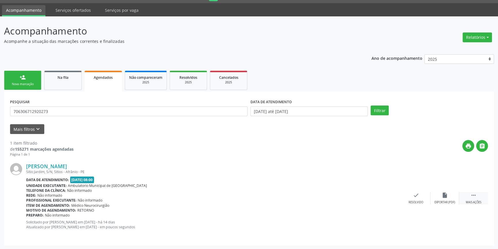
click at [470, 195] on icon "" at bounding box center [473, 195] width 6 height 6
click at [358, 197] on icon "print" at bounding box center [358, 195] width 6 height 6
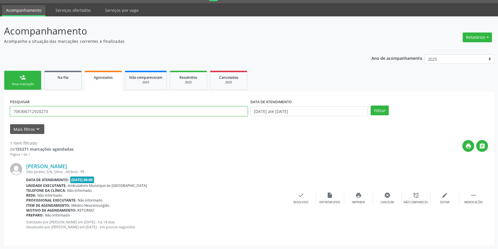
drag, startPoint x: 68, startPoint y: 126, endPoint x: 0, endPoint y: 106, distance: 71.5
click at [0, 110] on div "Acompanhamento Acompanhe a situação das marcações correntes e finalizadas Relat…" at bounding box center [249, 132] width 498 height 233
type input "700502144638055"
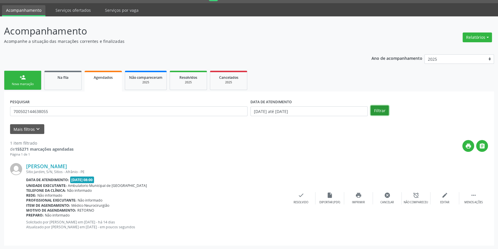
click at [382, 115] on button "Filtrar" at bounding box center [379, 110] width 18 height 10
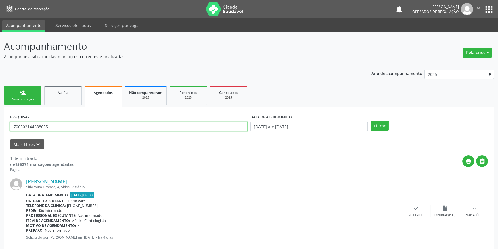
drag, startPoint x: 57, startPoint y: 126, endPoint x: 0, endPoint y: 126, distance: 56.9
click at [0, 126] on div "Acompanhamento Acompanhe a situação das marcações correntes e finalizadas Relat…" at bounding box center [249, 146] width 498 height 228
click at [69, 94] on div "Na fila" at bounding box center [63, 92] width 29 height 6
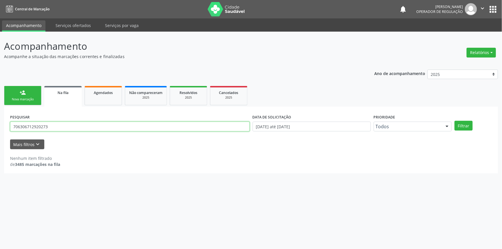
drag, startPoint x: 62, startPoint y: 124, endPoint x: 0, endPoint y: 121, distance: 62.4
click at [0, 121] on div "Acompanhamento Acompanhe a situação das marcações correntes e finalizadas Relat…" at bounding box center [251, 140] width 502 height 217
paste input "0502144638055"
type input "700502144638055"
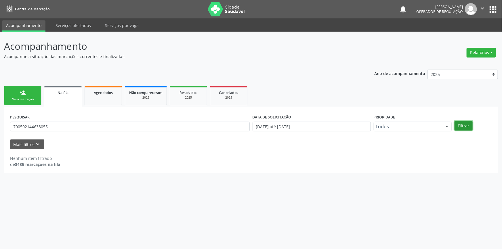
click at [468, 124] on button "Filtrar" at bounding box center [463, 126] width 18 height 10
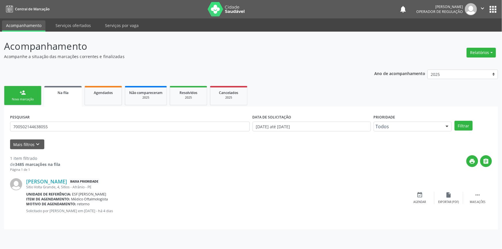
click at [16, 92] on link "person_add Nova marcação" at bounding box center [22, 95] width 37 height 19
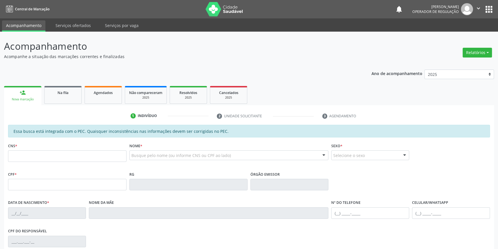
click at [41, 149] on div "CNS *" at bounding box center [67, 151] width 118 height 20
click at [38, 156] on input "text" at bounding box center [67, 155] width 118 height 11
paste input "700 5021 4463 8055"
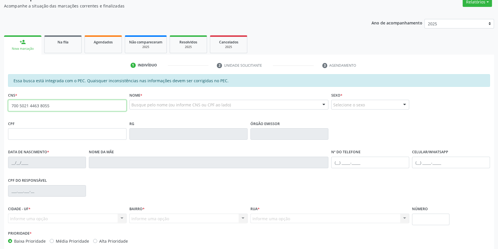
scroll to position [79, 0]
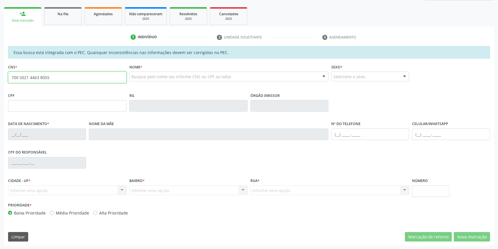
type input "700 5021 4463 8055"
type input "073.063.974-60"
type input "[DATE]"
type input "[PERSON_NAME]"
type input "[PHONE_NUMBER]"
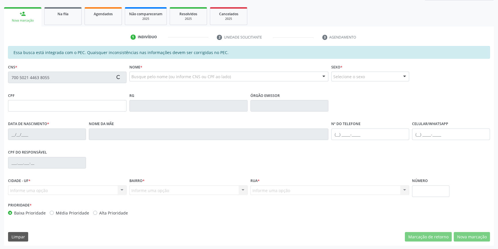
type input "S/N"
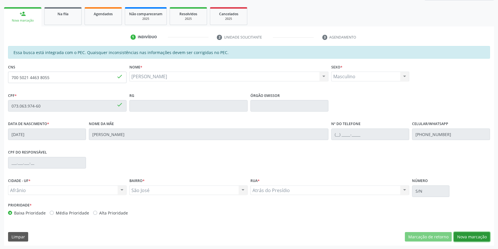
click at [470, 236] on button "Nova marcação" at bounding box center [472, 237] width 36 height 10
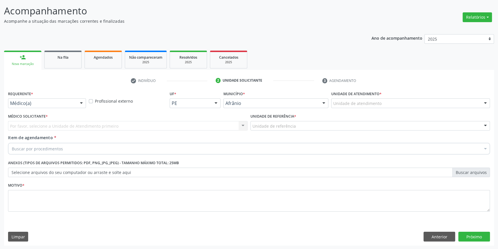
click at [360, 99] on div "Unidade de atendimento" at bounding box center [410, 103] width 159 height 10
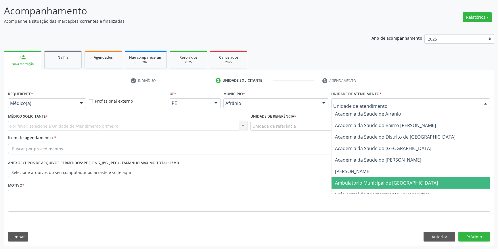
drag, startPoint x: 363, startPoint y: 185, endPoint x: 317, endPoint y: 146, distance: 60.4
click at [362, 185] on span "Ambulatorio Municipal de [GEOGRAPHIC_DATA]" at bounding box center [386, 183] width 103 height 6
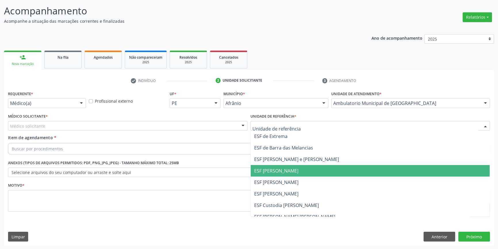
click at [287, 175] on span "ESF [PERSON_NAME]" at bounding box center [370, 170] width 239 height 11
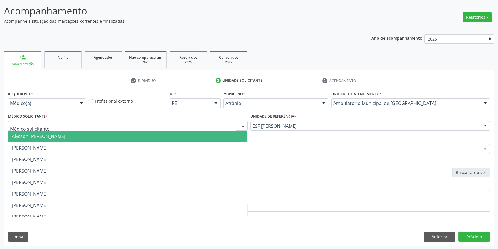
drag, startPoint x: 215, startPoint y: 131, endPoint x: 148, endPoint y: 133, distance: 66.7
click at [198, 131] on div "Alysson [PERSON_NAME] [PERSON_NAME] [PERSON_NAME] [PERSON_NAME] [PERSON_NAME] […" at bounding box center [127, 126] width 239 height 10
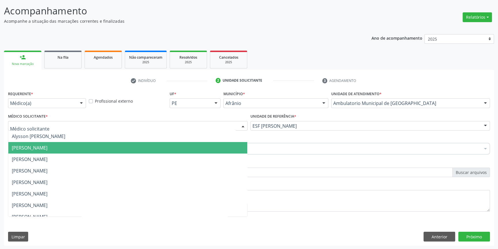
click at [47, 147] on span "[PERSON_NAME]" at bounding box center [30, 148] width 36 height 6
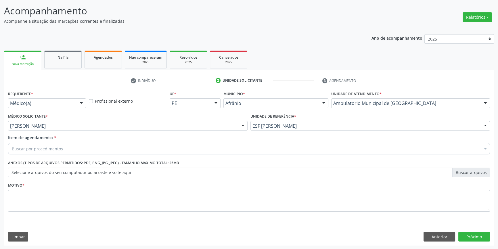
drag, startPoint x: 64, startPoint y: 149, endPoint x: 69, endPoint y: 147, distance: 5.4
click at [64, 149] on div "Buscar por procedimentos" at bounding box center [249, 148] width 482 height 11
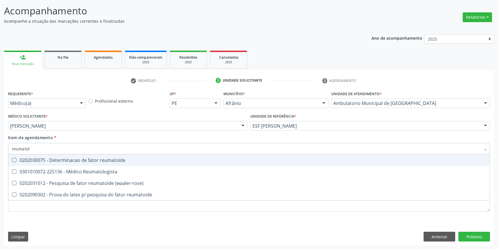
type input "reumatolo"
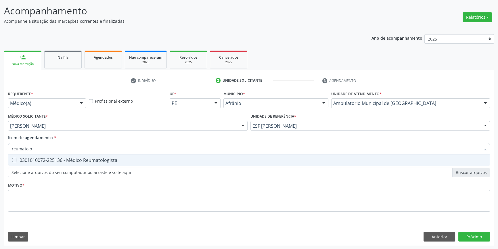
drag, startPoint x: 66, startPoint y: 148, endPoint x: 7, endPoint y: 155, distance: 59.1
click at [10, 153] on div "reumatolo Selecionar todos 0301010072-225136 - Médico Reumatologista Nenhum res…" at bounding box center [249, 148] width 482 height 10
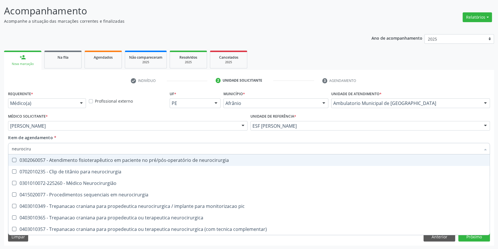
type input "neurocir"
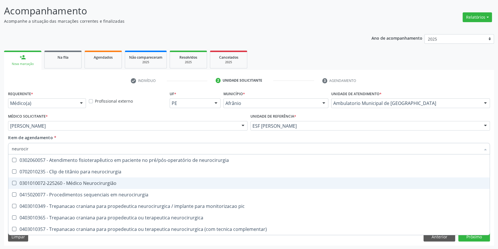
click at [116, 179] on span "0301010072-225260 - Médico Neurocirurgião" at bounding box center [248, 182] width 481 height 11
checkbox Neurocirurgião "true"
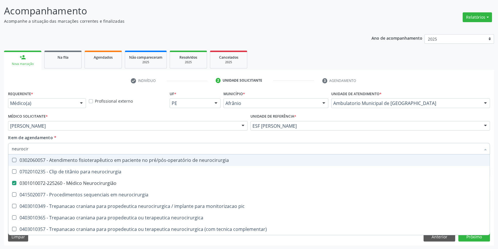
click at [116, 135] on div "Item de agendamento * neurocir Desfazer seleção 0302060057 - Atendimento fisiot…" at bounding box center [249, 144] width 482 height 18
checkbox neurocirurgia "true"
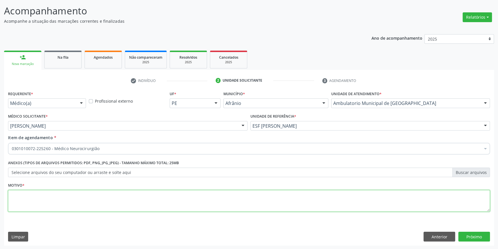
click at [85, 198] on textarea at bounding box center [249, 201] width 482 height 22
type textarea "'"
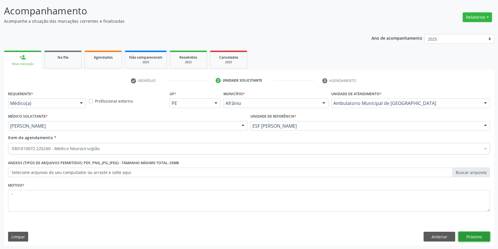
click at [476, 239] on button "Próximo" at bounding box center [474, 237] width 32 height 10
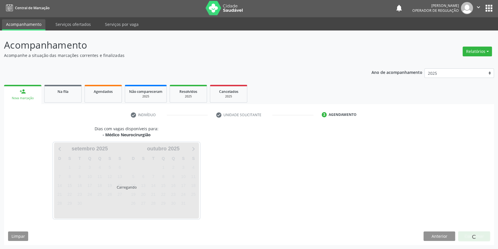
scroll to position [1, 0]
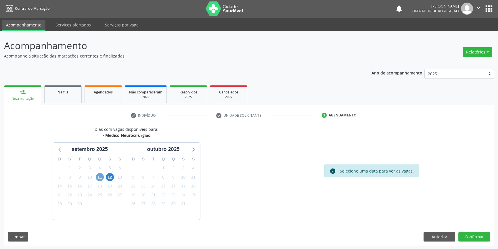
click at [100, 175] on span "11" at bounding box center [100, 177] width 8 height 8
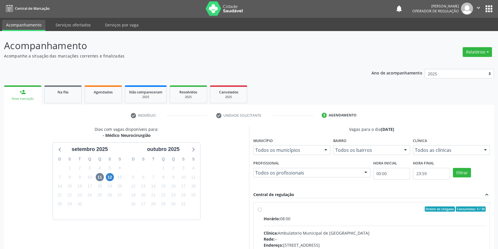
click at [271, 218] on span "Horário:" at bounding box center [272, 218] width 16 height 5
click at [262, 212] on input "Ordem de chegada Consumidos: 3 / 30 Horário: 08:00 Clínica: Ambulatorio Municip…" at bounding box center [260, 208] width 4 height 5
radio input "true"
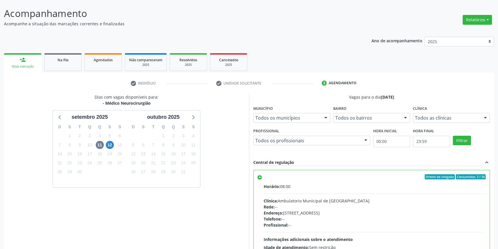
scroll to position [94, 0]
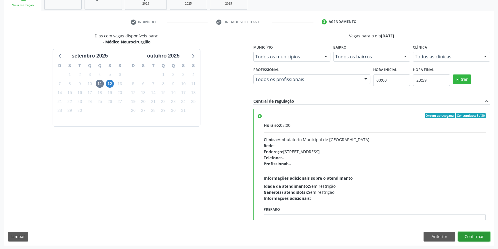
click at [469, 240] on button "Confirmar" at bounding box center [474, 237] width 32 height 10
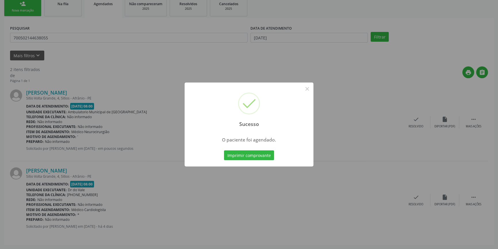
scroll to position [0, 0]
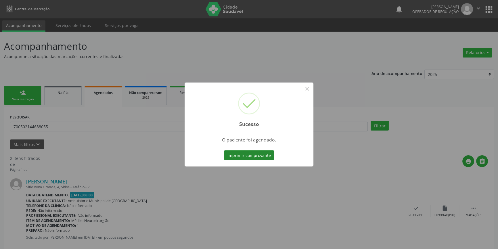
click at [254, 152] on button "Imprimir comprovante" at bounding box center [249, 155] width 50 height 10
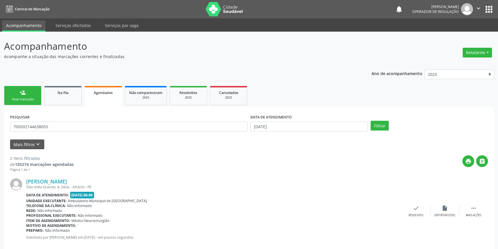
click at [29, 98] on div "Nova marcação" at bounding box center [22, 99] width 29 height 4
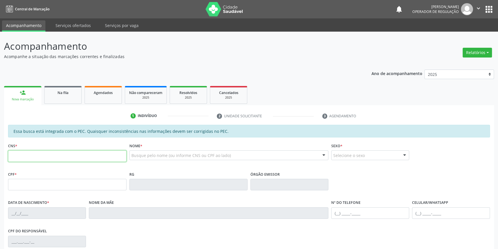
click at [46, 152] on input "text" at bounding box center [67, 155] width 118 height 11
click at [52, 93] on div "Na fila" at bounding box center [63, 92] width 29 height 6
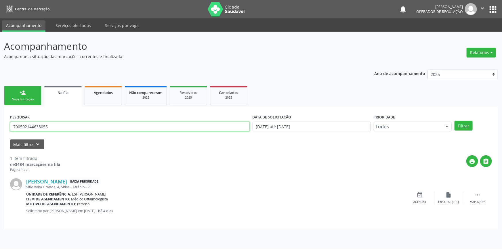
drag, startPoint x: 52, startPoint y: 129, endPoint x: 0, endPoint y: 115, distance: 54.2
click at [0, 115] on div "Acompanhamento Acompanhe a situação das marcações correntes e finalizadas Relat…" at bounding box center [251, 140] width 502 height 217
type input "706808741863824"
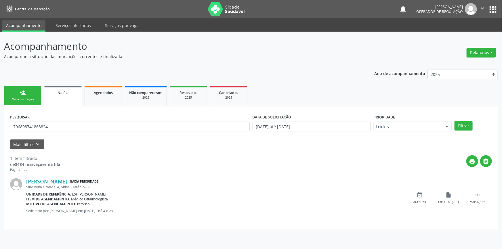
click at [459, 118] on div "PESQUISAR 706808741863824 DATA DE SOLICITAÇÃO [DATE] até [DATE] Prioridade Todo…" at bounding box center [251, 124] width 484 height 22
click at [459, 121] on button "Filtrar" at bounding box center [463, 126] width 18 height 10
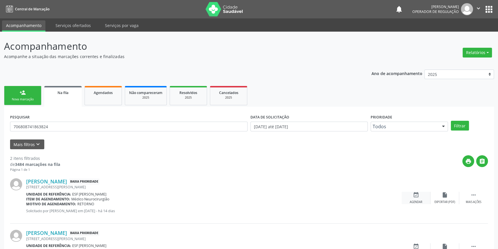
click at [416, 197] on icon "event_available" at bounding box center [416, 195] width 6 height 6
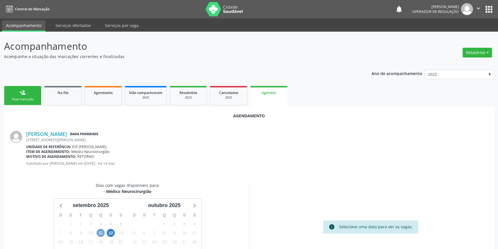
click at [102, 231] on span "11" at bounding box center [101, 233] width 8 height 8
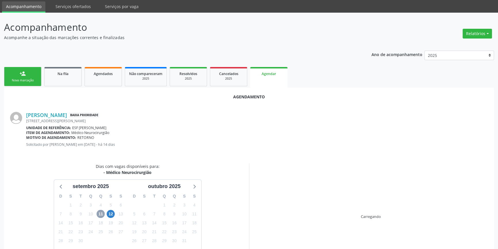
scroll to position [50, 0]
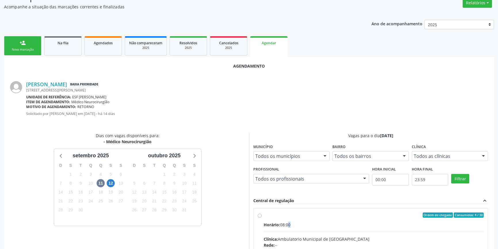
drag, startPoint x: 288, startPoint y: 225, endPoint x: 291, endPoint y: 223, distance: 4.0
click at [289, 224] on div "Horário: 08:00" at bounding box center [374, 225] width 220 height 6
radio input "true"
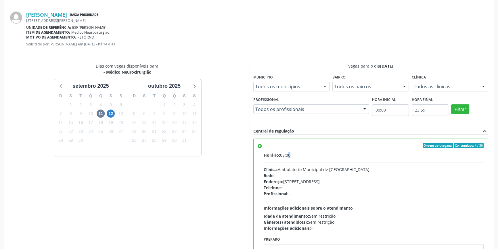
scroll to position [143, 0]
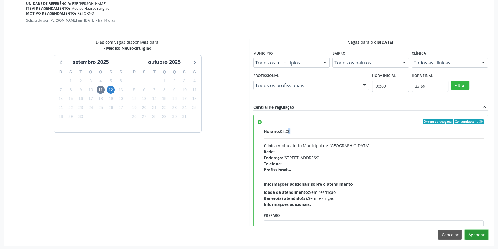
click at [476, 234] on button "Agendar" at bounding box center [476, 235] width 23 height 10
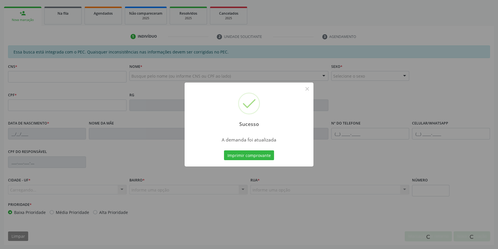
click at [260, 155] on div "Sucesso × A demanda foi atualizada Imprimir comprovante Cancel" at bounding box center [249, 124] width 498 height 249
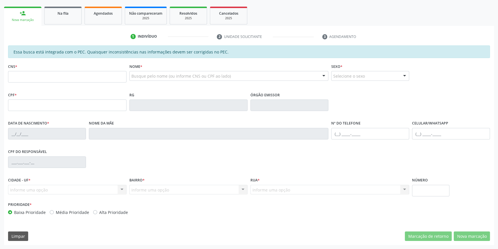
scroll to position [79, 0]
click at [63, 23] on link "Na fila" at bounding box center [62, 16] width 37 height 18
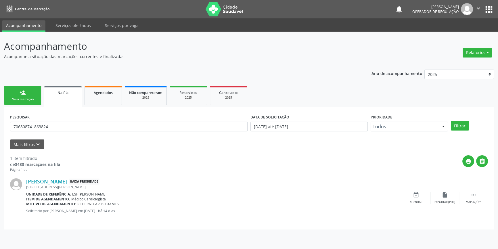
scroll to position [0, 0]
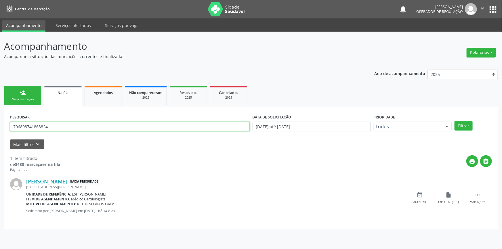
drag, startPoint x: 70, startPoint y: 127, endPoint x: 0, endPoint y: 121, distance: 70.7
click at [0, 121] on div "Acompanhamento Acompanhe a situação das marcações correntes e finalizadas Relat…" at bounding box center [251, 140] width 502 height 217
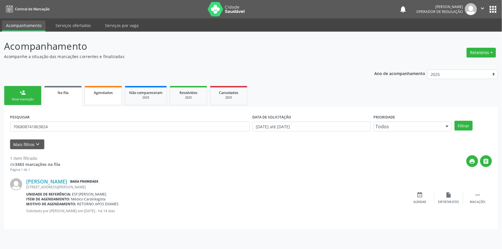
click at [101, 101] on link "Agendados" at bounding box center [102, 95] width 37 height 19
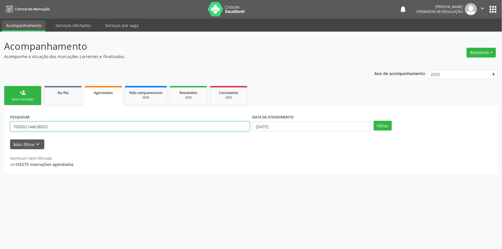
drag, startPoint x: 57, startPoint y: 129, endPoint x: 0, endPoint y: 111, distance: 60.3
click at [0, 111] on div "Acompanhamento Acompanhe a situação das marcações correntes e finalizadas Relat…" at bounding box center [251, 140] width 502 height 217
type input "706808741863824"
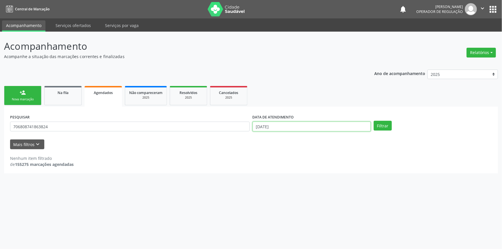
click at [329, 125] on input "[DATE]" at bounding box center [311, 127] width 118 height 10
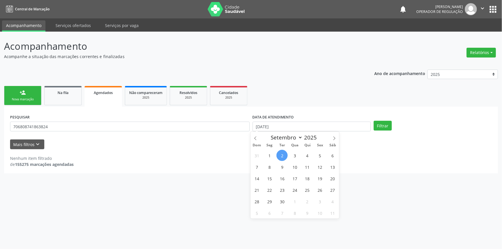
click at [276, 155] on span "2" at bounding box center [281, 155] width 11 height 11
type input "[DATE]"
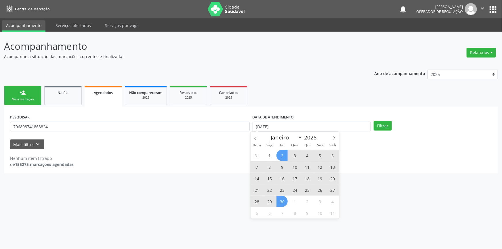
click at [281, 203] on span "30" at bounding box center [281, 201] width 11 height 11
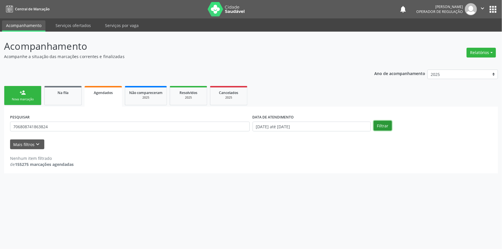
click at [383, 125] on button "Filtrar" at bounding box center [382, 126] width 18 height 10
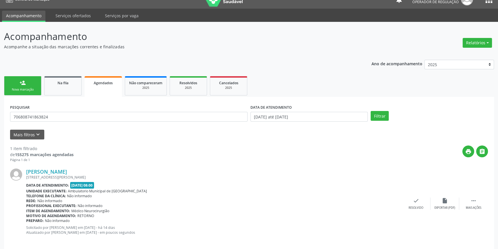
scroll to position [15, 0]
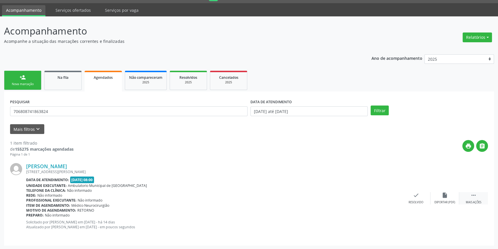
click at [477, 193] on div " Mais ações" at bounding box center [473, 198] width 29 height 12
click at [358, 200] on div "Imprimir" at bounding box center [358, 202] width 13 height 4
click at [62, 82] on link "Na fila" at bounding box center [62, 80] width 37 height 19
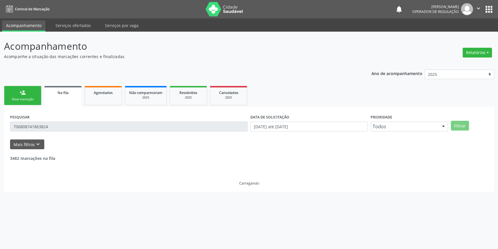
scroll to position [0, 0]
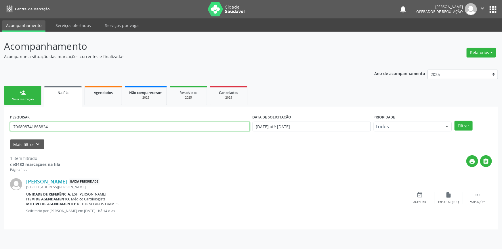
drag, startPoint x: 54, startPoint y: 129, endPoint x: 0, endPoint y: 121, distance: 54.6
click at [0, 121] on div "Acompanhamento Acompanhe a situação das marcações correntes e finalizadas Relat…" at bounding box center [251, 140] width 502 height 217
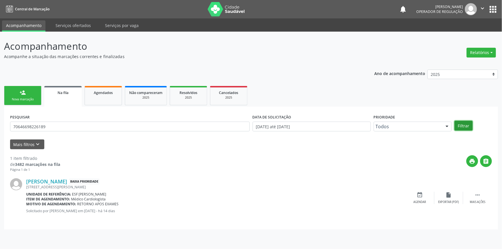
click at [468, 122] on button "Filtrar" at bounding box center [463, 126] width 18 height 10
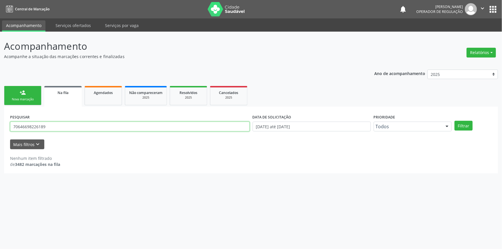
drag, startPoint x: 80, startPoint y: 123, endPoint x: 0, endPoint y: 128, distance: 80.6
click at [0, 125] on div "Acompanhamento Acompanhe a situação das marcações correntes e finalizadas Relat…" at bounding box center [251, 140] width 502 height 217
type input "706406698276189"
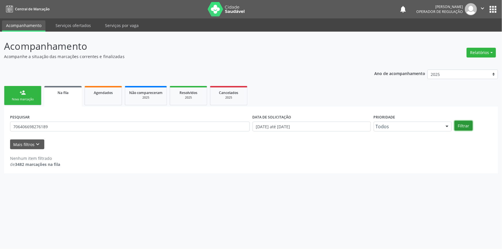
click at [466, 125] on button "Filtrar" at bounding box center [463, 126] width 18 height 10
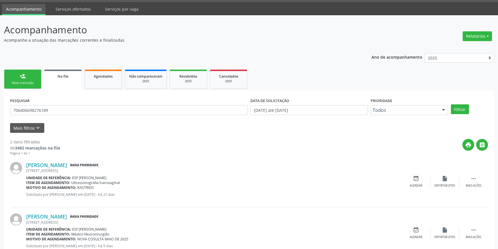
scroll to position [35, 0]
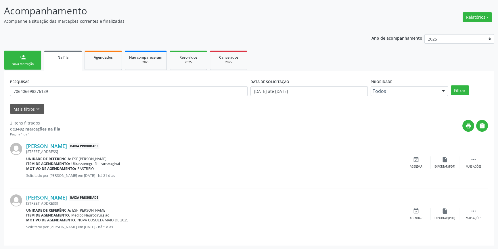
click at [426, 206] on div "[PERSON_NAME] Baixa Prioridade [STREET_ADDRESS] Unidade de referência: ESF [PER…" at bounding box center [249, 213] width 478 height 51
click at [422, 210] on div "event_available Agendar" at bounding box center [416, 214] width 29 height 12
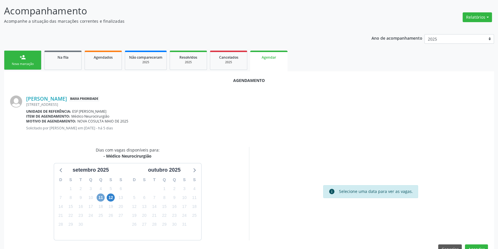
click at [100, 197] on span "11" at bounding box center [101, 197] width 8 height 8
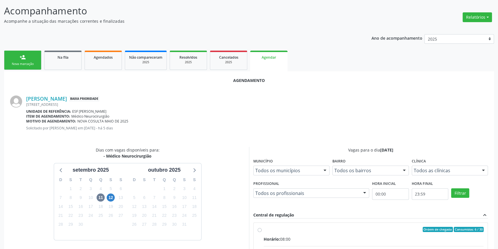
click at [284, 236] on div "Horário: 08:00" at bounding box center [374, 239] width 220 height 6
click at [262, 232] on input "Ordem de chegada Consumidos: 6 / 30 Horário: 08:00 Clínica: Ambulatorio Municip…" at bounding box center [260, 229] width 4 height 5
radio input "true"
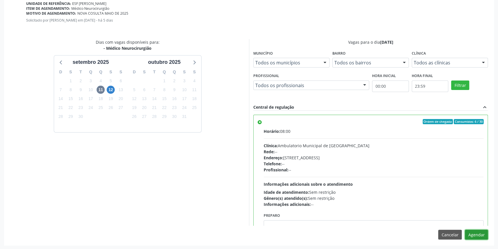
click at [478, 233] on button "Agendar" at bounding box center [476, 235] width 23 height 10
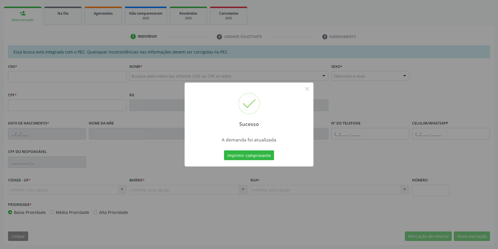
scroll to position [79, 0]
click at [266, 154] on button "Imprimir comprovante" at bounding box center [249, 155] width 50 height 10
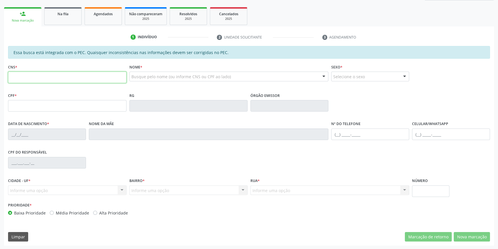
click at [80, 76] on input "text" at bounding box center [67, 77] width 118 height 11
click at [63, 6] on ul "person_add Nova marcação Na fila Agendados Não compareceram 2025 Resolvidos 202…" at bounding box center [249, 16] width 490 height 21
click at [65, 14] on span "Na fila" at bounding box center [62, 13] width 11 height 5
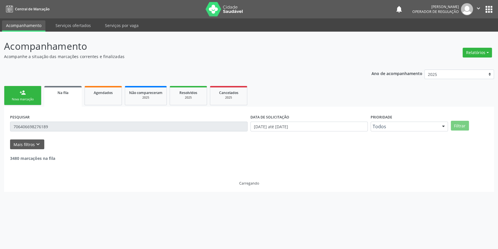
scroll to position [0, 0]
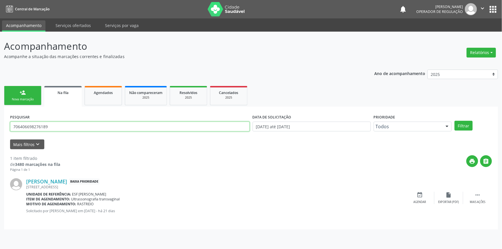
drag, startPoint x: 55, startPoint y: 127, endPoint x: 0, endPoint y: 115, distance: 56.3
click at [0, 117] on div "Acompanhamento Acompanhe a situação das marcações correntes e finalizadas Relat…" at bounding box center [251, 140] width 502 height 217
type input "700004313352109"
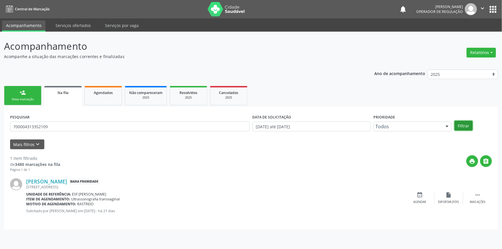
click at [461, 124] on button "Filtrar" at bounding box center [463, 126] width 18 height 10
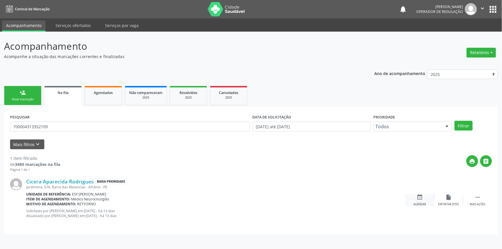
click at [411, 196] on div "event_available Agendar" at bounding box center [419, 200] width 29 height 12
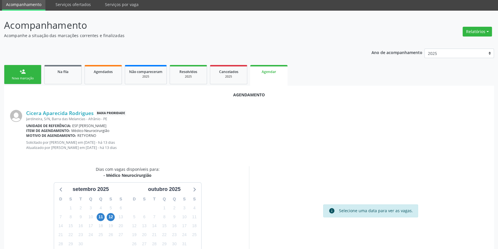
scroll to position [41, 0]
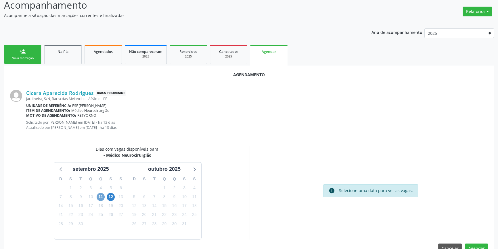
click at [99, 199] on span "11" at bounding box center [101, 197] width 8 height 8
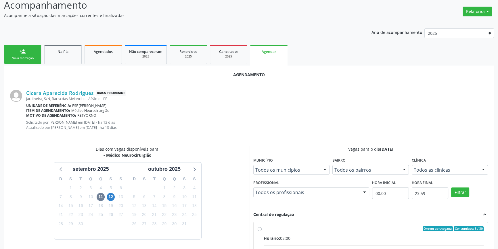
click at [268, 226] on div "Ordem de chegada Consumidos: 8 / 30" at bounding box center [374, 228] width 220 height 5
click at [262, 226] on input "Ordem de chegada Consumidos: 8 / 30 Horário: 08:00 Clínica: Ambulatorio Municip…" at bounding box center [260, 228] width 4 height 5
radio input "true"
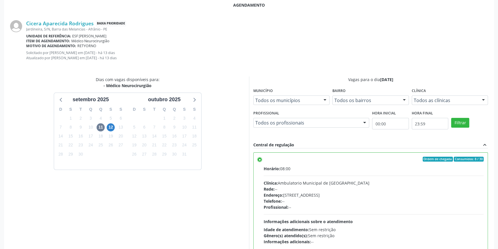
scroll to position [148, 0]
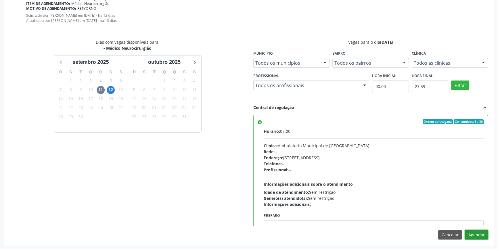
click at [473, 234] on button "Agendar" at bounding box center [476, 235] width 23 height 10
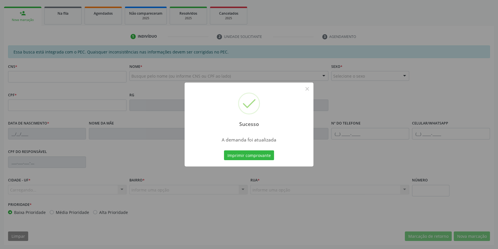
scroll to position [79, 0]
click at [258, 158] on button "Imprimir comprovante" at bounding box center [249, 155] width 50 height 10
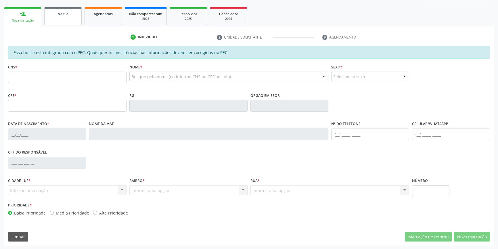
click at [57, 23] on link "Na fila" at bounding box center [62, 16] width 37 height 18
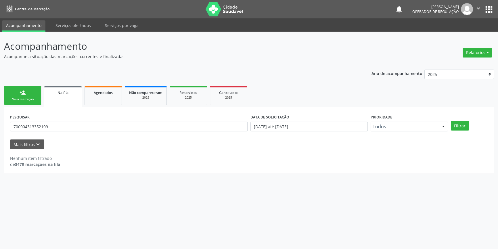
scroll to position [0, 0]
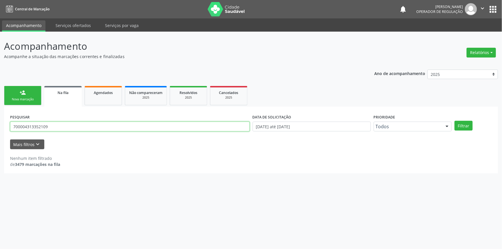
drag, startPoint x: 50, startPoint y: 125, endPoint x: 52, endPoint y: 97, distance: 27.9
click at [0, 109] on div "Acompanhamento Acompanhe a situação das marcações correntes e finalizadas Relat…" at bounding box center [251, 140] width 502 height 217
type input "702400581842623"
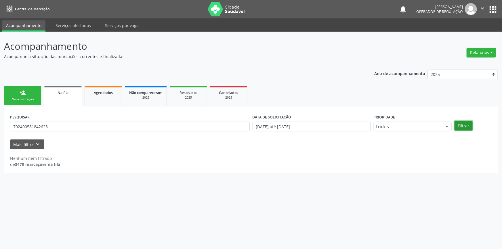
click at [460, 127] on button "Filtrar" at bounding box center [463, 126] width 18 height 10
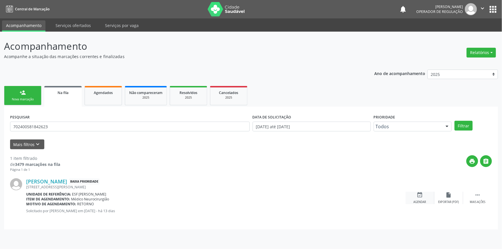
click at [417, 199] on div "event_available Agendar" at bounding box center [419, 198] width 29 height 12
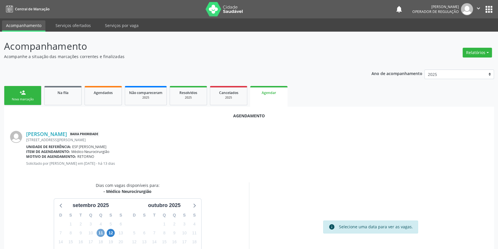
click at [103, 233] on span "11" at bounding box center [101, 233] width 8 height 8
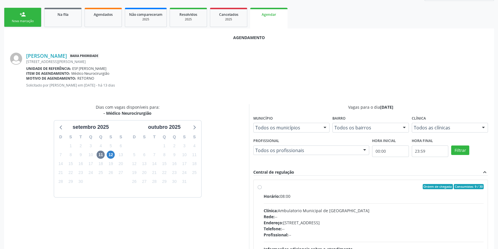
click at [266, 183] on div "Ordem de chegada Consumidos: 9 / 30 Horário: 08:00 Clínica: Ambulatorio Municip…" at bounding box center [370, 228] width 234 height 96
radio input "true"
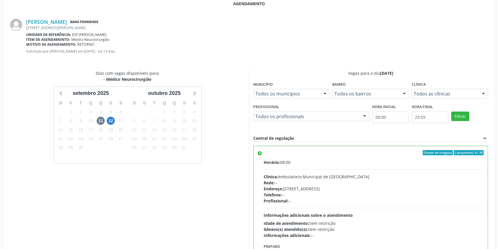
scroll to position [143, 0]
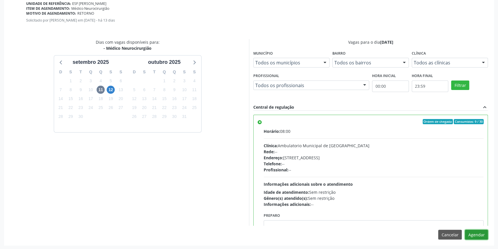
click at [478, 233] on button "Agendar" at bounding box center [476, 235] width 23 height 10
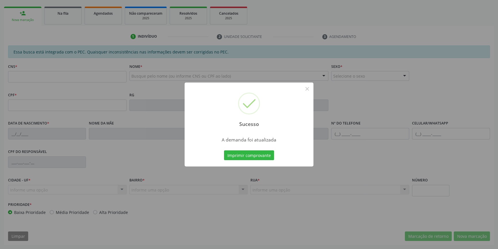
scroll to position [79, 0]
click at [249, 160] on div "Imprimir comprovante Cancel" at bounding box center [249, 155] width 53 height 12
click at [249, 155] on button "Imprimir comprovante" at bounding box center [249, 155] width 50 height 10
